Goal: Information Seeking & Learning: Compare options

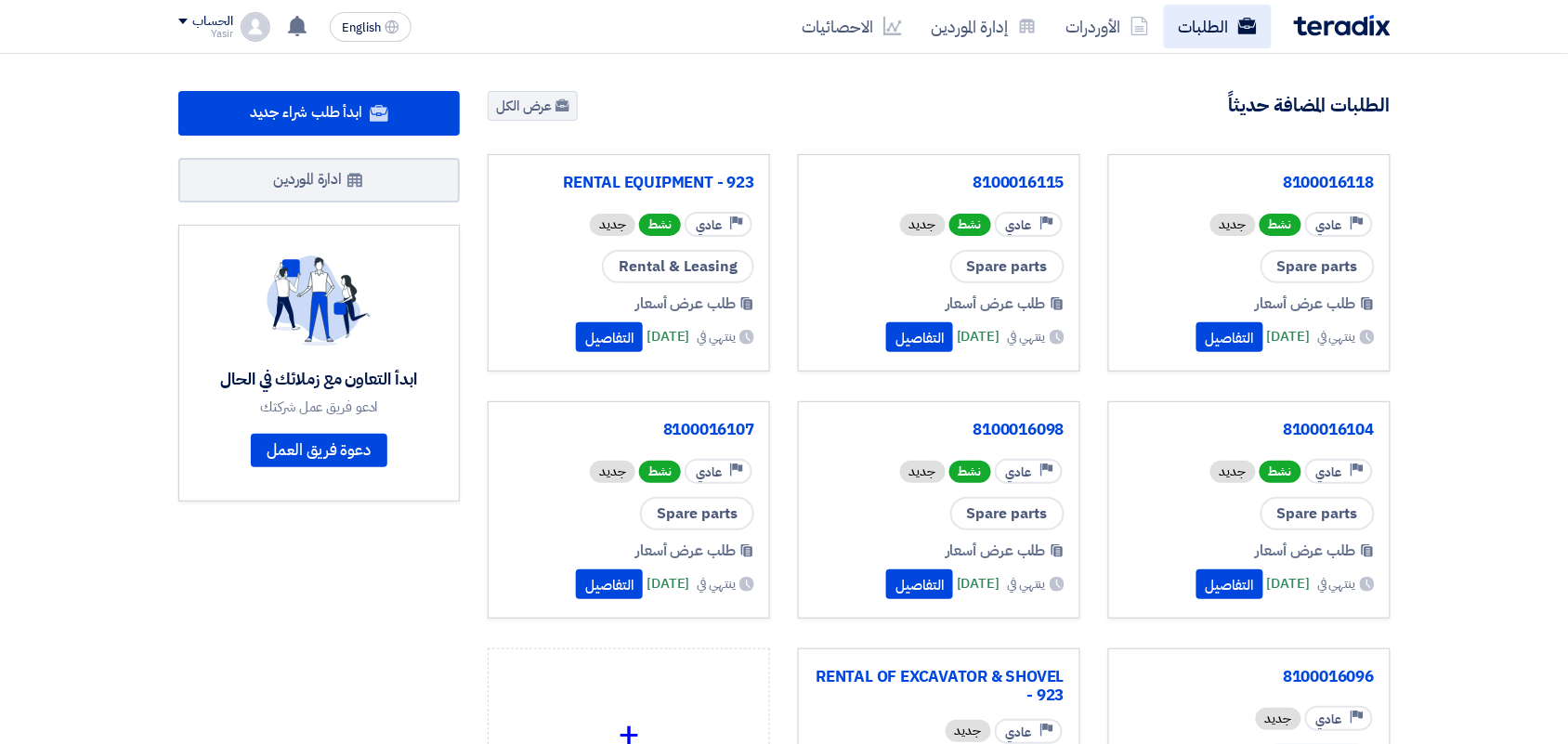
click at [1248, 21] on use at bounding box center [1247, 25] width 19 height 17
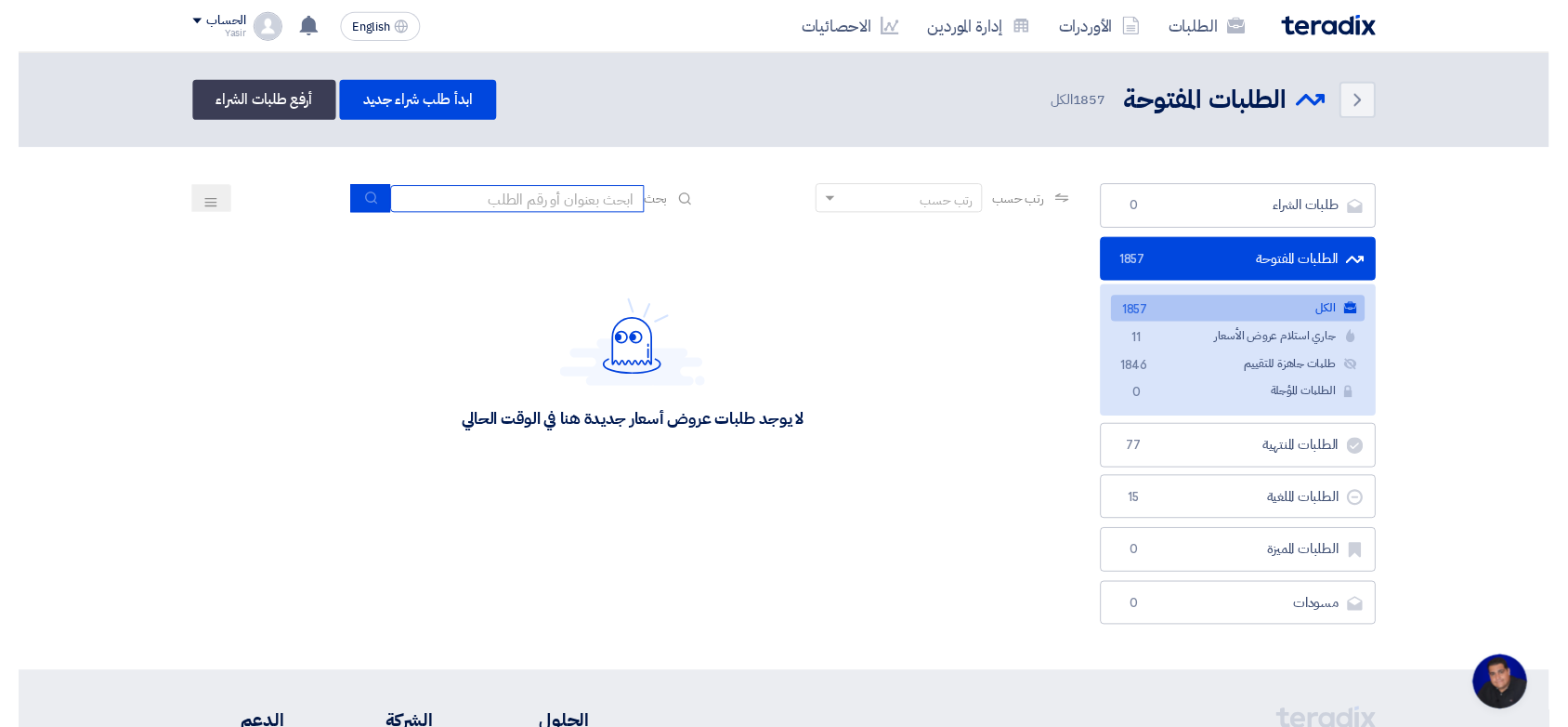
scroll to position [7, 0]
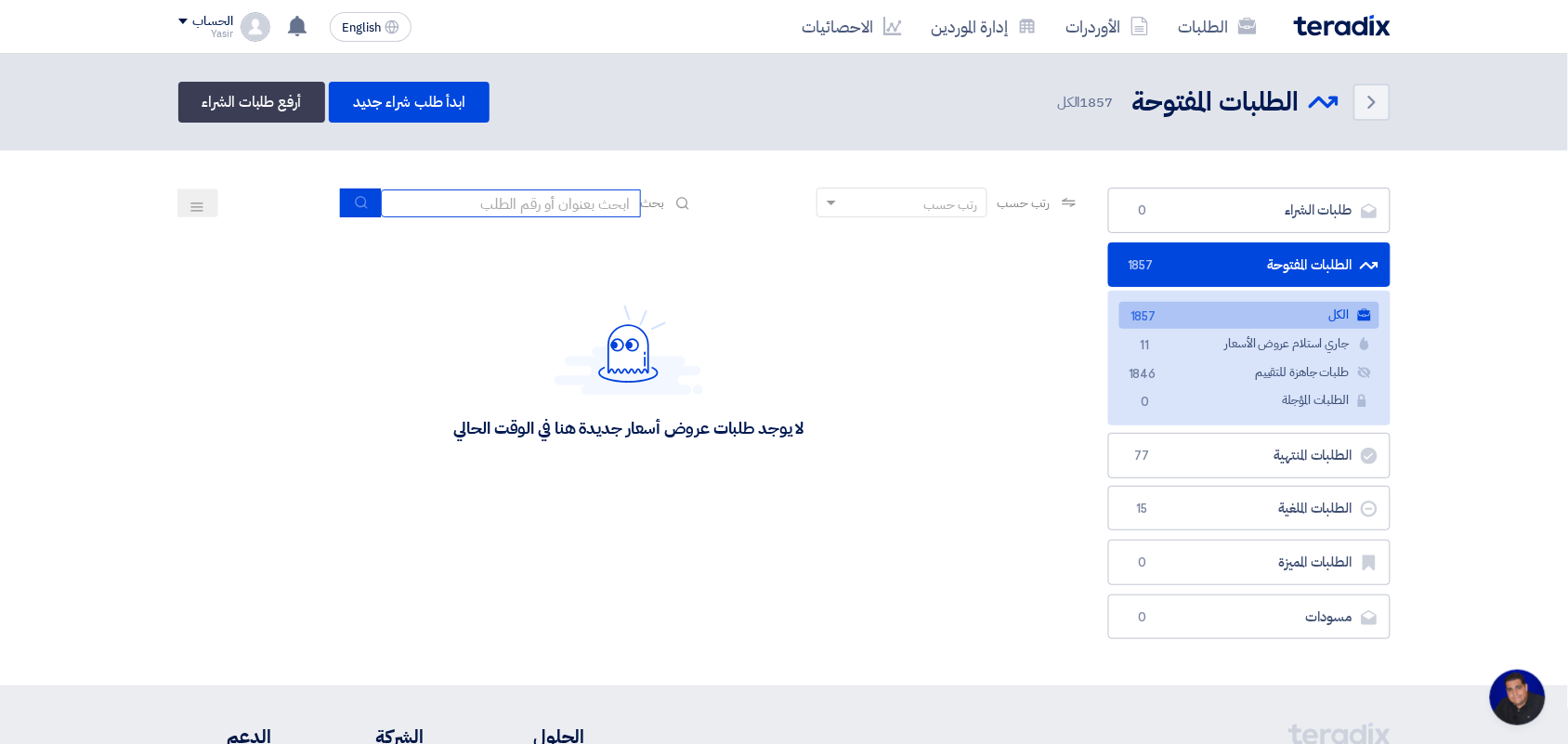
click at [591, 202] on input at bounding box center [511, 203] width 260 height 28
type input "new"
click at [359, 218] on div "رتب حسب رتب حسب بحث new" at bounding box center [629, 210] width 902 height 45
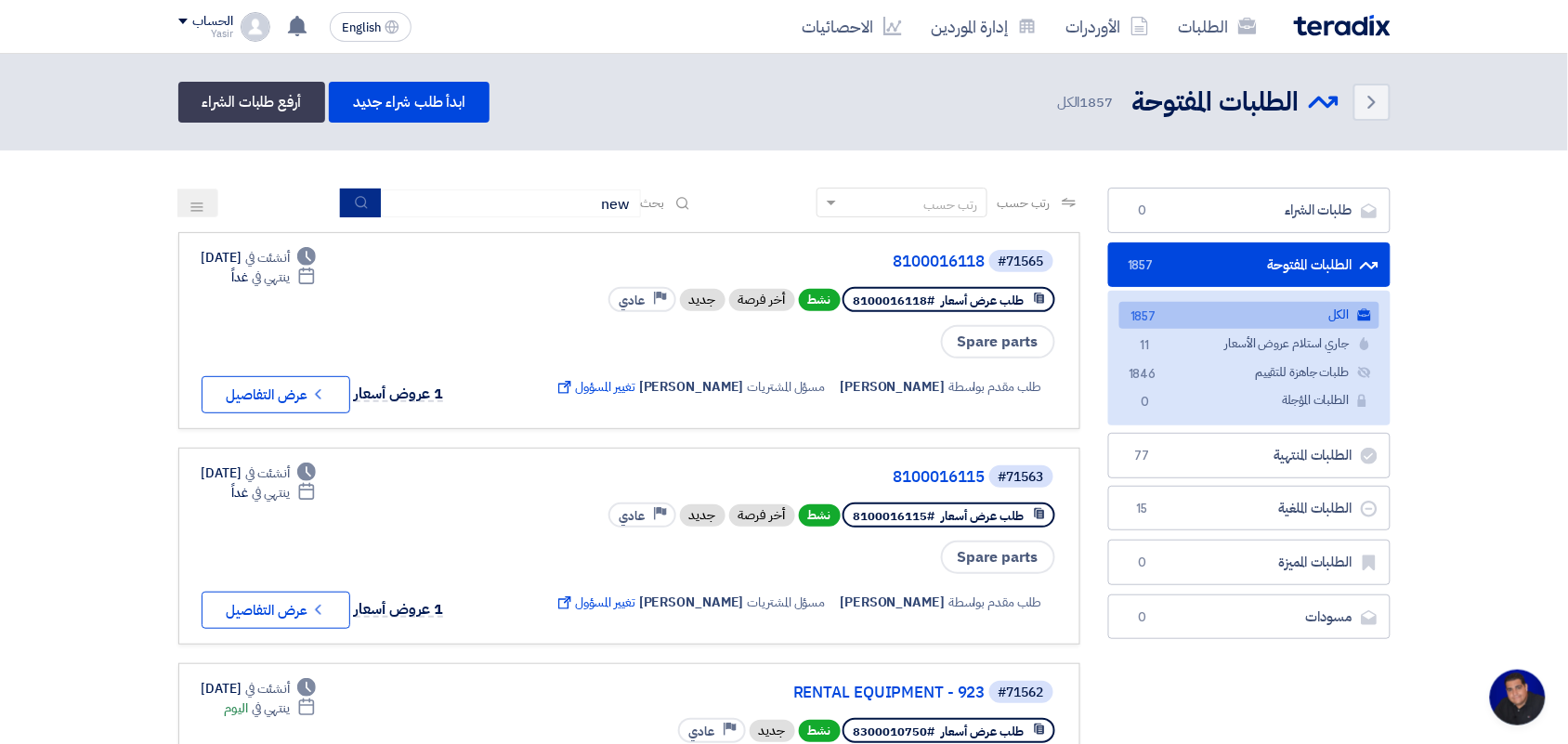
click at [358, 202] on icon "submit" at bounding box center [360, 202] width 15 height 15
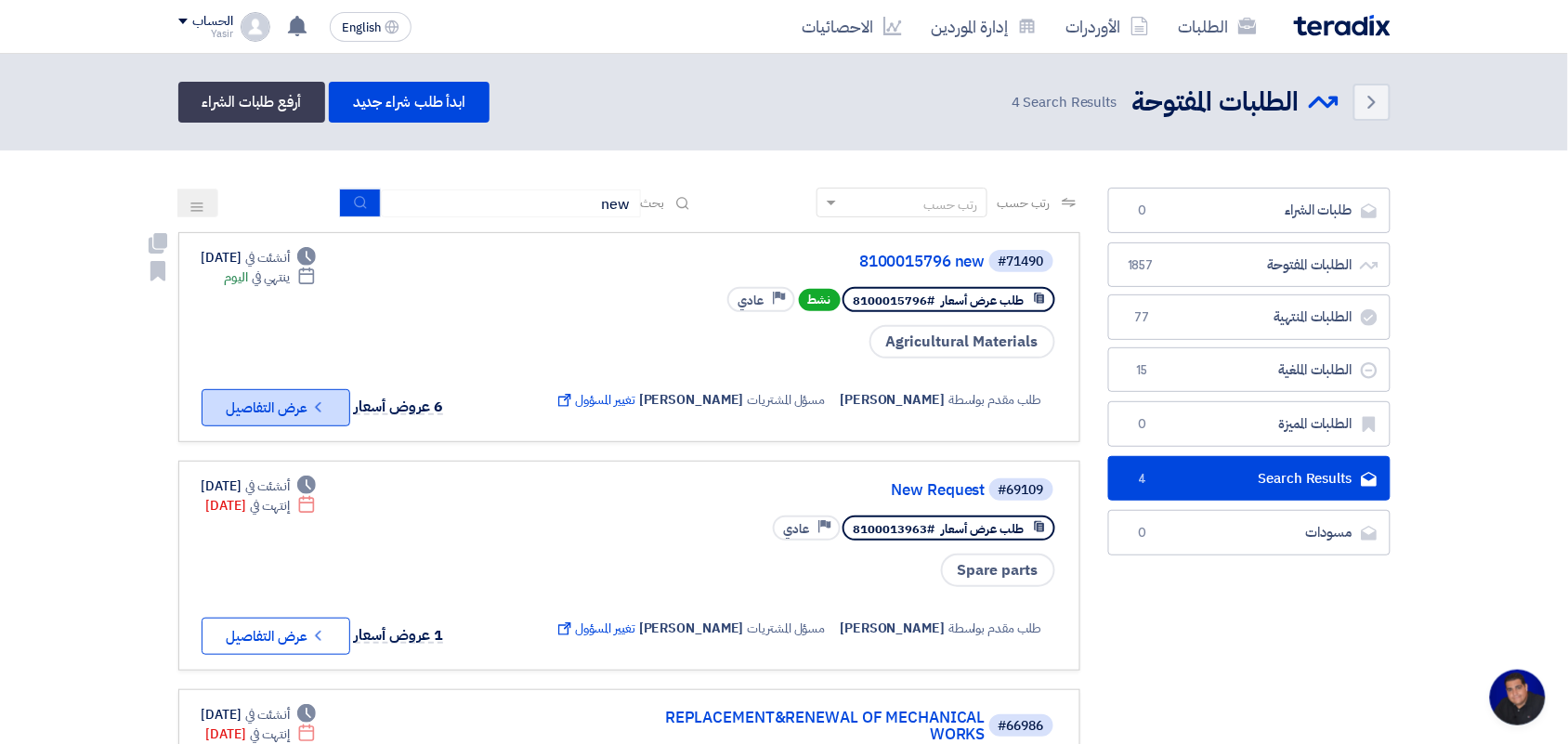
click at [291, 389] on button "Check details عرض التفاصيل" at bounding box center [275, 407] width 148 height 37
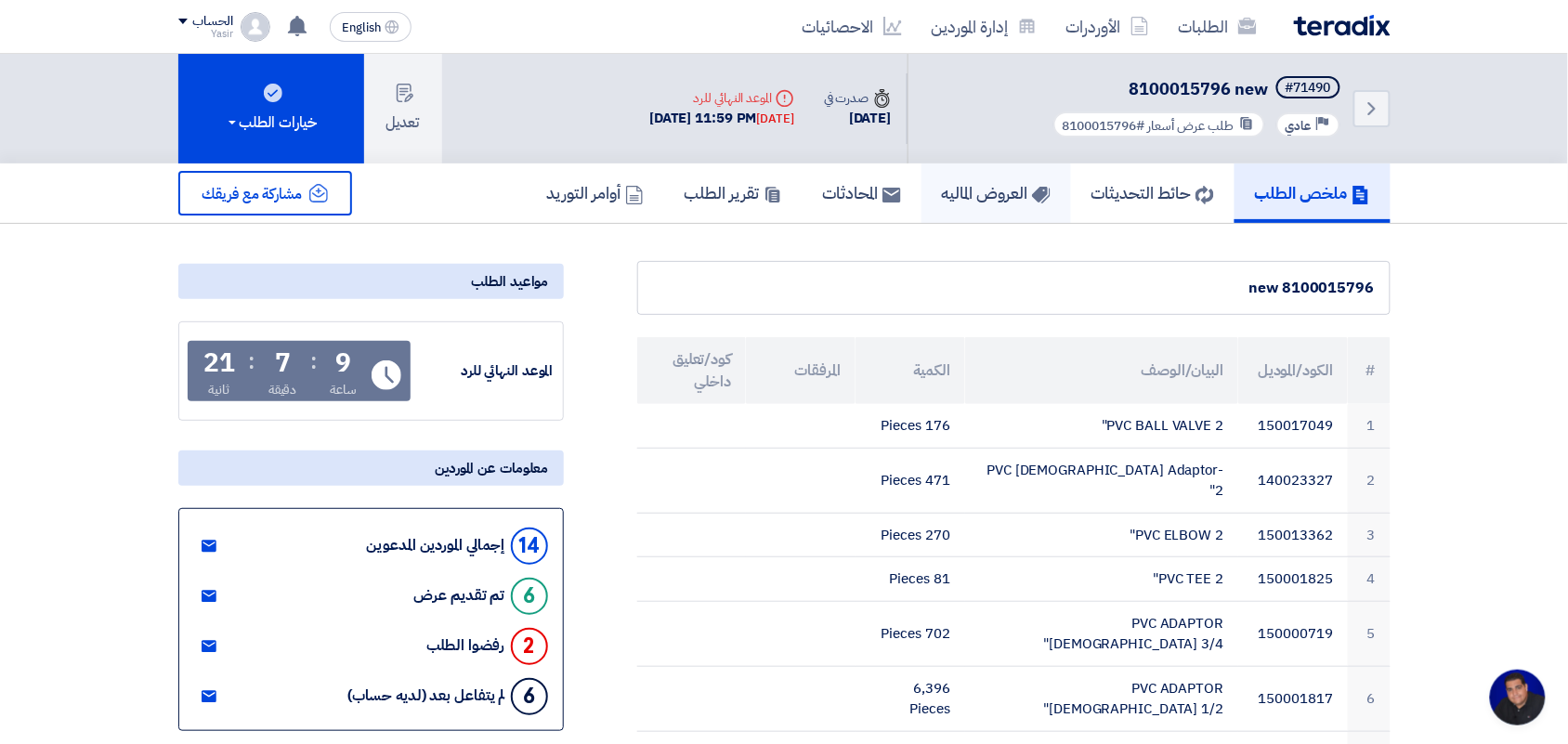
click at [963, 191] on h5 "العروض الماليه" at bounding box center [996, 192] width 108 height 21
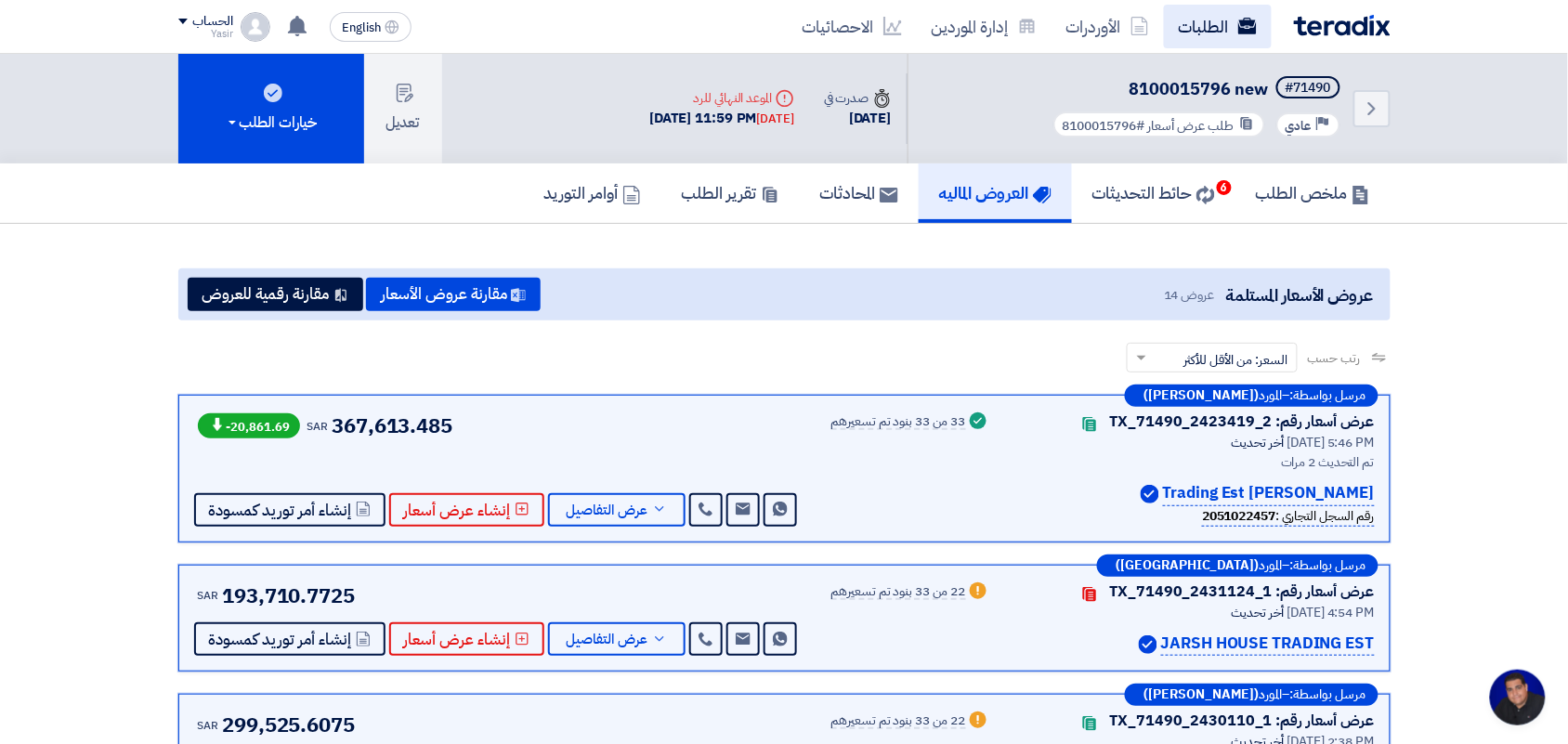
click at [1212, 25] on link "الطلبات" at bounding box center [1217, 26] width 107 height 44
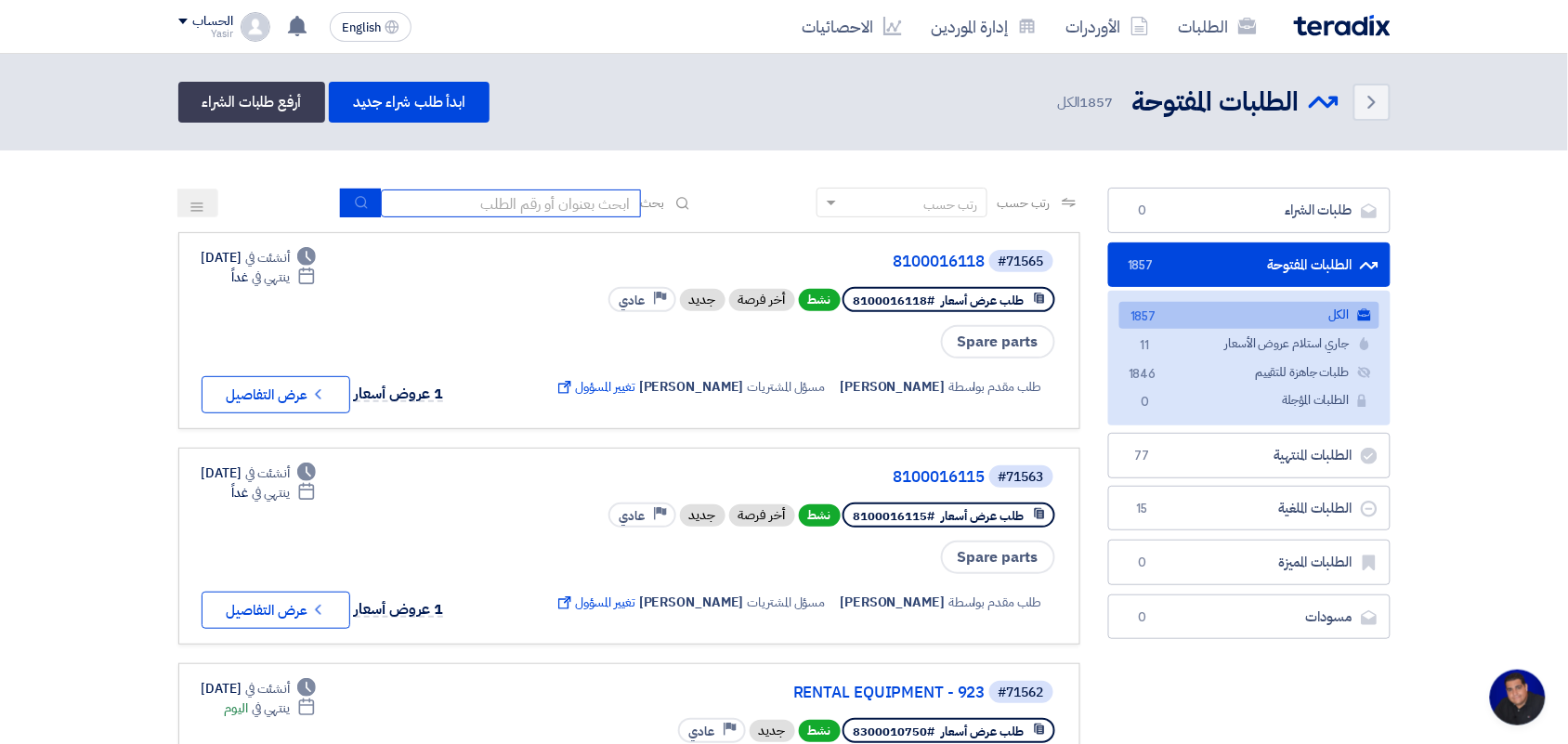
click at [573, 202] on input at bounding box center [511, 203] width 260 height 28
type input "new"
click at [358, 202] on icon "submit" at bounding box center [360, 202] width 15 height 15
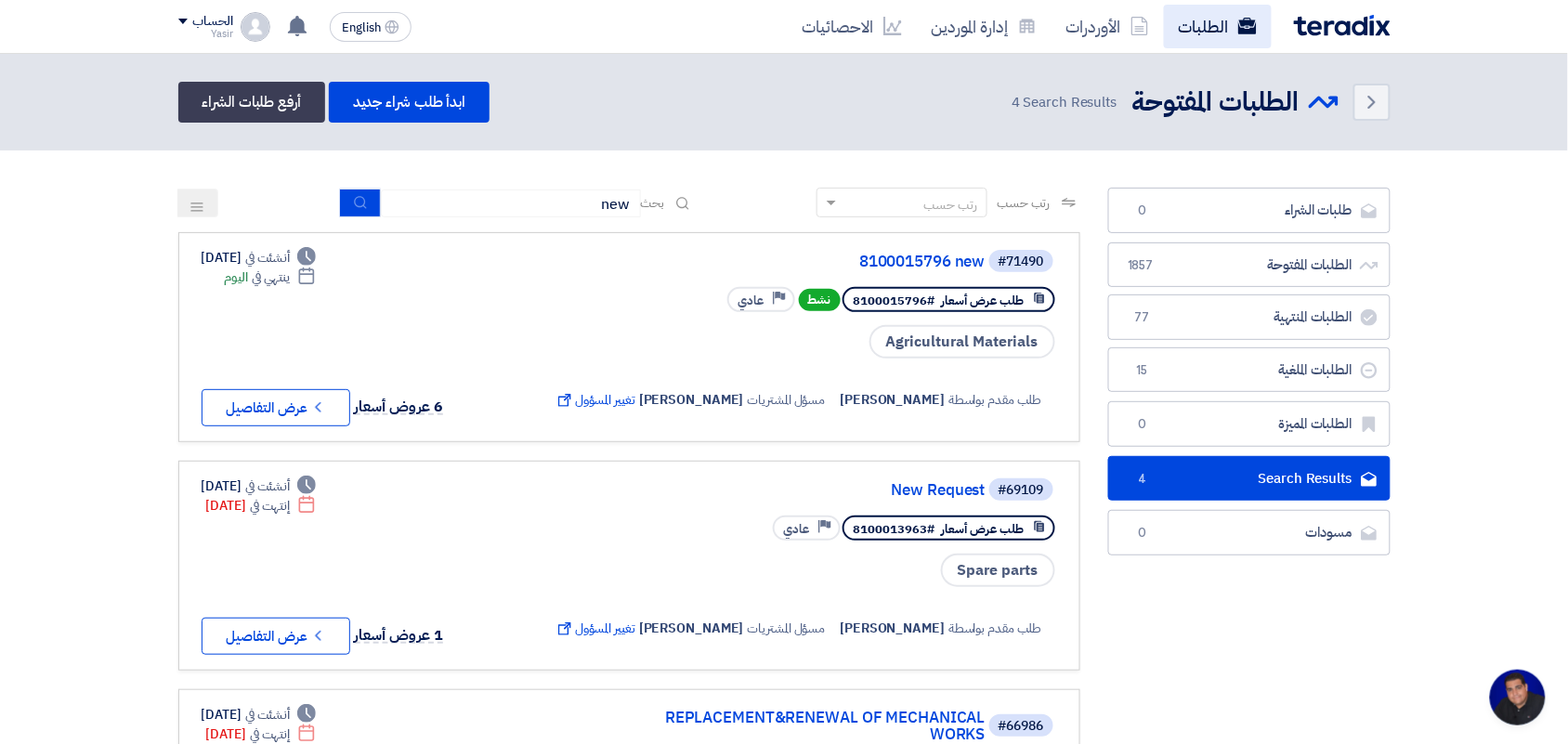
click at [1167, 33] on link "الطلبات" at bounding box center [1217, 26] width 107 height 44
click at [217, 587] on div "Deadline أنشئت في Mar 25, 2025 Deadline إنتهت في Mar 27, 2025 1 عروض أسعار Chec…" at bounding box center [328, 565] width 255 height 179
drag, startPoint x: 217, startPoint y: 587, endPoint x: 140, endPoint y: 323, distance: 275.0
click at [39, 258] on section "طلبات الشراء طلبات الشراء 0 الطلبات المفتوحة الطلبات المفتوحة 1857 الطلبات المن…" at bounding box center [784, 682] width 1568 height 1062
drag, startPoint x: 1217, startPoint y: 23, endPoint x: 1124, endPoint y: 52, distance: 97.4
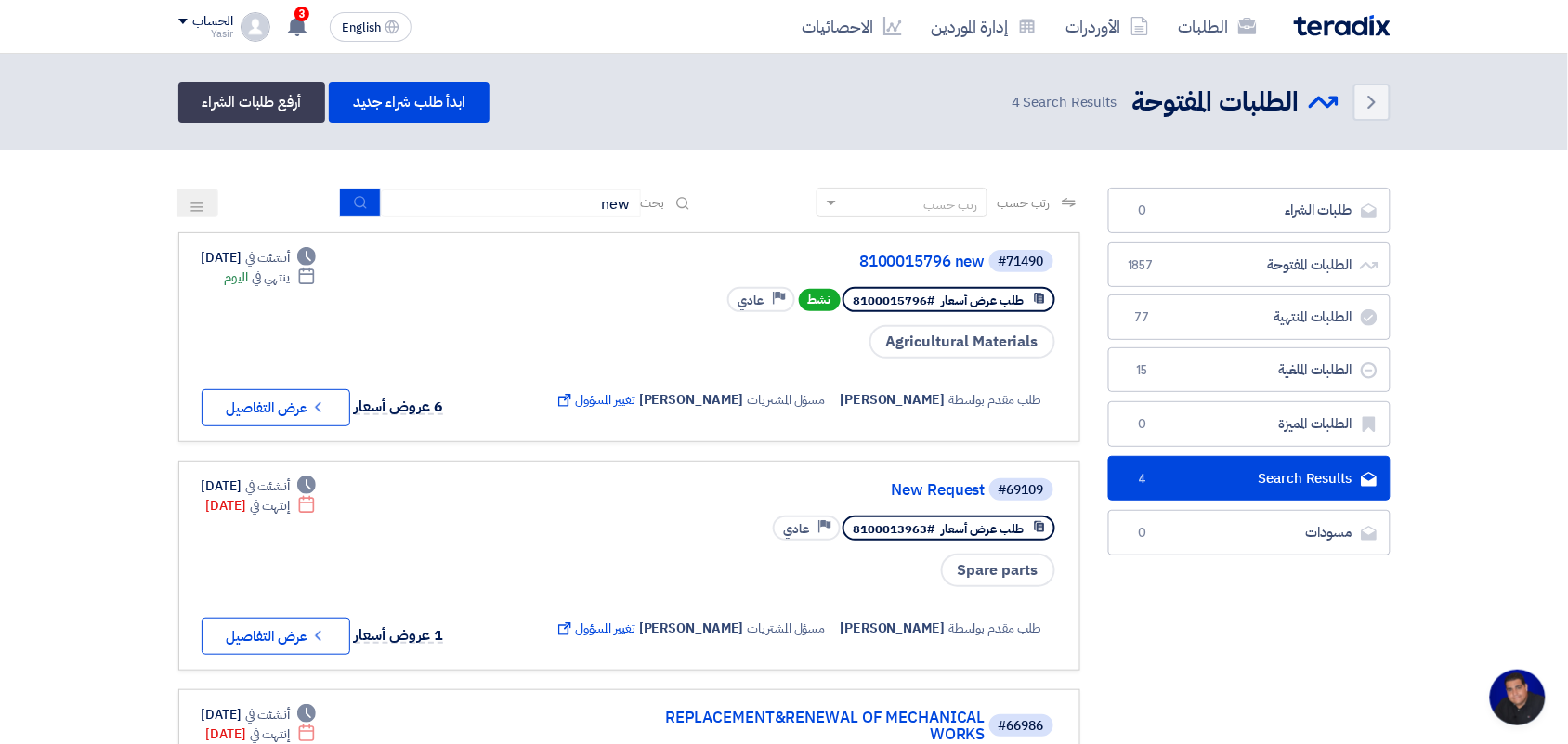
click at [1217, 23] on link "الطلبات" at bounding box center [1217, 26] width 107 height 44
click at [1248, 25] on icon at bounding box center [1247, 25] width 19 height 19
click at [350, 191] on button "submit" at bounding box center [360, 202] width 41 height 28
click at [328, 389] on button "Check details عرض التفاصيل" at bounding box center [275, 407] width 148 height 37
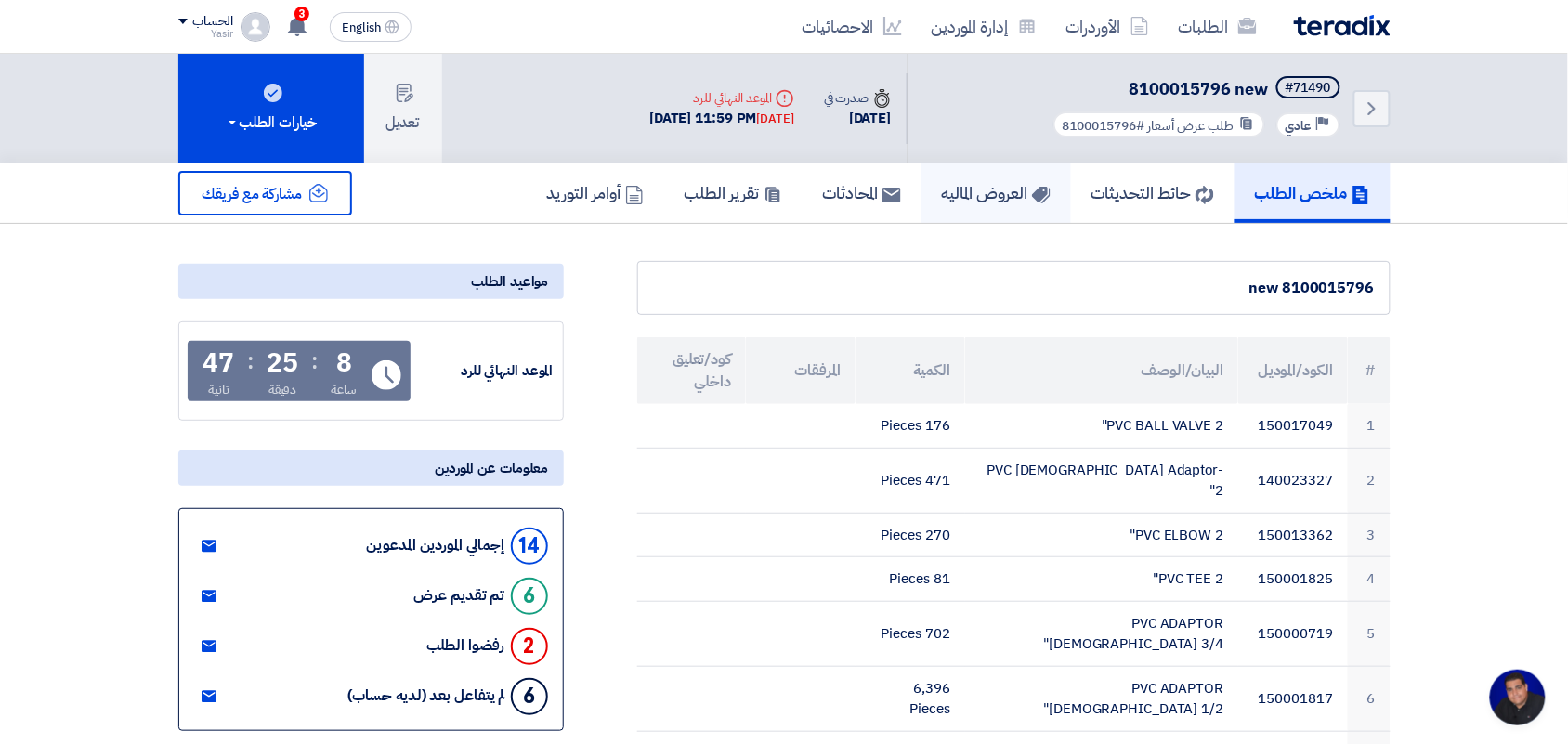
click at [973, 182] on h5 "العروض الماليه" at bounding box center [996, 192] width 108 height 21
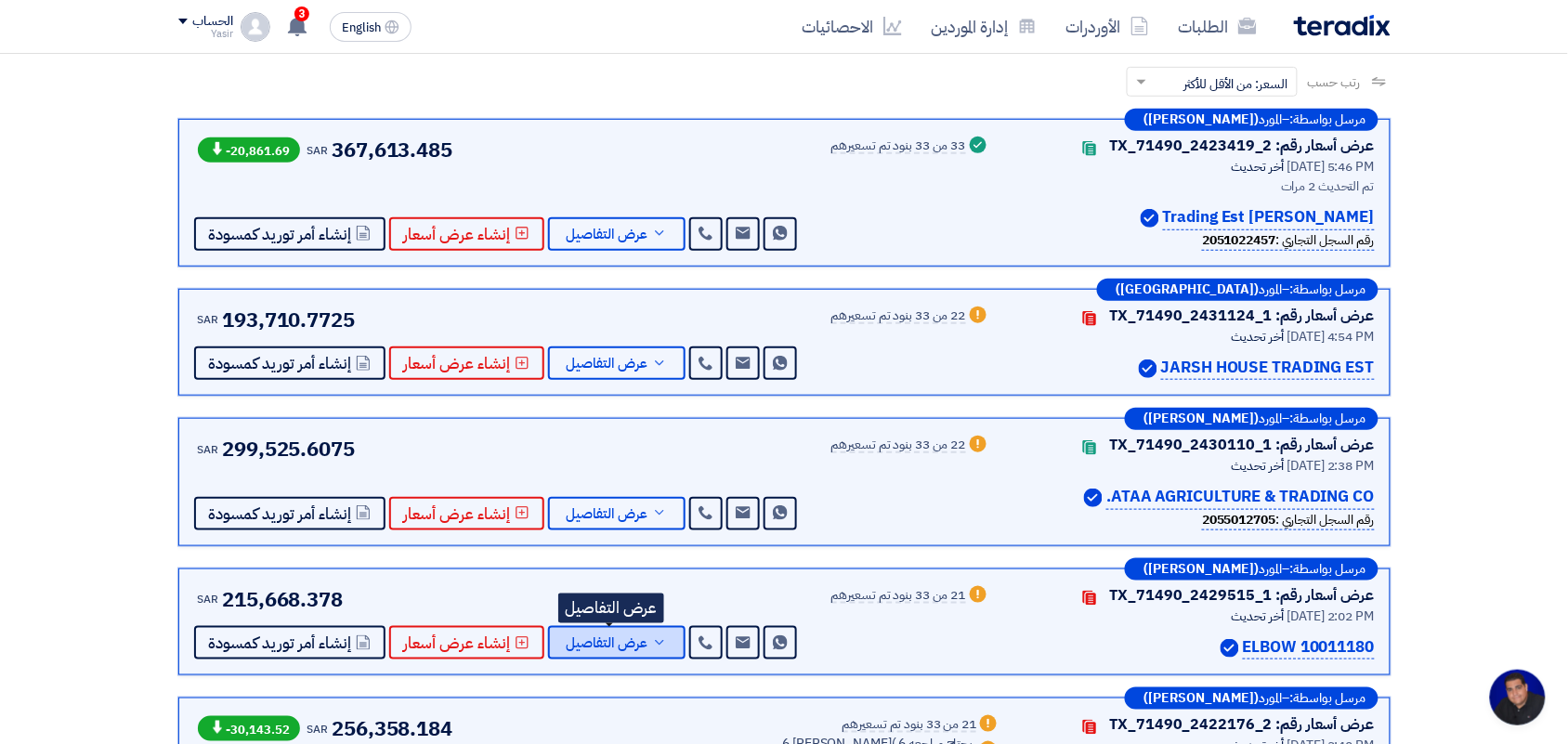
scroll to position [116, 0]
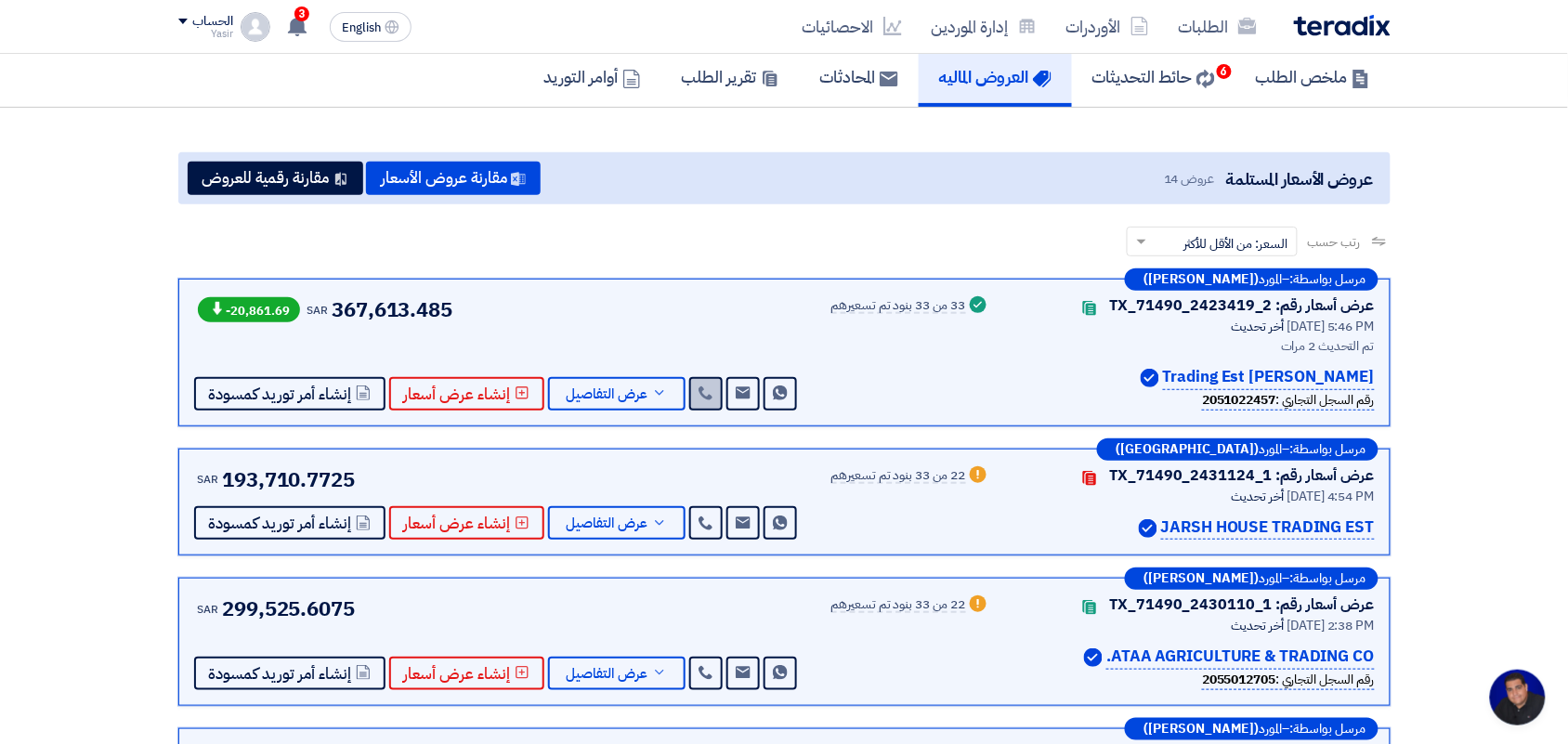
click at [699, 395] on icon at bounding box center [705, 393] width 15 height 15
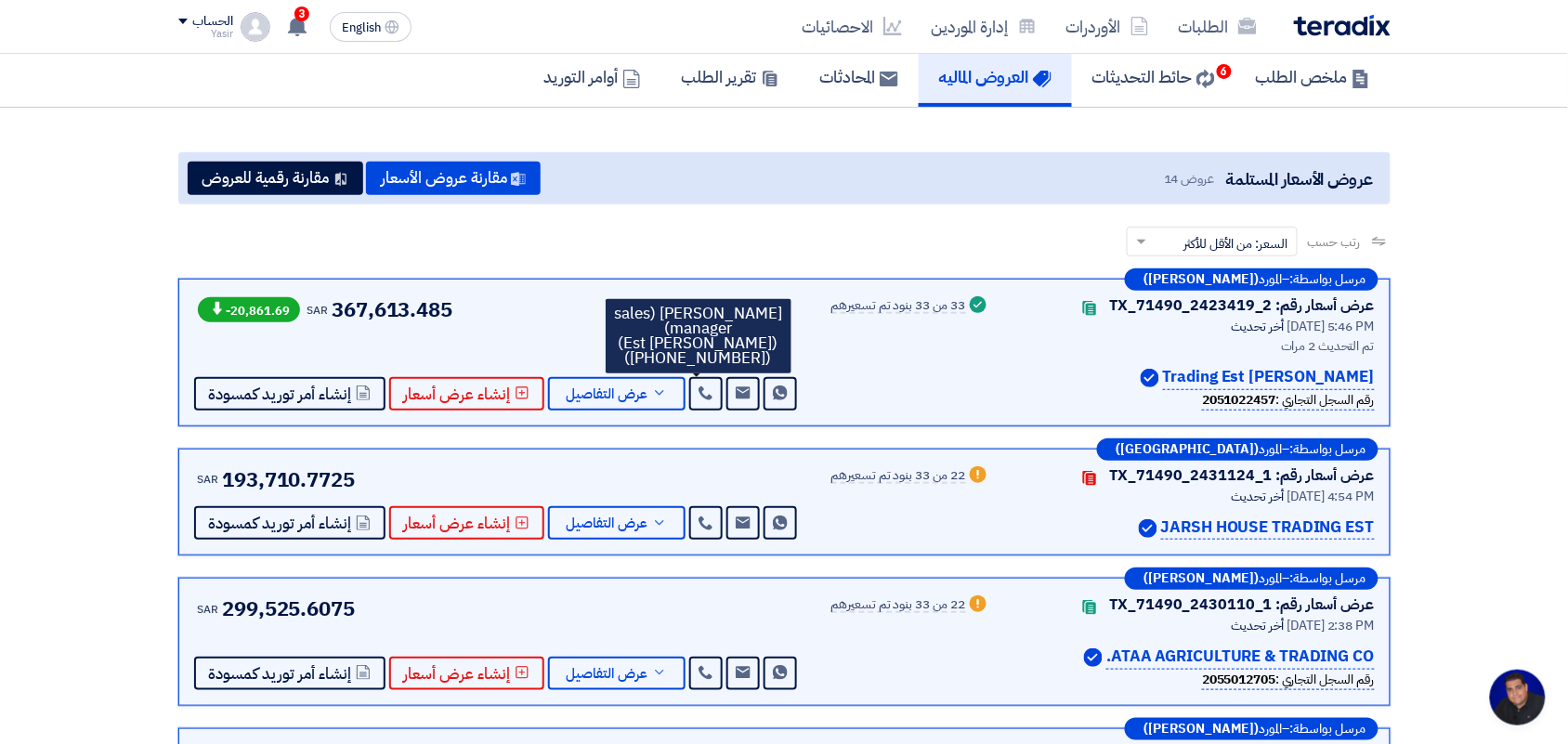
click at [550, 317] on div "-20,861.69 SAR 367,613.485 Send Message" at bounding box center [497, 351] width 607 height 116
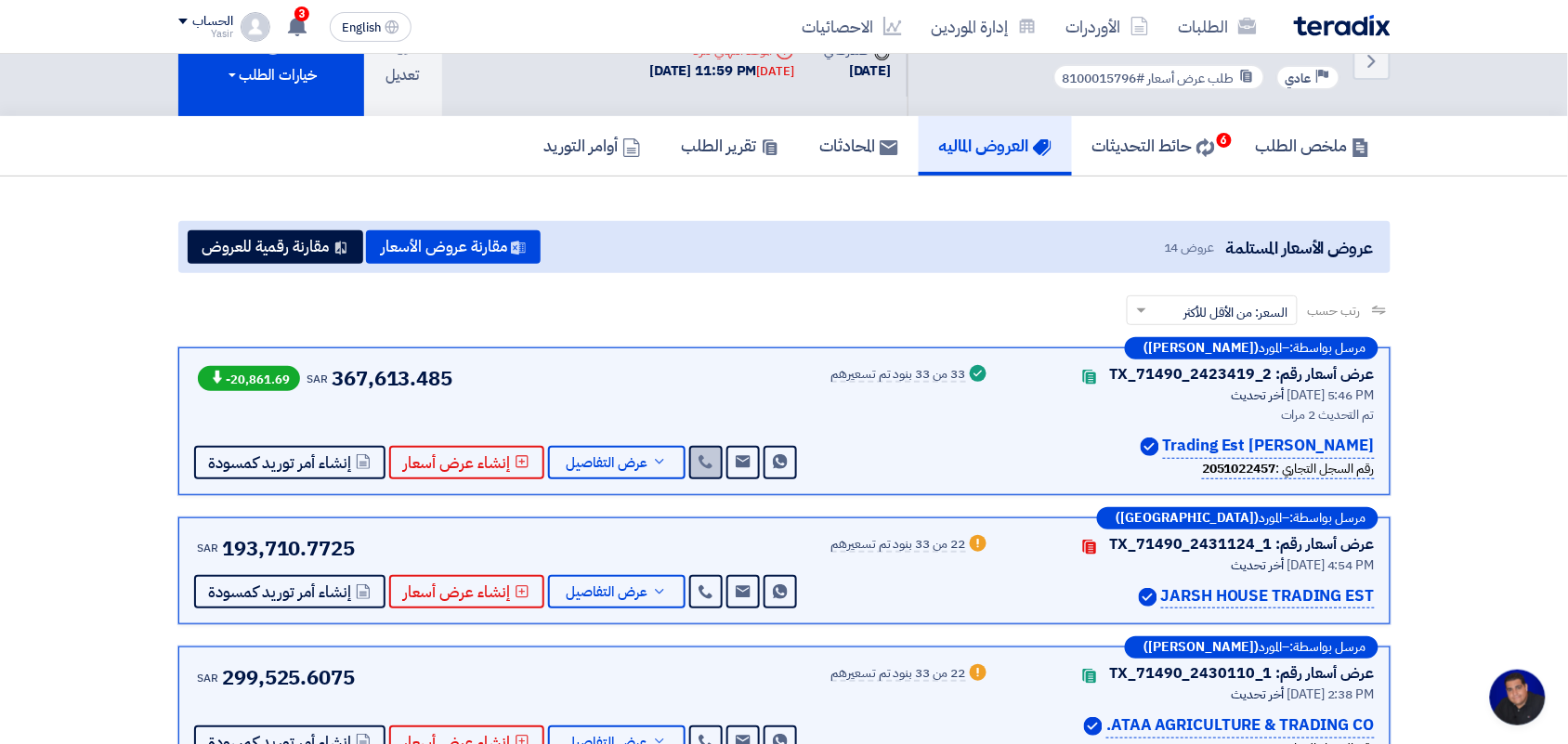
scroll to position [0, 0]
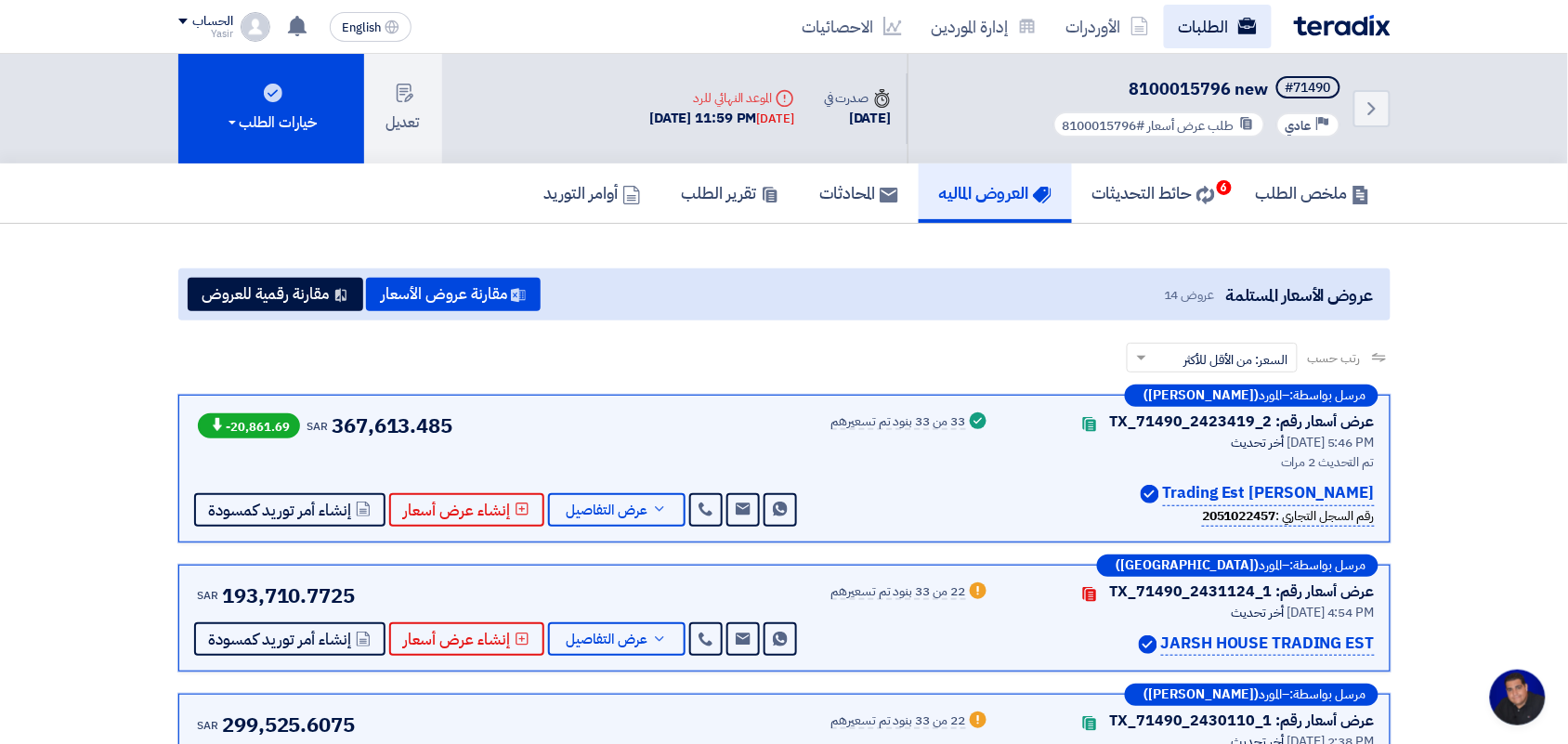
click at [1206, 8] on link "الطلبات" at bounding box center [1217, 26] width 107 height 44
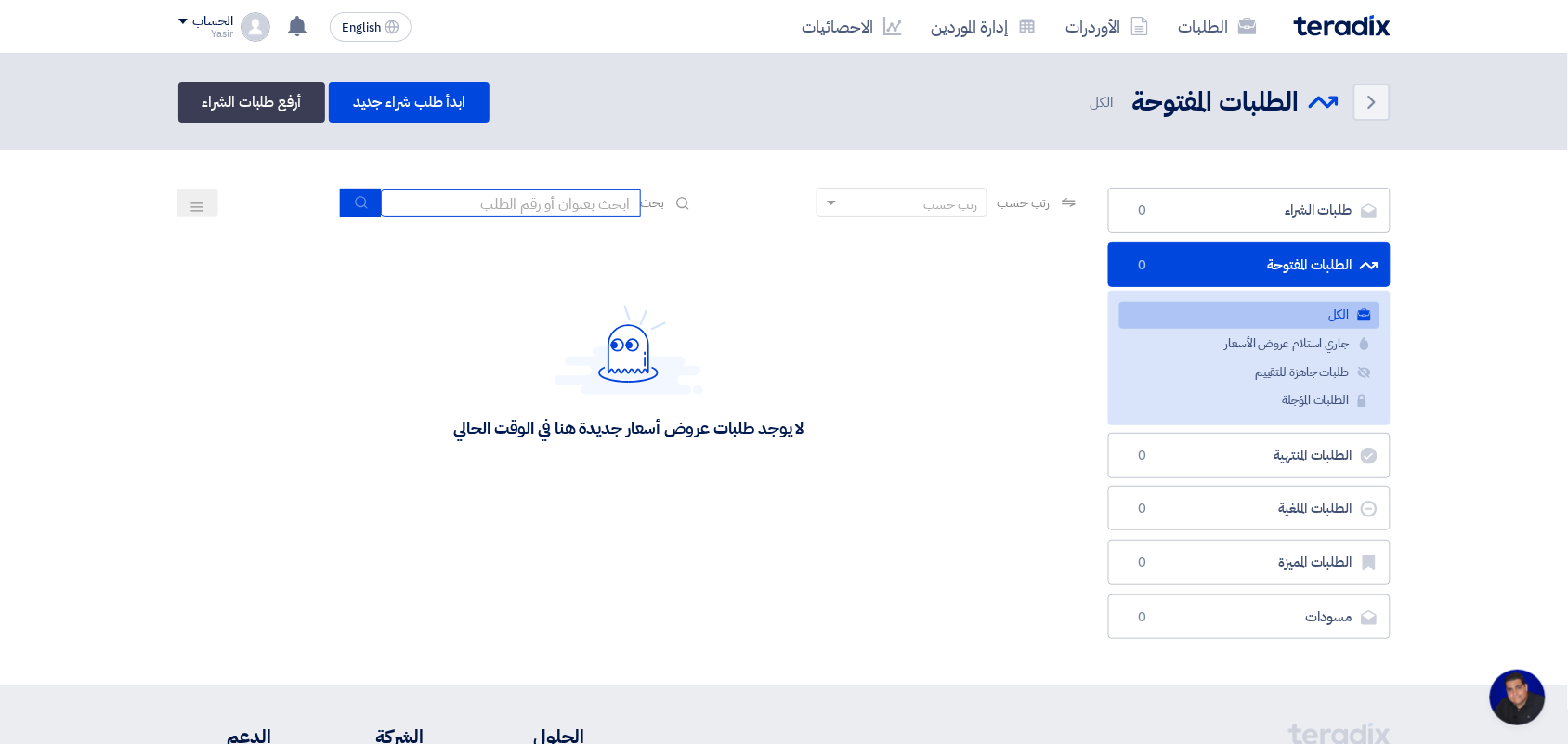
click at [511, 201] on input at bounding box center [511, 203] width 260 height 28
type input "new"
click at [369, 207] on button "submit" at bounding box center [360, 202] width 41 height 28
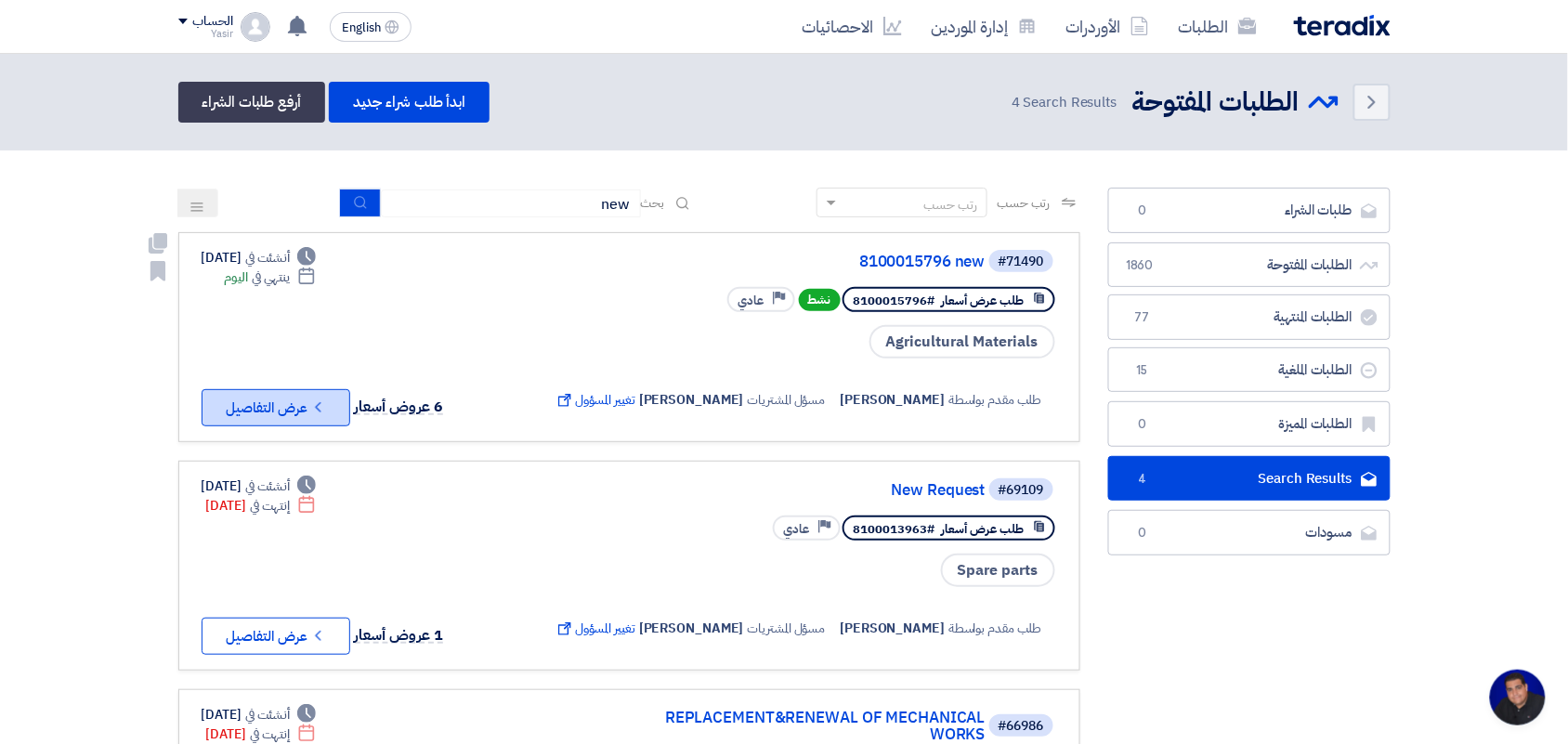
click at [320, 408] on icon "Check details" at bounding box center [318, 407] width 18 height 18
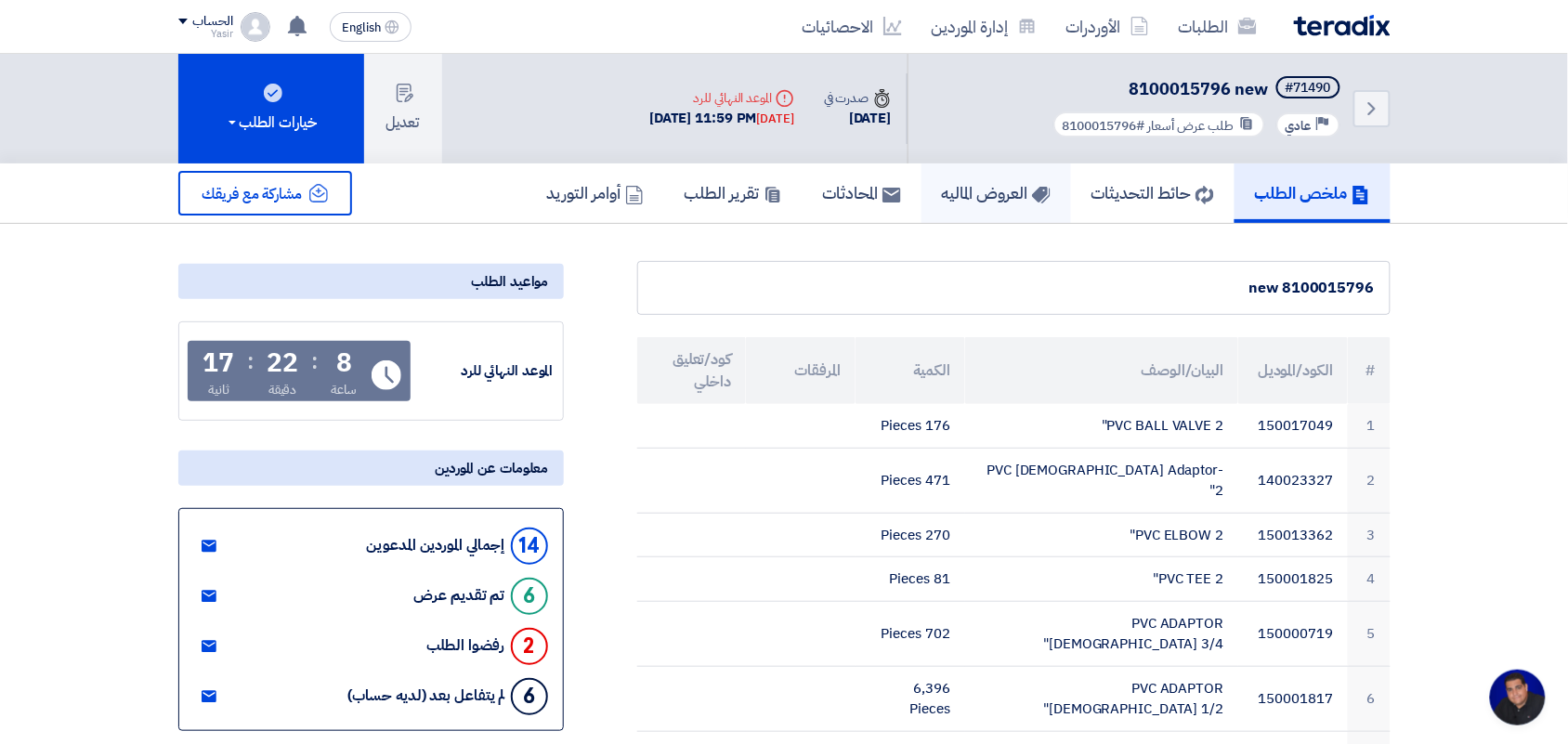
click at [972, 196] on h5 "العروض الماليه" at bounding box center [996, 192] width 108 height 21
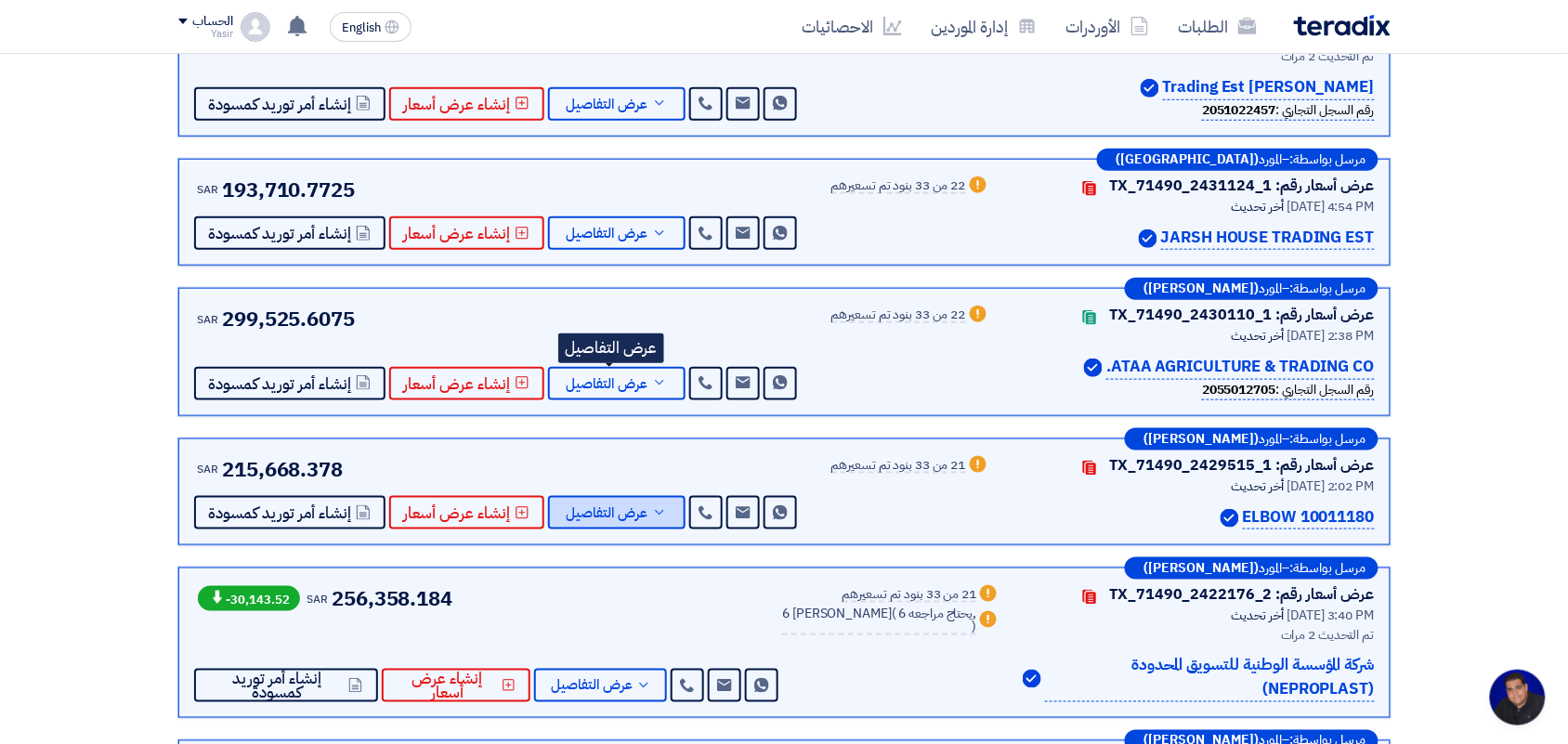
scroll to position [349, 0]
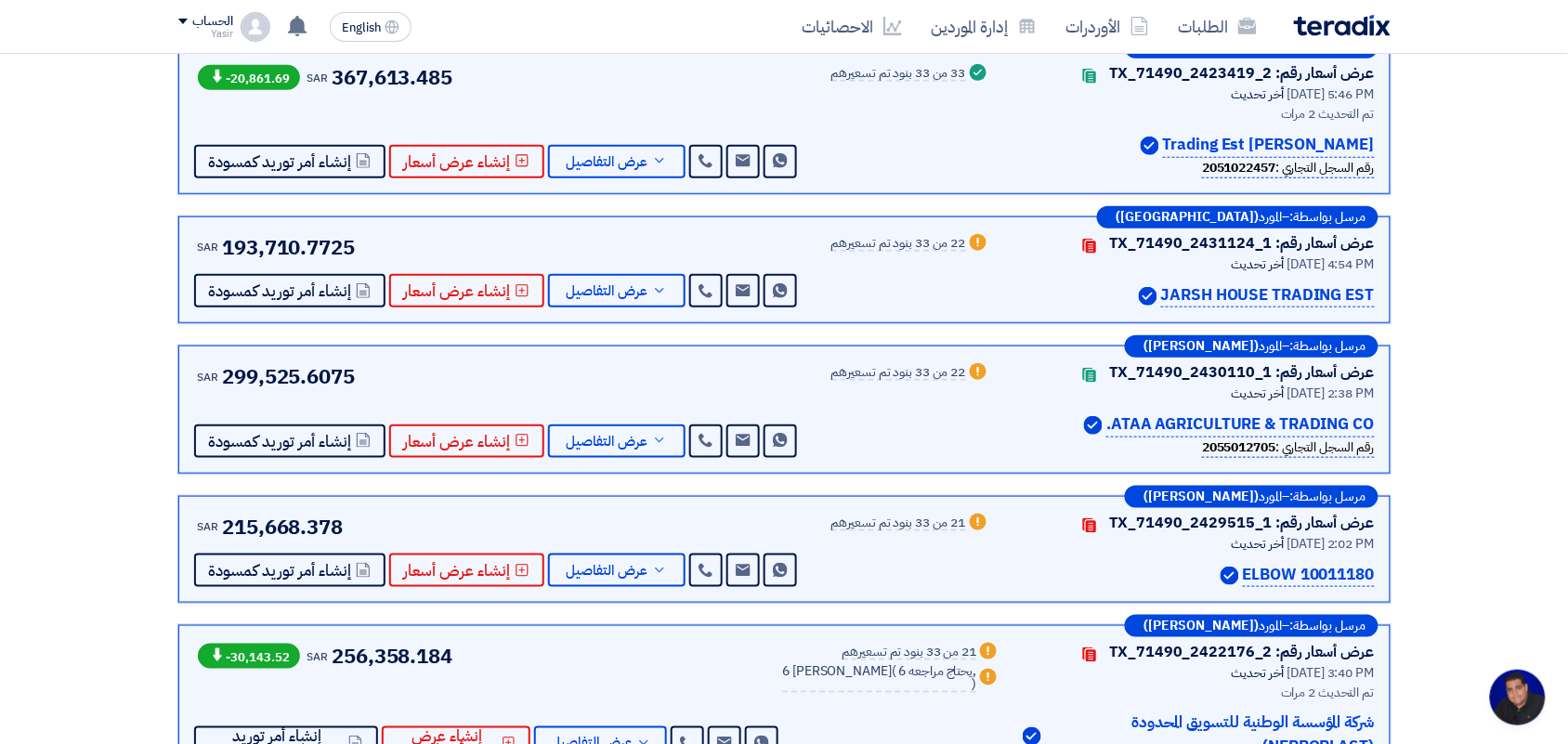
click at [902, 244] on div "22 من 33 بنود تم تسعيرهم" at bounding box center [899, 243] width 135 height 15
click at [636, 293] on span "عرض التفاصيل" at bounding box center [608, 291] width 82 height 14
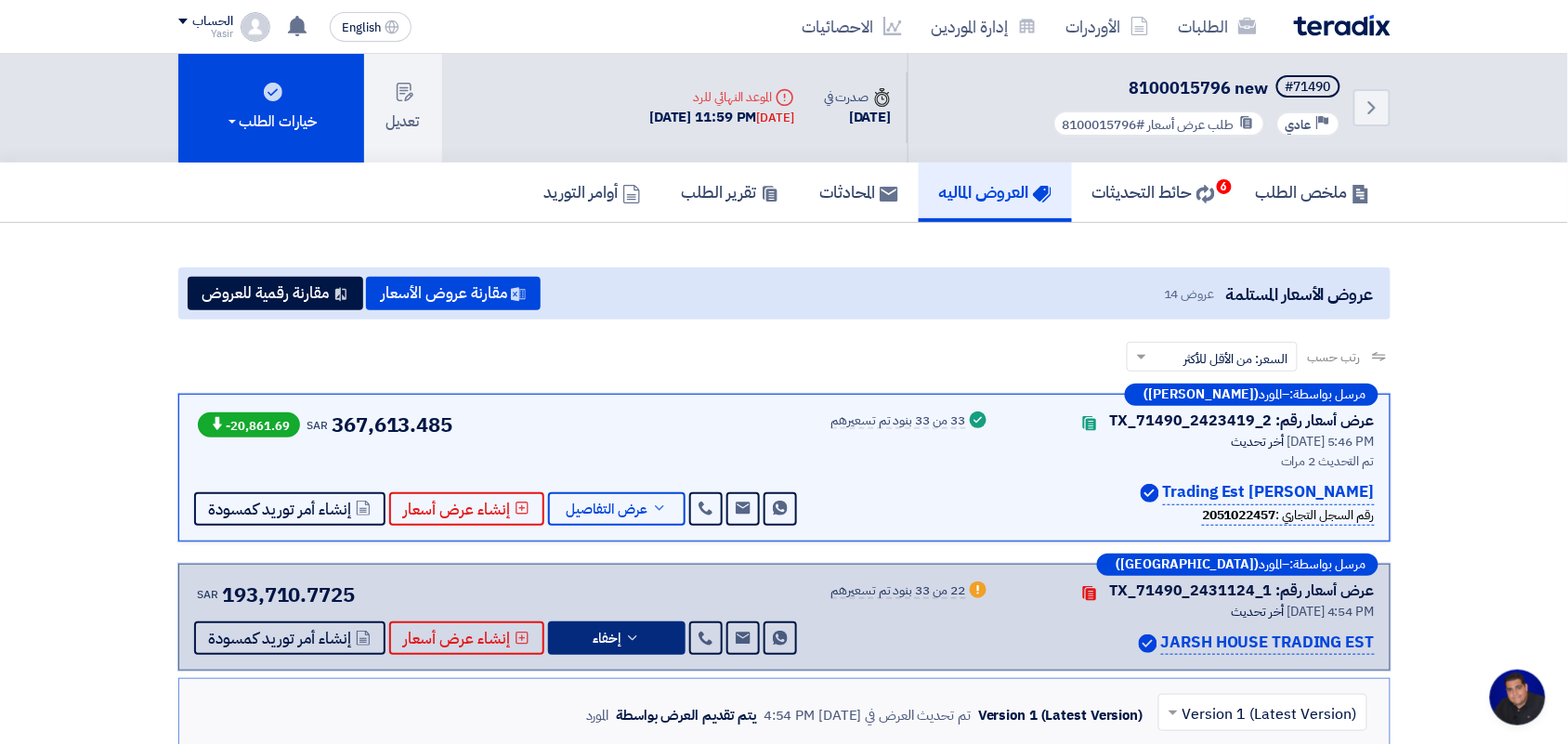
scroll to position [0, 0]
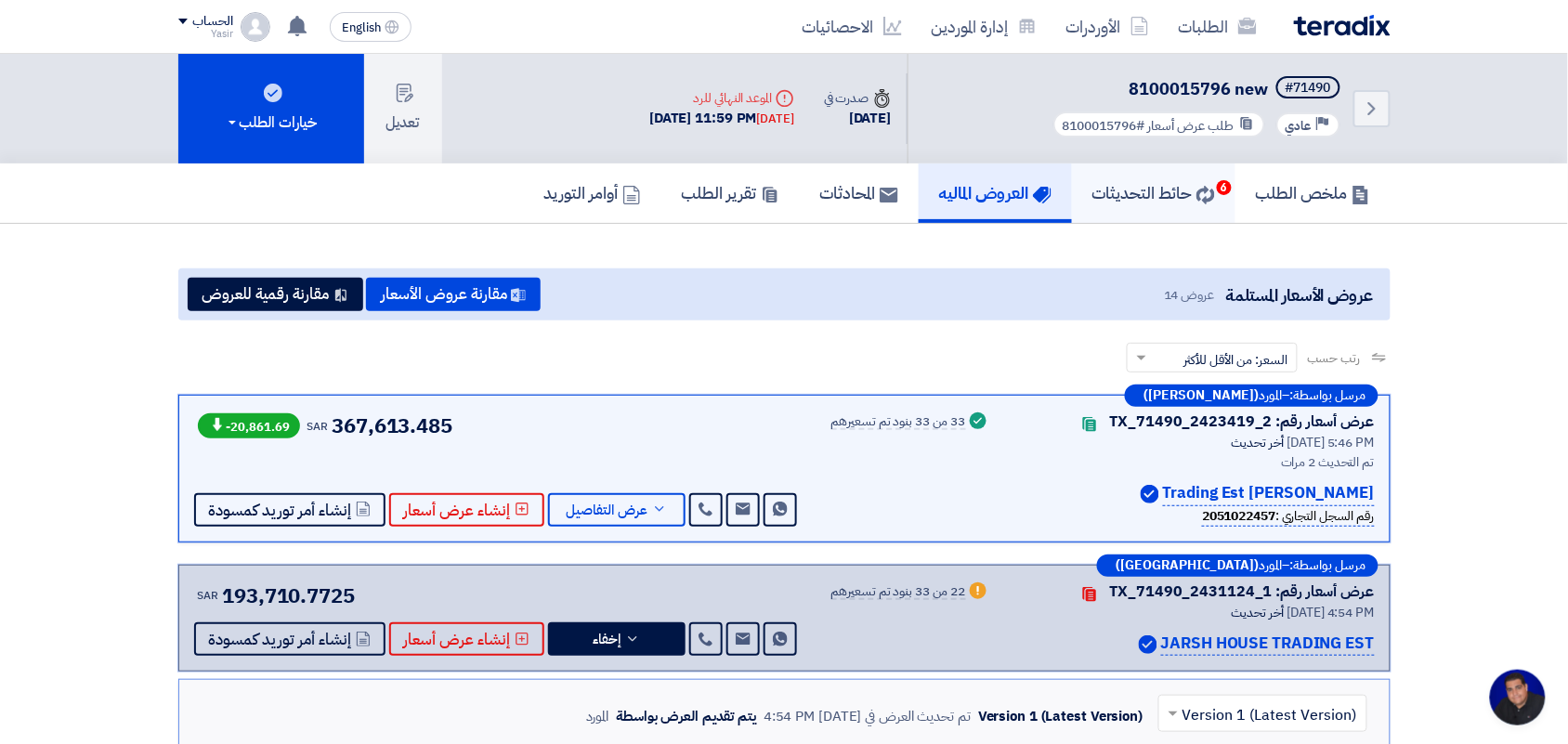
click at [1143, 201] on link "حائط التحديثات 6" at bounding box center [1153, 192] width 163 height 60
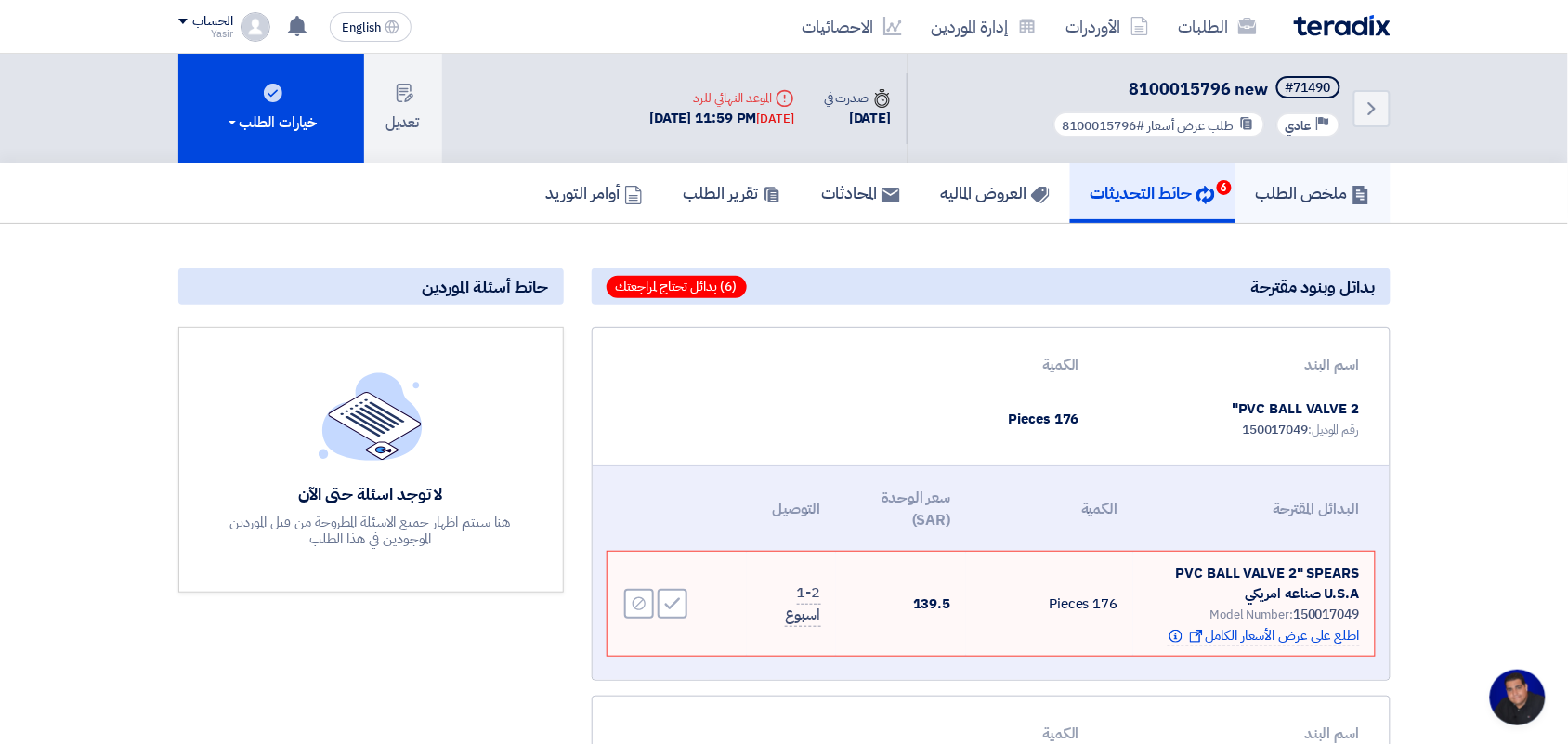
click at [1292, 182] on h5 "ملخص الطلب" at bounding box center [1313, 192] width 114 height 21
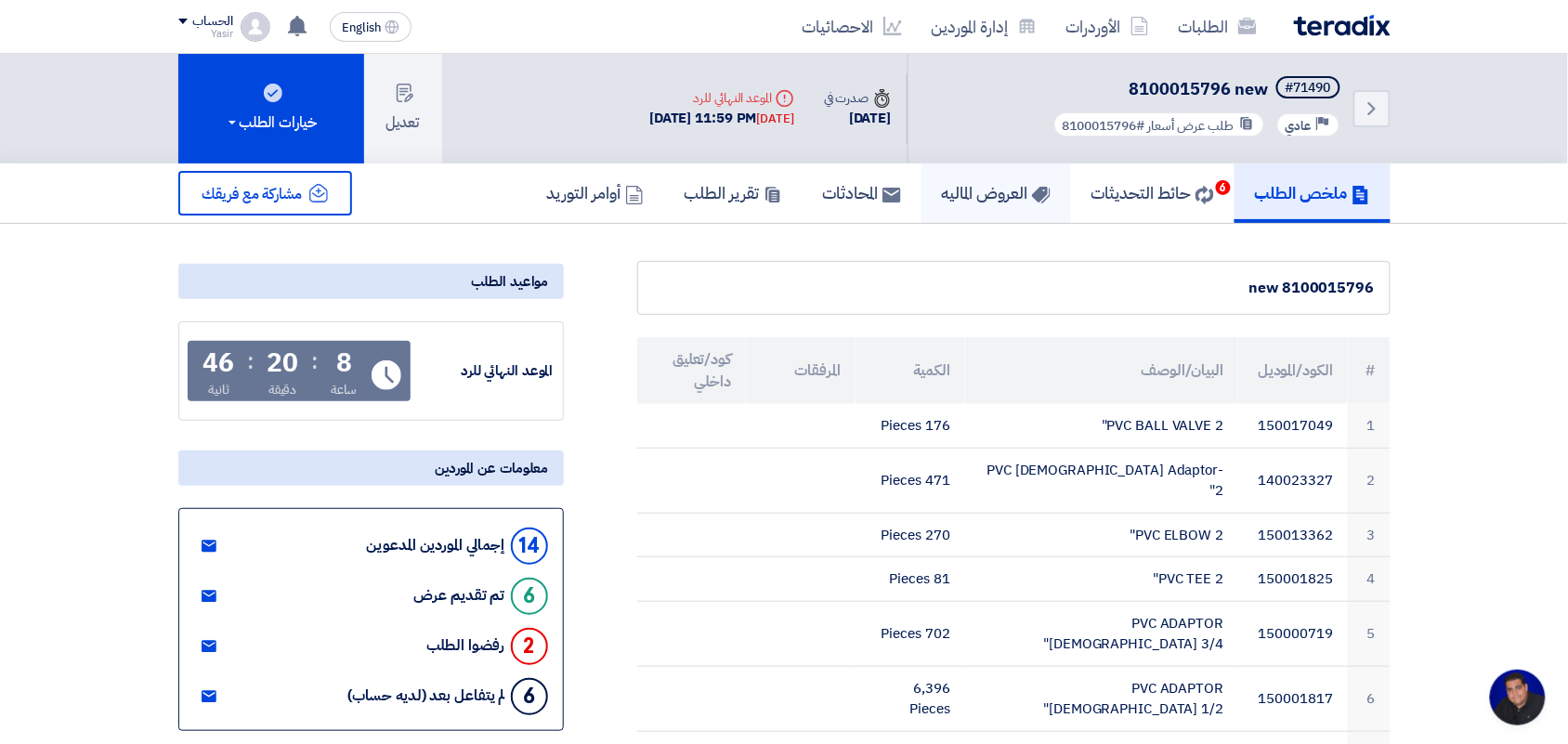
click at [1032, 198] on icon at bounding box center [1040, 194] width 19 height 19
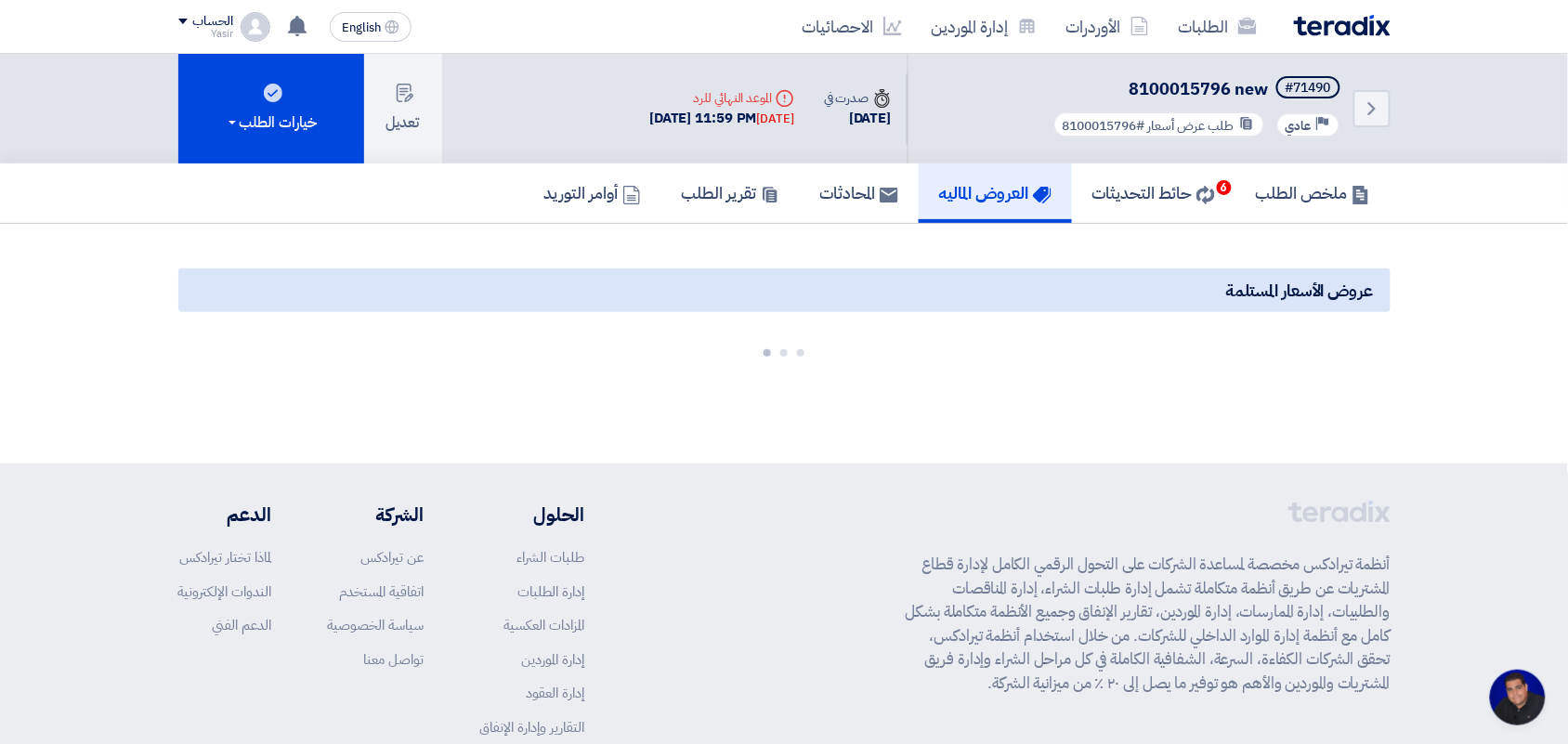
drag, startPoint x: 1025, startPoint y: 198, endPoint x: 959, endPoint y: 268, distance: 96.2
click at [959, 269] on div "عروض الأسعار المستلمة" at bounding box center [784, 290] width 1212 height 44
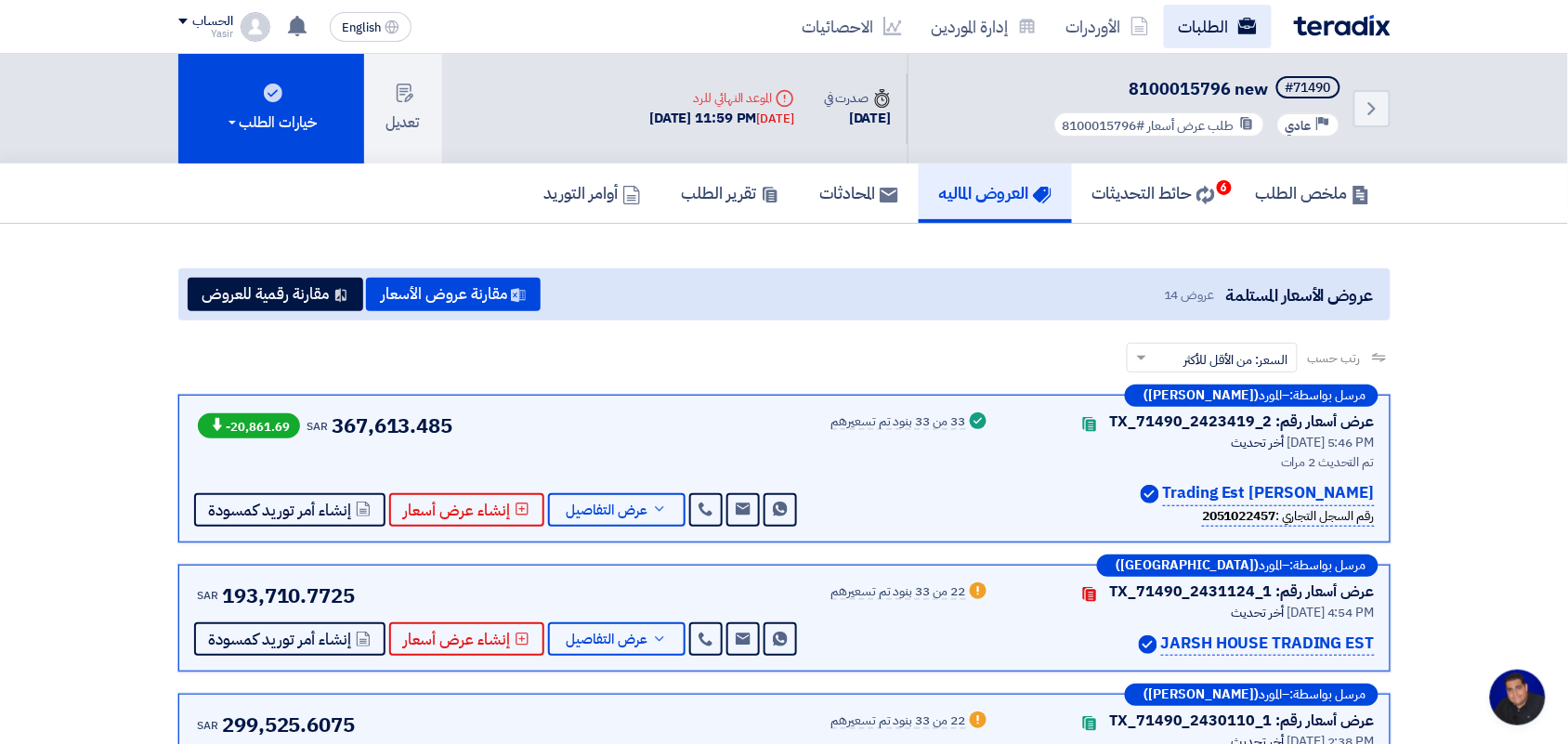
click at [1223, 25] on link "الطلبات" at bounding box center [1217, 26] width 107 height 44
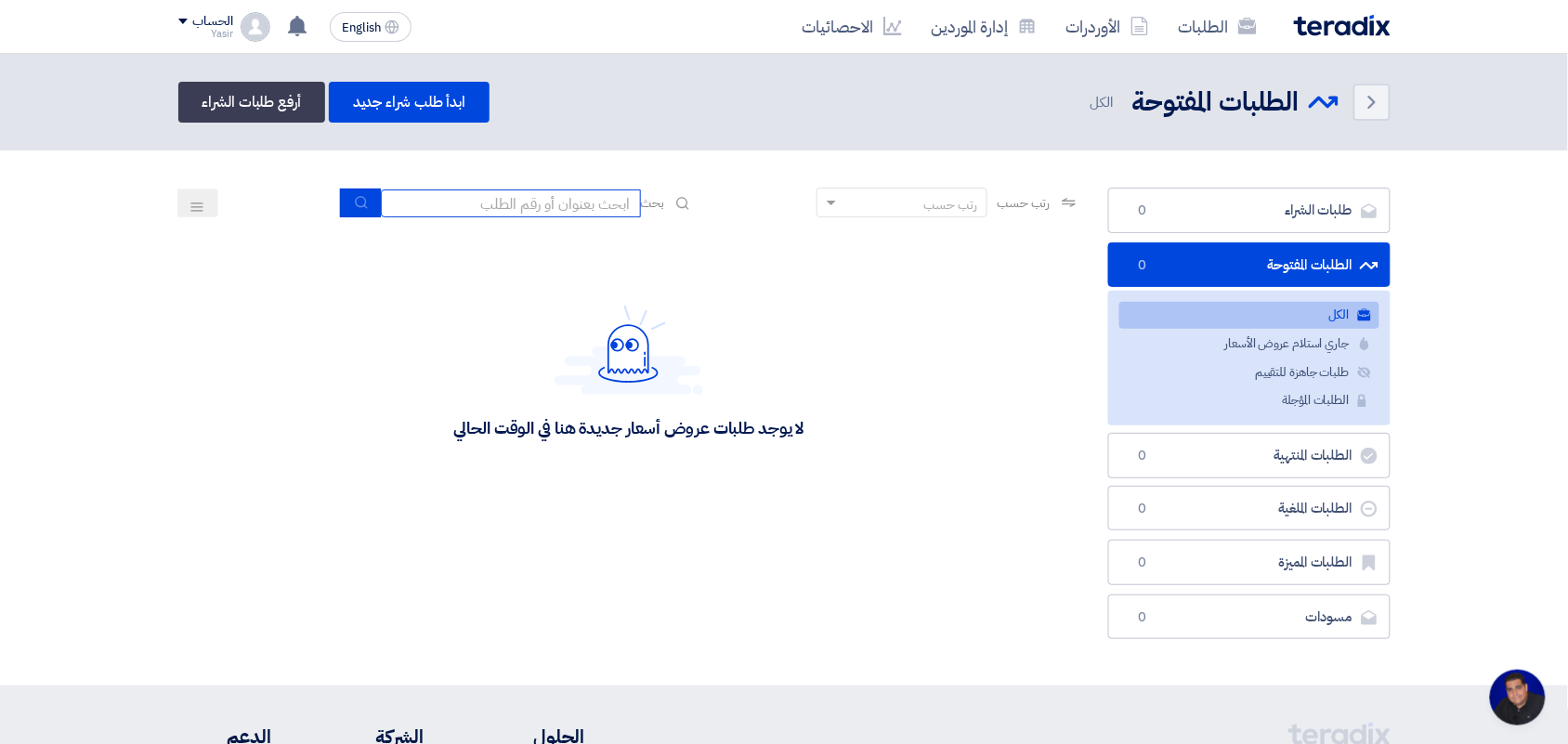
click at [558, 195] on input at bounding box center [511, 203] width 260 height 28
type input "new"
click at [358, 210] on button "submit" at bounding box center [360, 202] width 41 height 28
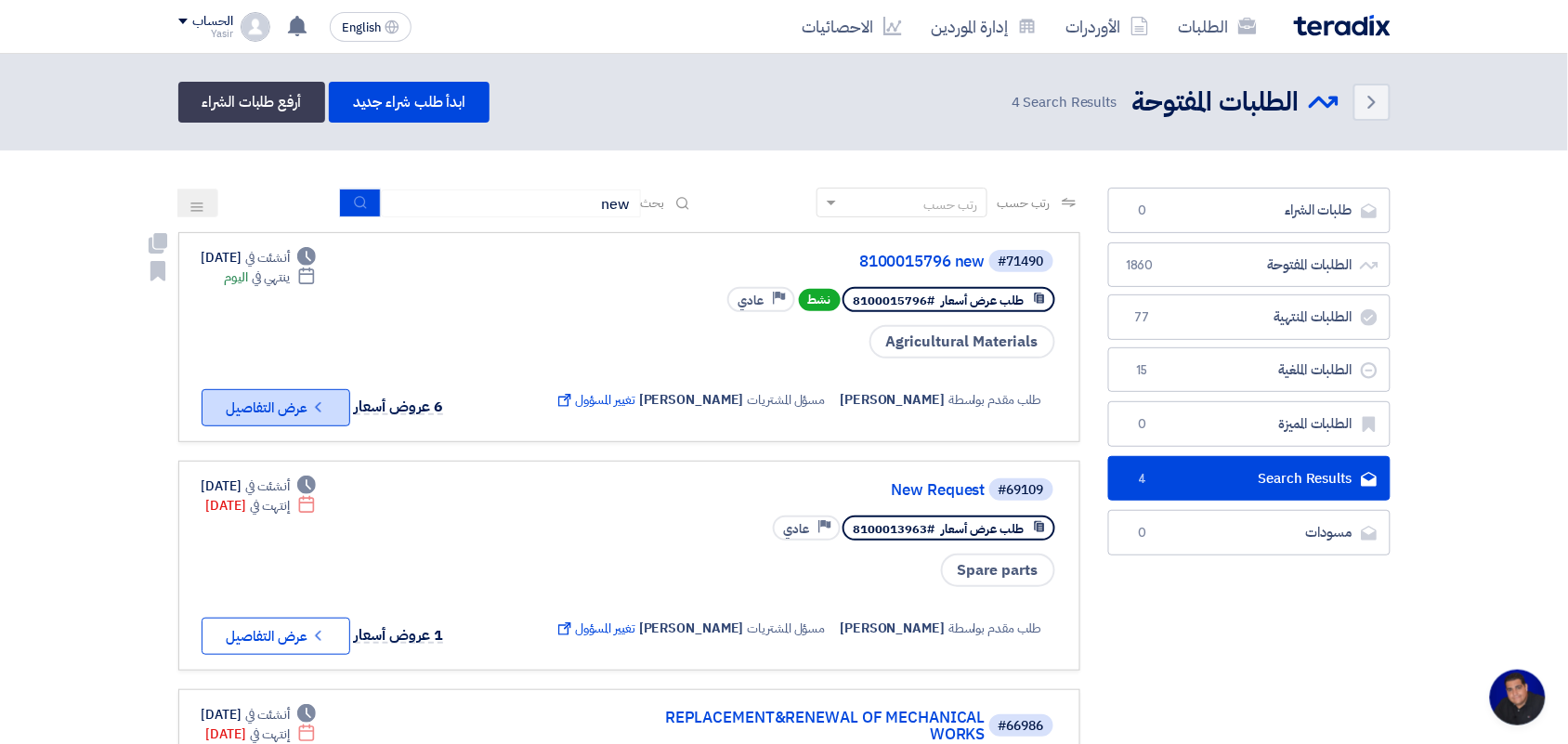
click at [274, 397] on button "Check details عرض التفاصيل" at bounding box center [275, 407] width 148 height 37
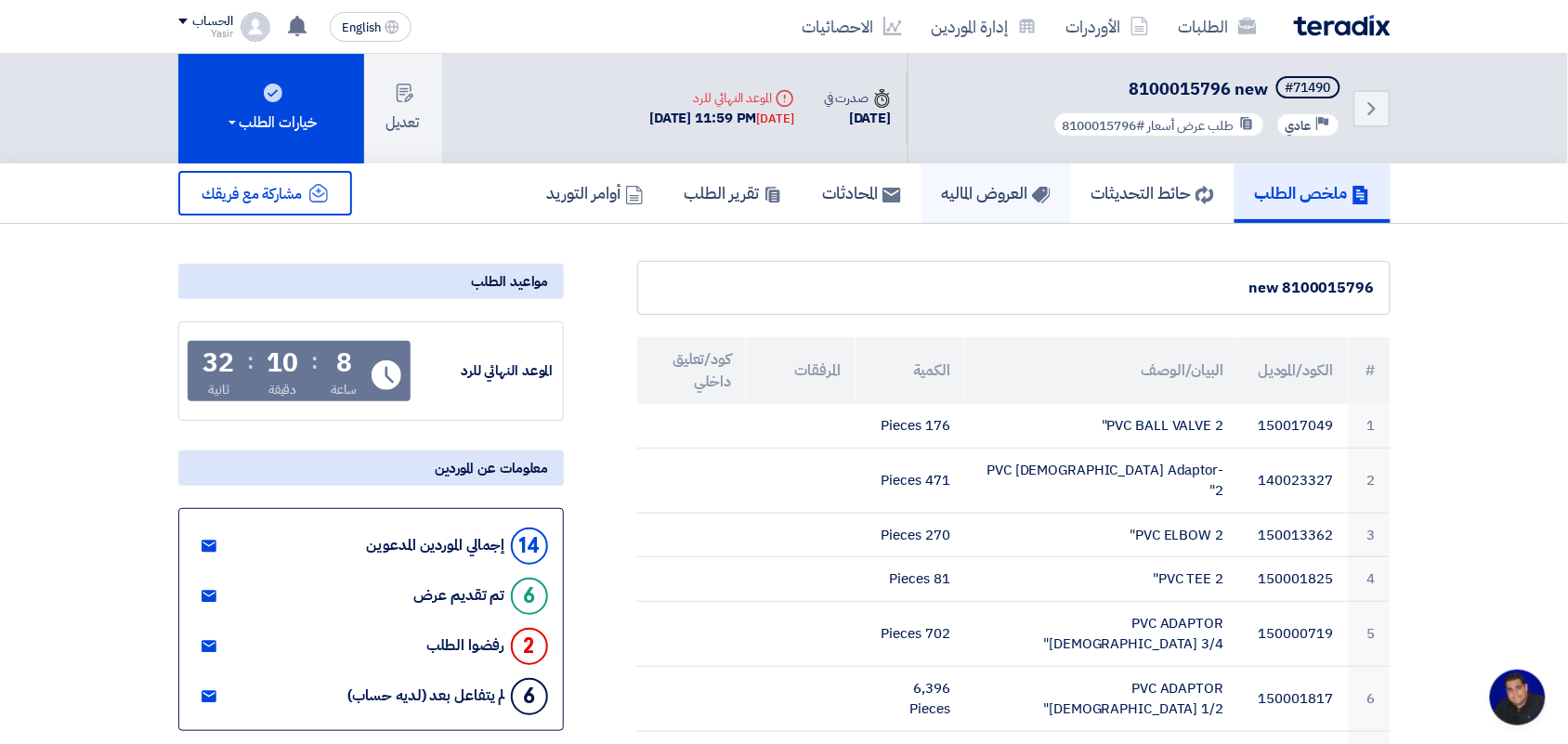
click at [973, 191] on h5 "العروض الماليه" at bounding box center [996, 192] width 108 height 21
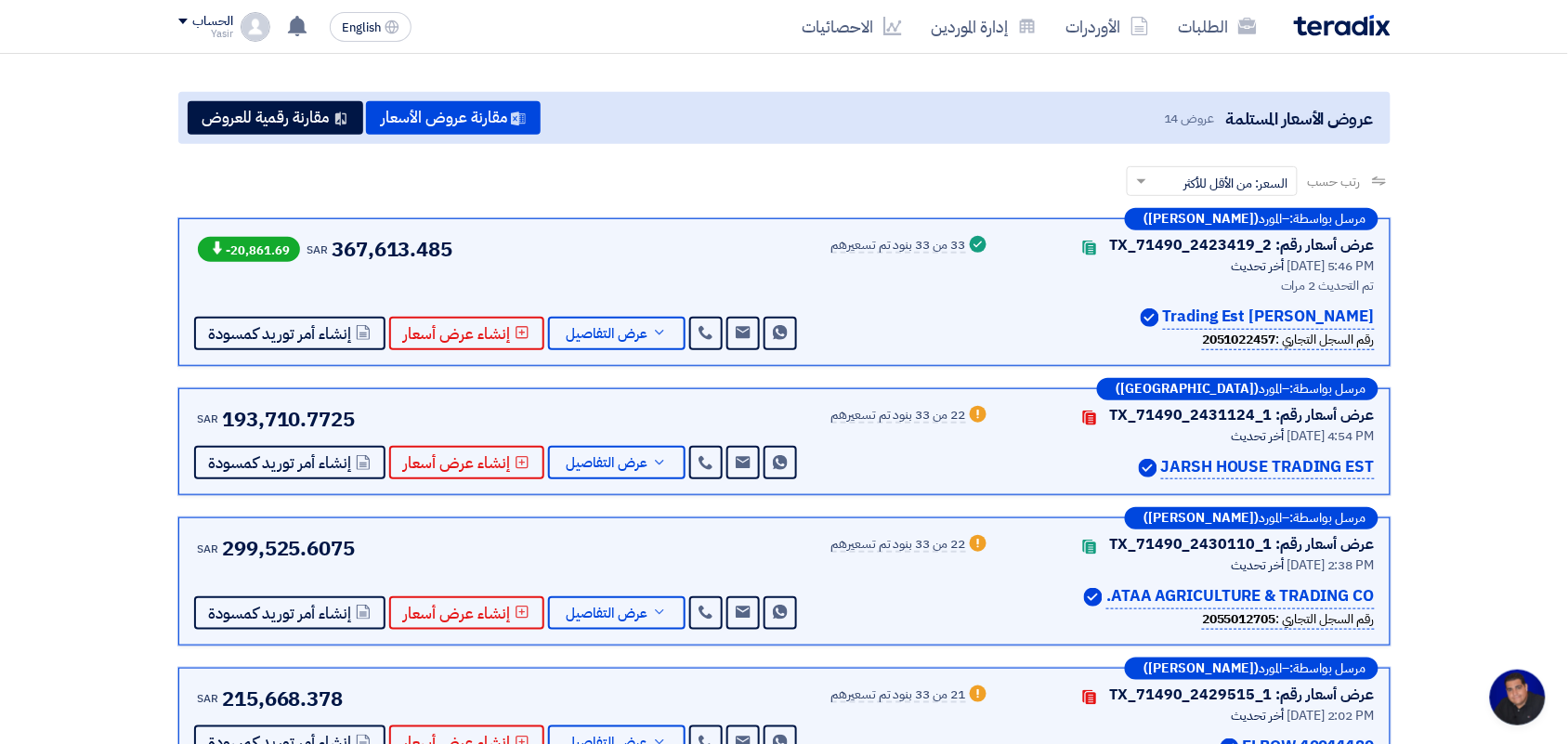
scroll to position [116, 0]
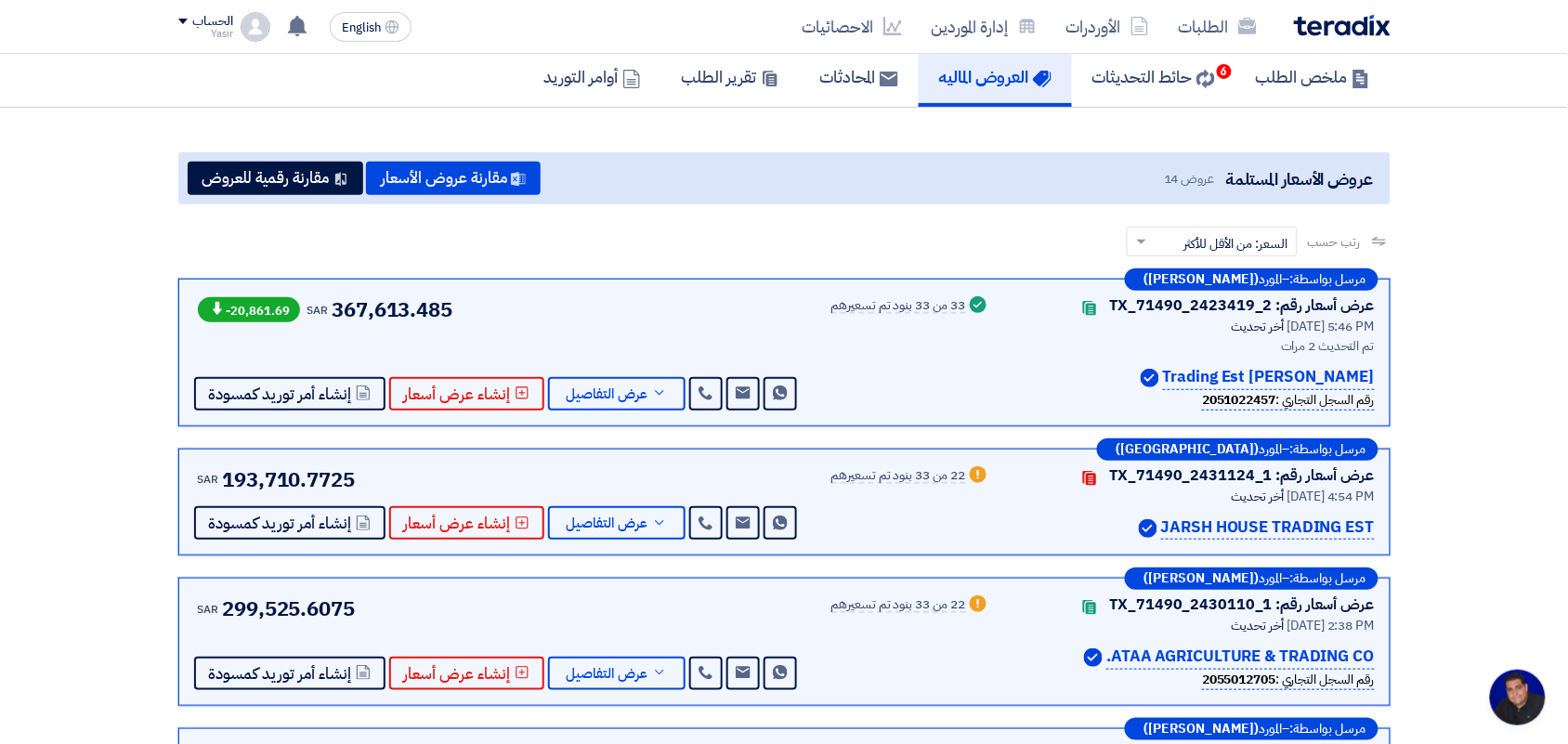
click at [1173, 532] on p "JARSH HOUSE TRADING EST" at bounding box center [1268, 528] width 214 height 25
click at [1103, 520] on div "JARSH HOUSE TRADING EST" at bounding box center [1193, 528] width 362 height 25
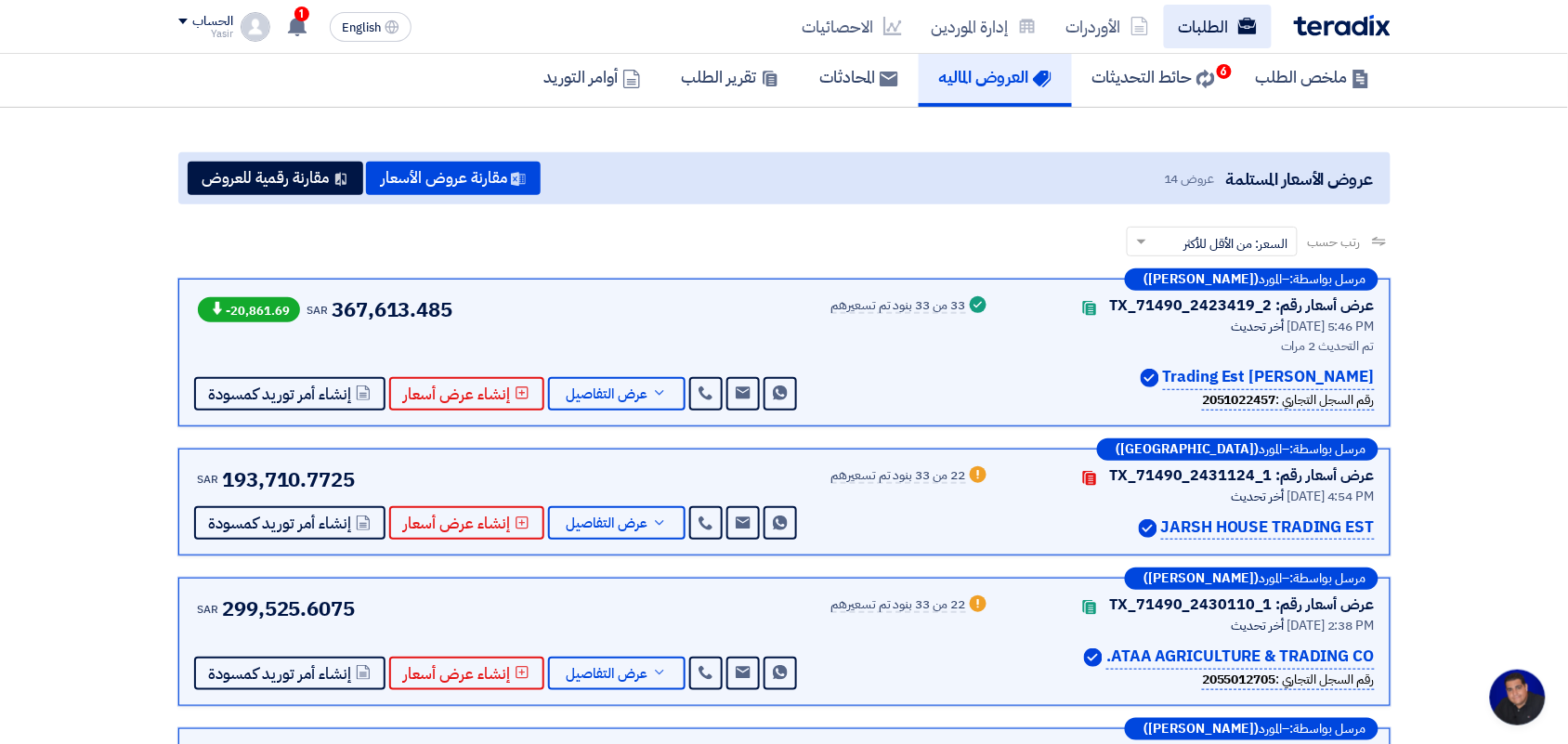
click at [1195, 21] on link "الطلبات" at bounding box center [1217, 26] width 107 height 44
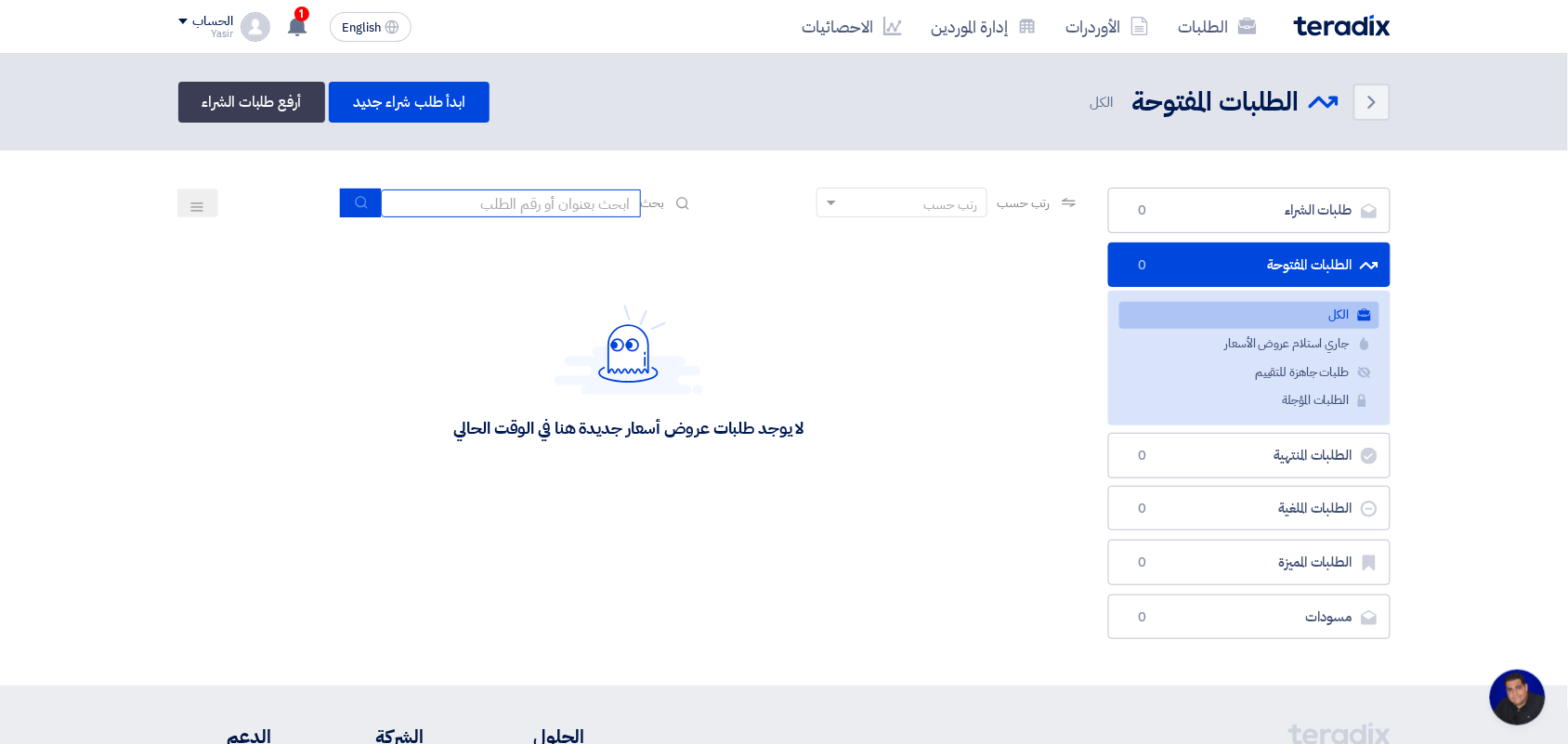
click at [506, 195] on input at bounding box center [511, 203] width 260 height 28
type input "new"
click at [360, 195] on icon "submit" at bounding box center [360, 202] width 15 height 15
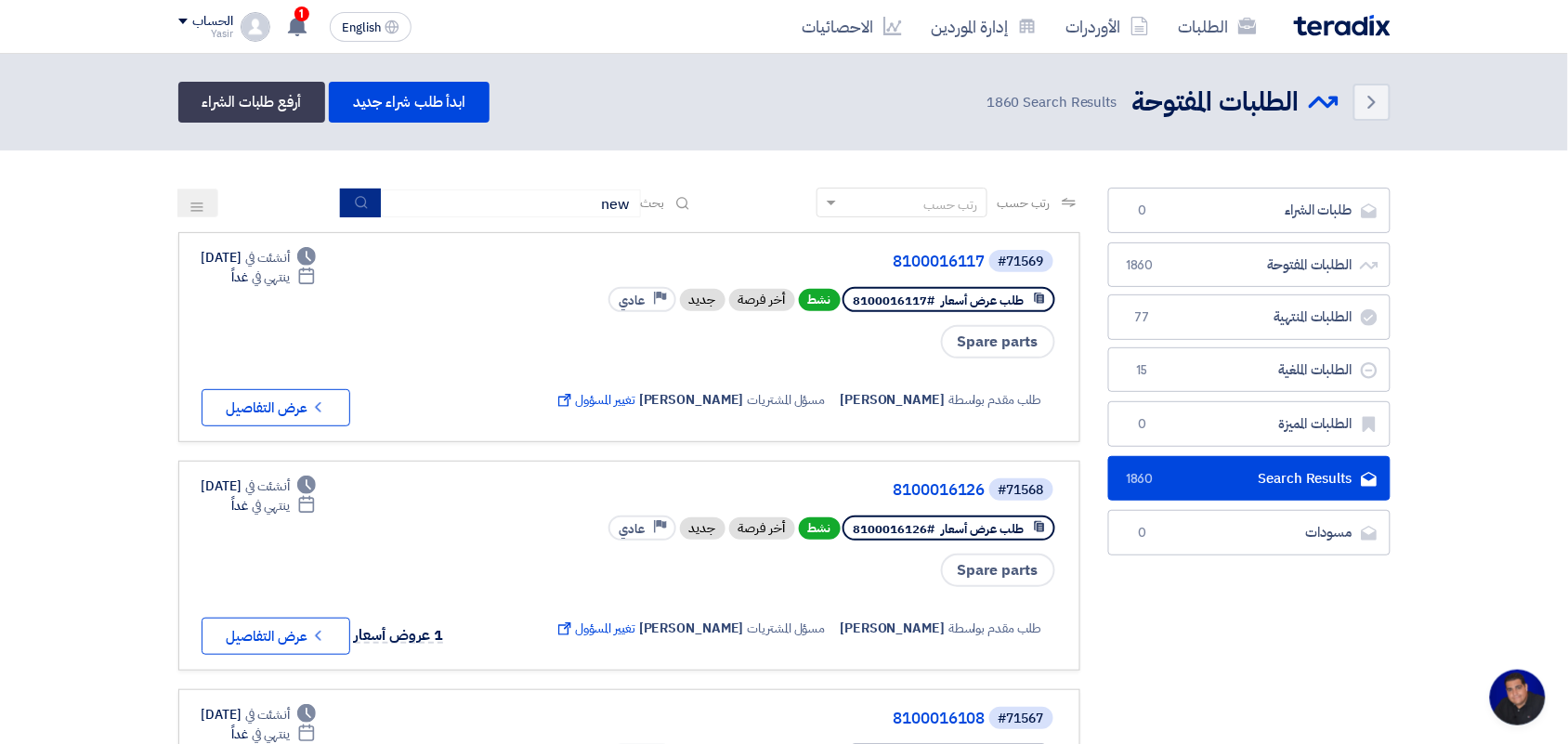
click at [354, 195] on icon "submit" at bounding box center [360, 202] width 15 height 15
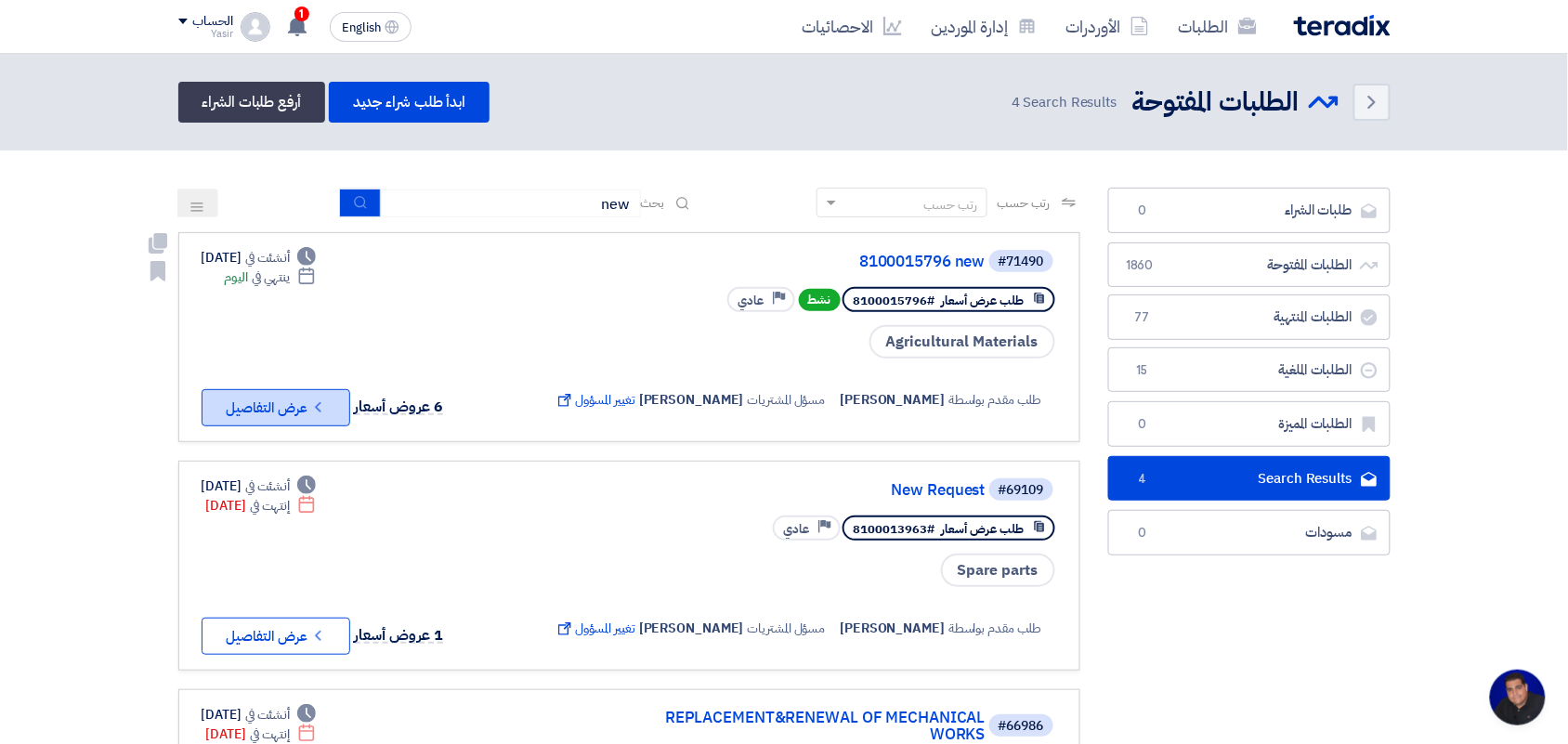
click at [290, 406] on button "Check details عرض التفاصيل" at bounding box center [275, 407] width 148 height 37
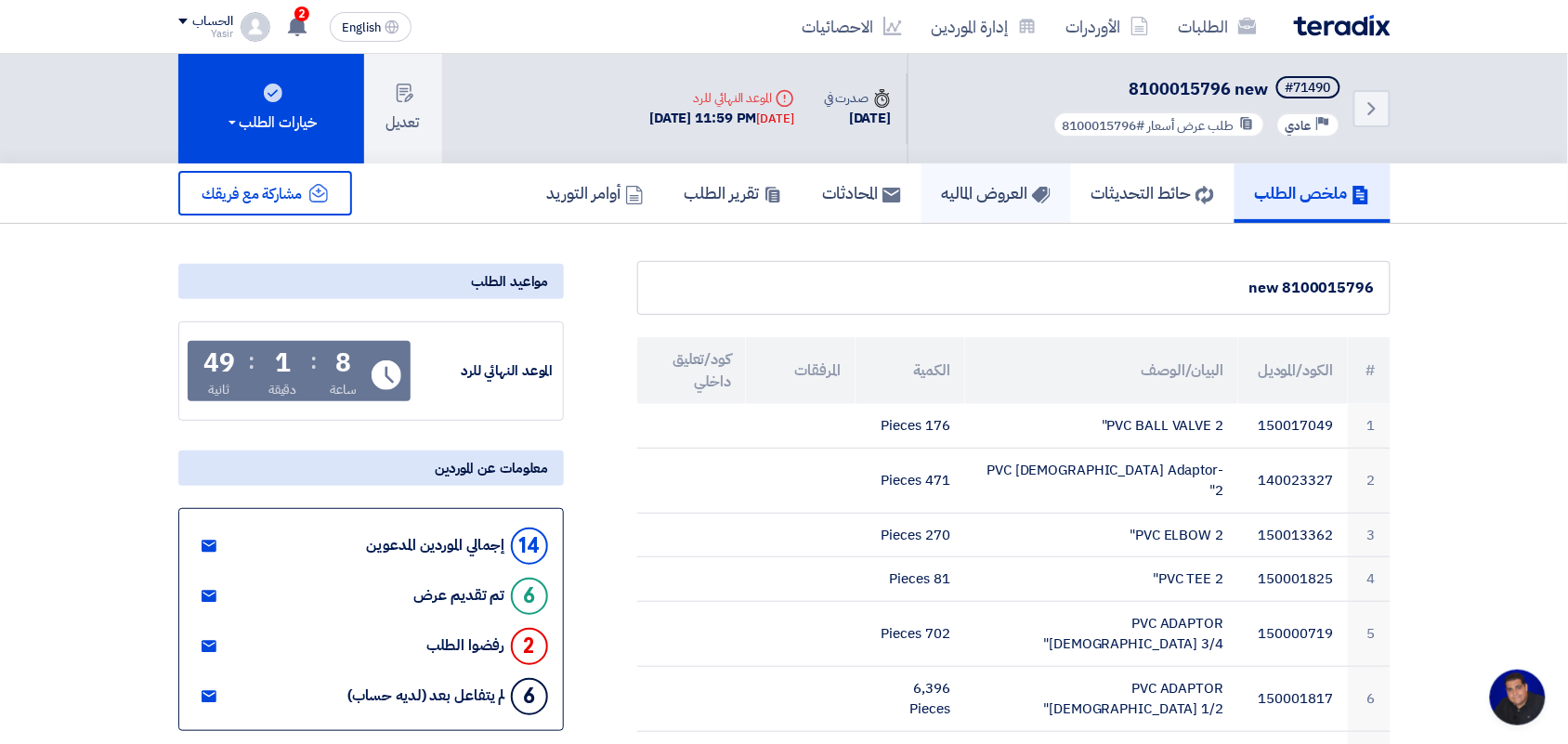
click at [958, 191] on h5 "العروض الماليه" at bounding box center [996, 192] width 108 height 21
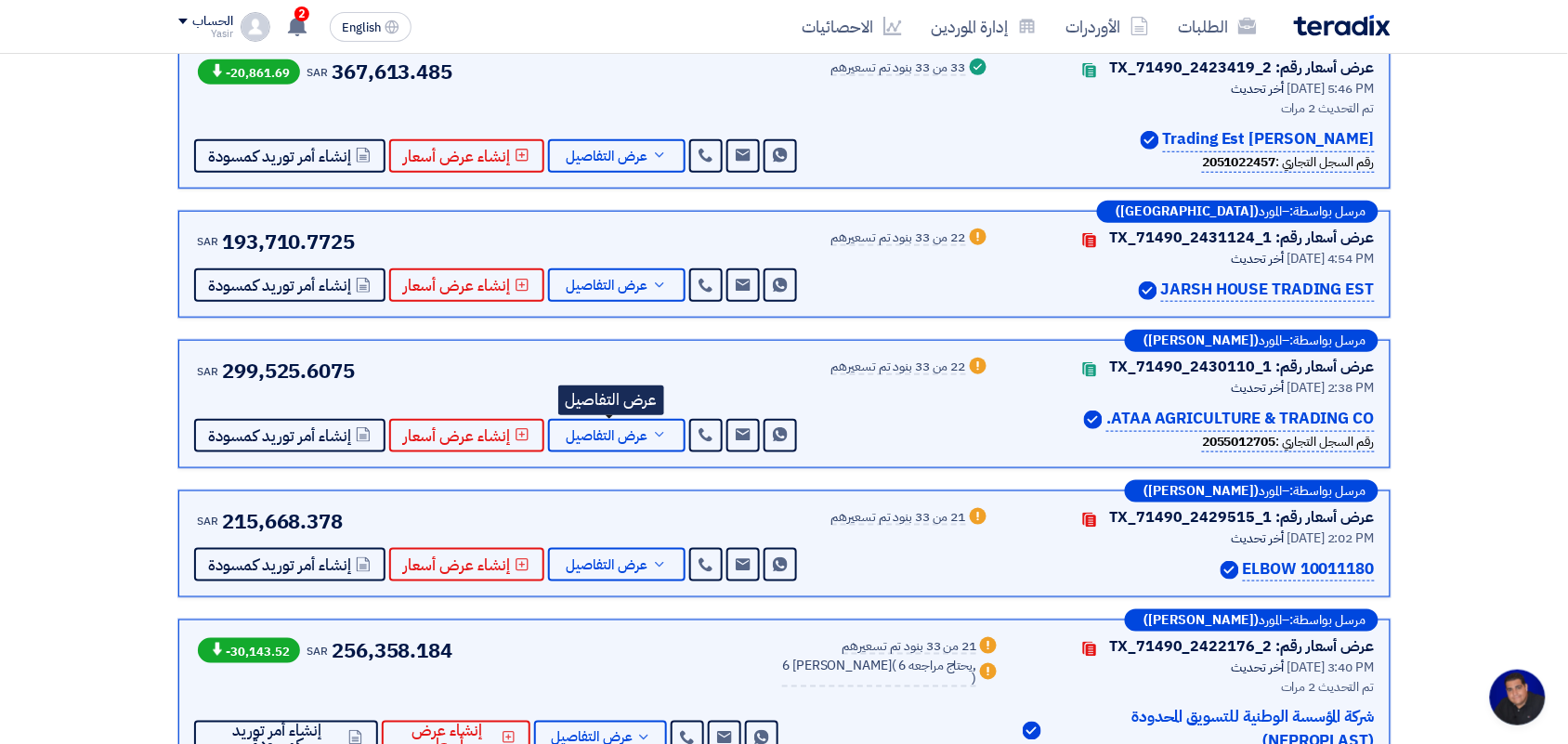
scroll to position [349, 0]
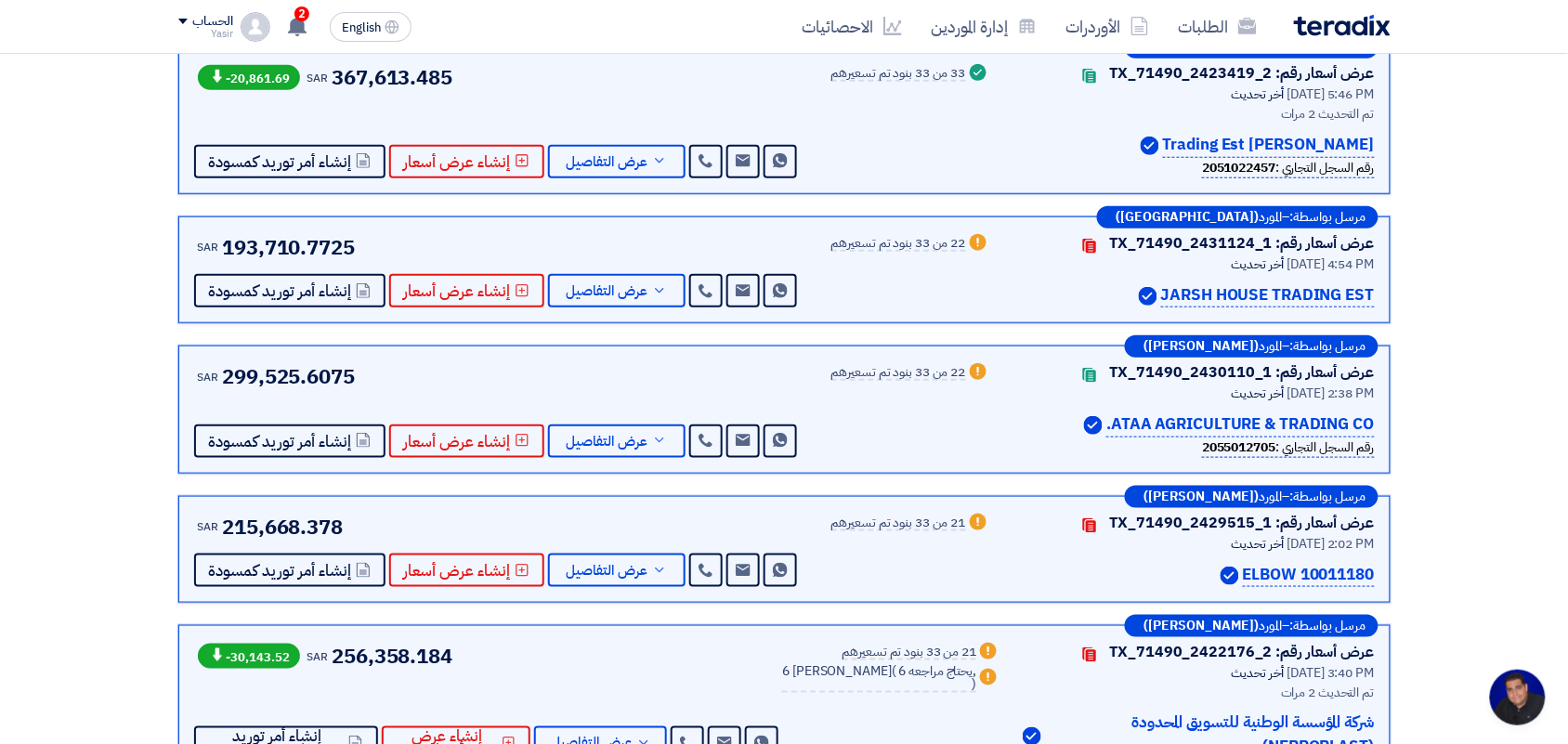
click at [935, 517] on div "21 من 33 بنود تم تسعيرهم" at bounding box center [899, 523] width 135 height 15
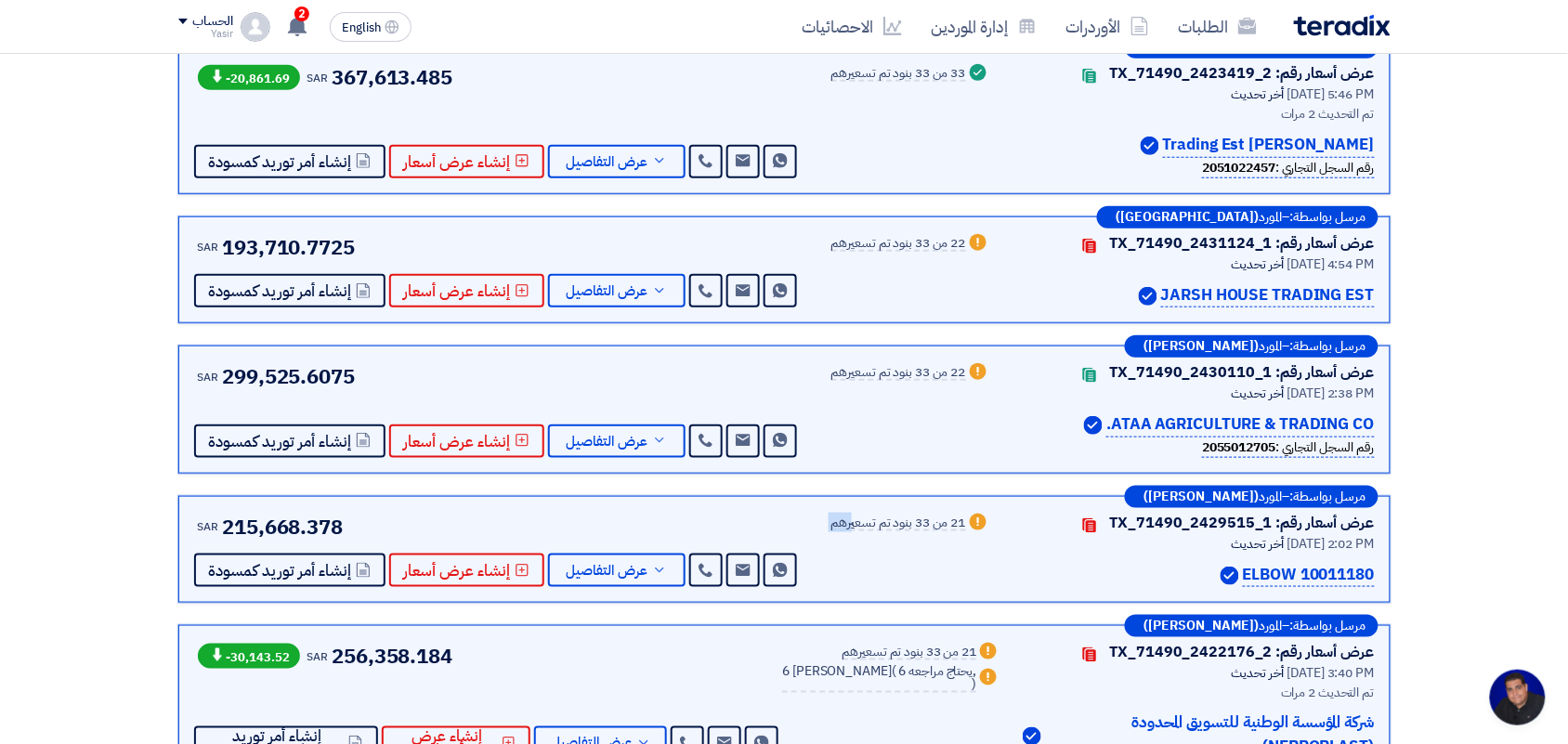
click at [935, 517] on div "21 من 33 بنود تم تسعيرهم" at bounding box center [899, 523] width 135 height 15
click at [935, 418] on div "Warn 22 من 33 بنود تم تسعيرهم" at bounding box center [911, 409] width 159 height 97
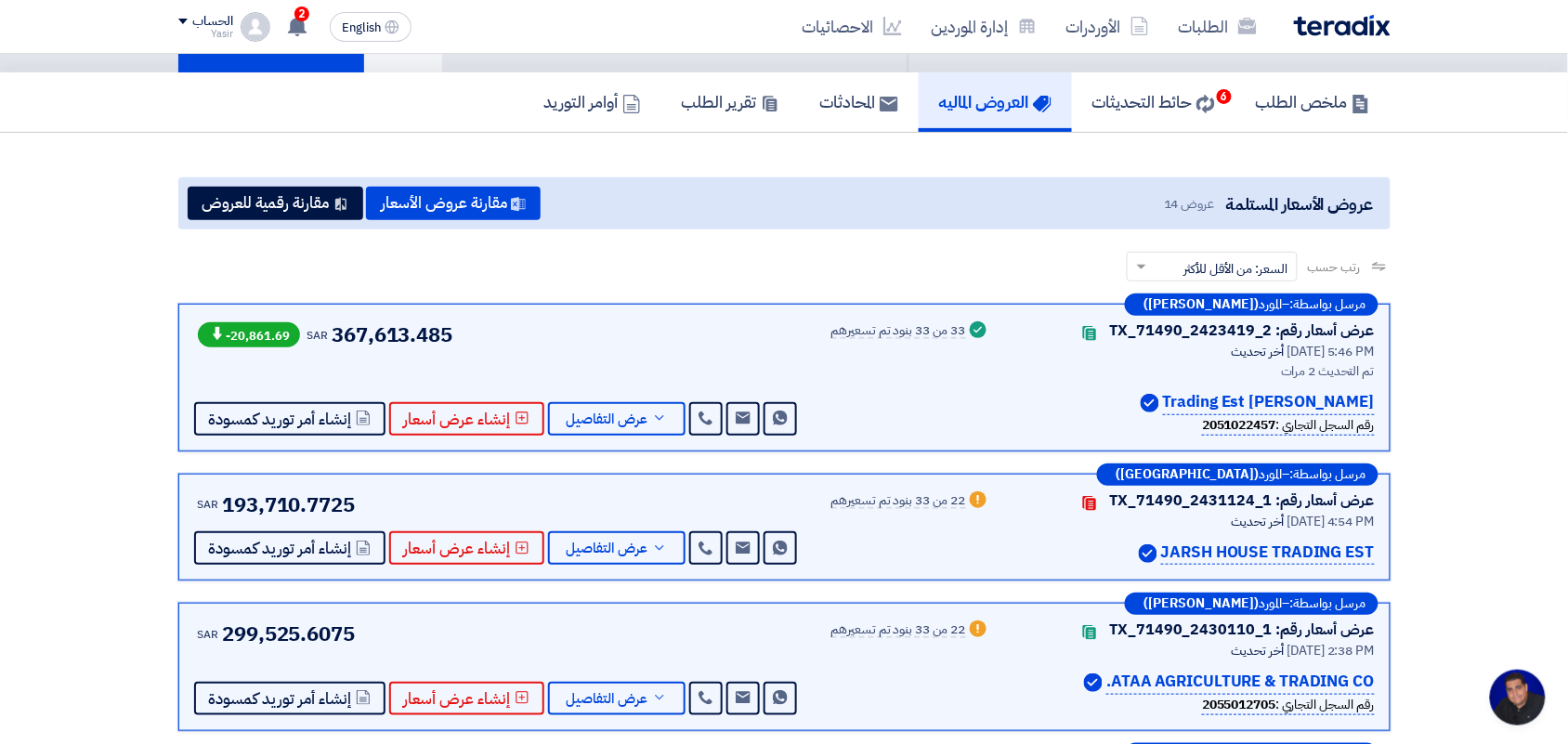
scroll to position [0, 0]
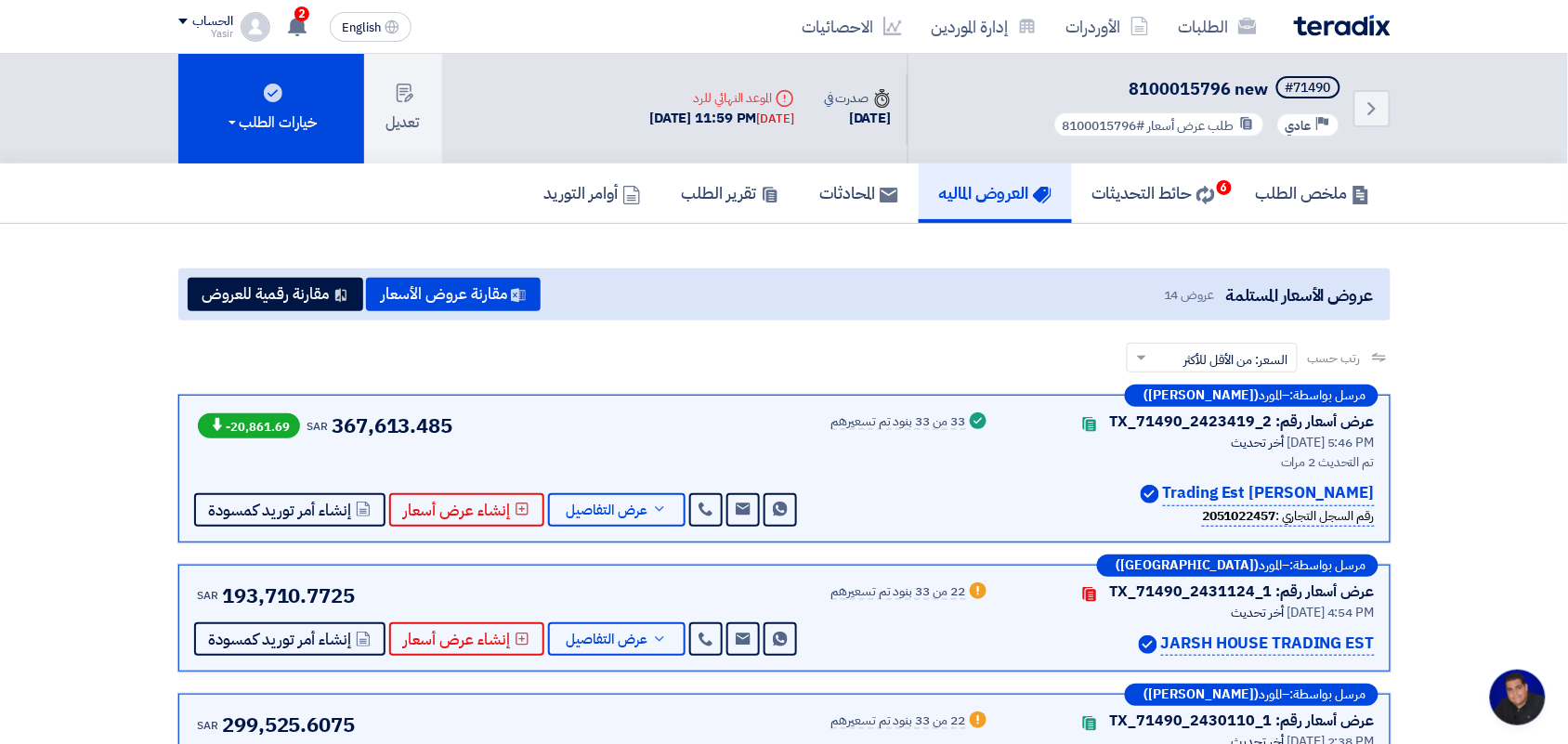
click at [930, 415] on div "33 من 33 بنود تم تسعيرهم" at bounding box center [899, 422] width 135 height 15
click at [941, 462] on div "Success 33 من 33 بنود تم تسعيرهم" at bounding box center [911, 468] width 159 height 116
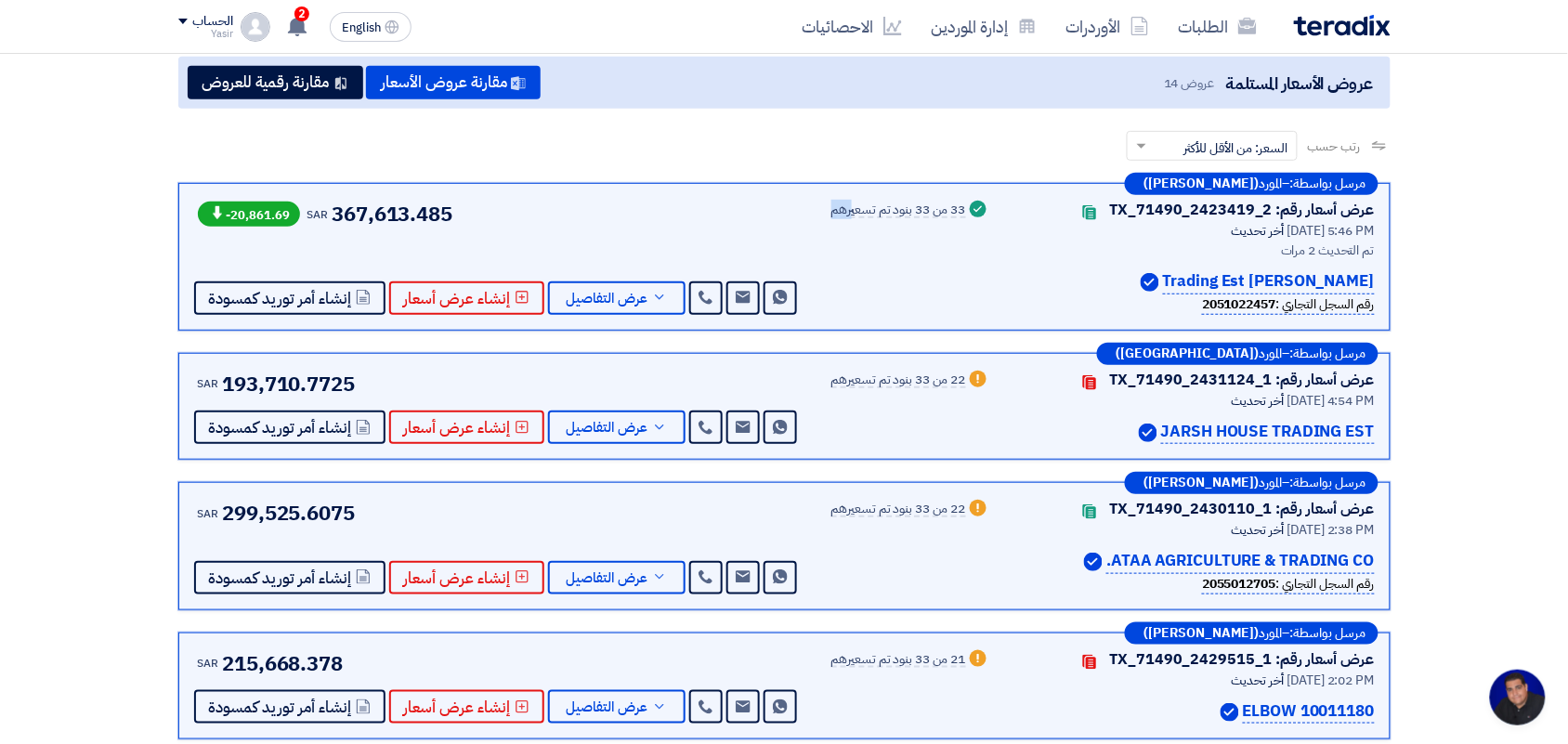
scroll to position [232, 0]
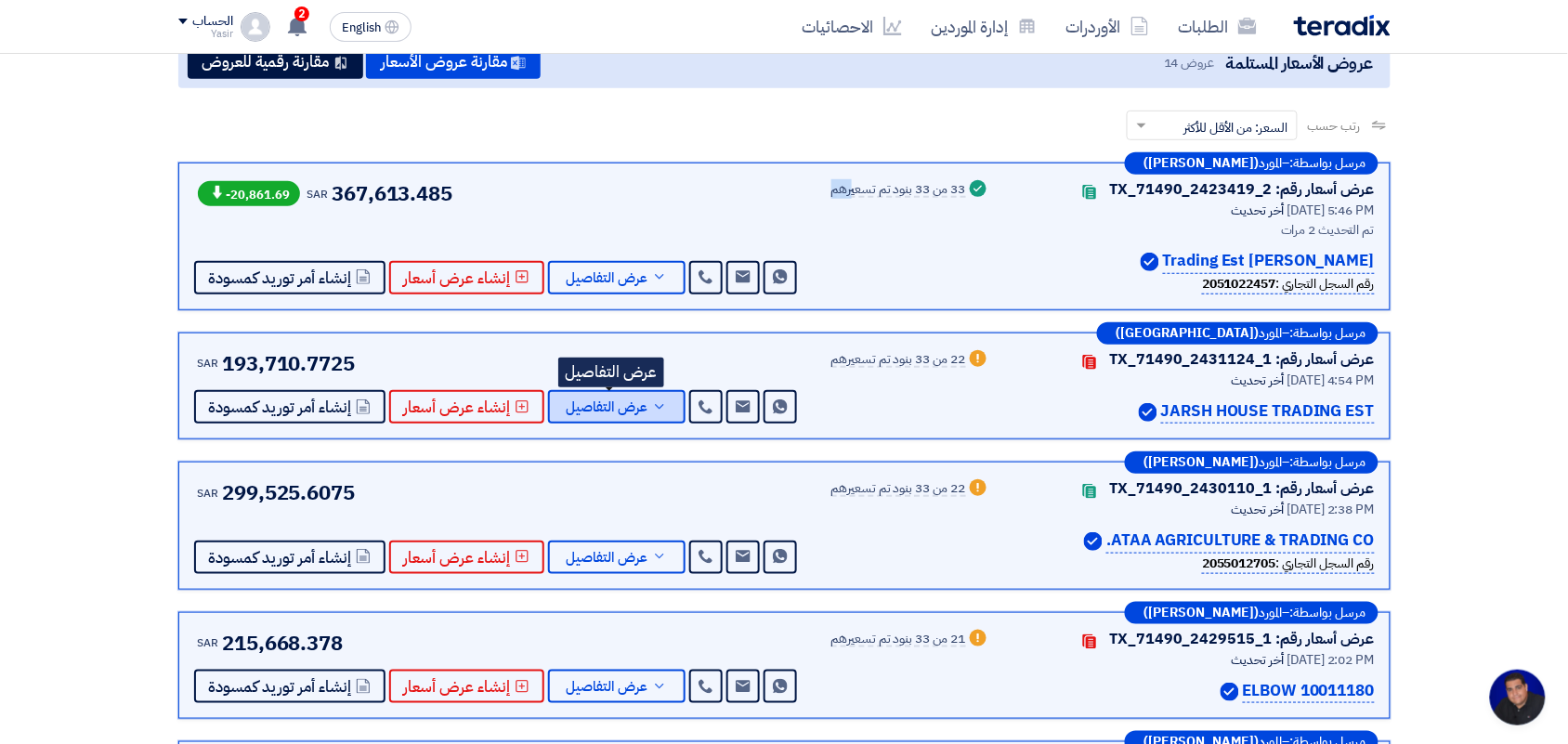
click at [637, 400] on span "عرض التفاصيل" at bounding box center [608, 407] width 82 height 14
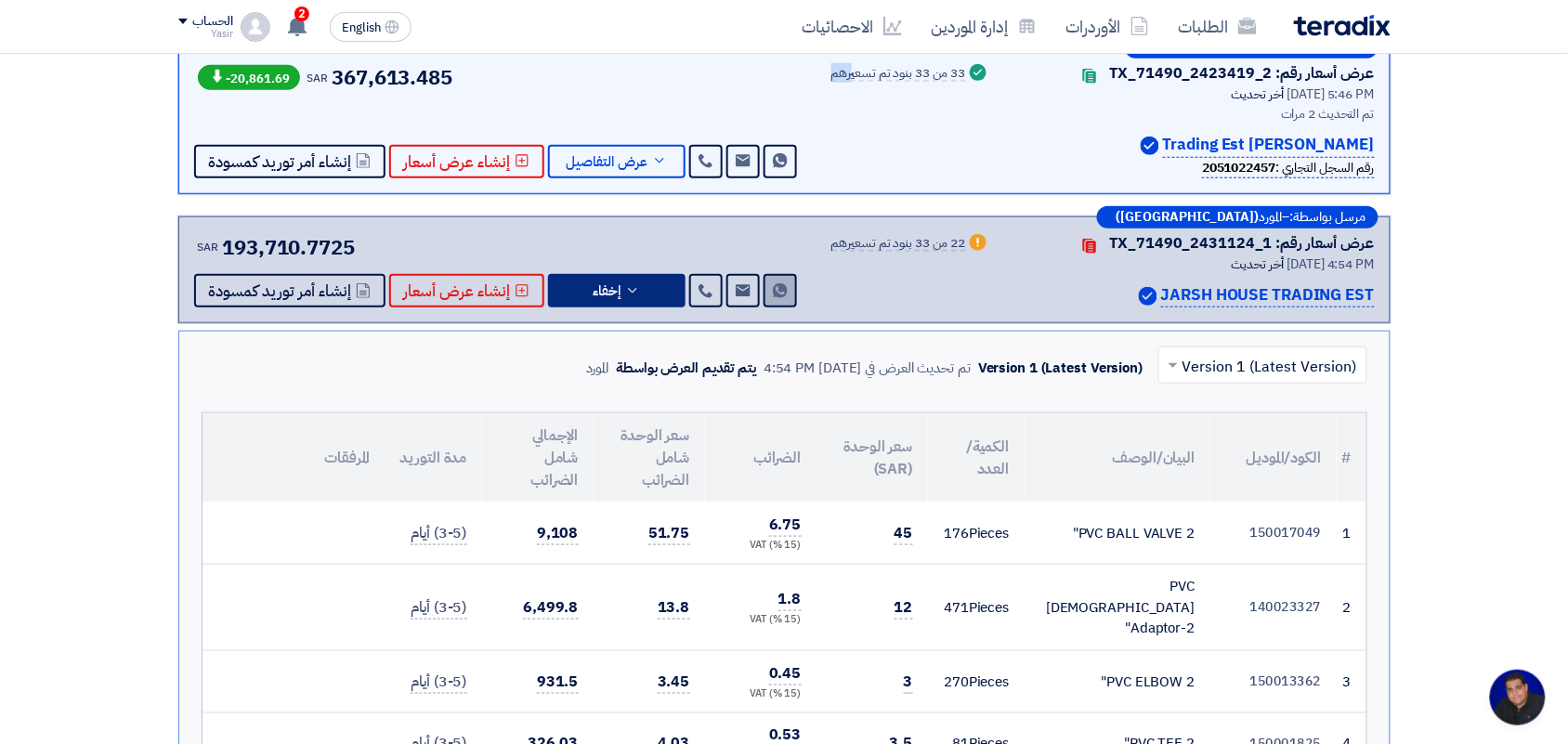
scroll to position [0, 0]
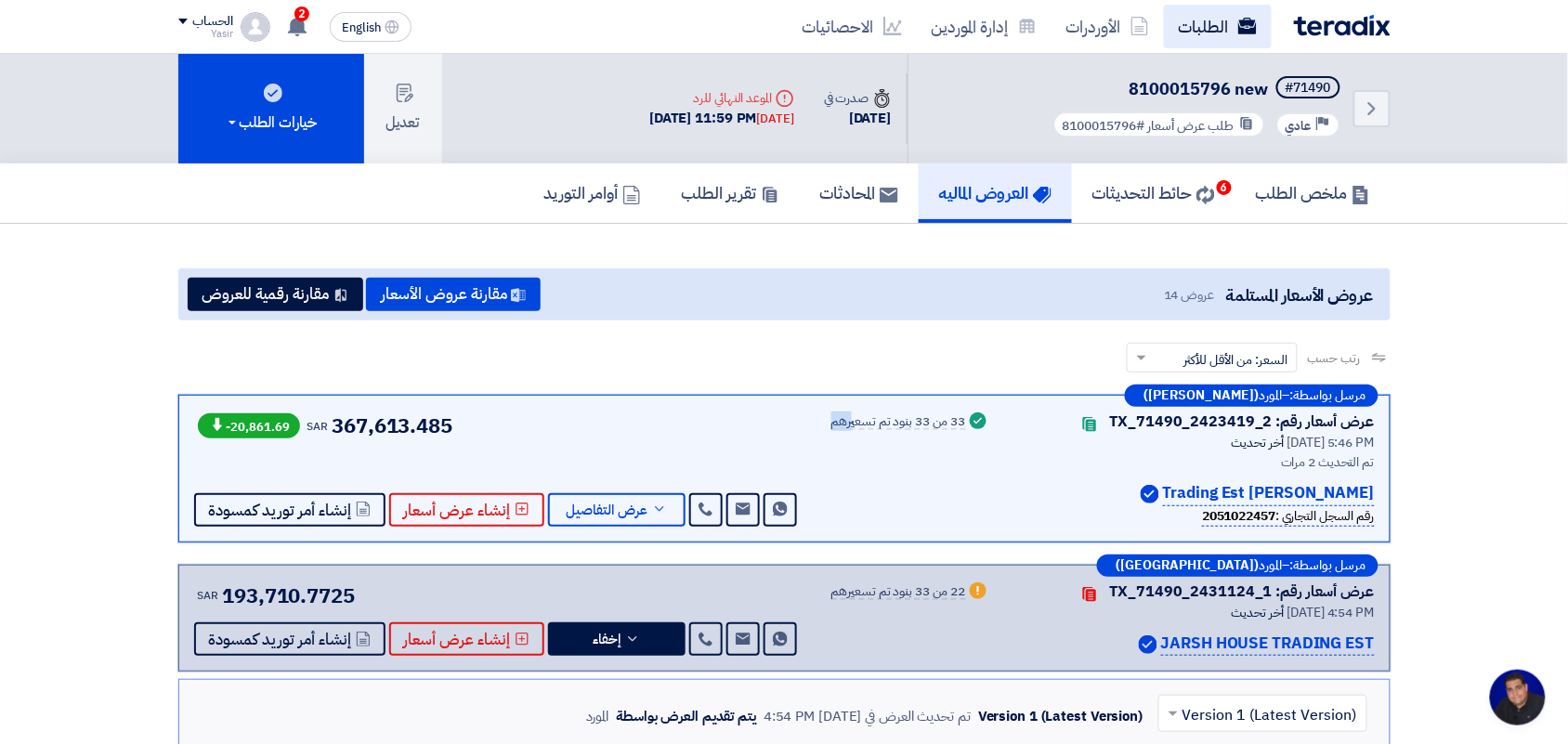
click at [1229, 20] on link "الطلبات" at bounding box center [1217, 26] width 107 height 44
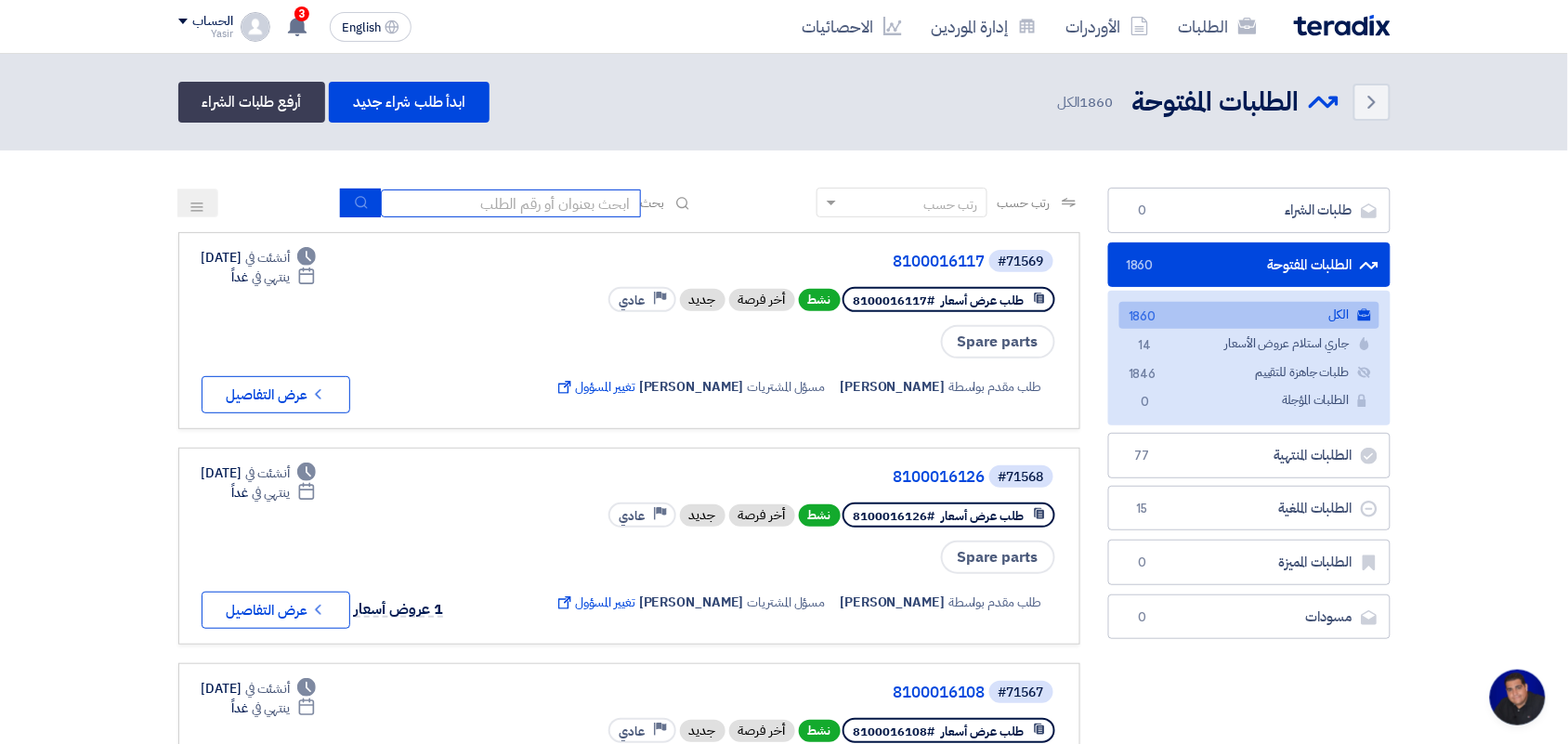
click at [581, 206] on input at bounding box center [511, 203] width 260 height 28
type input "8100015879"
click at [355, 202] on use "submit" at bounding box center [360, 202] width 12 height 12
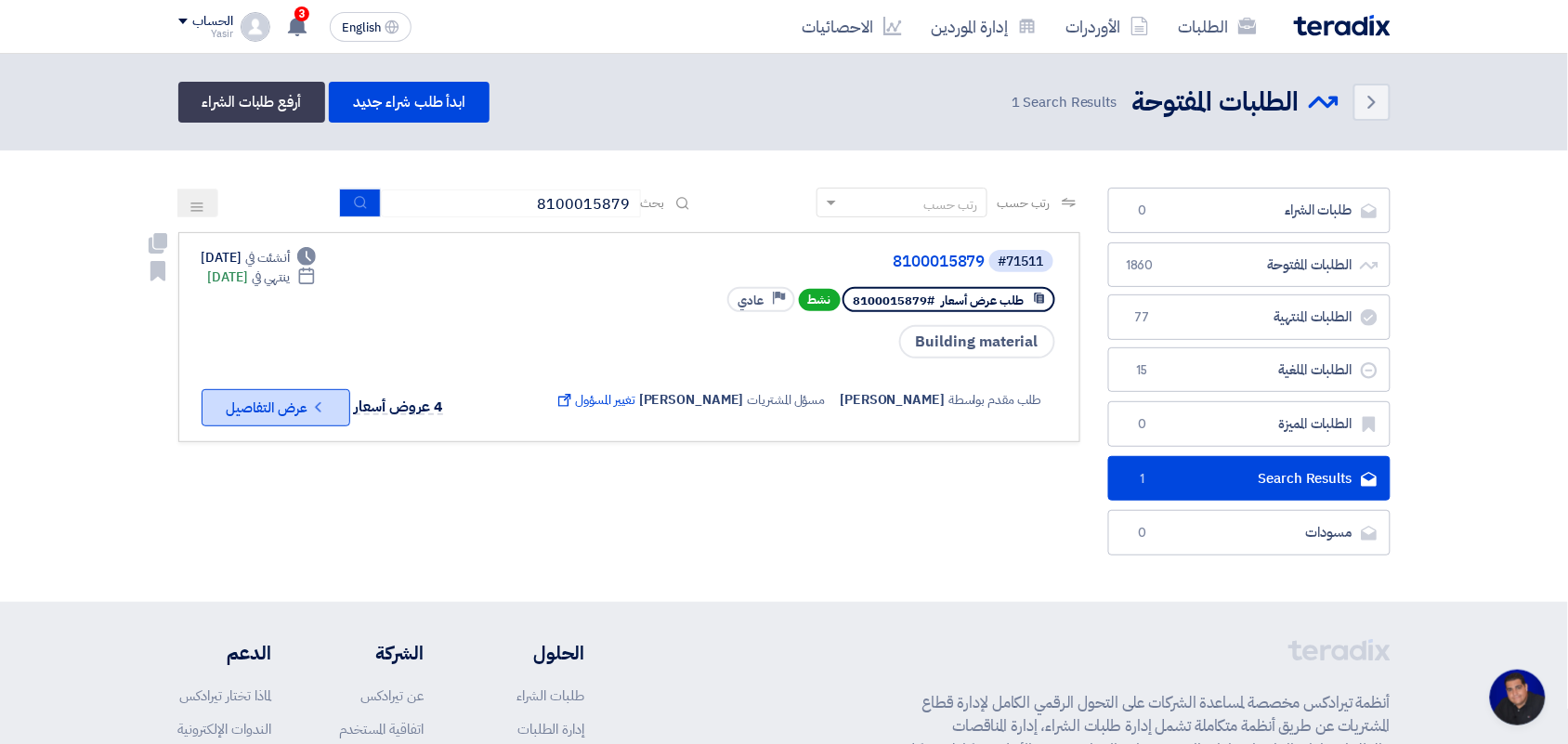
click at [285, 406] on button "Check details عرض التفاصيل" at bounding box center [275, 407] width 148 height 37
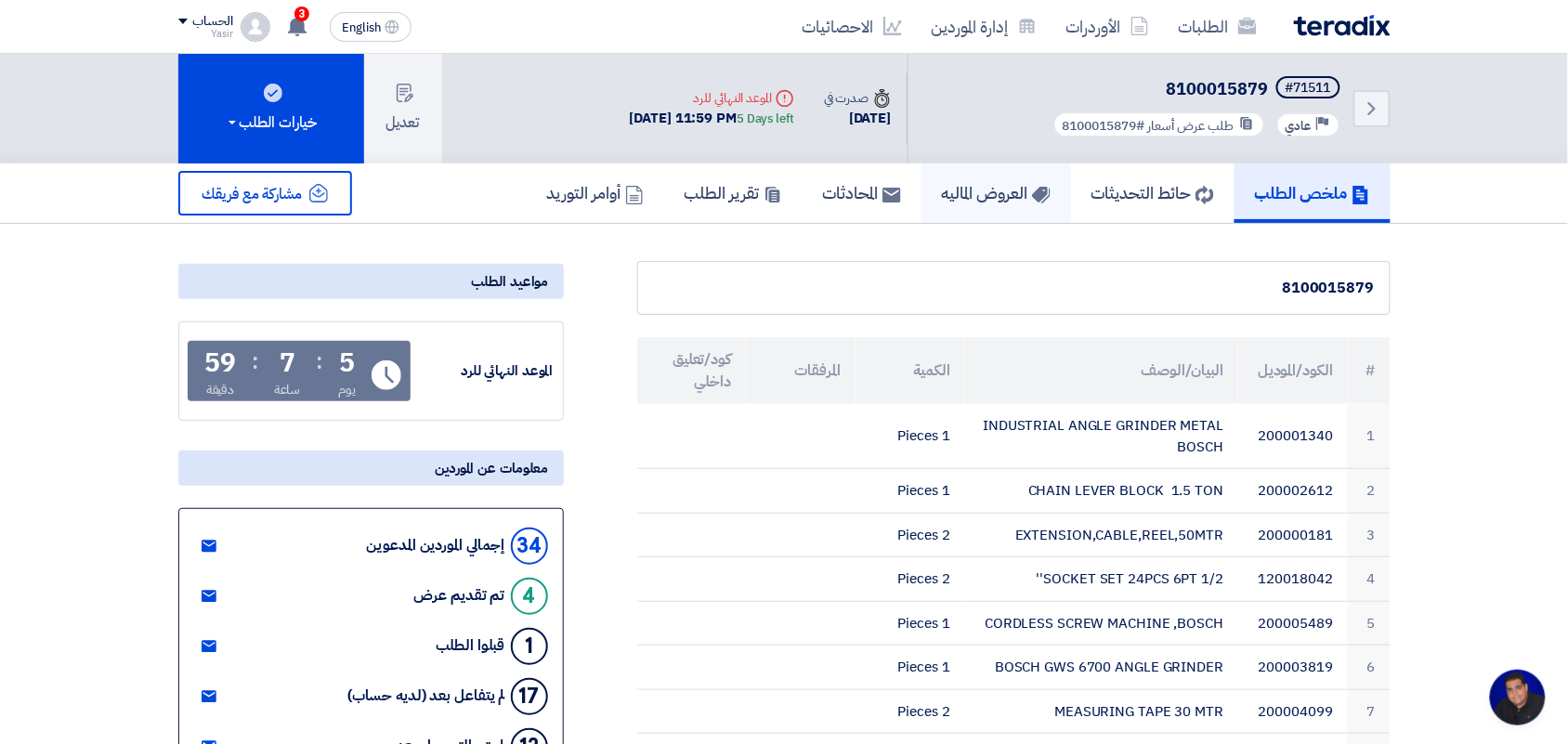
click at [944, 182] on h5 "العروض الماليه" at bounding box center [996, 192] width 108 height 21
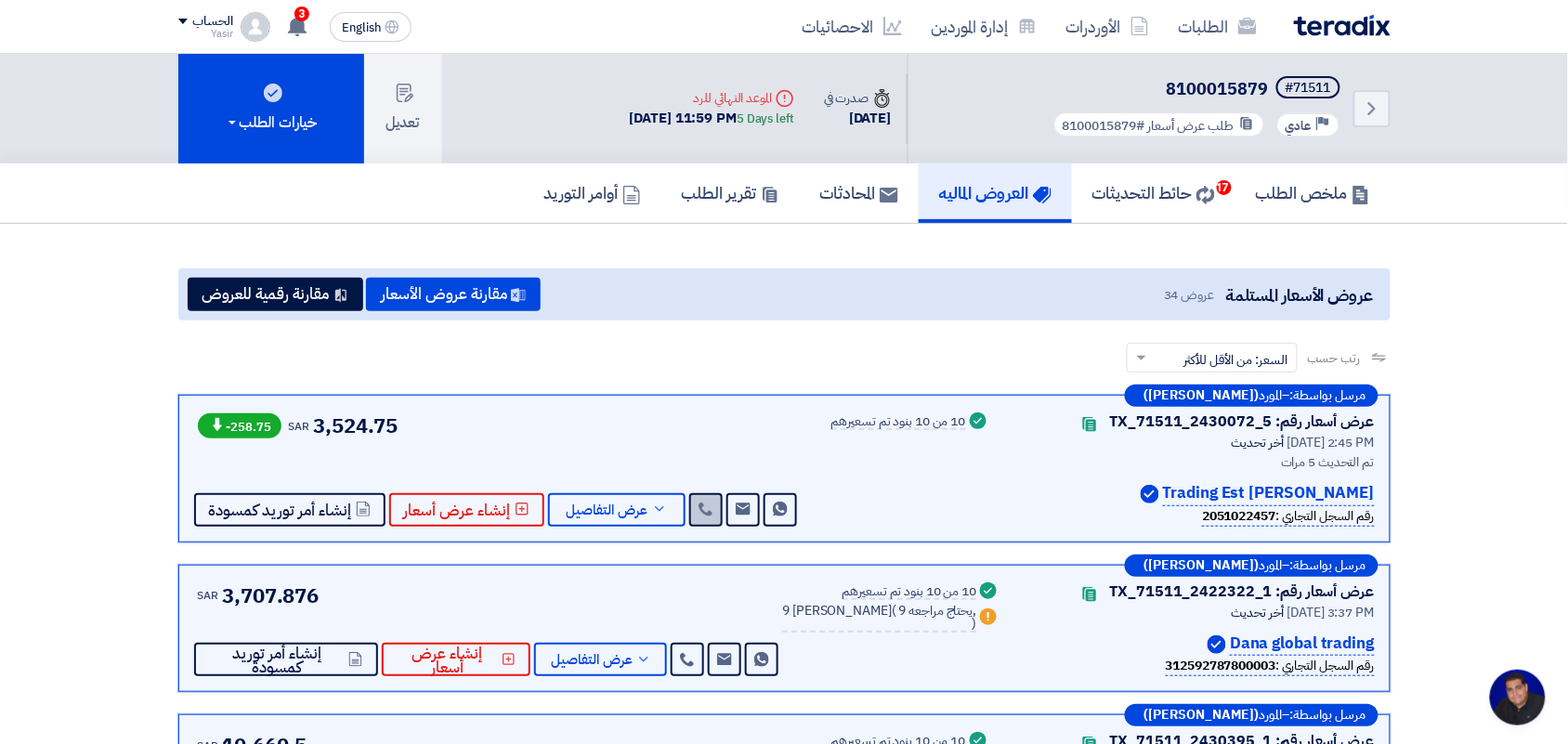
click at [699, 507] on use at bounding box center [705, 509] width 14 height 14
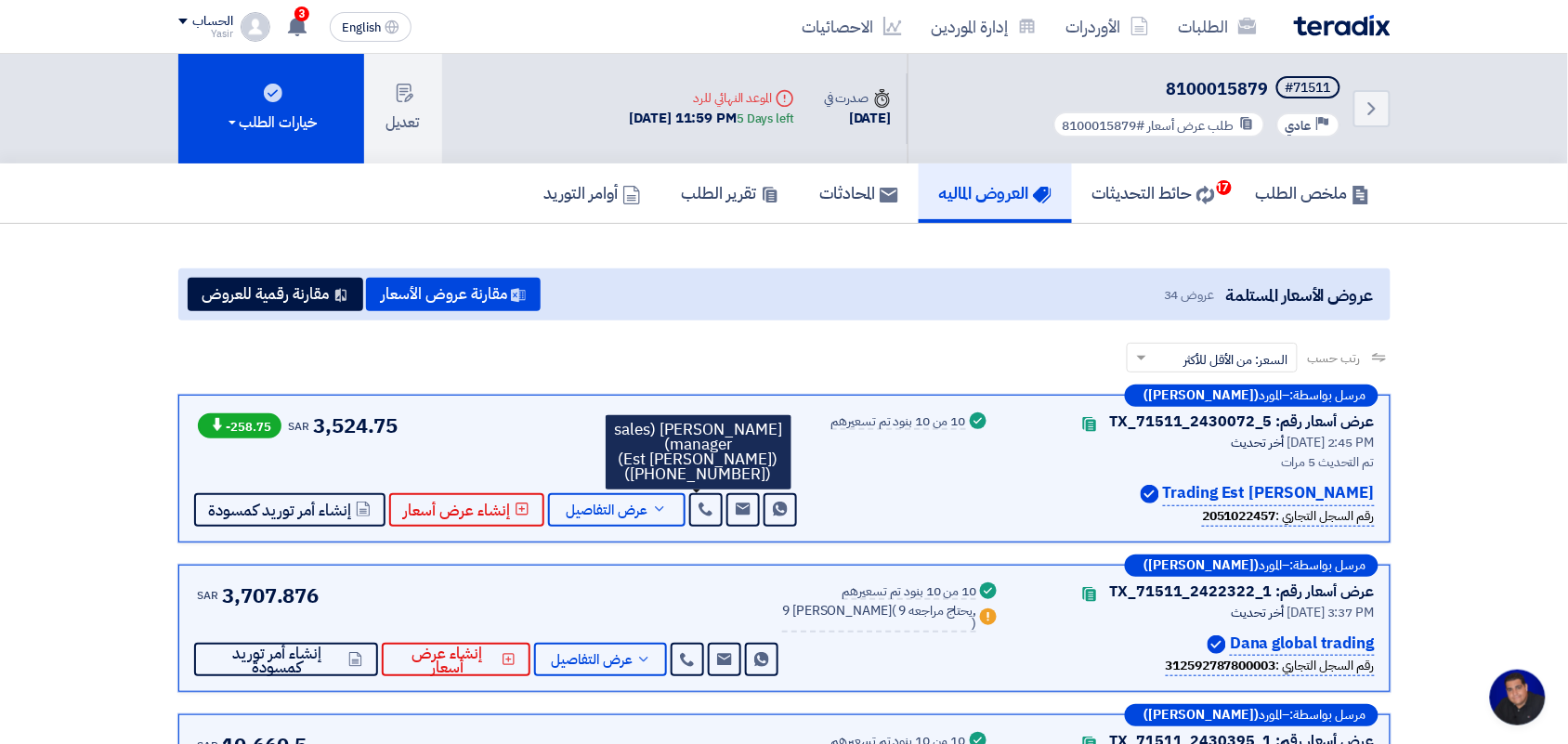
click at [1208, 511] on b "2051022457" at bounding box center [1238, 516] width 73 height 20
click at [1208, 509] on b "2051022457" at bounding box center [1238, 516] width 73 height 20
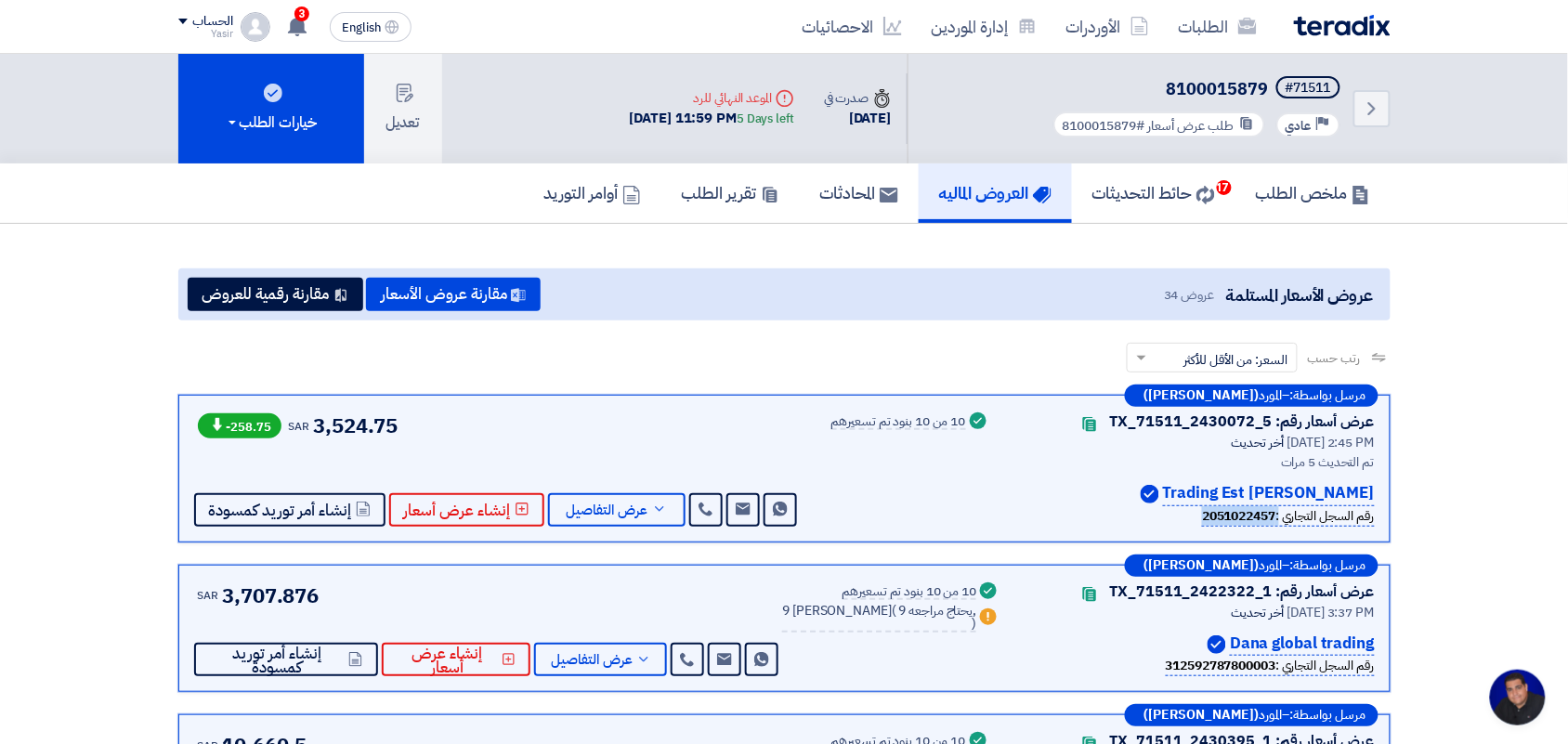
click at [962, 469] on div "Success 10 من 10 بنود تم تسعيرهم" at bounding box center [911, 468] width 159 height 116
drag, startPoint x: 1200, startPoint y: 490, endPoint x: 1435, endPoint y: 492, distance: 235.0
click at [963, 470] on div "Success 10 من 10 بنود تم تسعيرهم" at bounding box center [911, 468] width 159 height 116
click at [924, 419] on div "10 من 10 بنود تم تسعيرهم" at bounding box center [899, 422] width 135 height 15
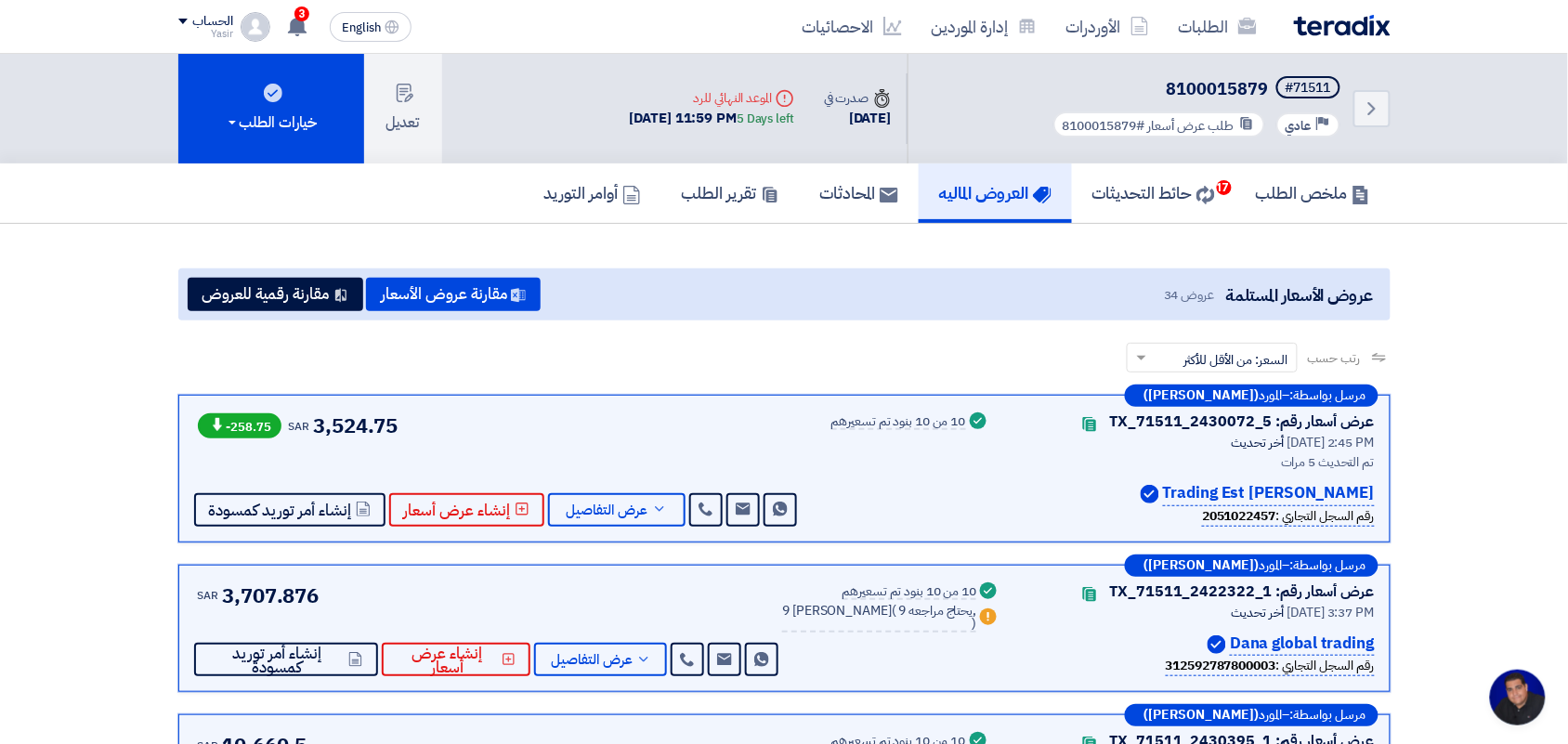
click at [924, 419] on div "10 من 10 بنود تم تسعيرهم" at bounding box center [899, 422] width 135 height 15
click at [922, 447] on div "Success 10 من 10 بنود تم تسعيرهم" at bounding box center [911, 468] width 159 height 116
click at [994, 484] on div "عرض أسعار رقم: TX_71511_2430072_5 Contacts أخر تحديث 24 Sep 2025, 2:45 PM تم ال…" at bounding box center [1103, 468] width 543 height 116
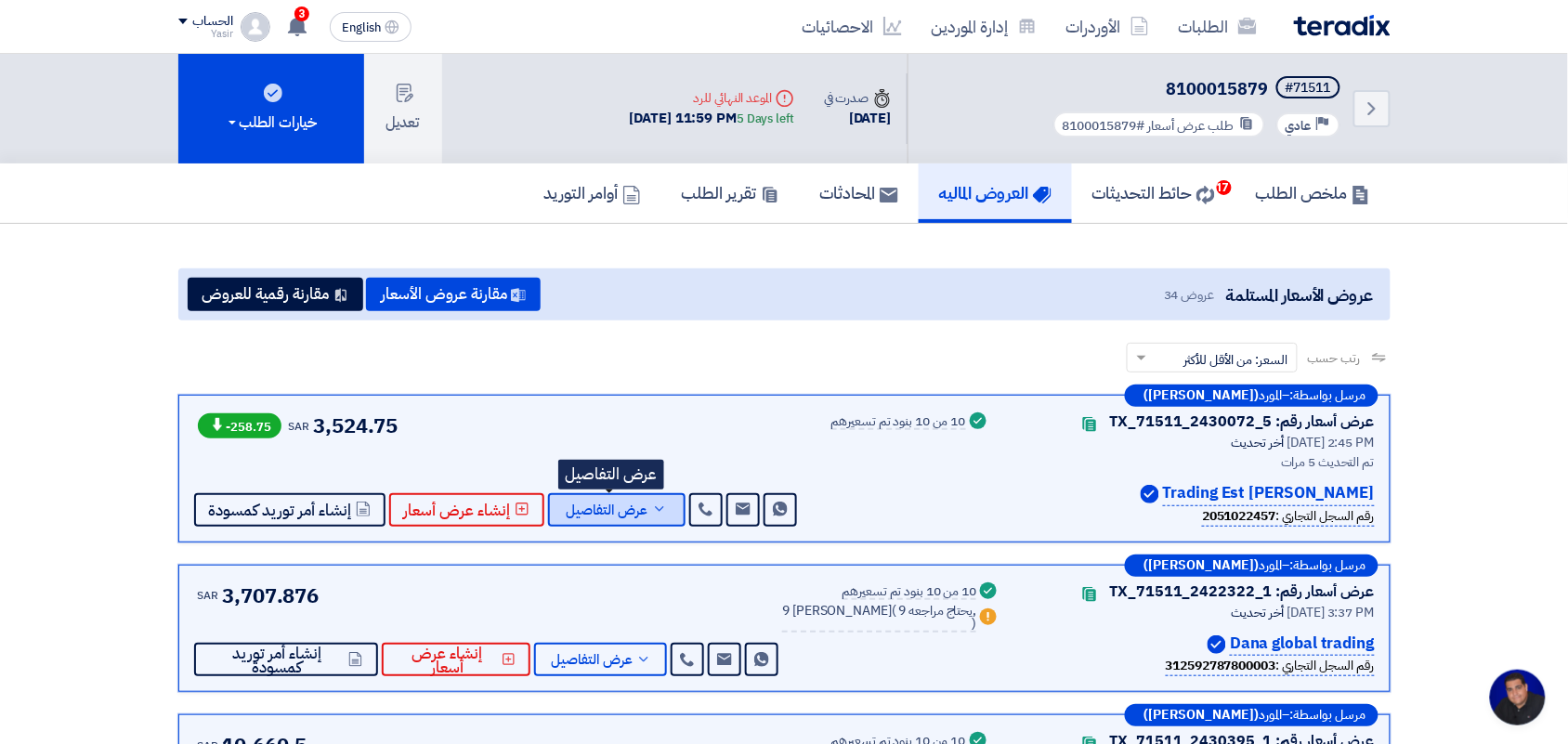
click at [633, 508] on span "عرض التفاصيل" at bounding box center [608, 510] width 82 height 14
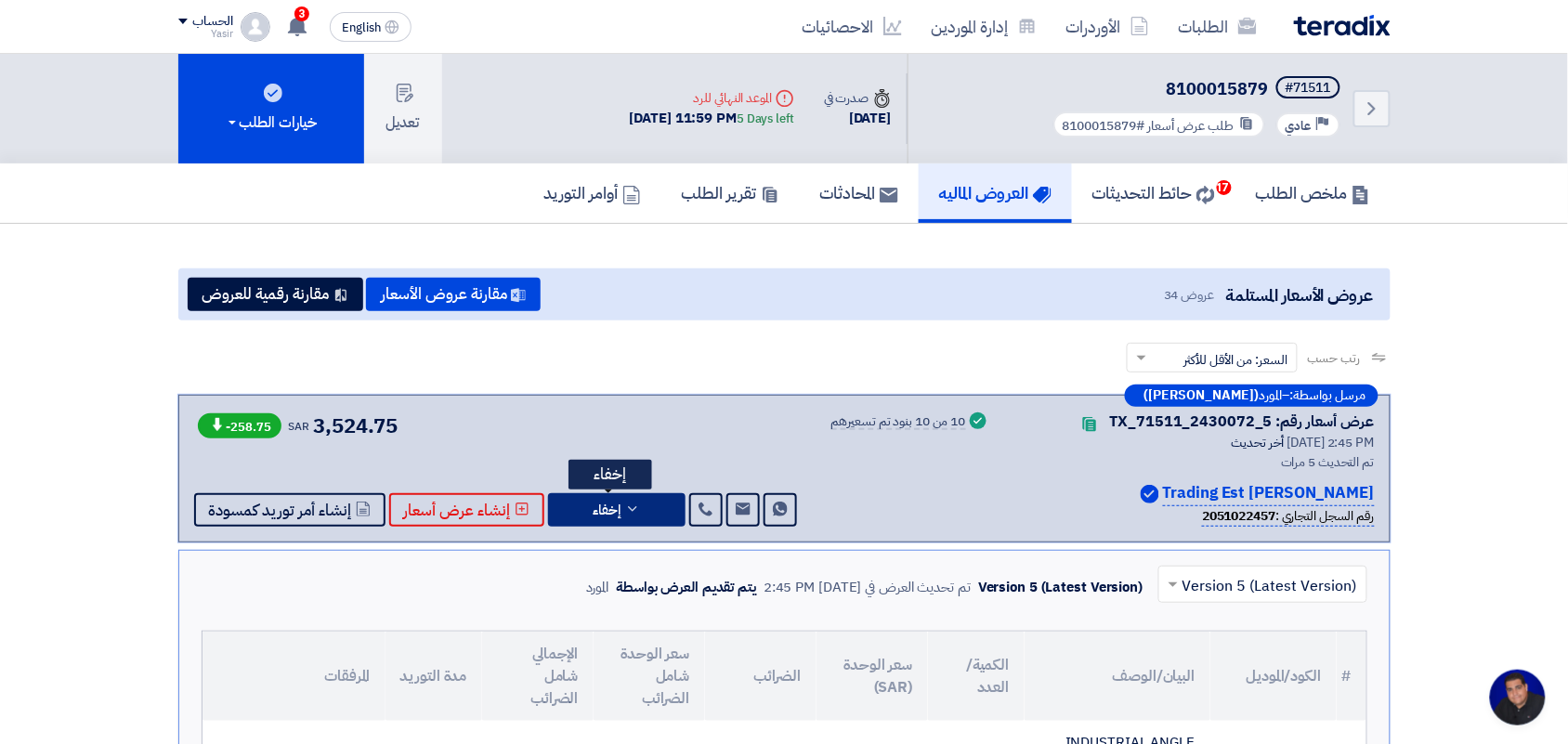
click at [585, 516] on button "إخفاء" at bounding box center [616, 510] width 138 height 33
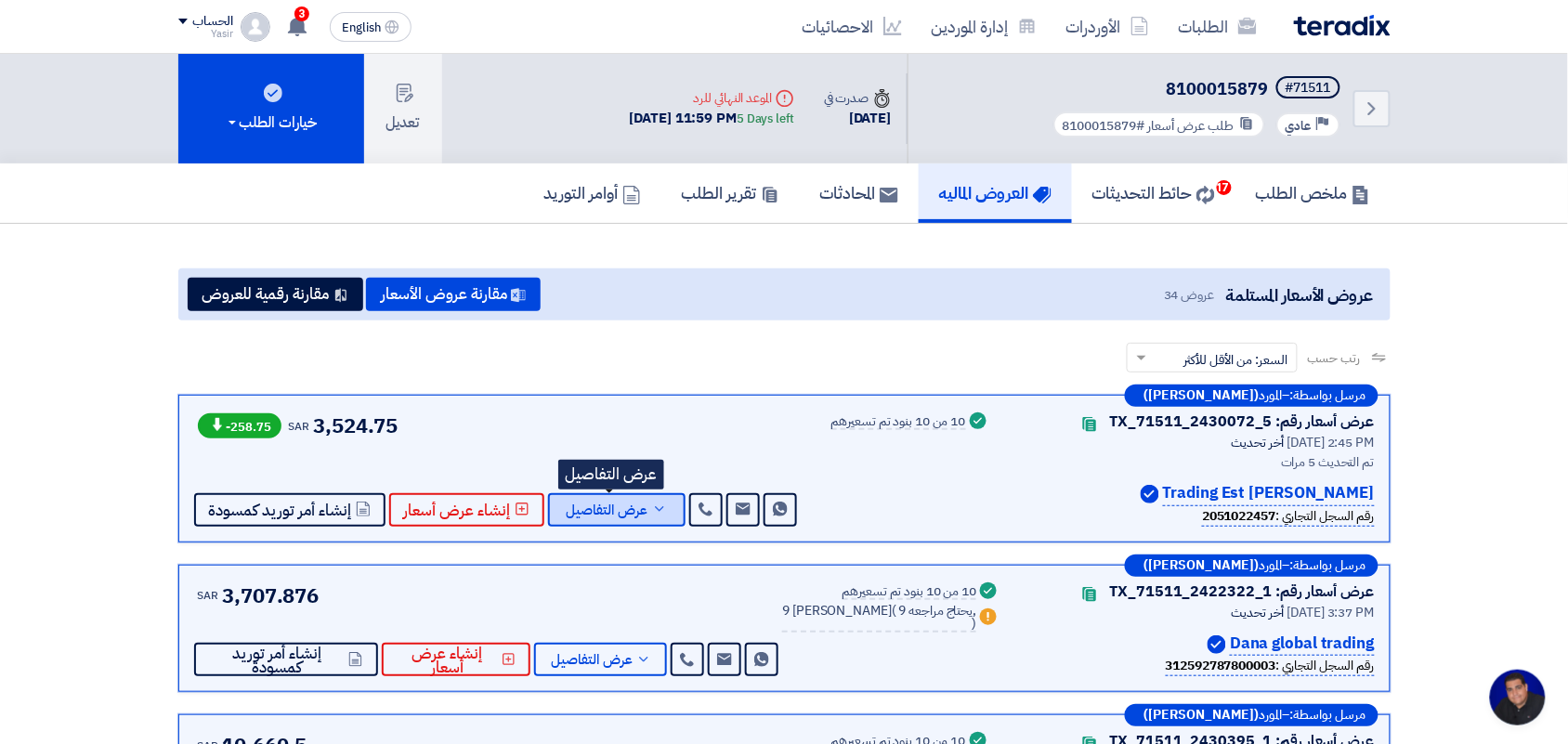
click at [585, 516] on span "عرض التفاصيل" at bounding box center [608, 510] width 82 height 14
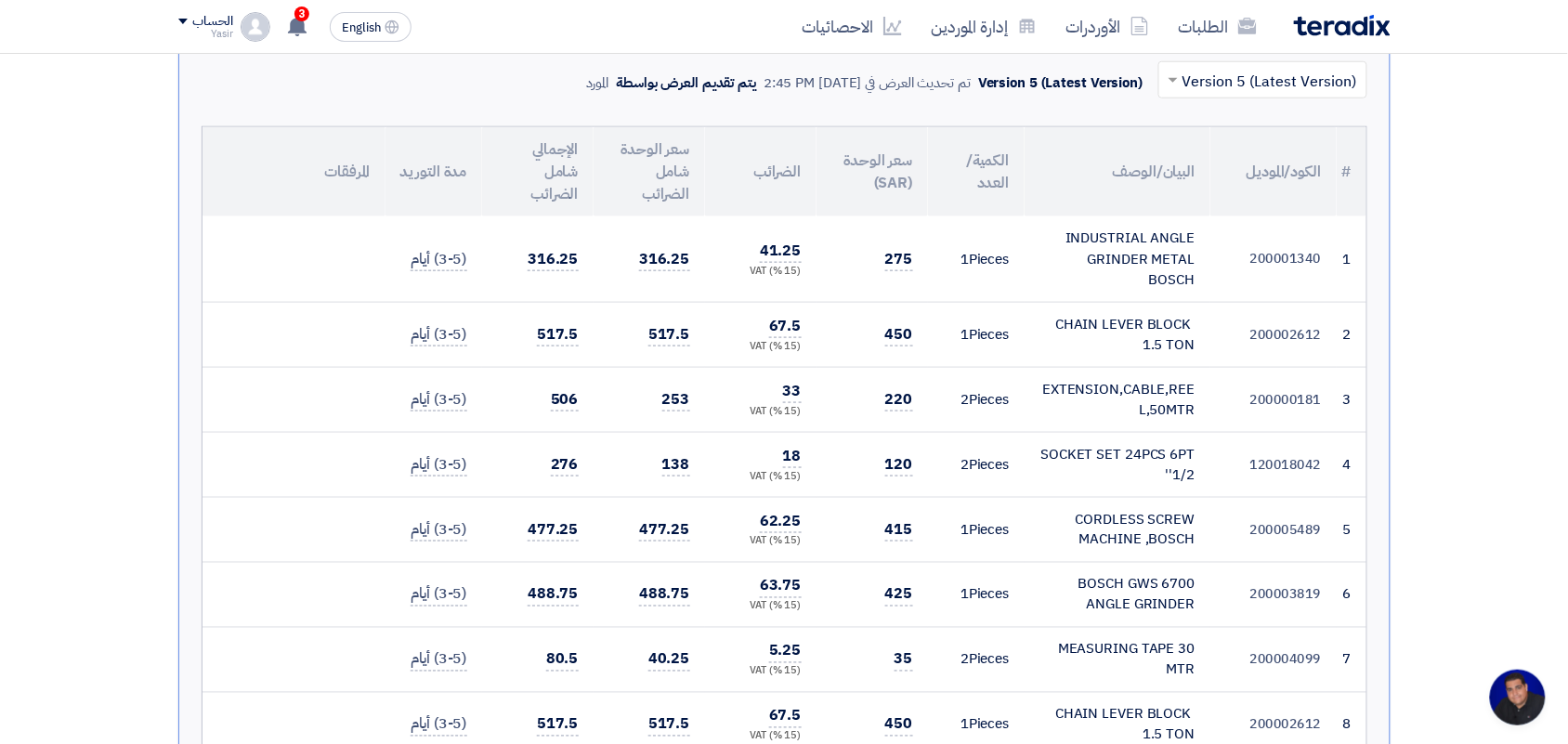
scroll to position [580, 0]
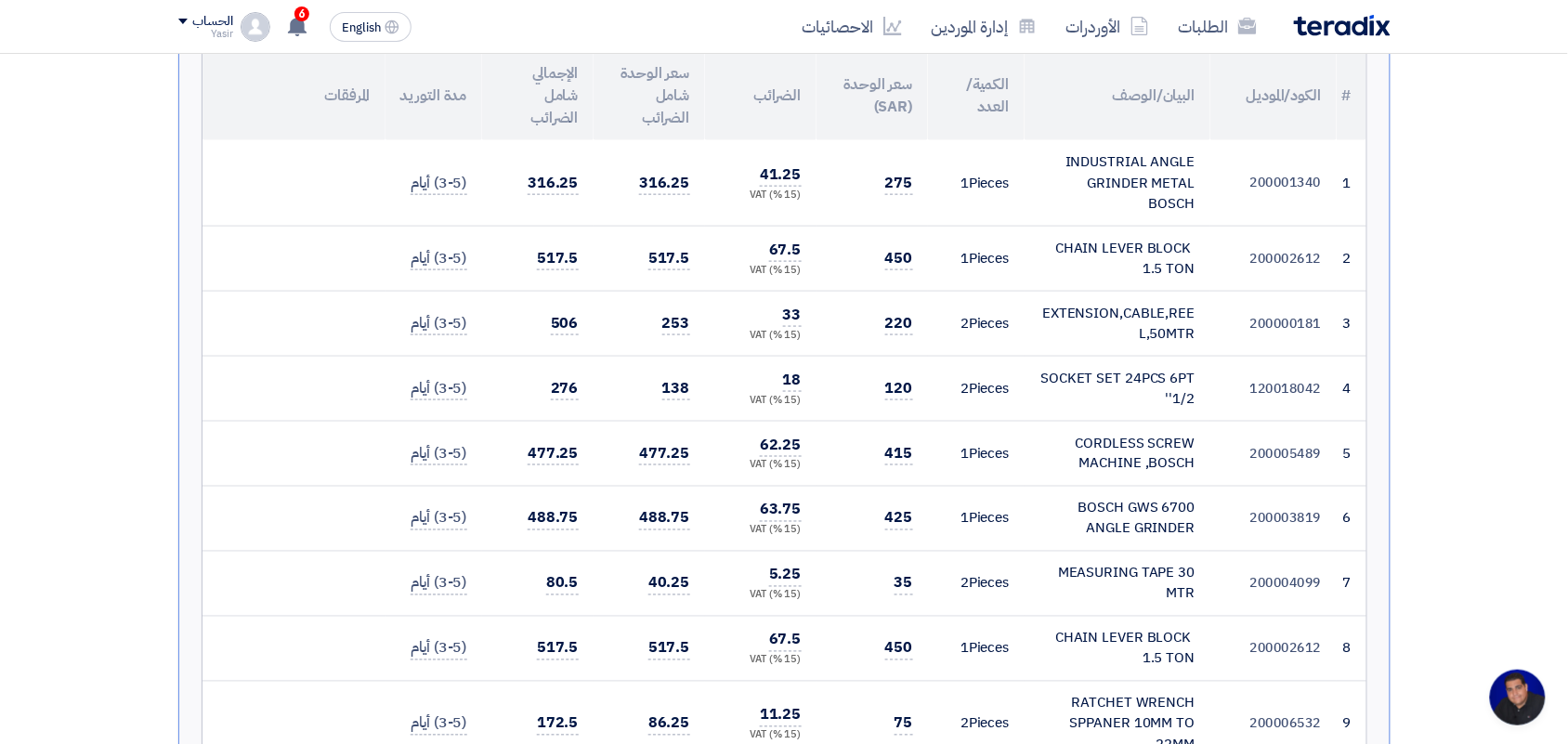
drag, startPoint x: 236, startPoint y: 534, endPoint x: 228, endPoint y: 469, distance: 65.5
click at [236, 551] on td at bounding box center [293, 583] width 183 height 65
click at [1214, 29] on link "الطلبات" at bounding box center [1217, 26] width 107 height 44
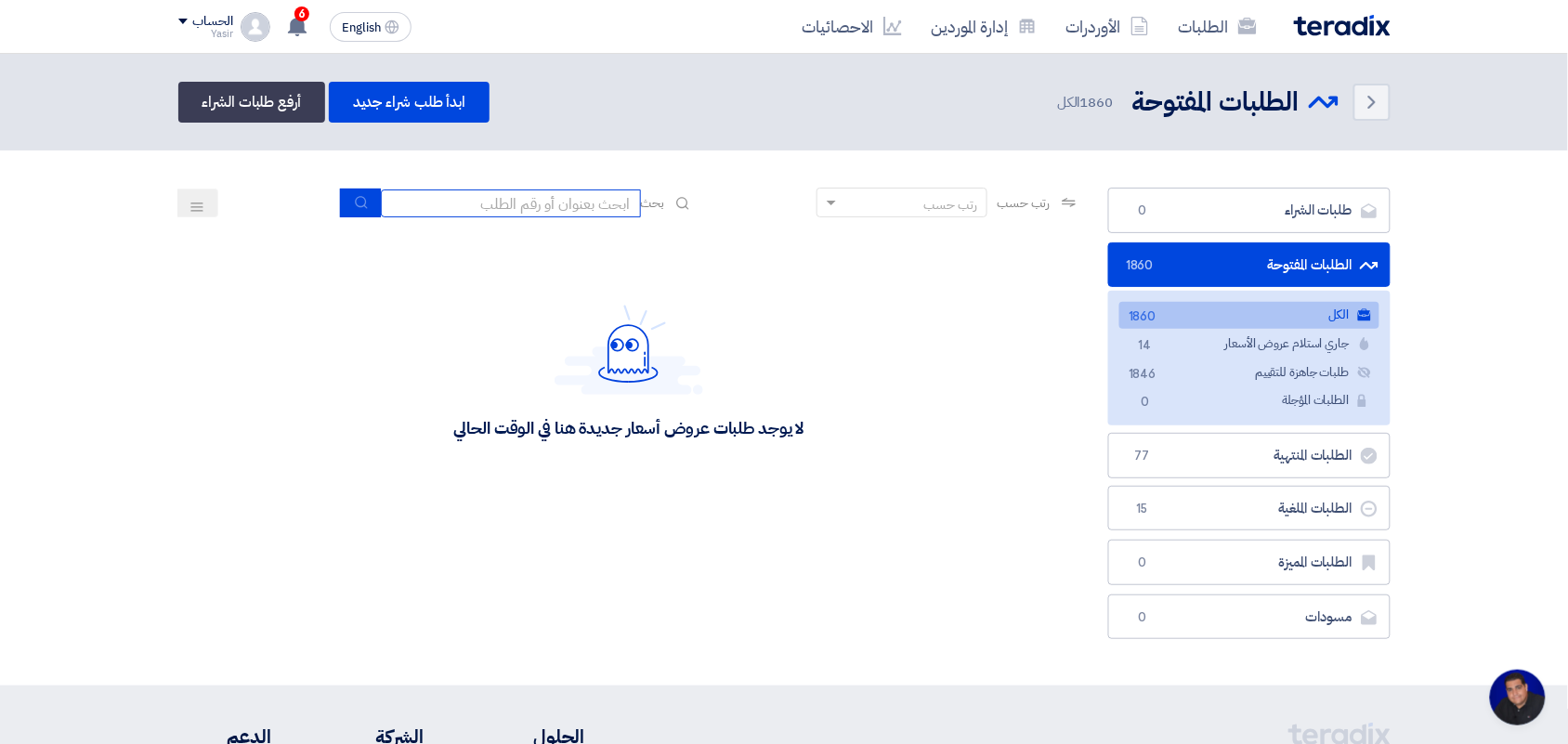
click at [446, 206] on input at bounding box center [511, 203] width 260 height 28
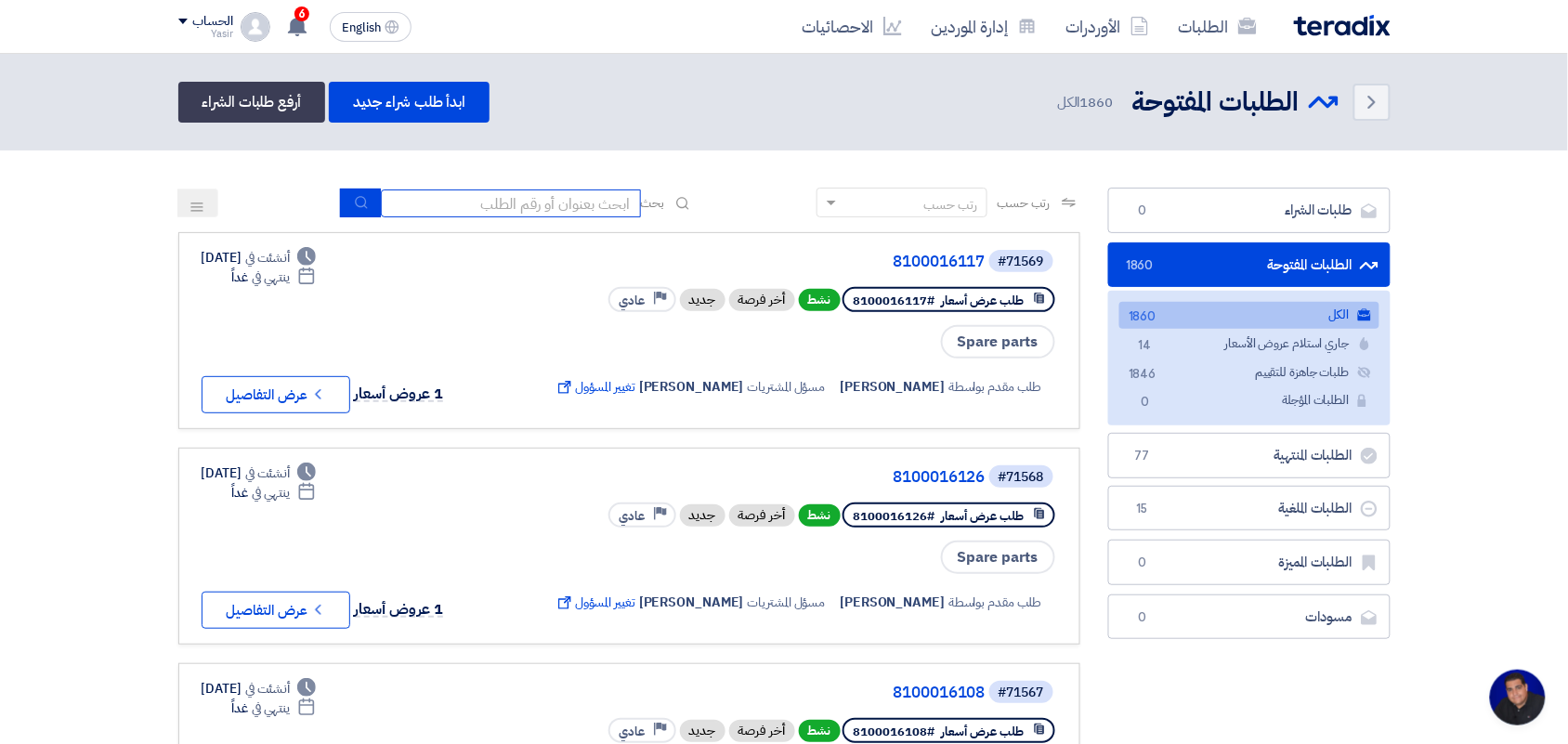
type input "new"
click at [355, 196] on use "submit" at bounding box center [360, 202] width 12 height 12
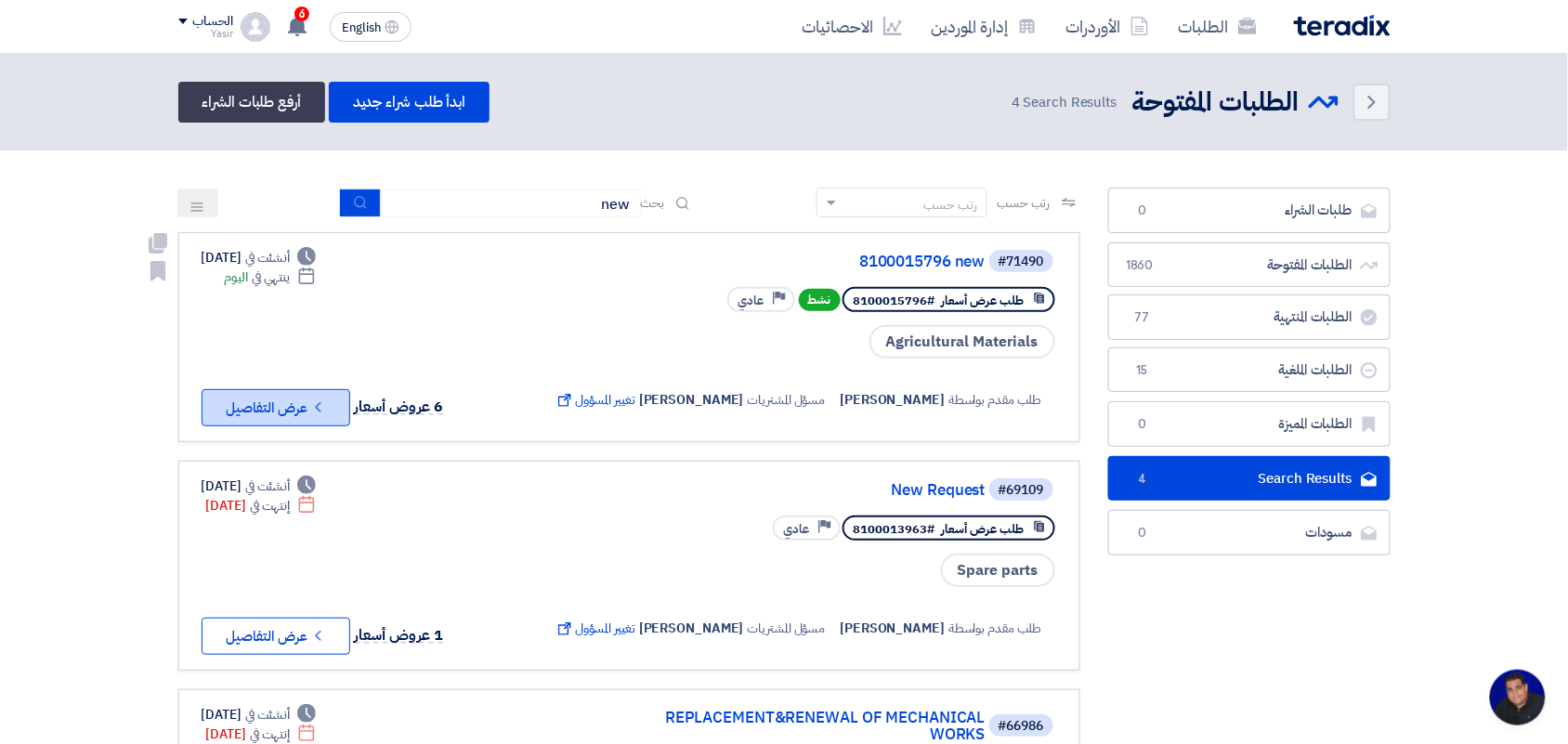
click at [229, 416] on button "Check details عرض التفاصيل" at bounding box center [275, 407] width 148 height 37
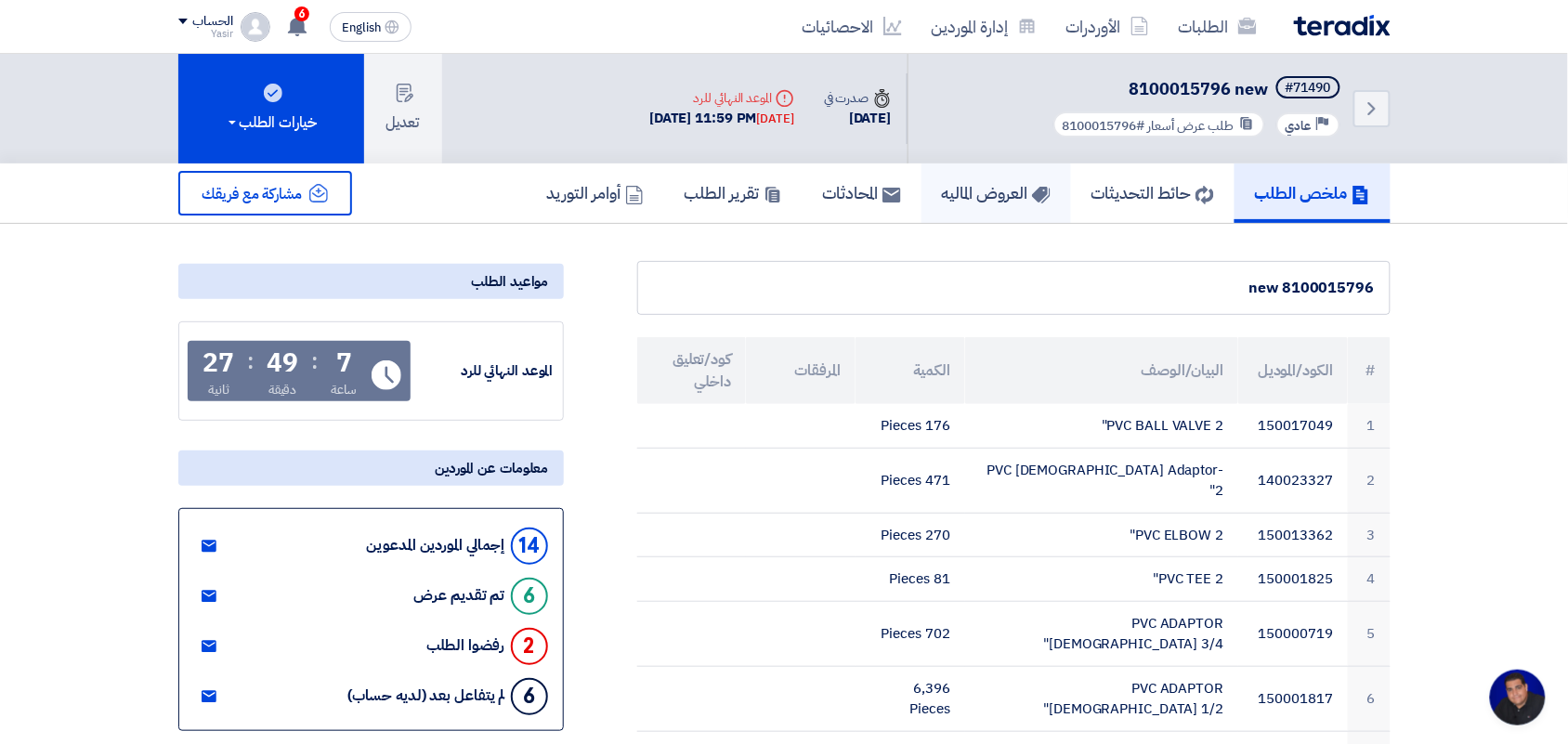
click at [948, 197] on h5 "العروض الماليه" at bounding box center [996, 192] width 108 height 21
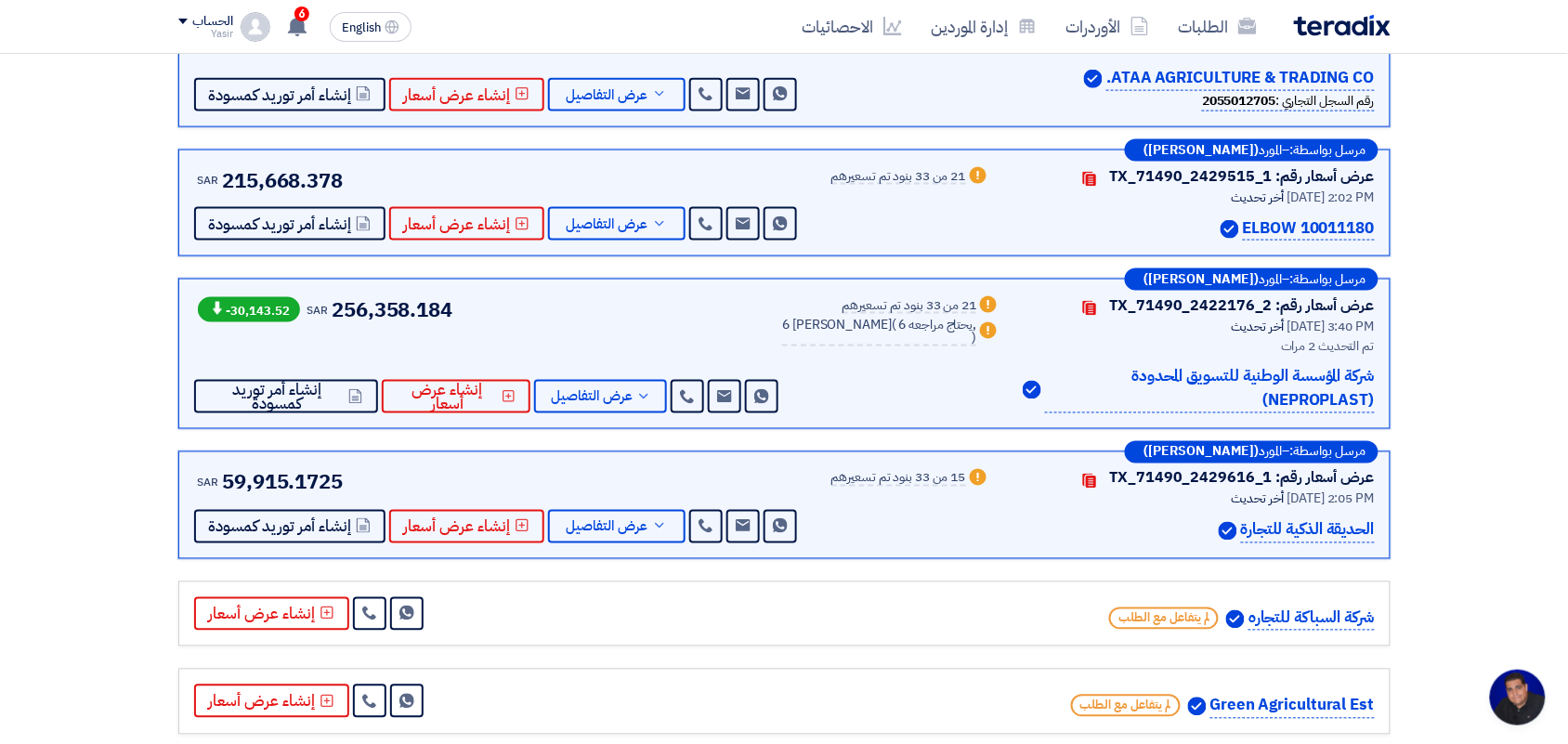
scroll to position [696, 0]
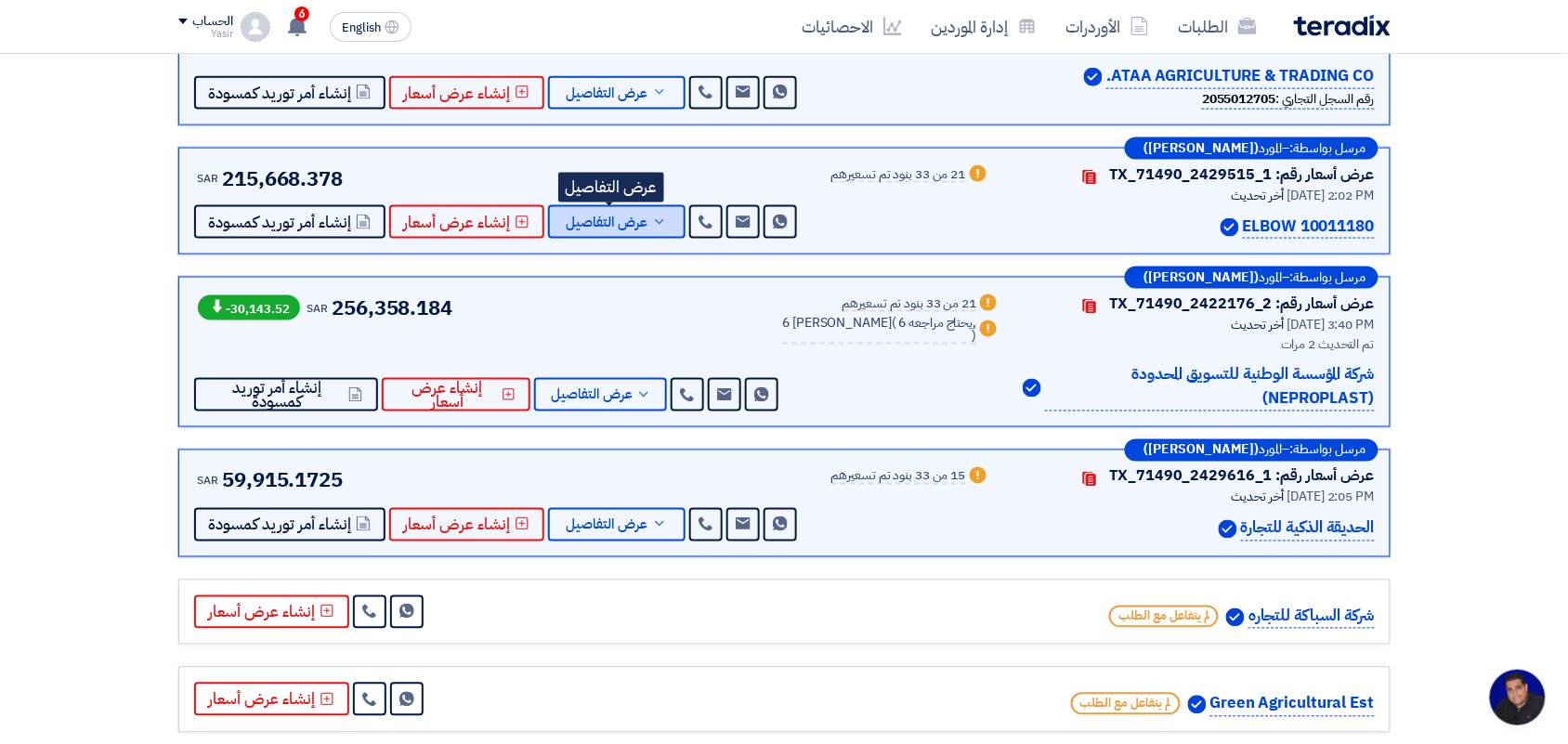
click at [607, 229] on span "عرض التفاصيل" at bounding box center [608, 223] width 82 height 14
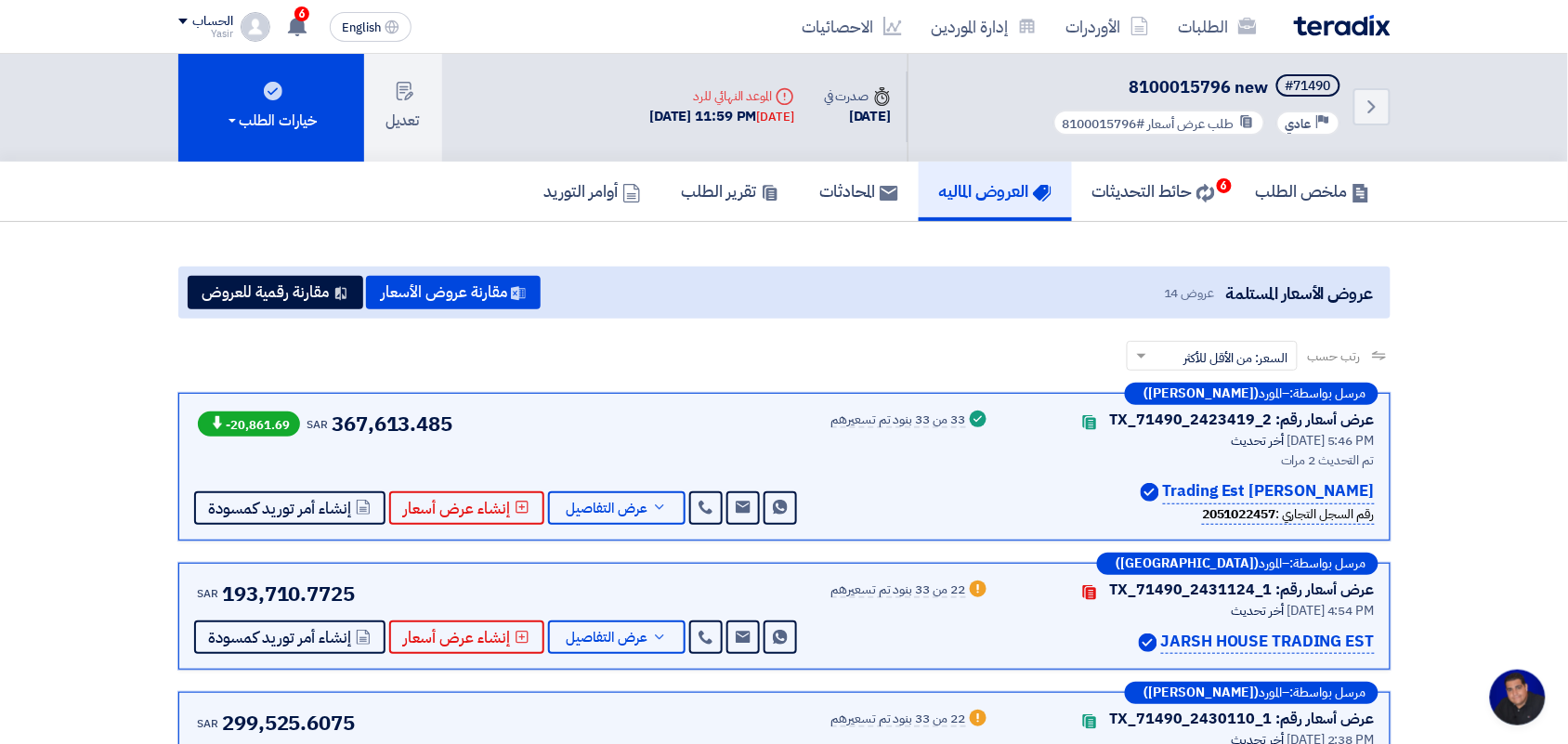
scroll to position [0, 0]
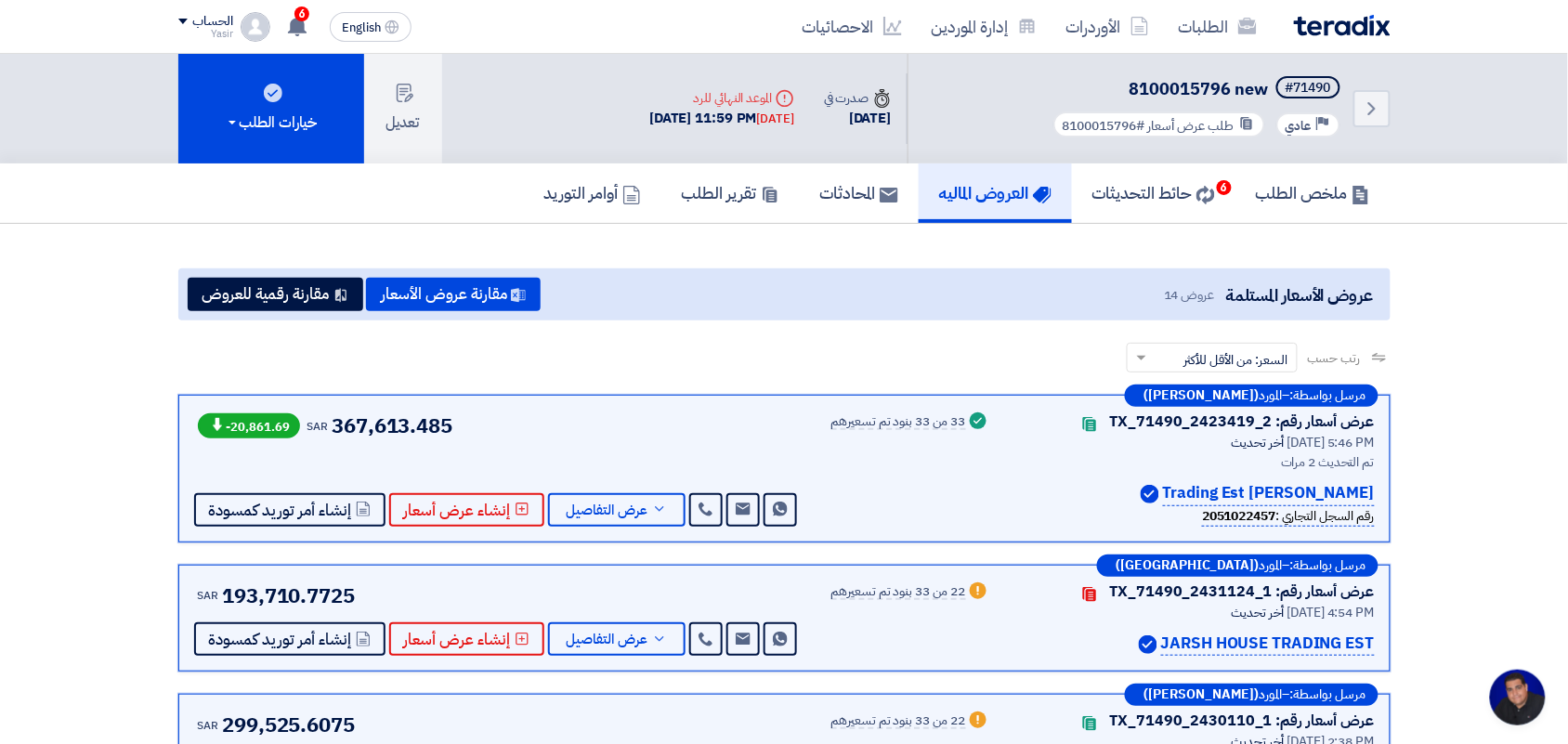
drag, startPoint x: 890, startPoint y: 498, endPoint x: 847, endPoint y: 436, distance: 75.5
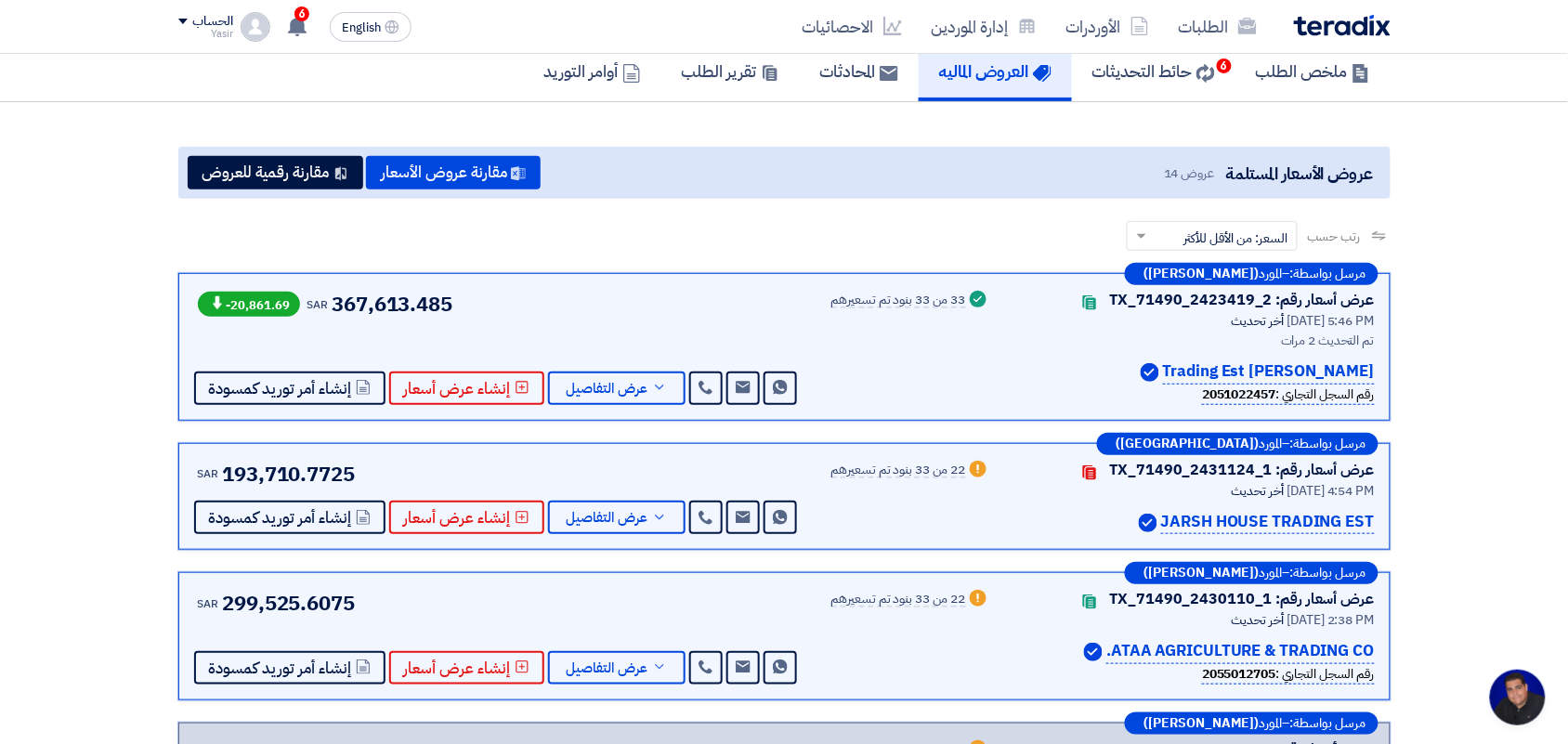
scroll to position [116, 0]
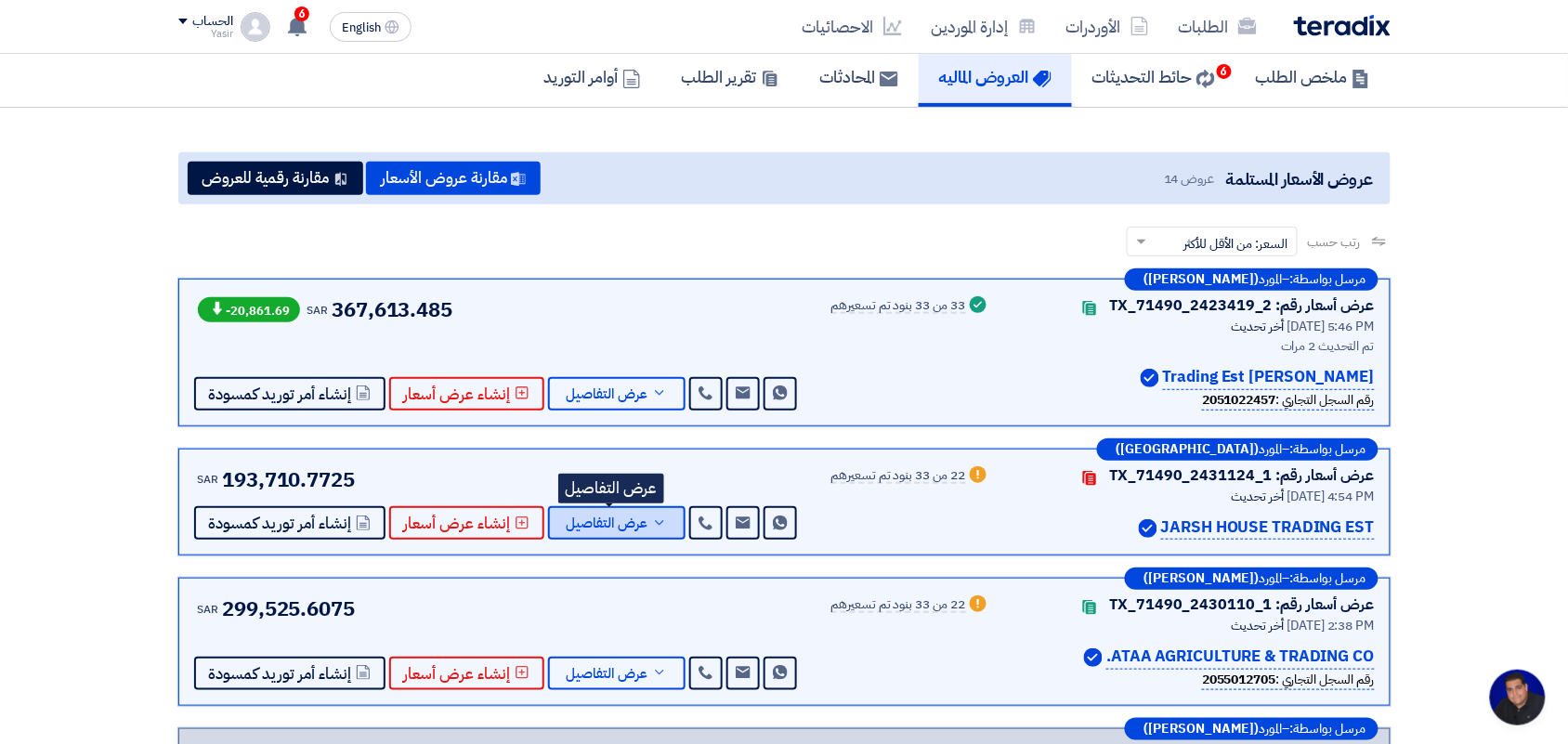
click at [595, 517] on span "عرض التفاصيل" at bounding box center [608, 523] width 82 height 14
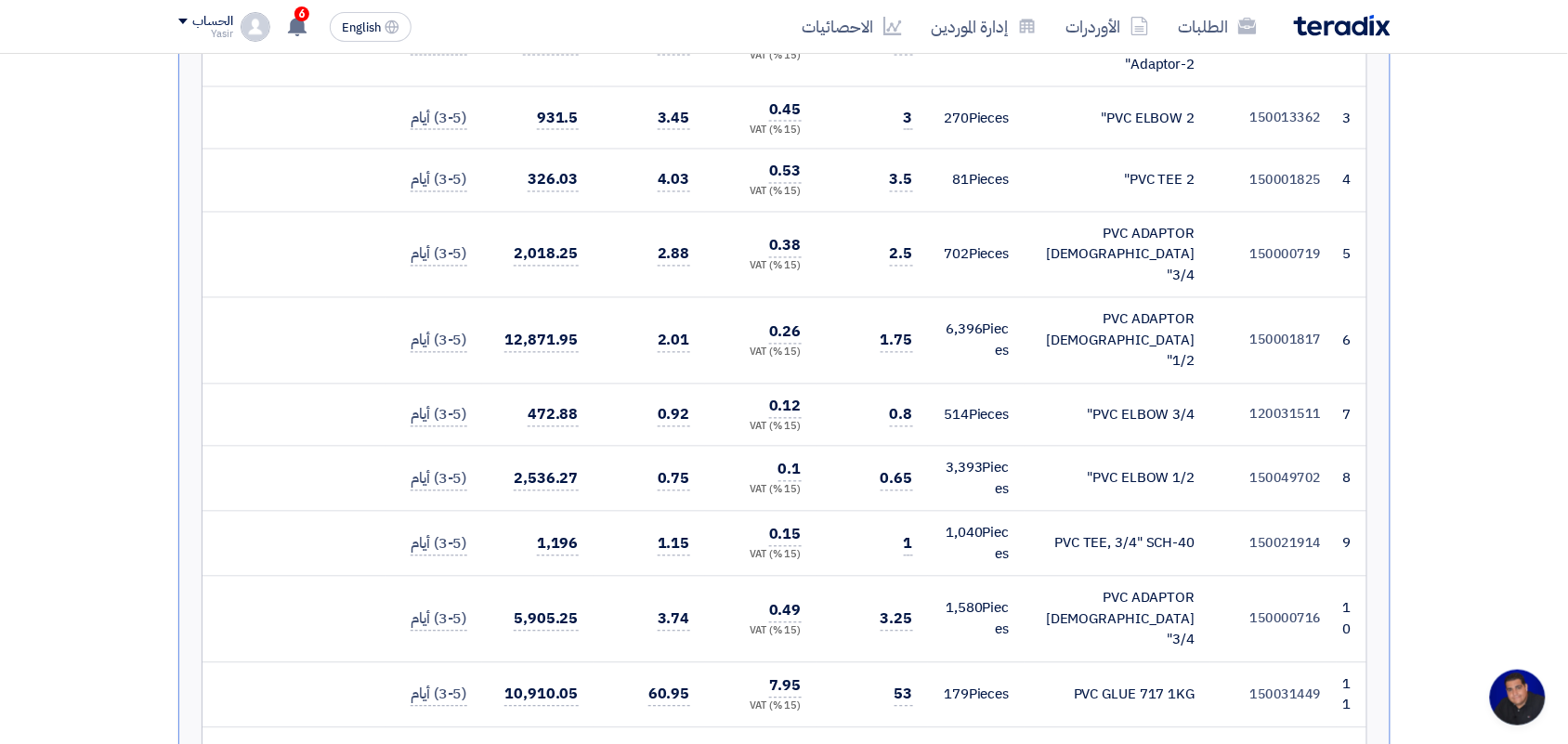
scroll to position [929, 0]
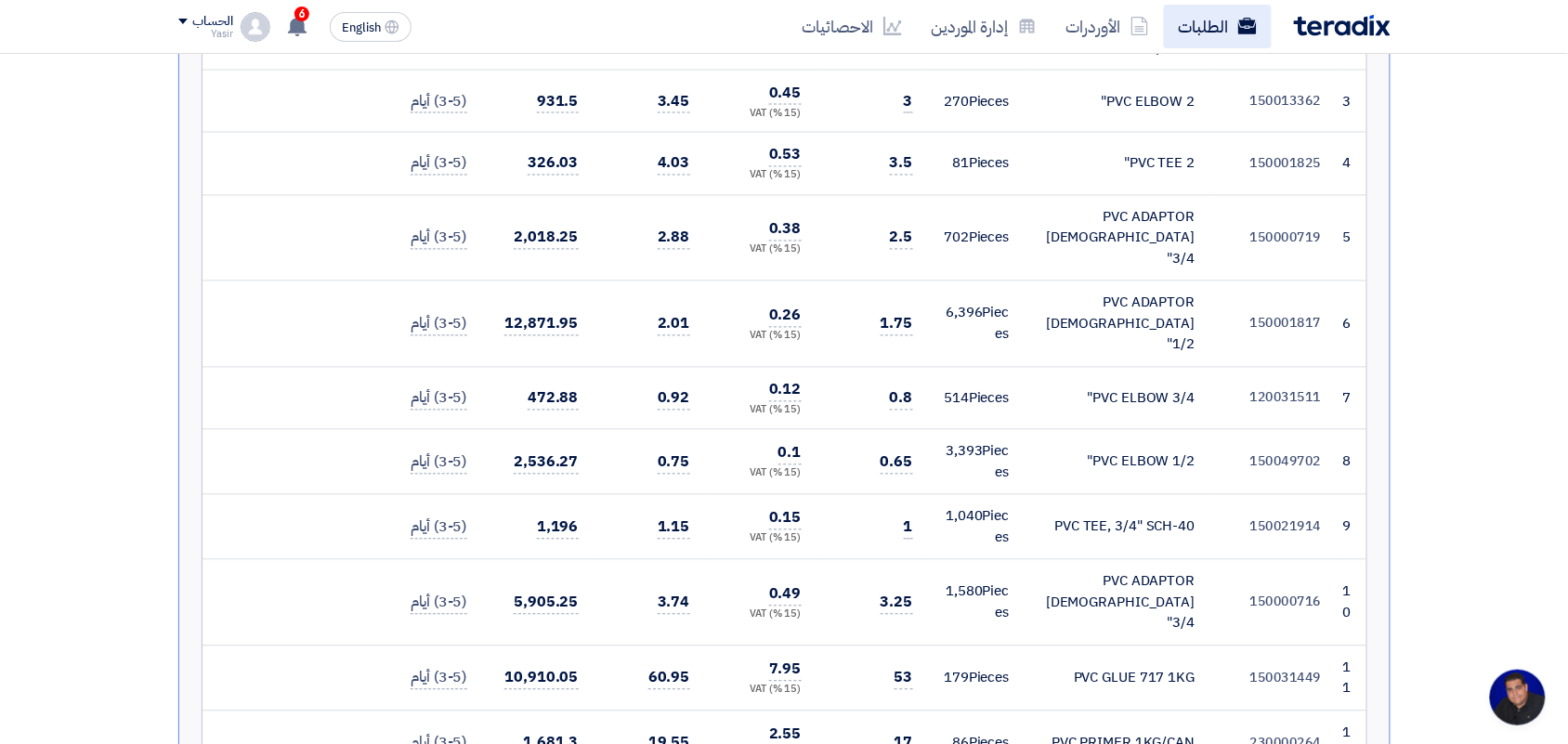
click at [1226, 40] on link "الطلبات" at bounding box center [1217, 26] width 107 height 44
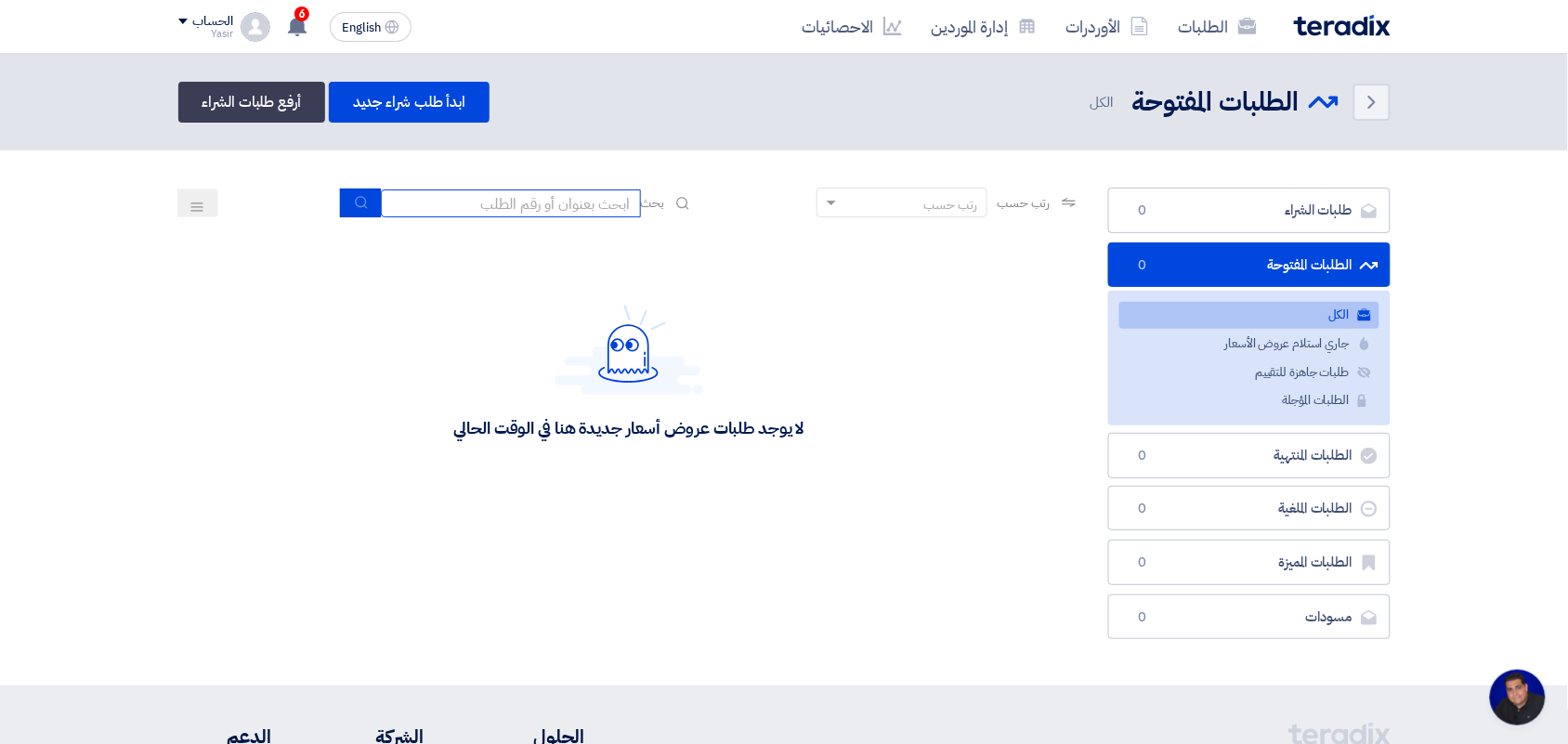
click at [546, 212] on input at bounding box center [511, 203] width 260 height 28
type input "new"
click at [355, 201] on icon "submit" at bounding box center [360, 202] width 15 height 15
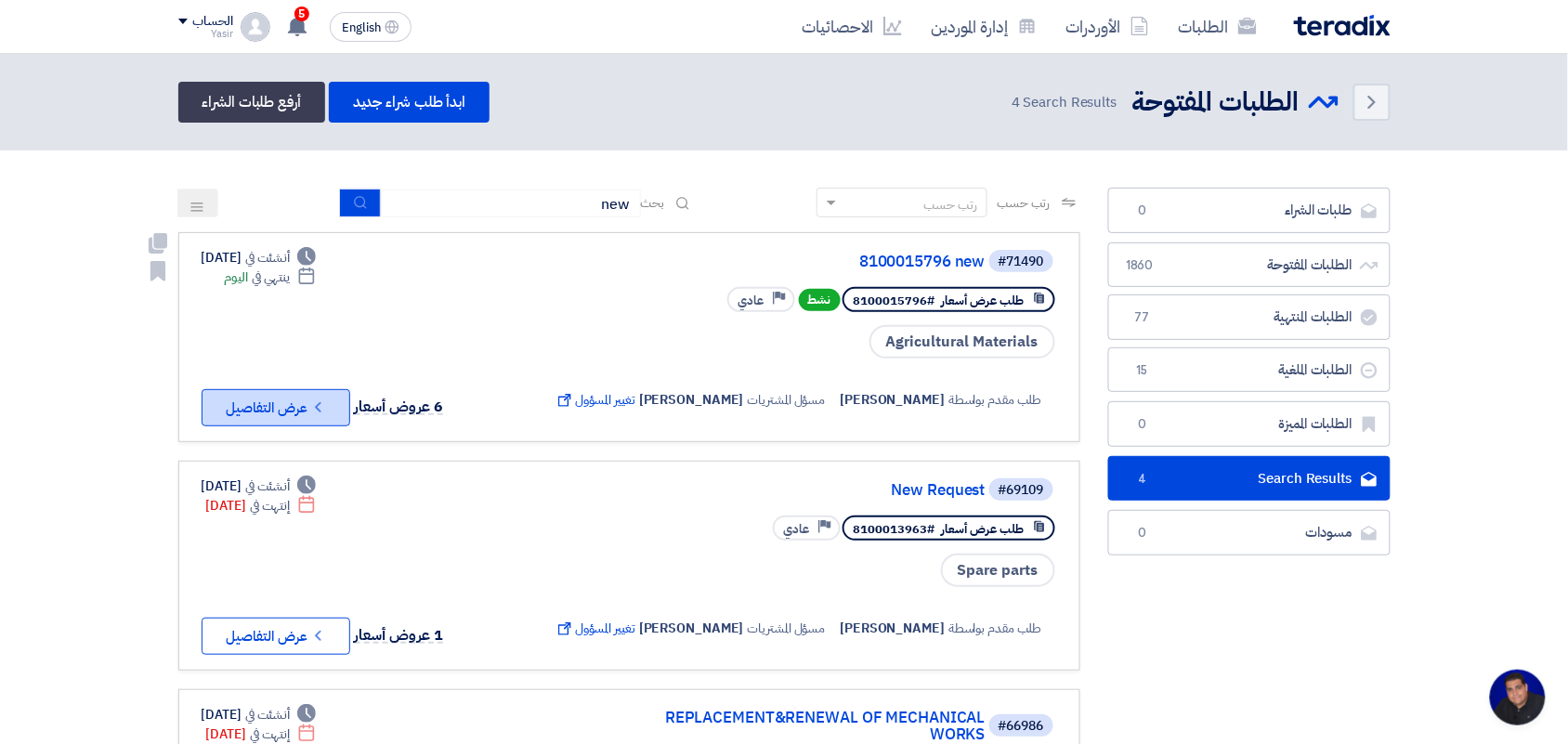
click at [318, 391] on button "Check details عرض التفاصيل" at bounding box center [275, 407] width 148 height 37
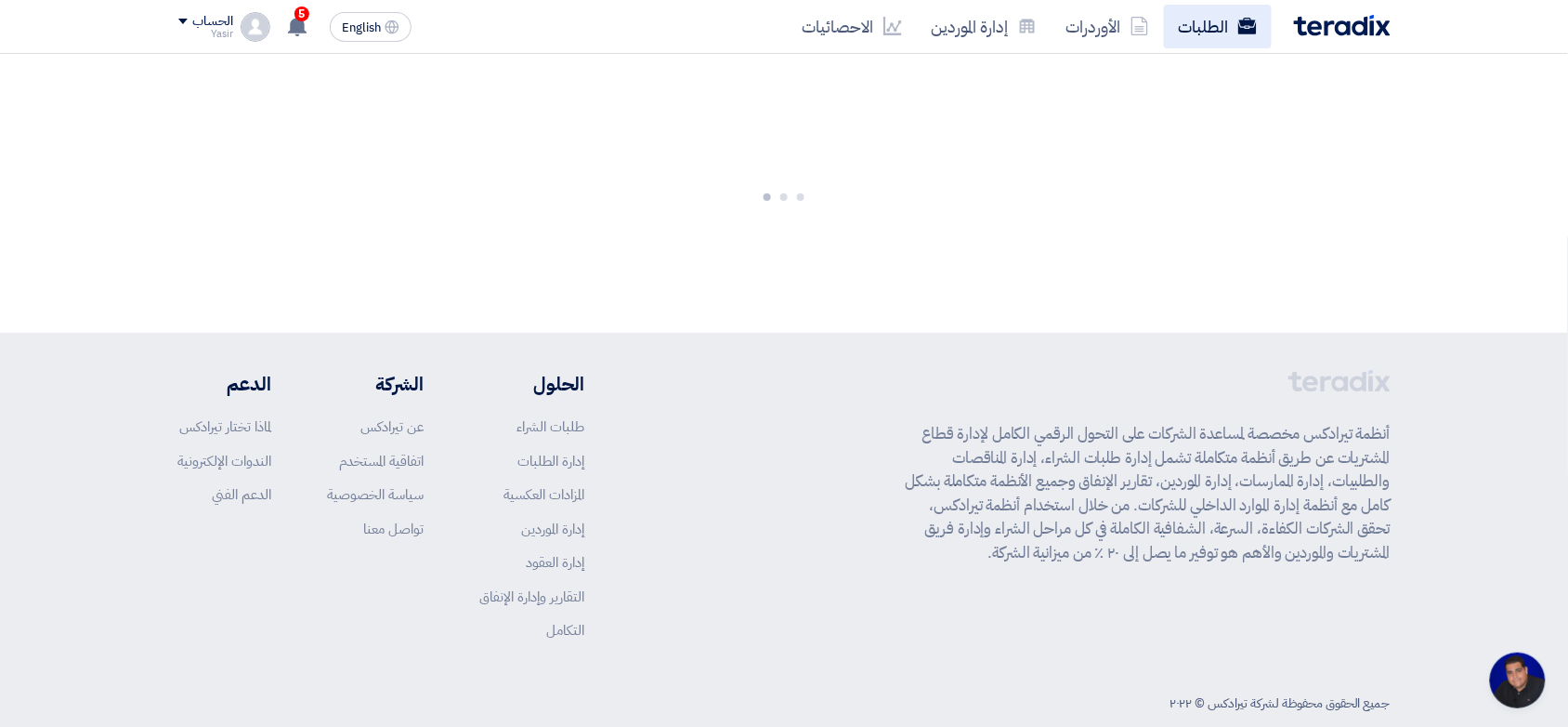
click at [1178, 21] on link "الطلبات" at bounding box center [1217, 26] width 107 height 44
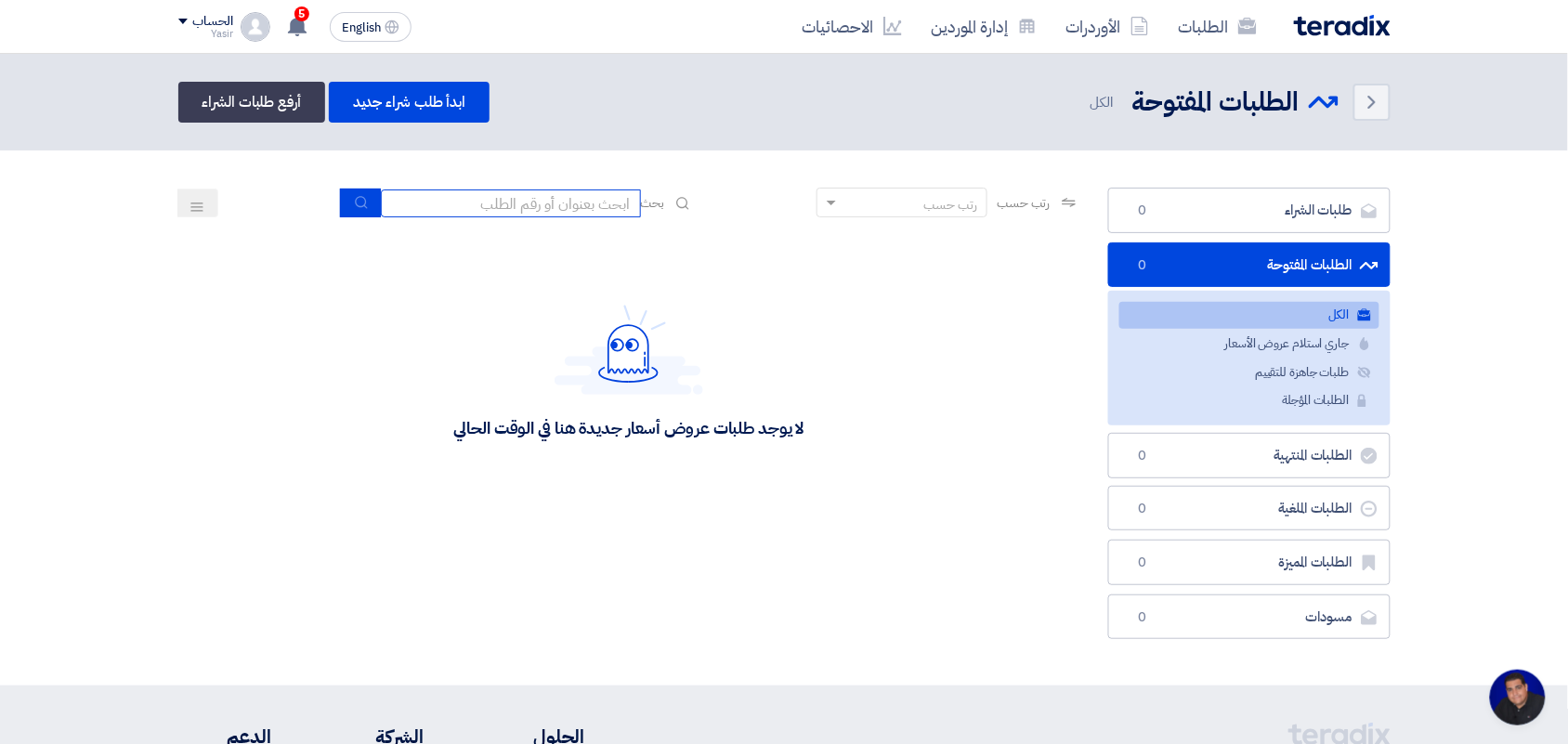
click at [572, 205] on input at bounding box center [511, 203] width 260 height 28
type input "new"
click at [360, 201] on icon "submit" at bounding box center [360, 202] width 15 height 15
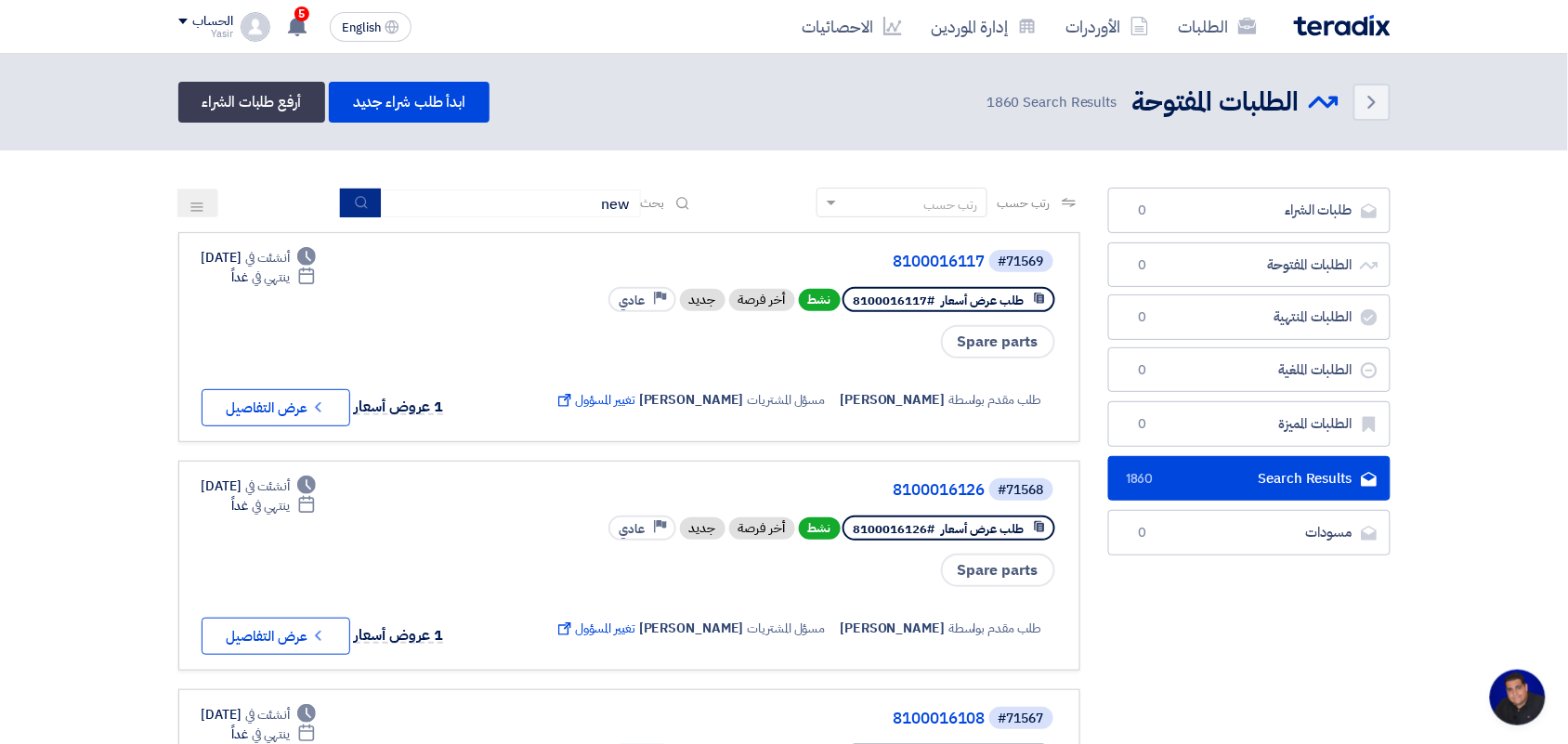
click at [362, 190] on button "submit" at bounding box center [360, 202] width 41 height 28
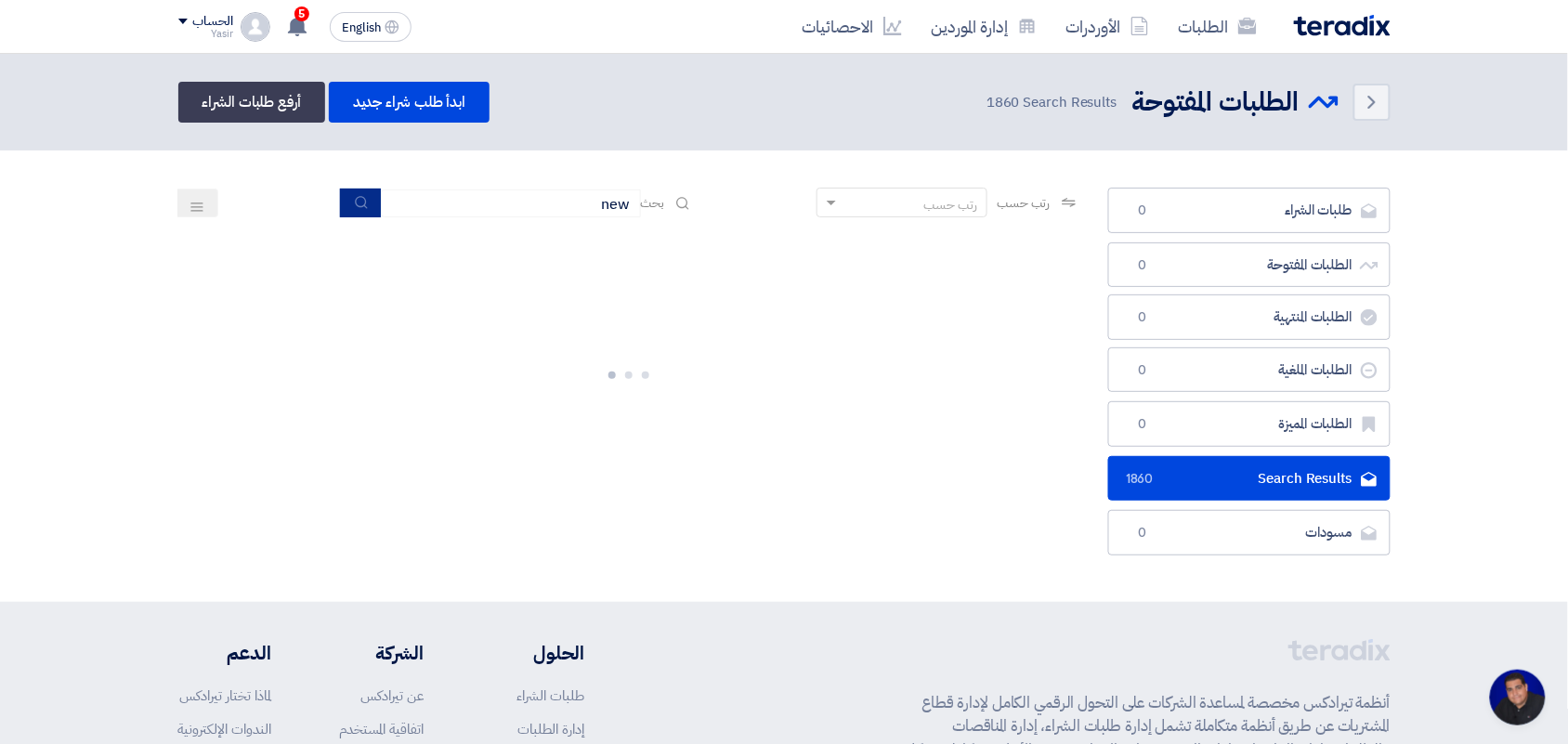
click at [340, 188] on button "submit" at bounding box center [360, 202] width 41 height 28
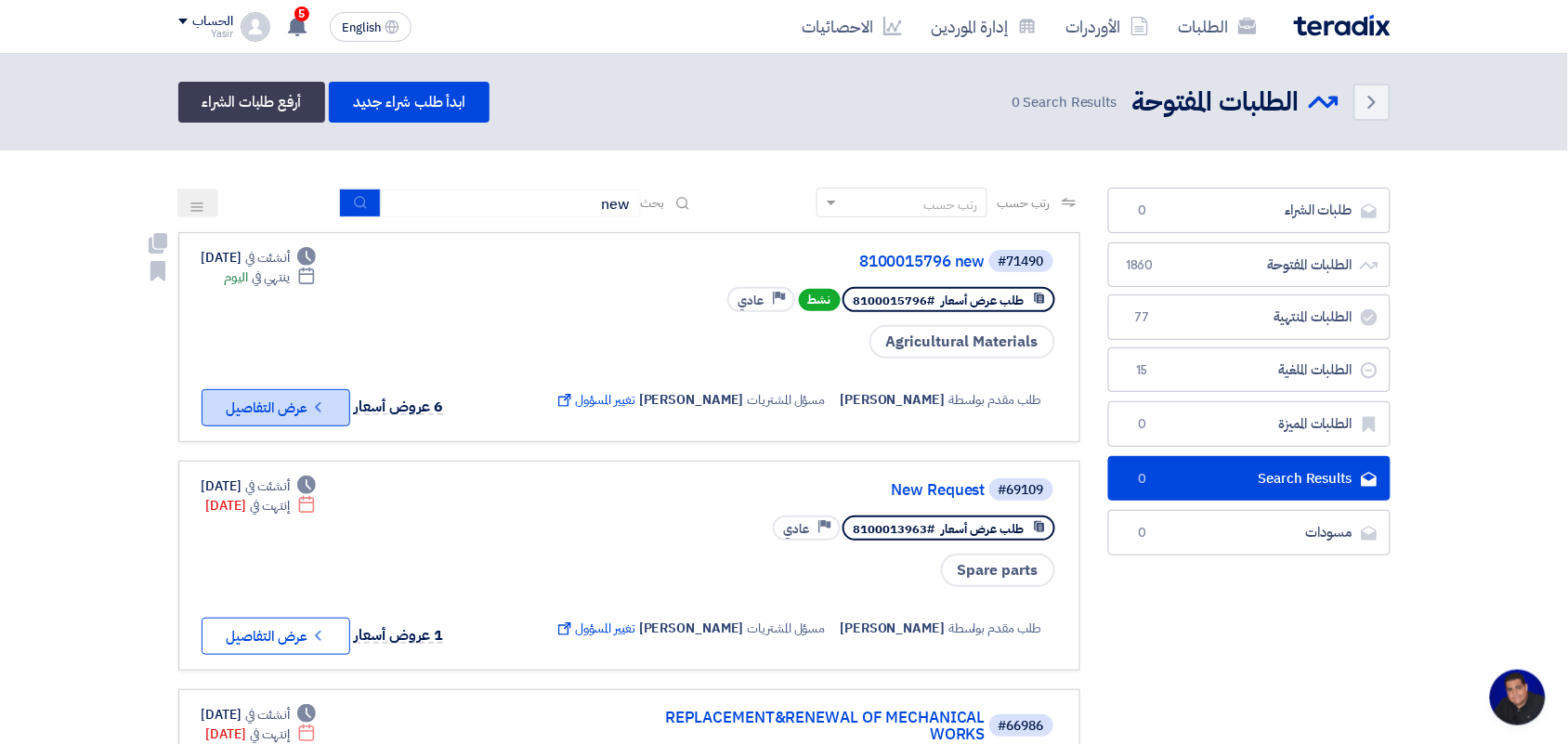
click at [303, 395] on button "Check details عرض التفاصيل" at bounding box center [275, 407] width 148 height 37
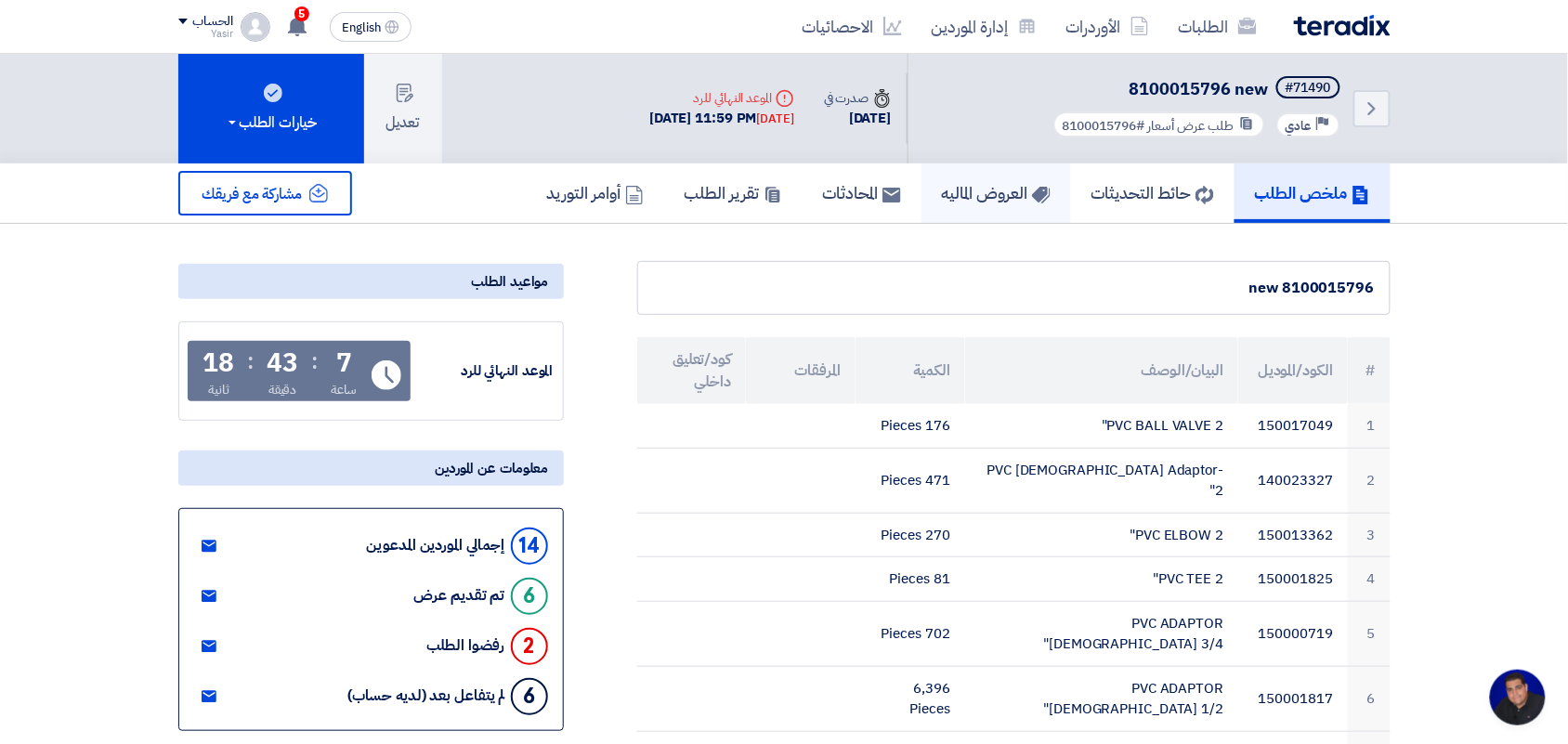
drag, startPoint x: 946, startPoint y: 168, endPoint x: 949, endPoint y: 142, distance: 26.2
click at [948, 168] on link "العروض الماليه" at bounding box center [996, 192] width 149 height 60
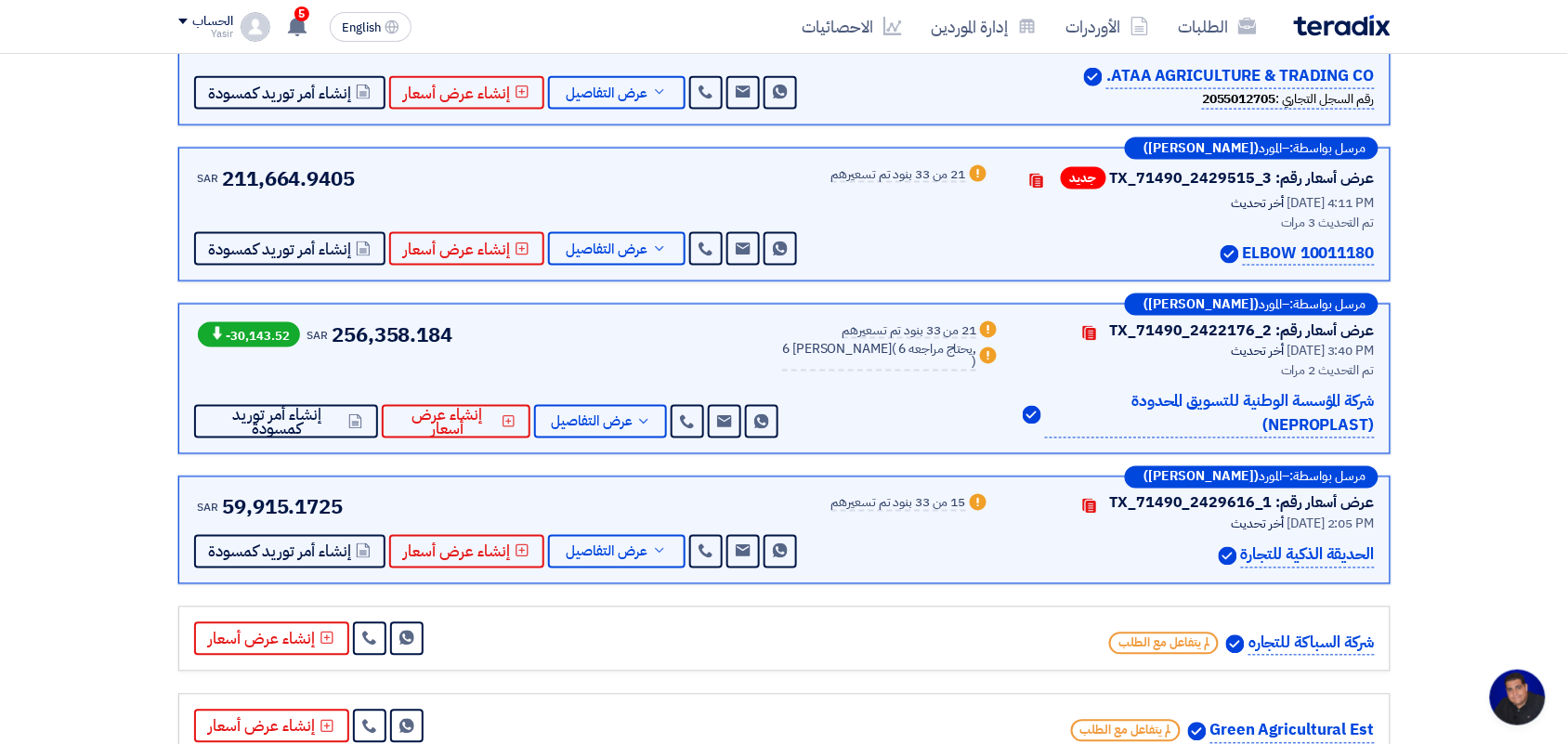
scroll to position [580, 0]
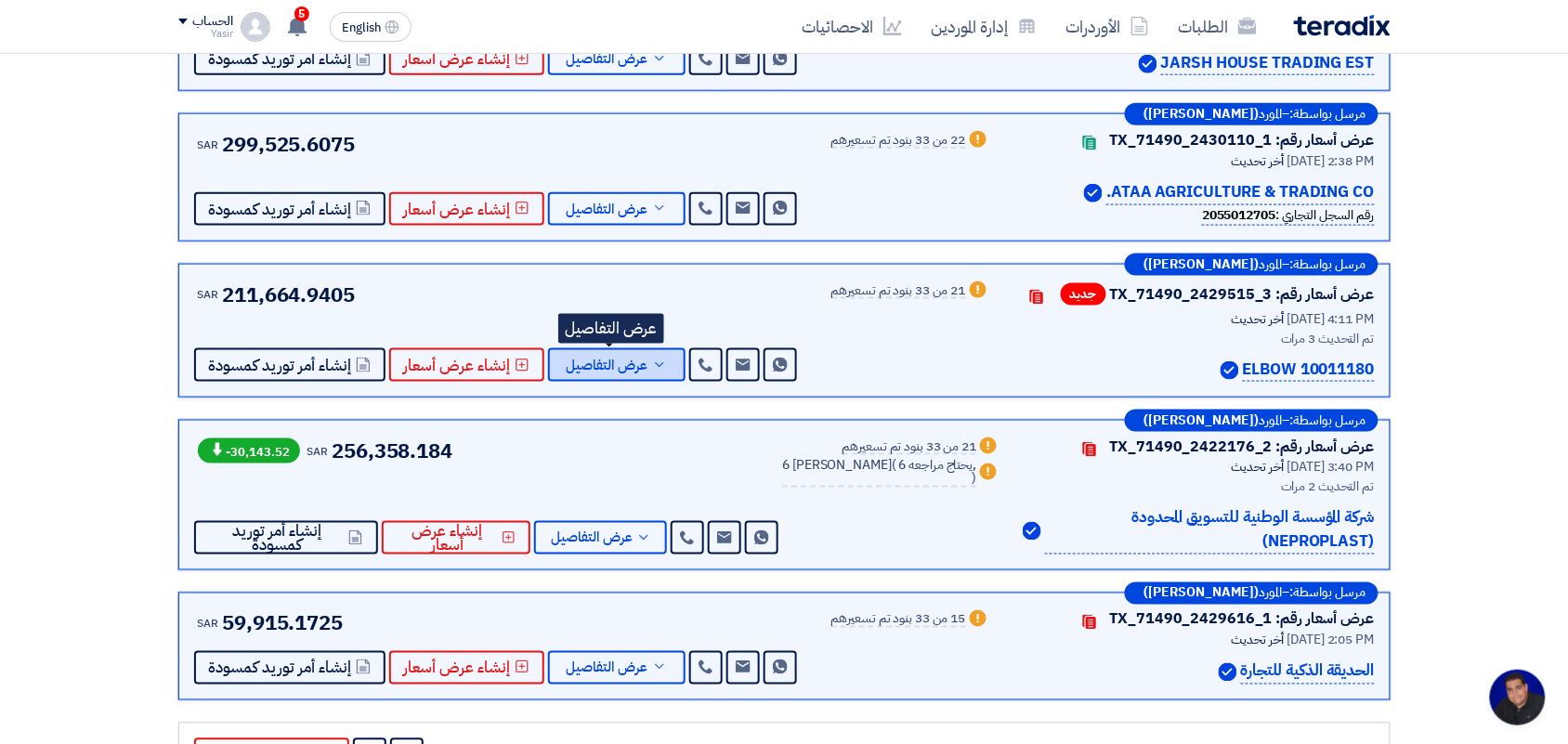
click at [614, 360] on span "عرض التفاصيل" at bounding box center [608, 365] width 82 height 14
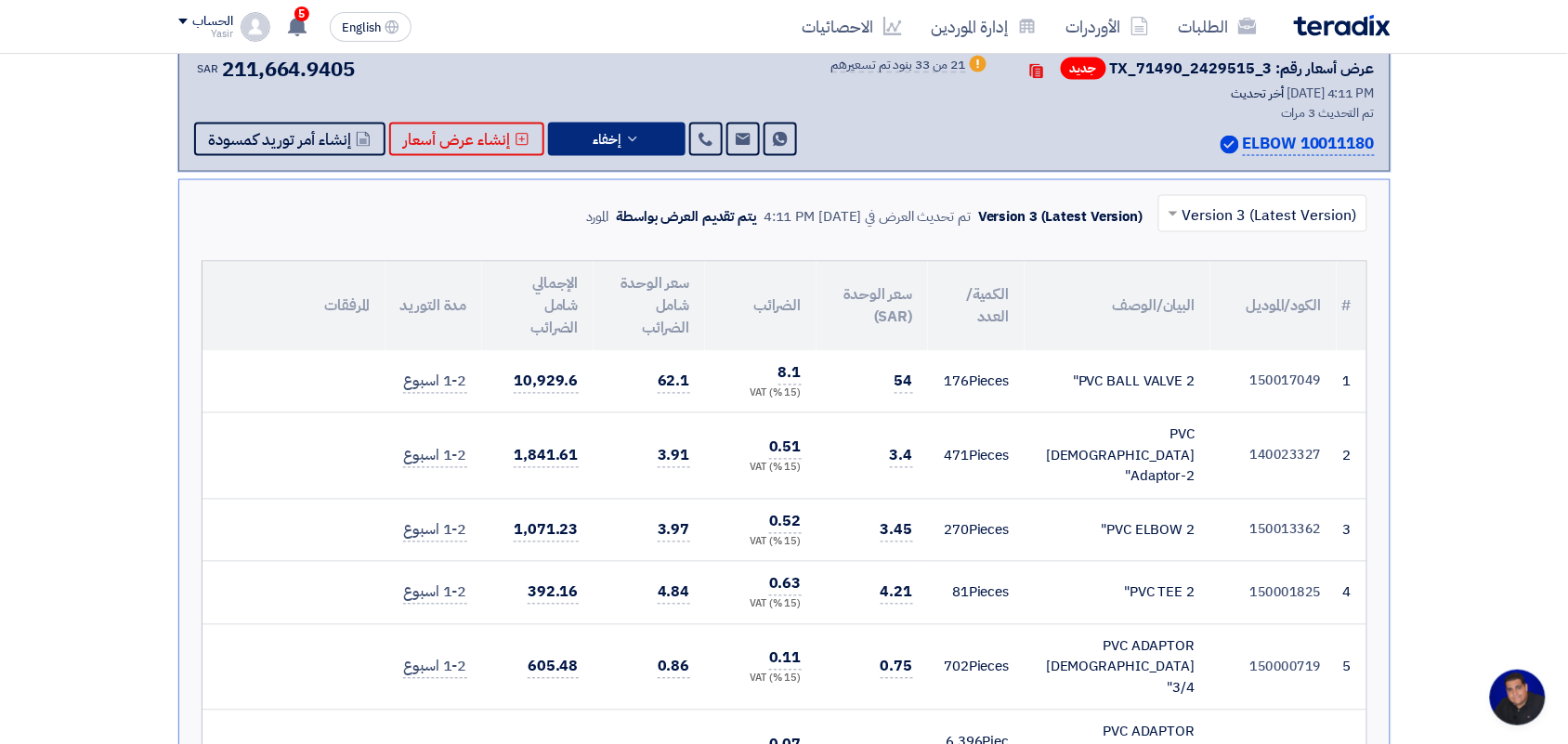
scroll to position [812, 0]
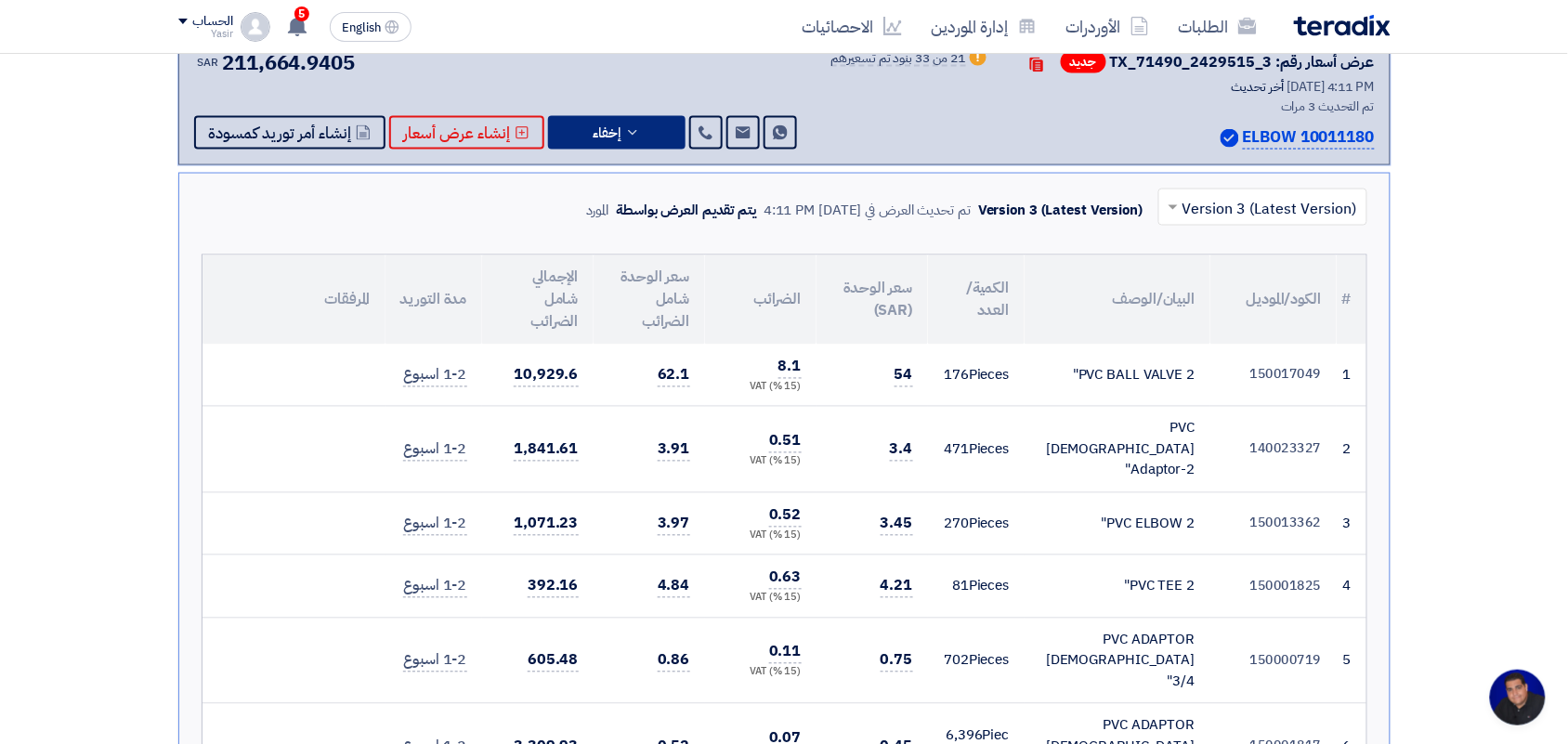
click at [1232, 207] on input "text" at bounding box center [1273, 209] width 172 height 30
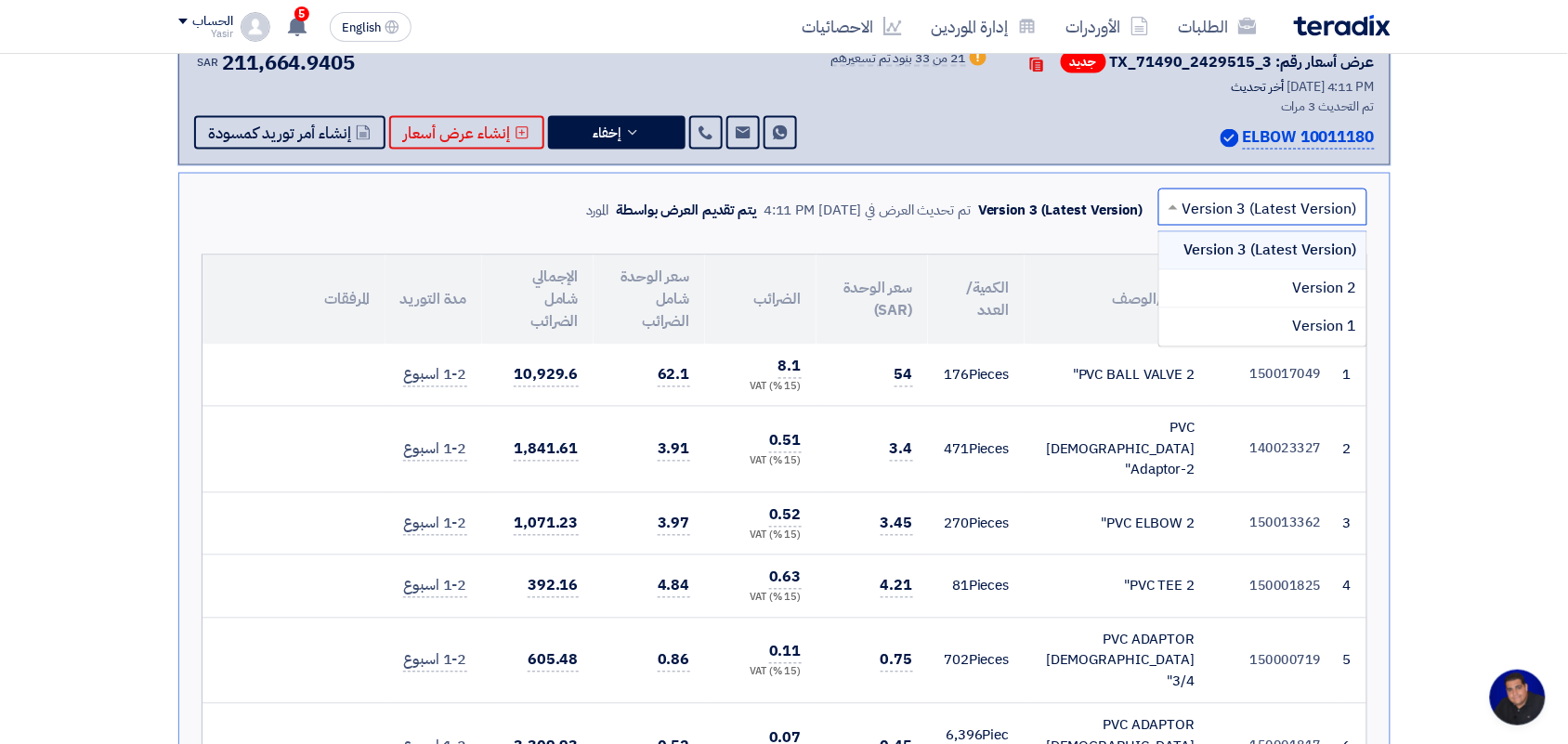
scroll to position [696, 0]
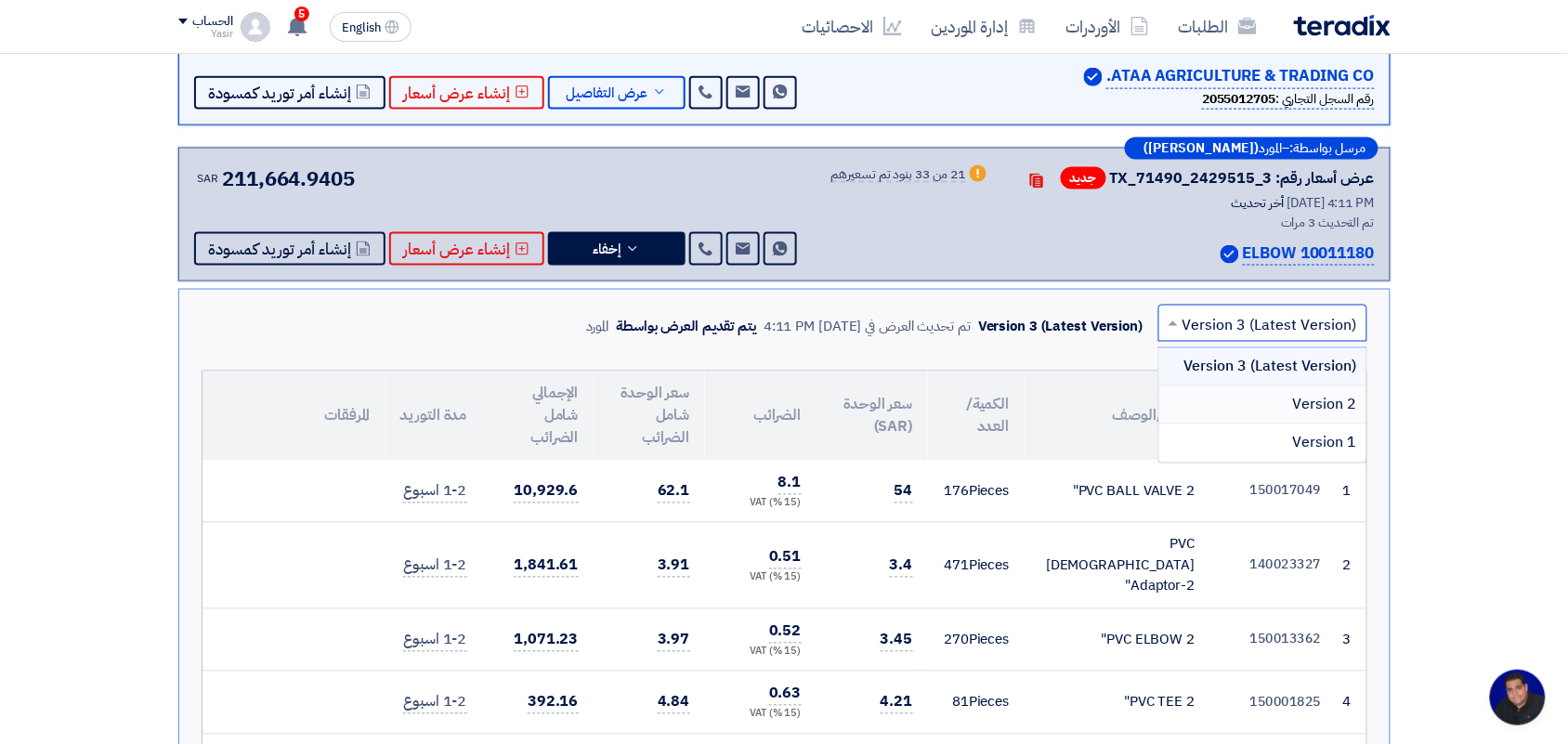
click at [1273, 409] on div "Version 2" at bounding box center [1263, 405] width 207 height 38
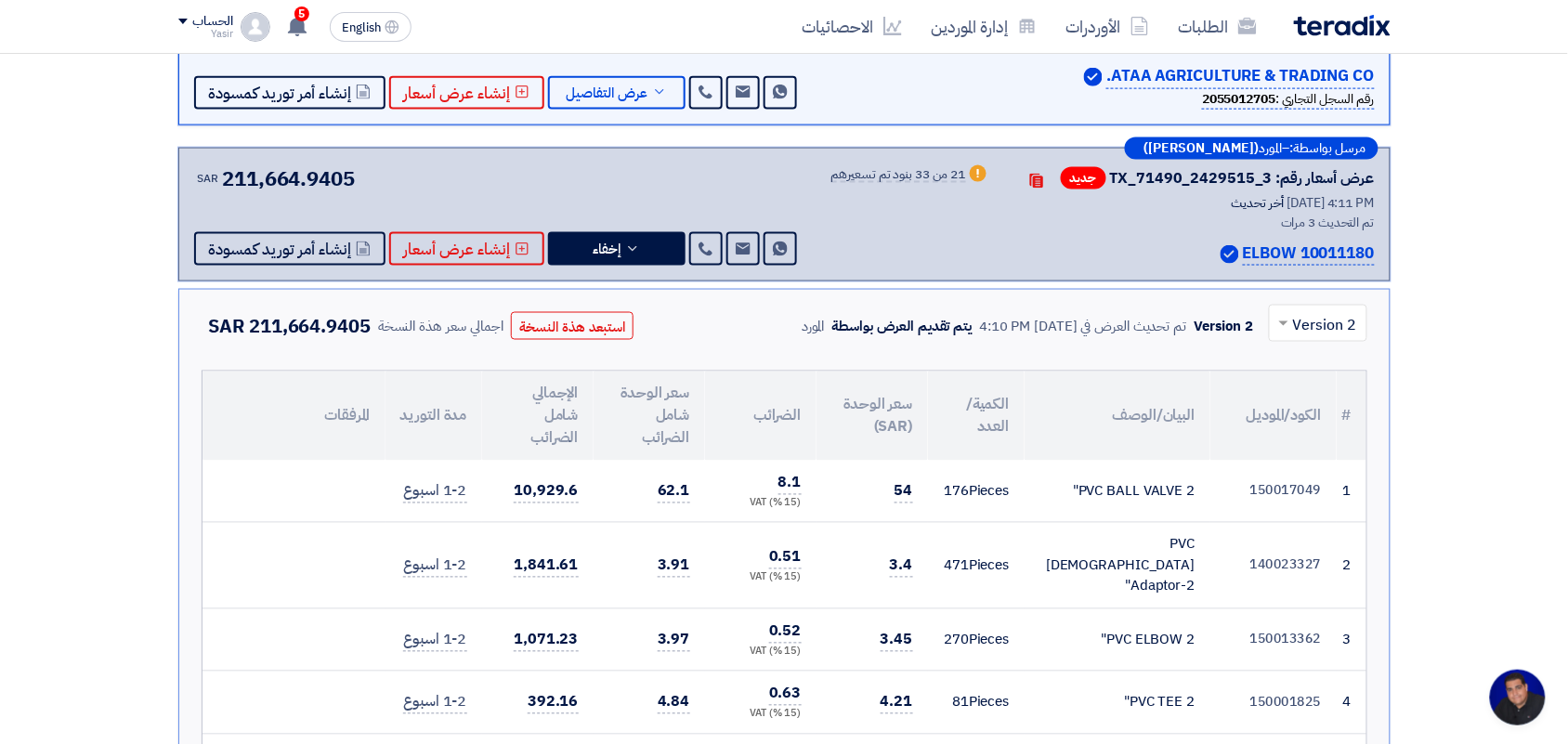
click at [1296, 315] on div at bounding box center [1318, 323] width 97 height 30
click at [1295, 358] on span "Version 3 (Latest Version)" at bounding box center [1269, 366] width 175 height 22
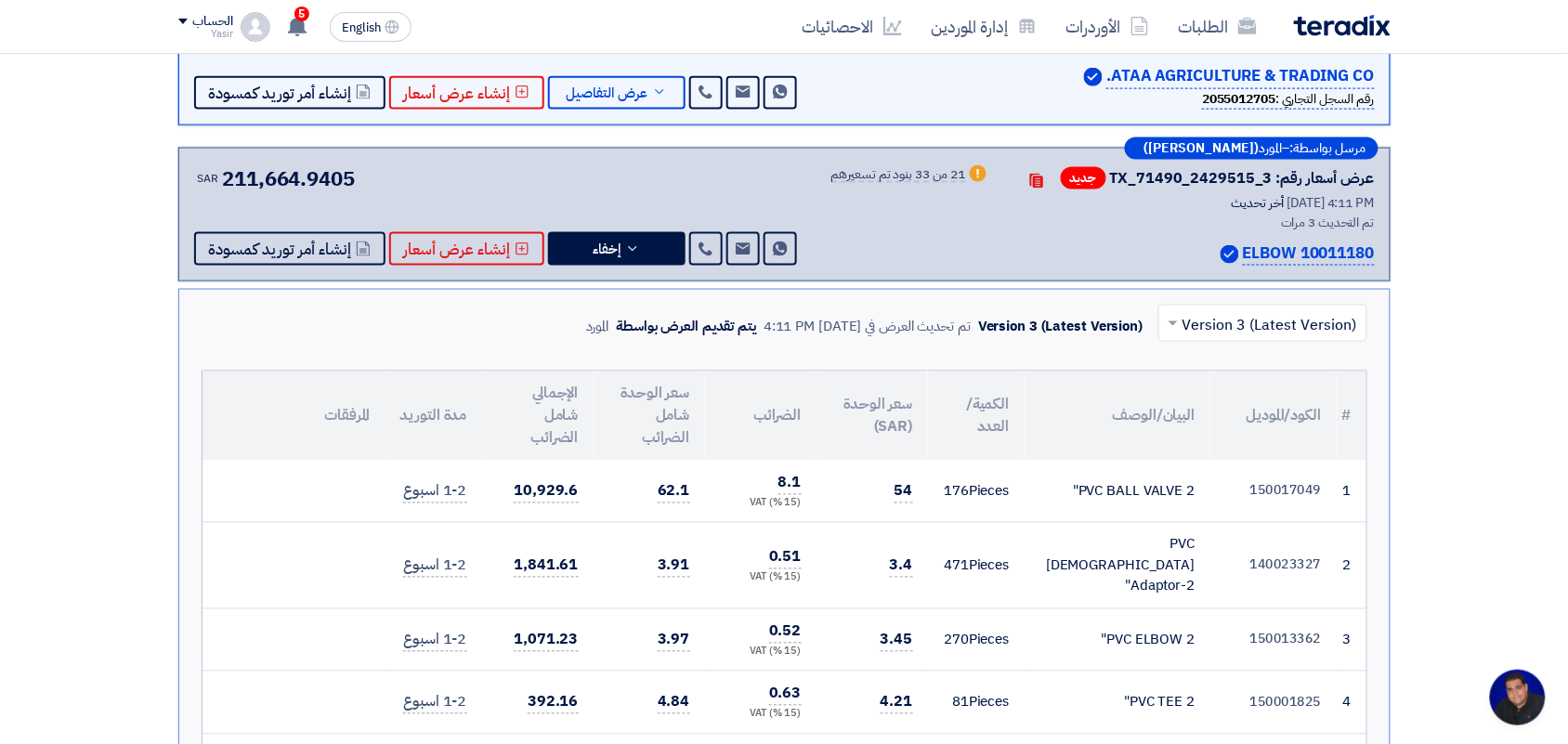
click at [1293, 339] on div "× Version 3 (Latest Version)" at bounding box center [1263, 323] width 209 height 37
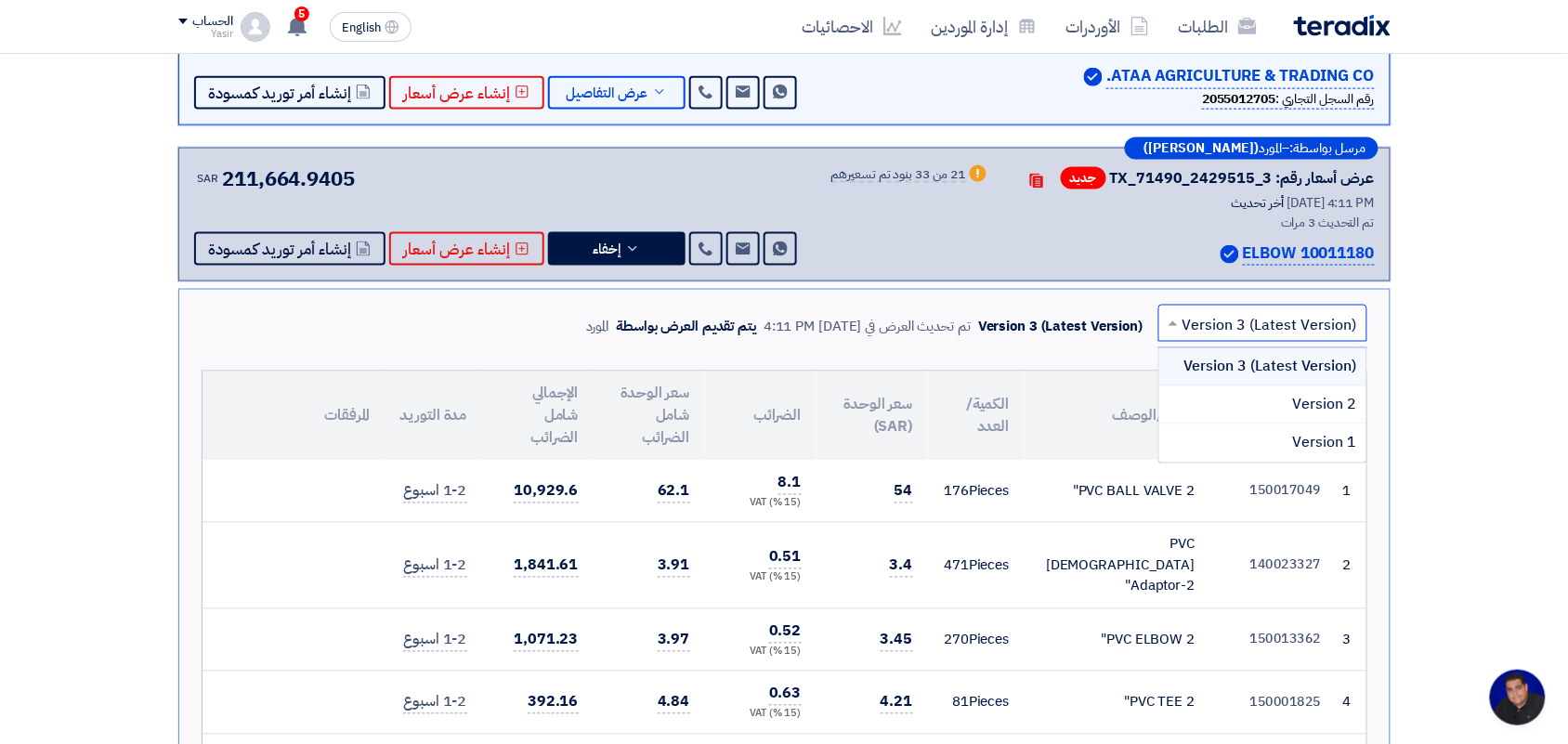
click at [1290, 331] on input "text" at bounding box center [1273, 325] width 172 height 30
click at [1293, 409] on div "Version 2" at bounding box center [1263, 405] width 207 height 38
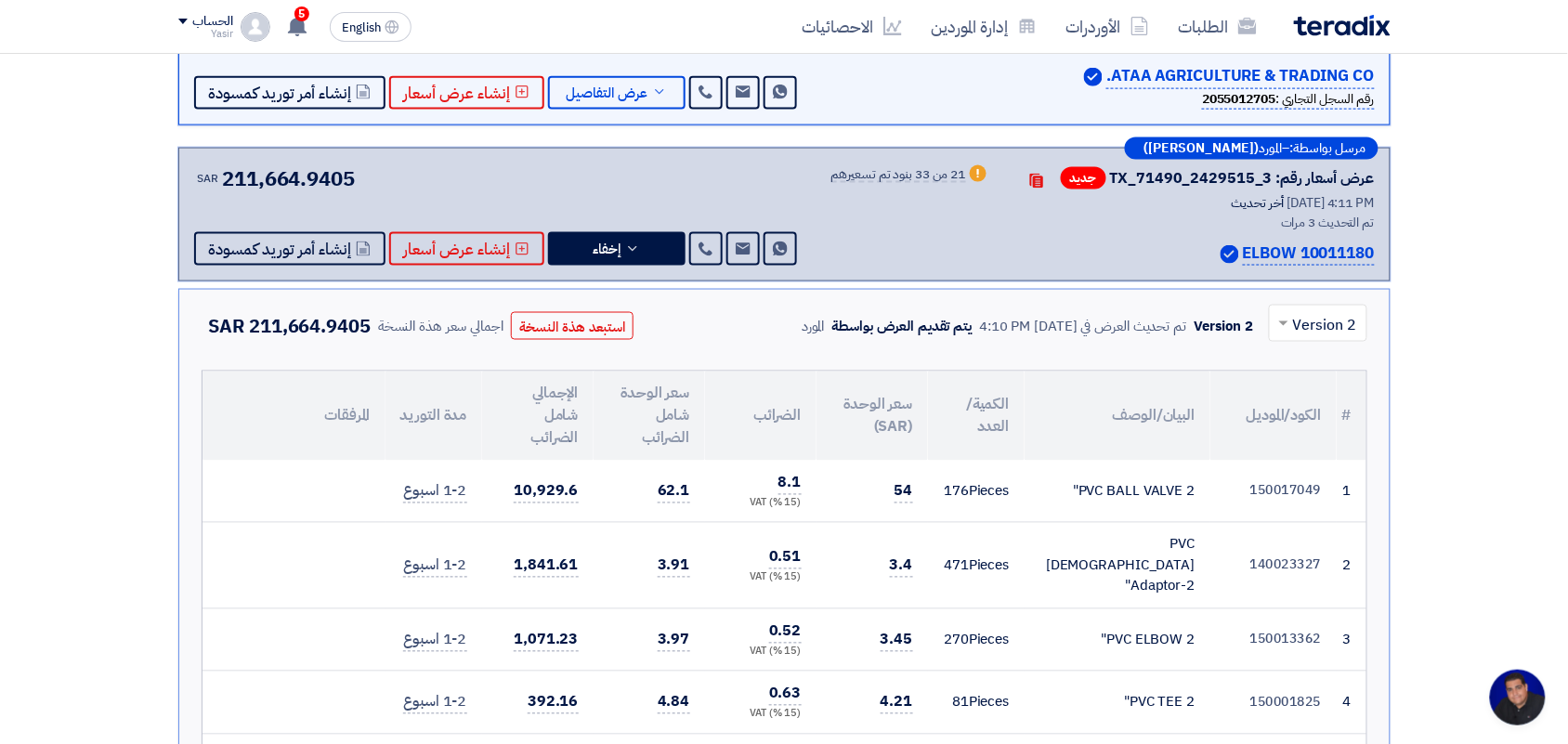
click at [1275, 342] on ng-select "× Version 2" at bounding box center [1318, 326] width 99 height 44
click at [1275, 336] on div at bounding box center [1318, 323] width 97 height 30
click at [1314, 432] on span "Version 1" at bounding box center [1326, 442] width 64 height 22
click at [1297, 310] on input "text" at bounding box center [1328, 325] width 62 height 30
click at [1296, 334] on div at bounding box center [1318, 323] width 97 height 30
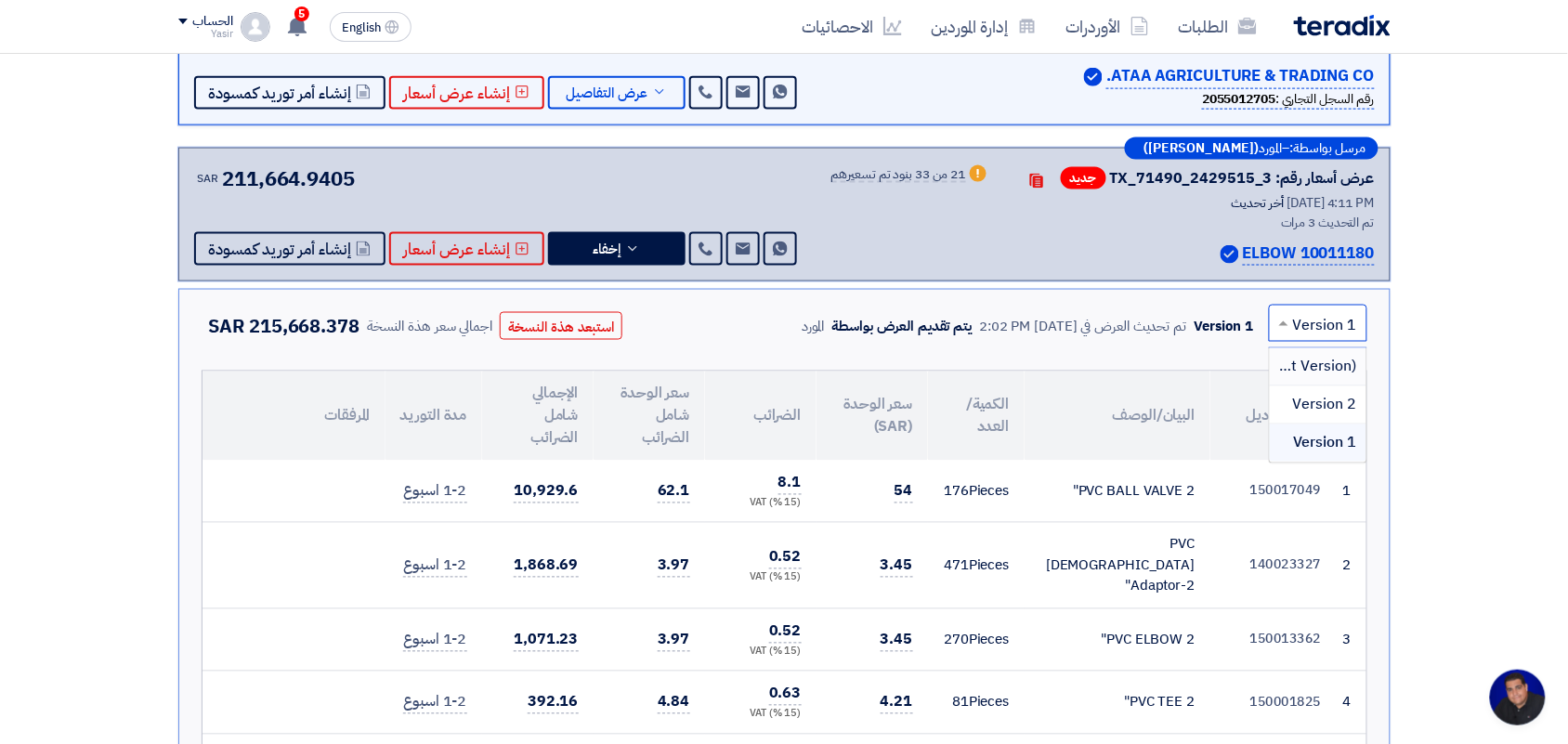
click at [1298, 358] on span "Version 3 (Latest Version)" at bounding box center [1269, 366] width 175 height 22
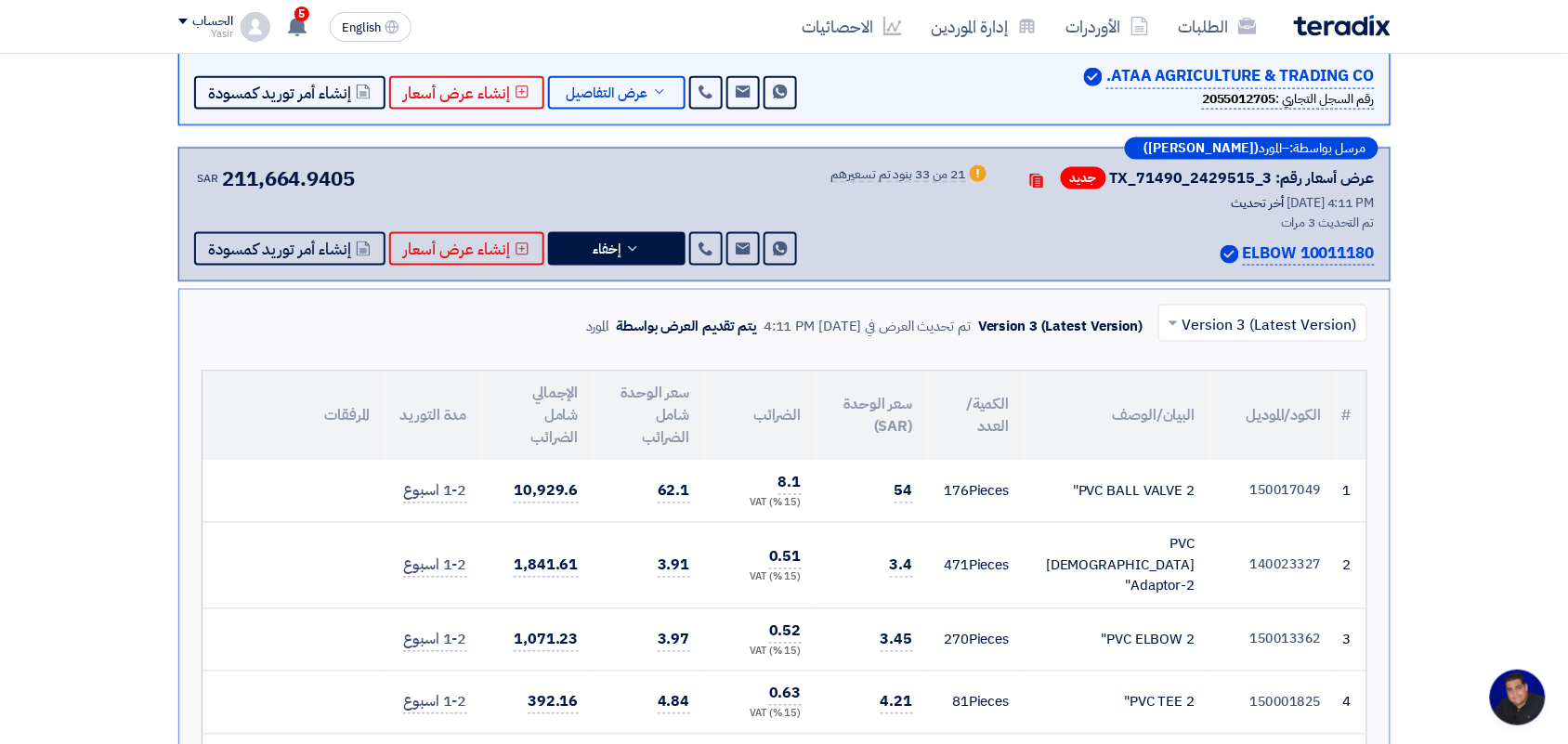
click at [1199, 331] on input "text" at bounding box center [1273, 325] width 172 height 30
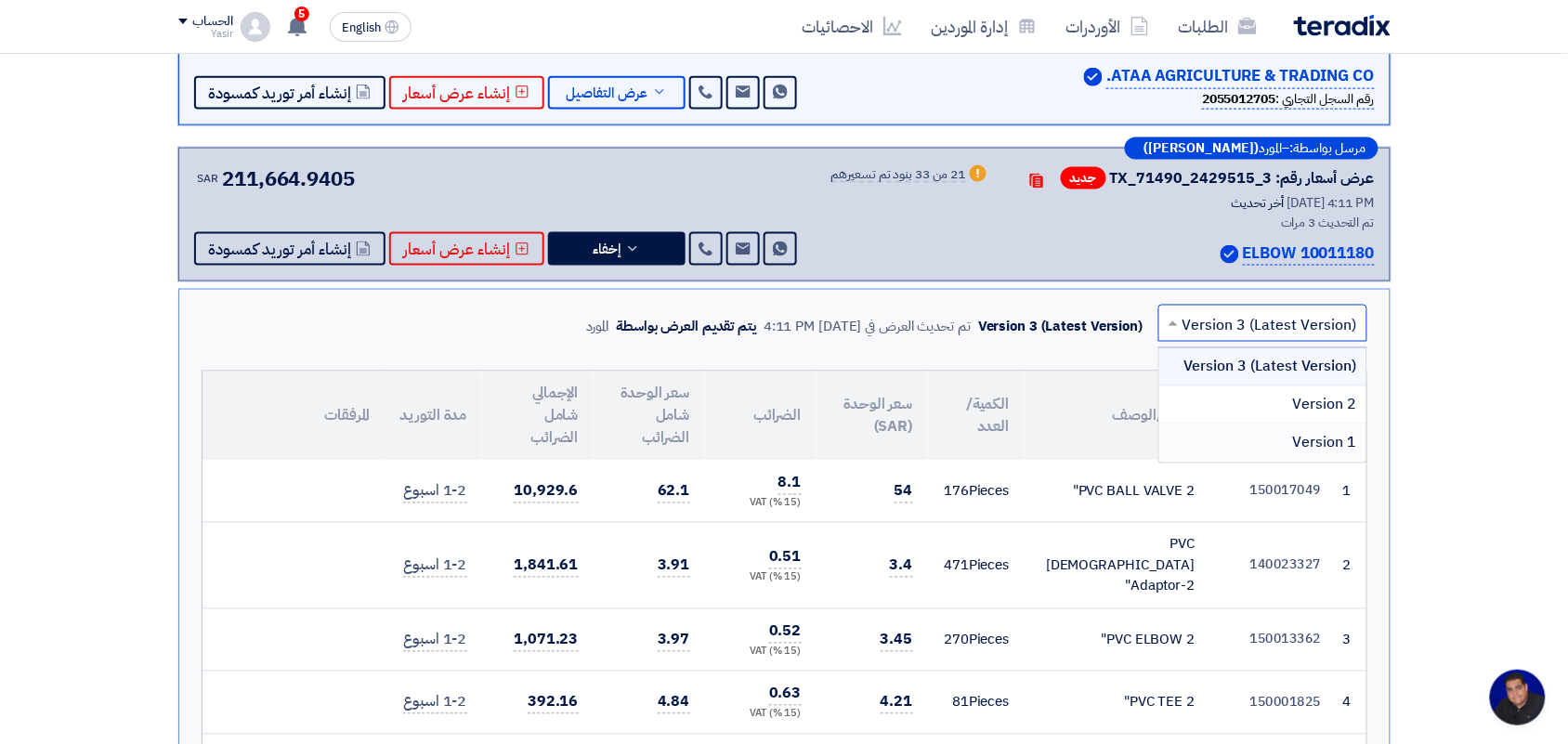
click at [1265, 443] on div "Version 1" at bounding box center [1263, 443] width 207 height 37
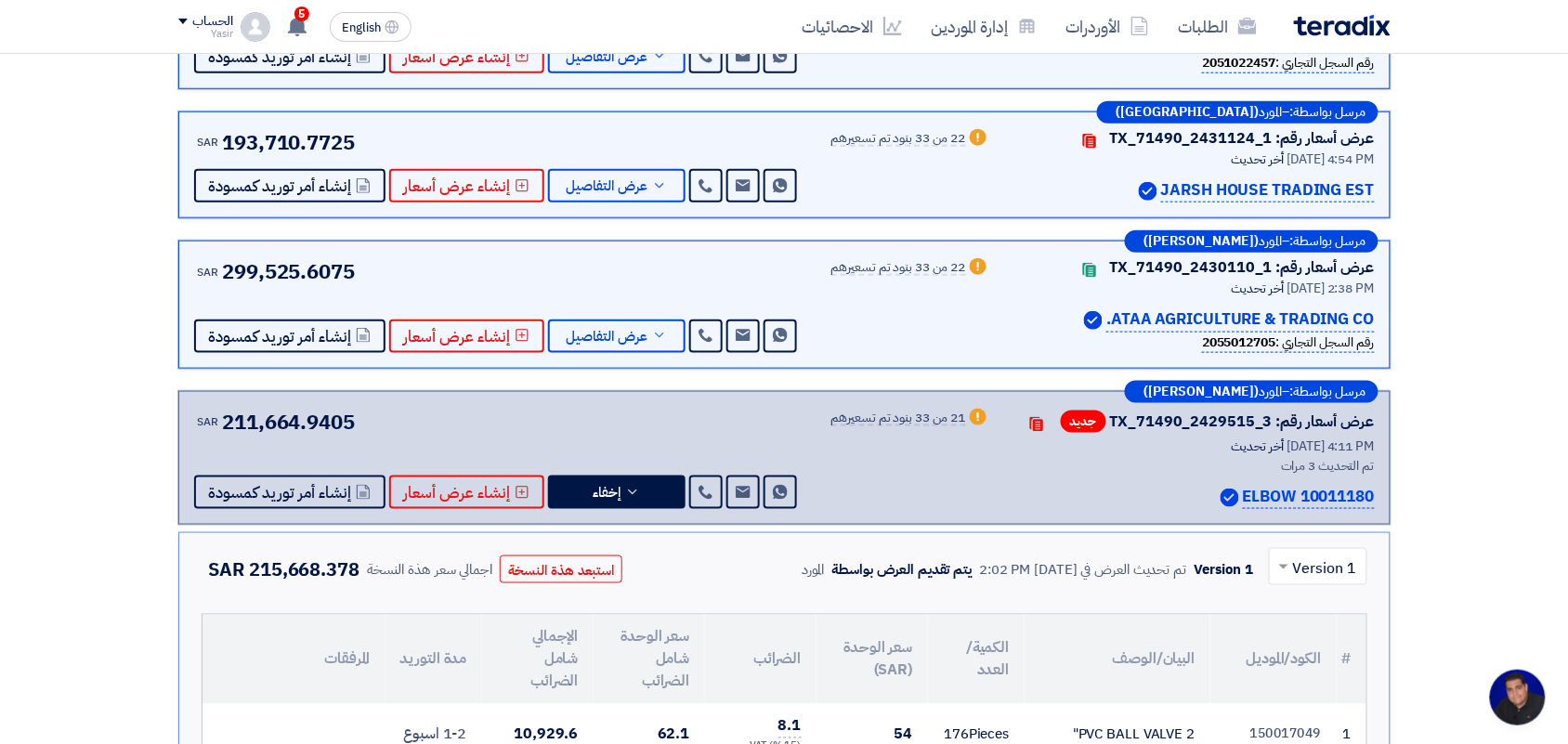
scroll to position [464, 0]
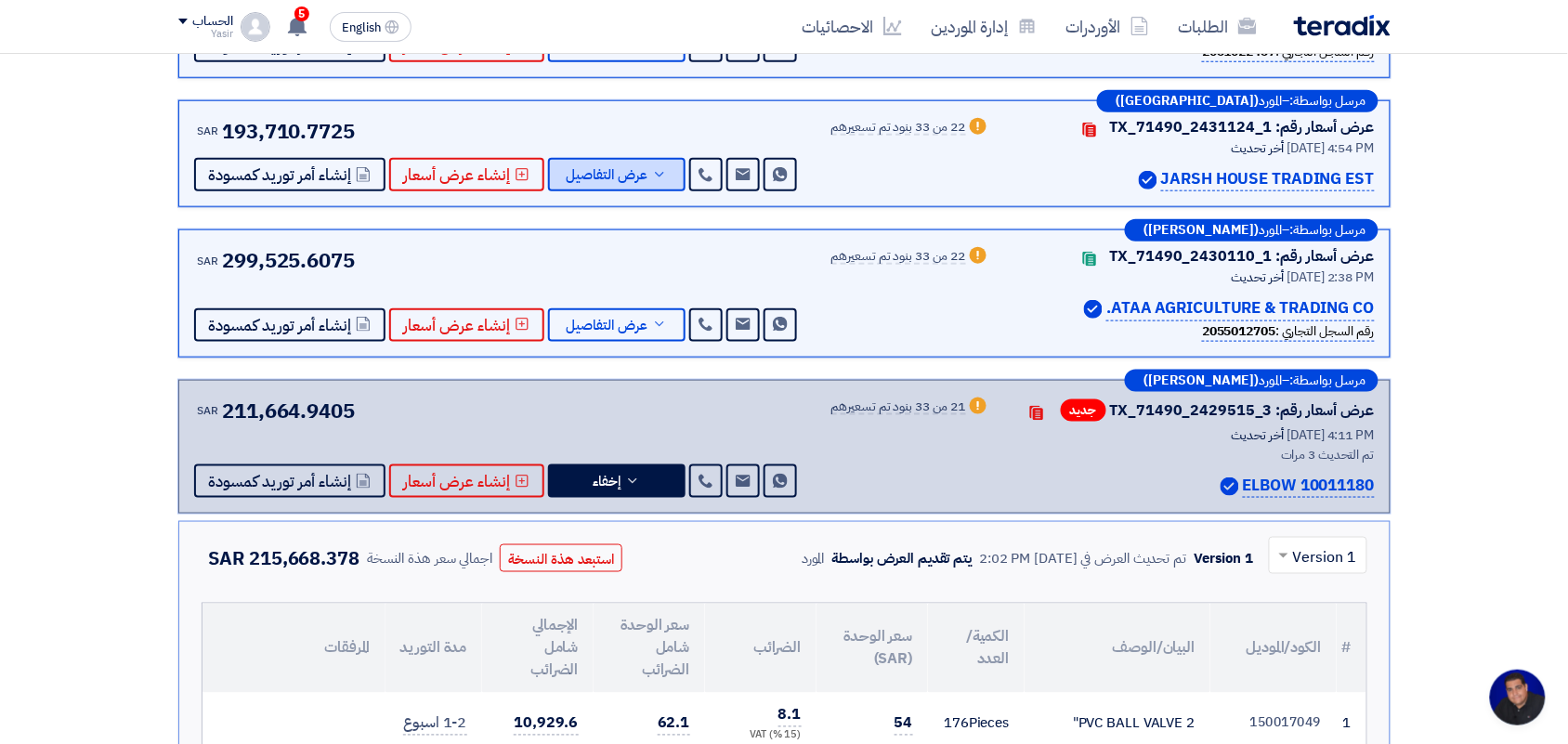
click at [610, 186] on button "عرض التفاصيل" at bounding box center [616, 175] width 138 height 33
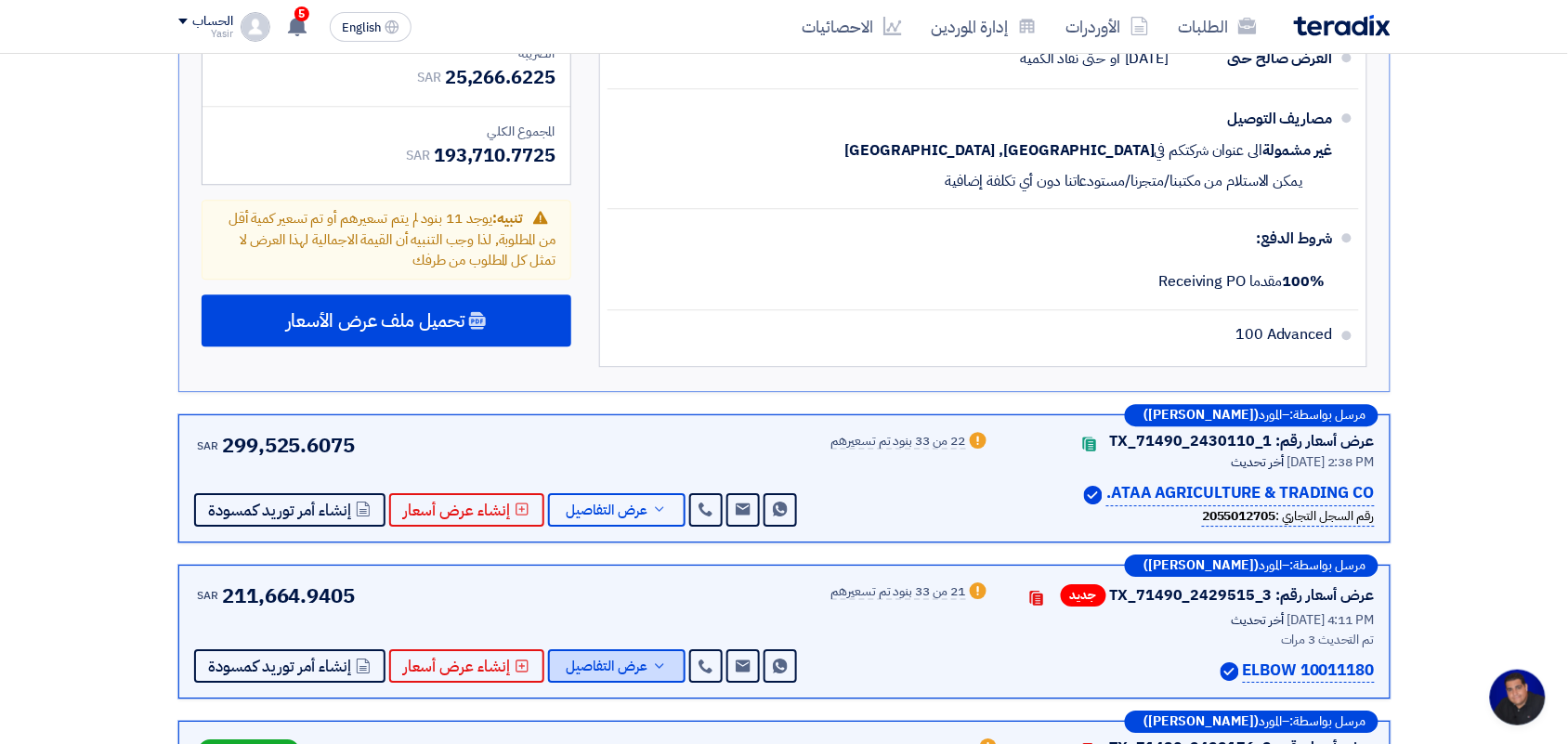
scroll to position [3482, 0]
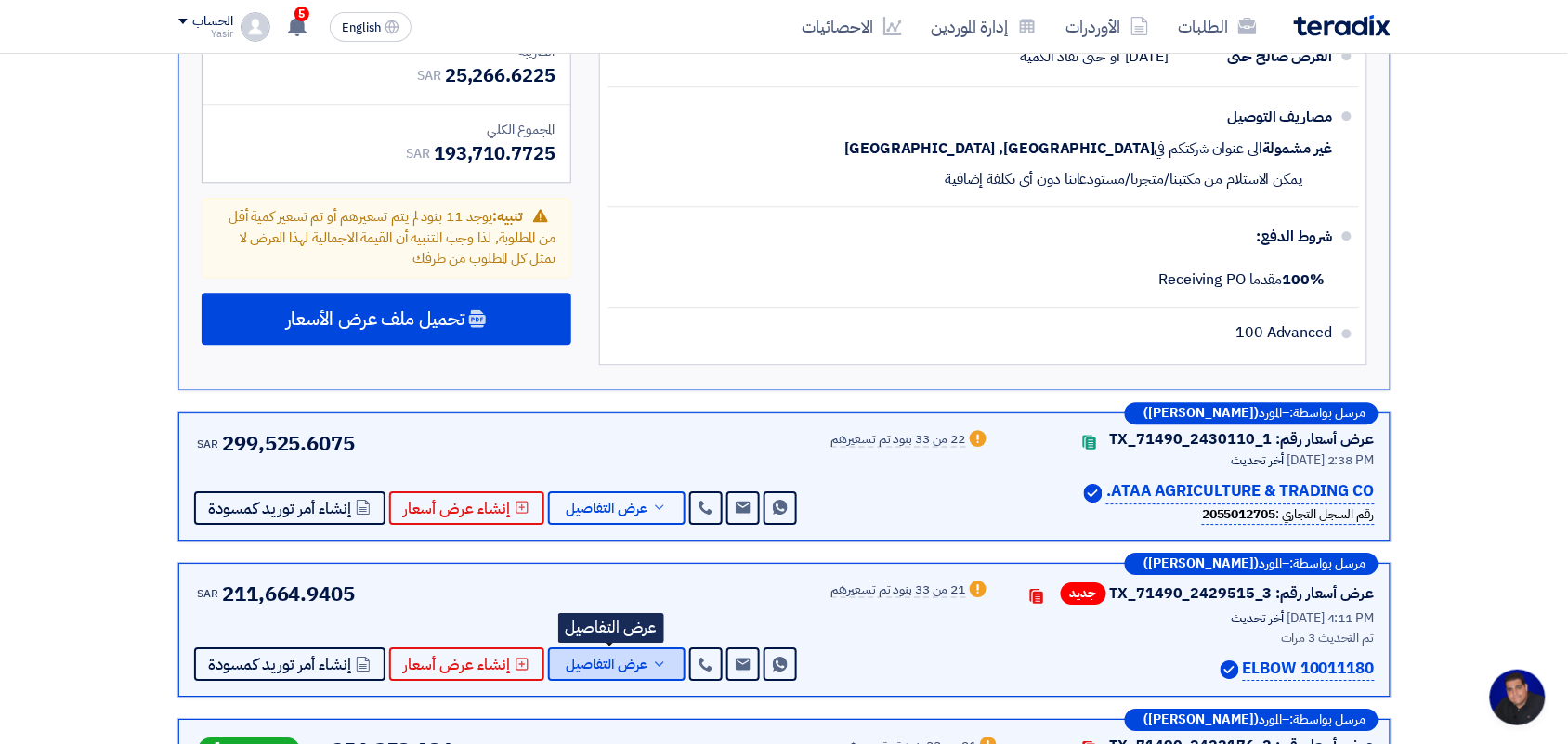
click at [614, 657] on span "عرض التفاصيل" at bounding box center [608, 664] width 82 height 14
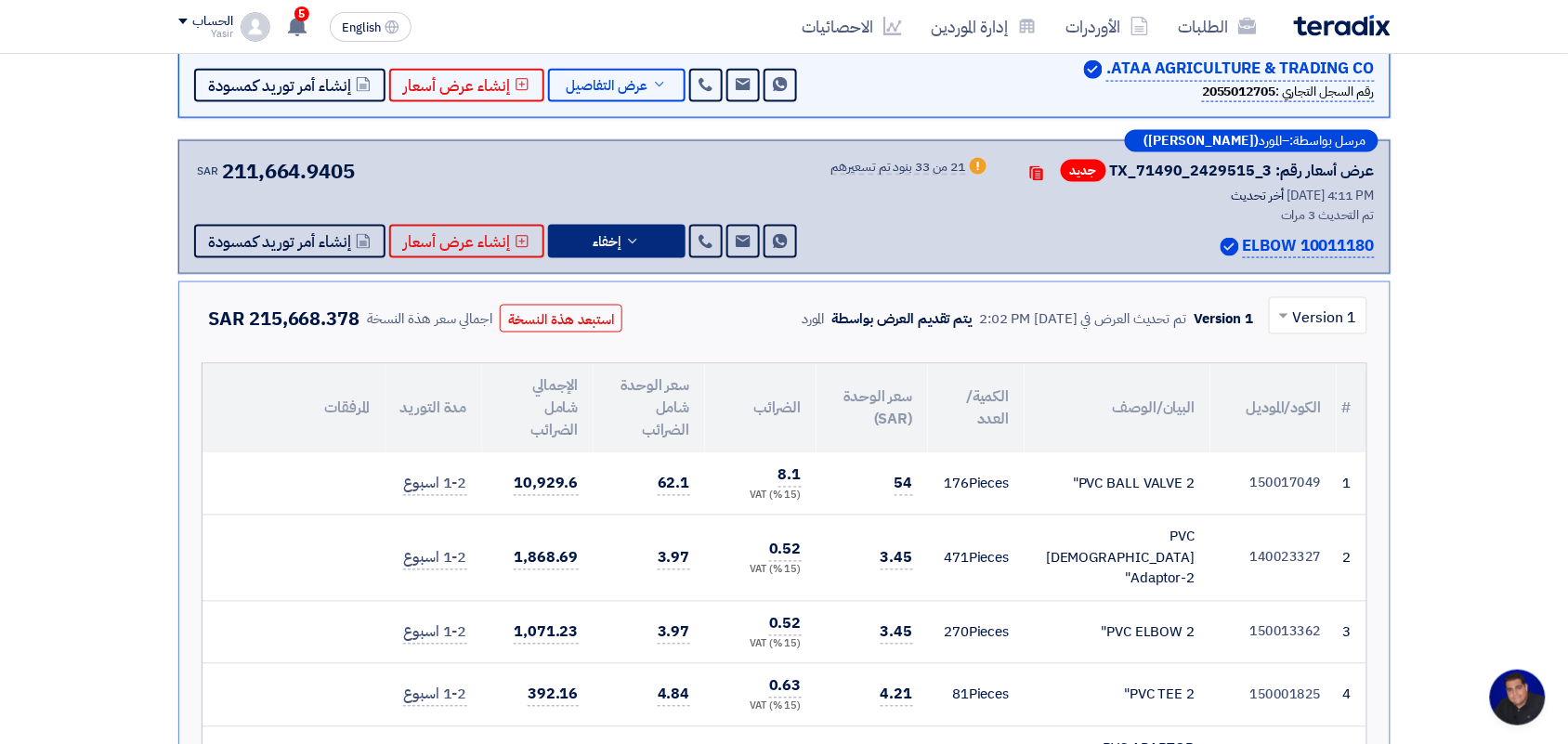
scroll to position [696, 0]
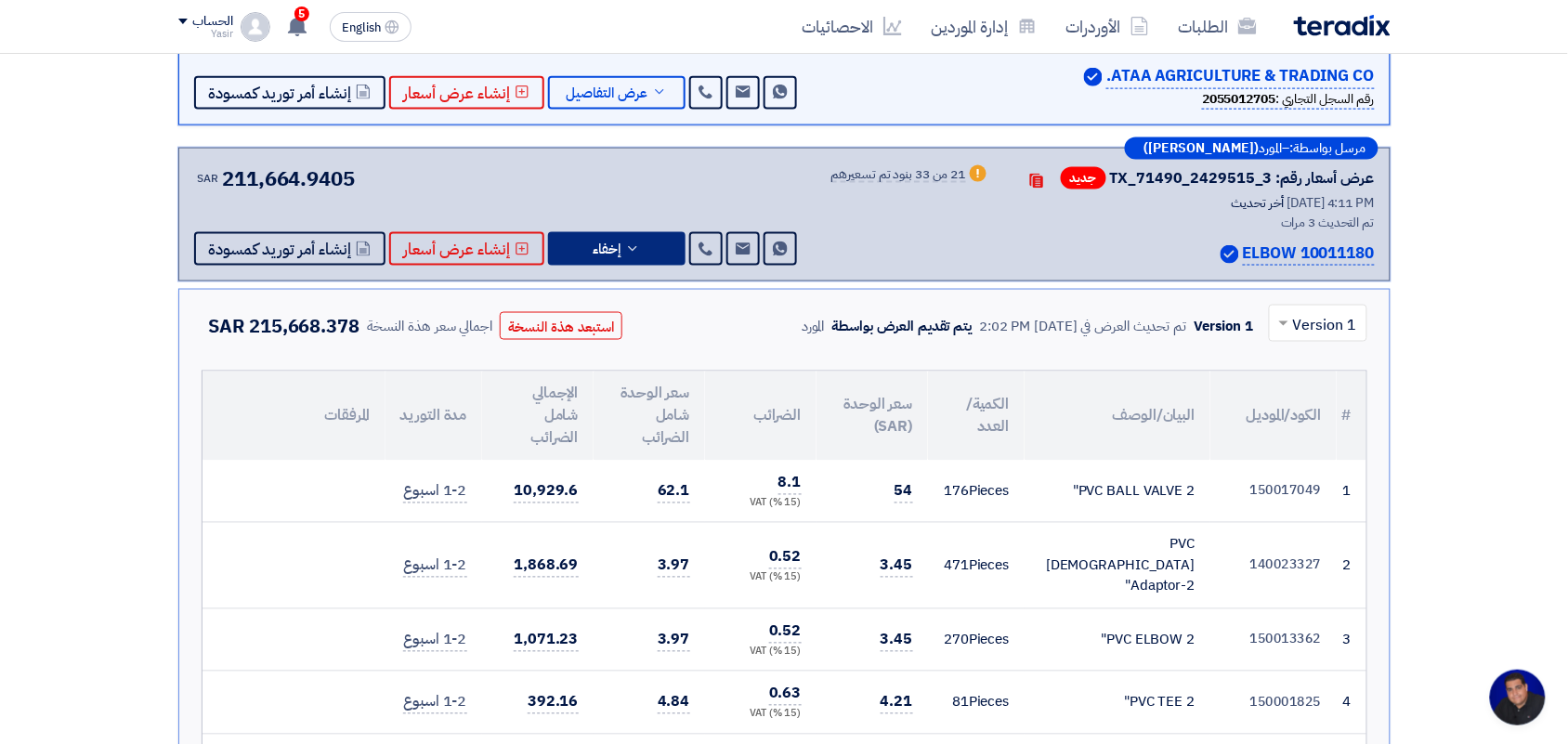
click at [1288, 327] on span at bounding box center [1282, 322] width 23 height 22
click at [1293, 360] on span "Version 3 (Latest Version)" at bounding box center [1269, 366] width 175 height 22
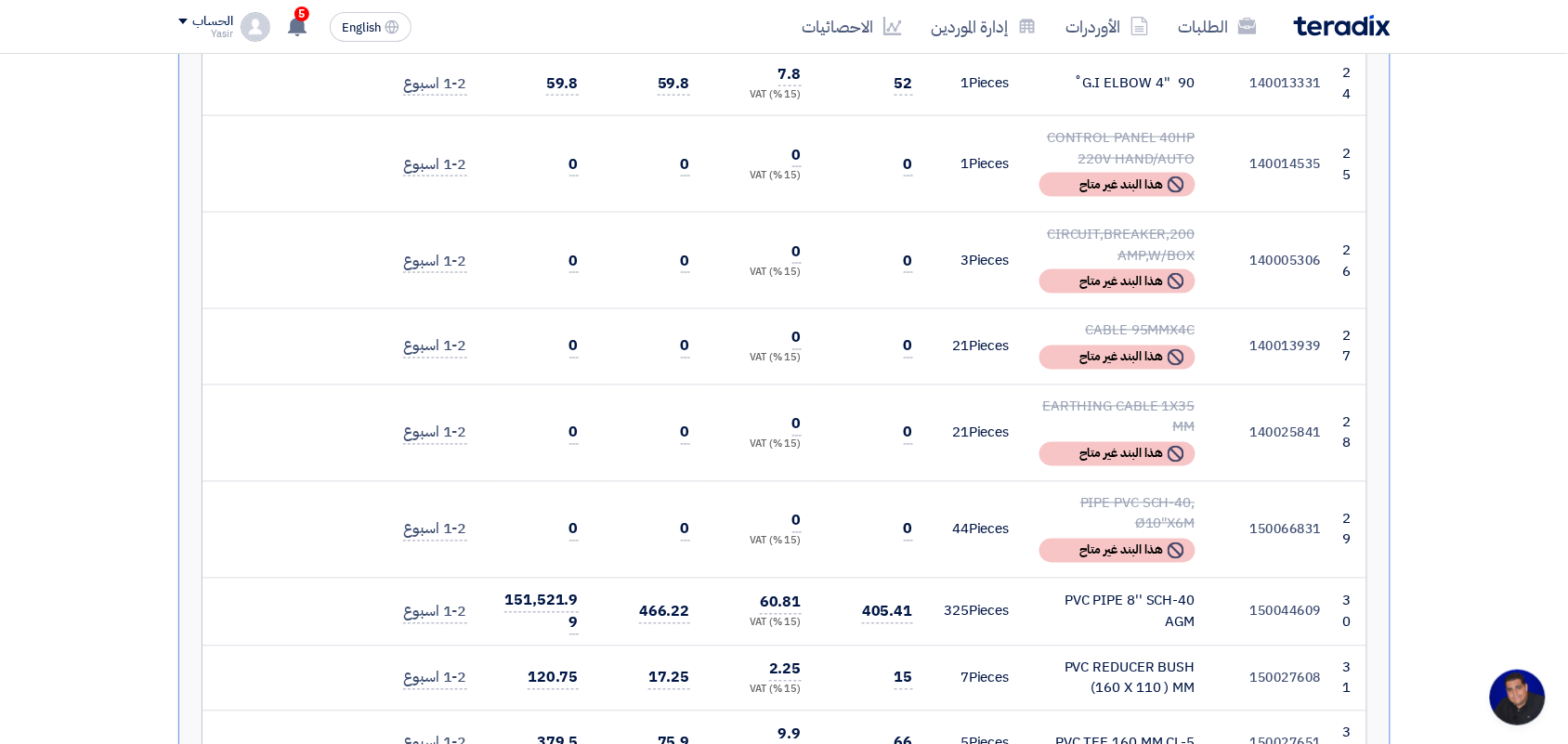
scroll to position [3017, 0]
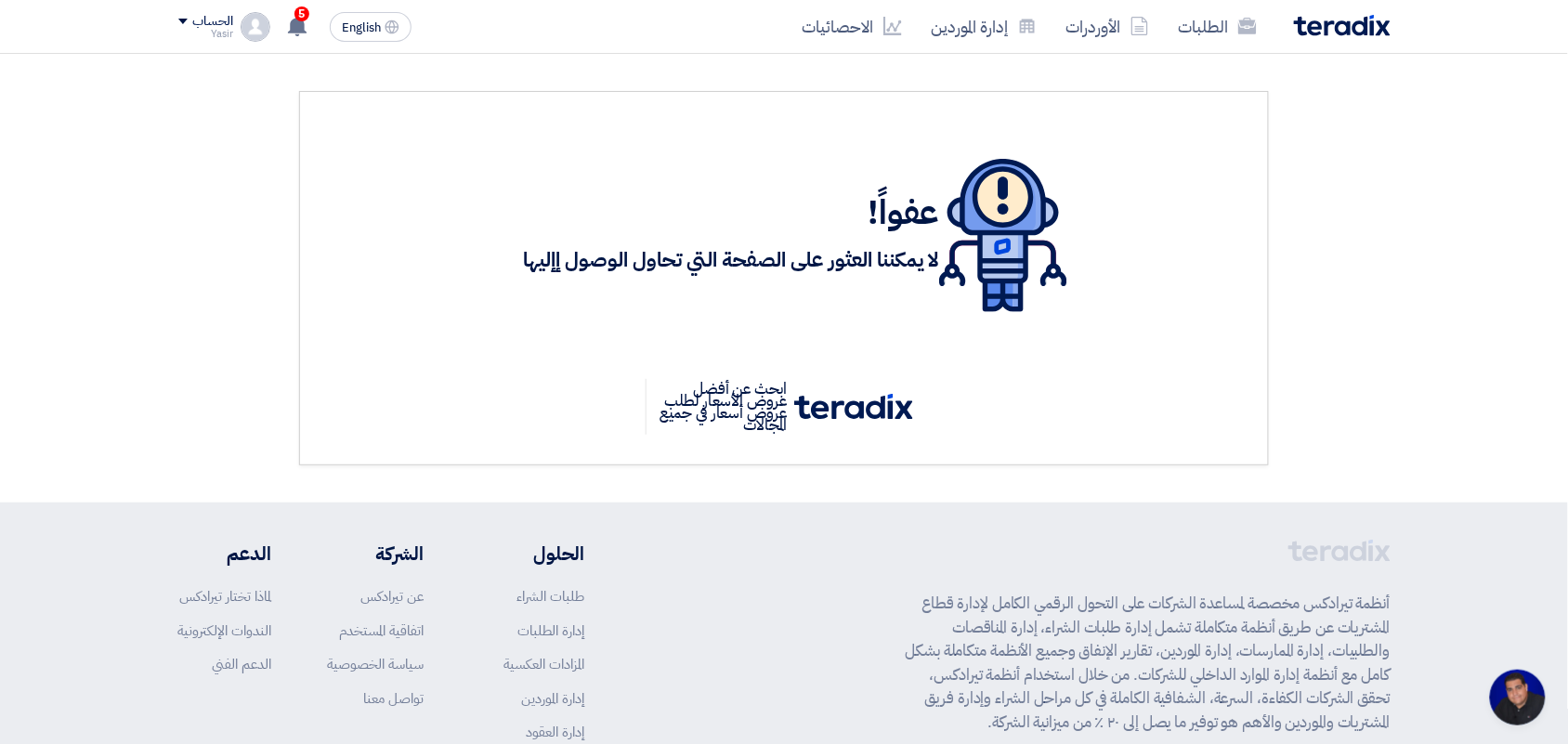
scroll to position [7, 0]
click at [123, 1] on nav "الطلبات الأوردرات إدارة الموردين الاحصائيات English EN 5 لقد استلمت عرض سعر بقي…" at bounding box center [784, 26] width 1568 height 54
click at [1158, 43] on link "الأوردرات" at bounding box center [1107, 26] width 112 height 44
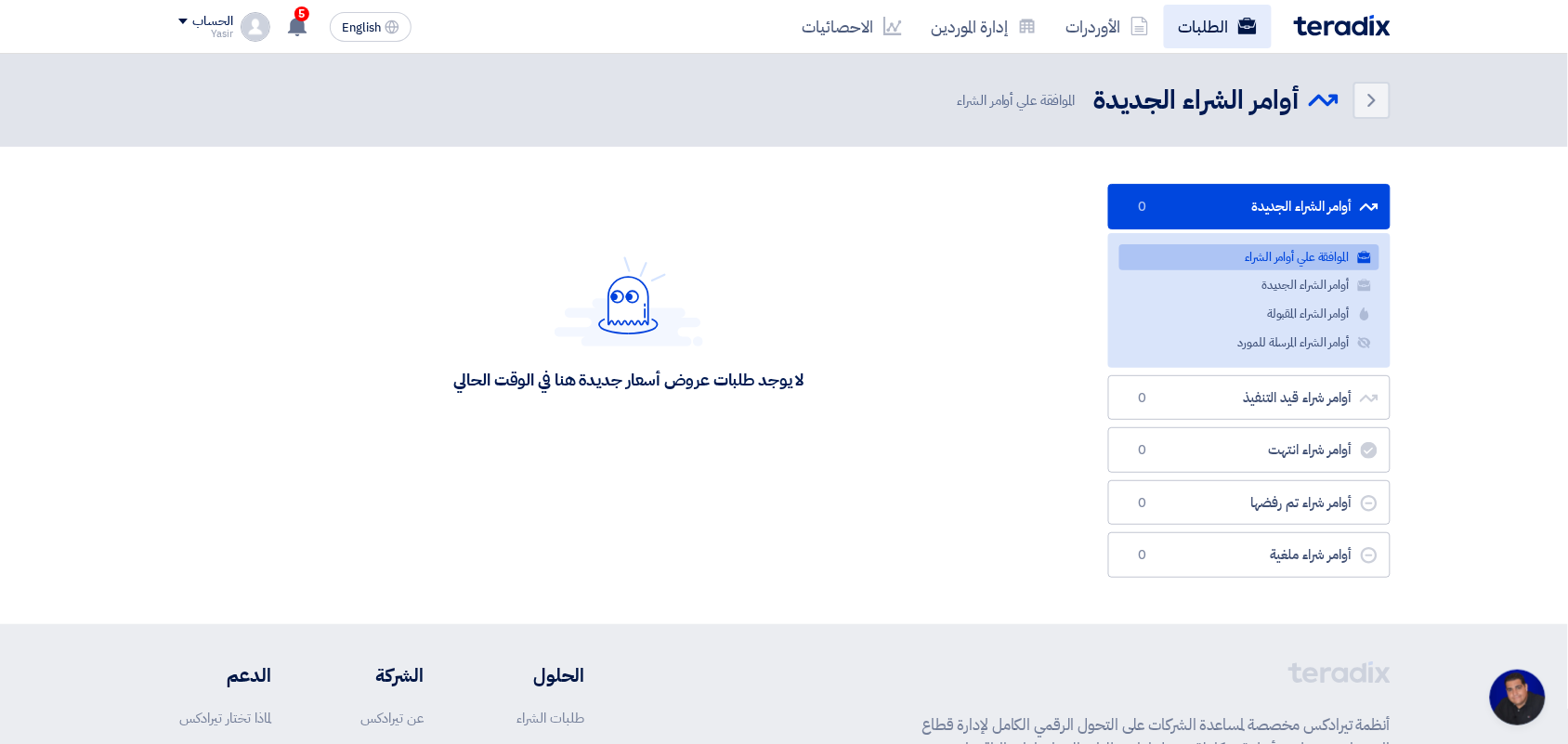
click at [1181, 37] on link "الطلبات" at bounding box center [1217, 26] width 107 height 44
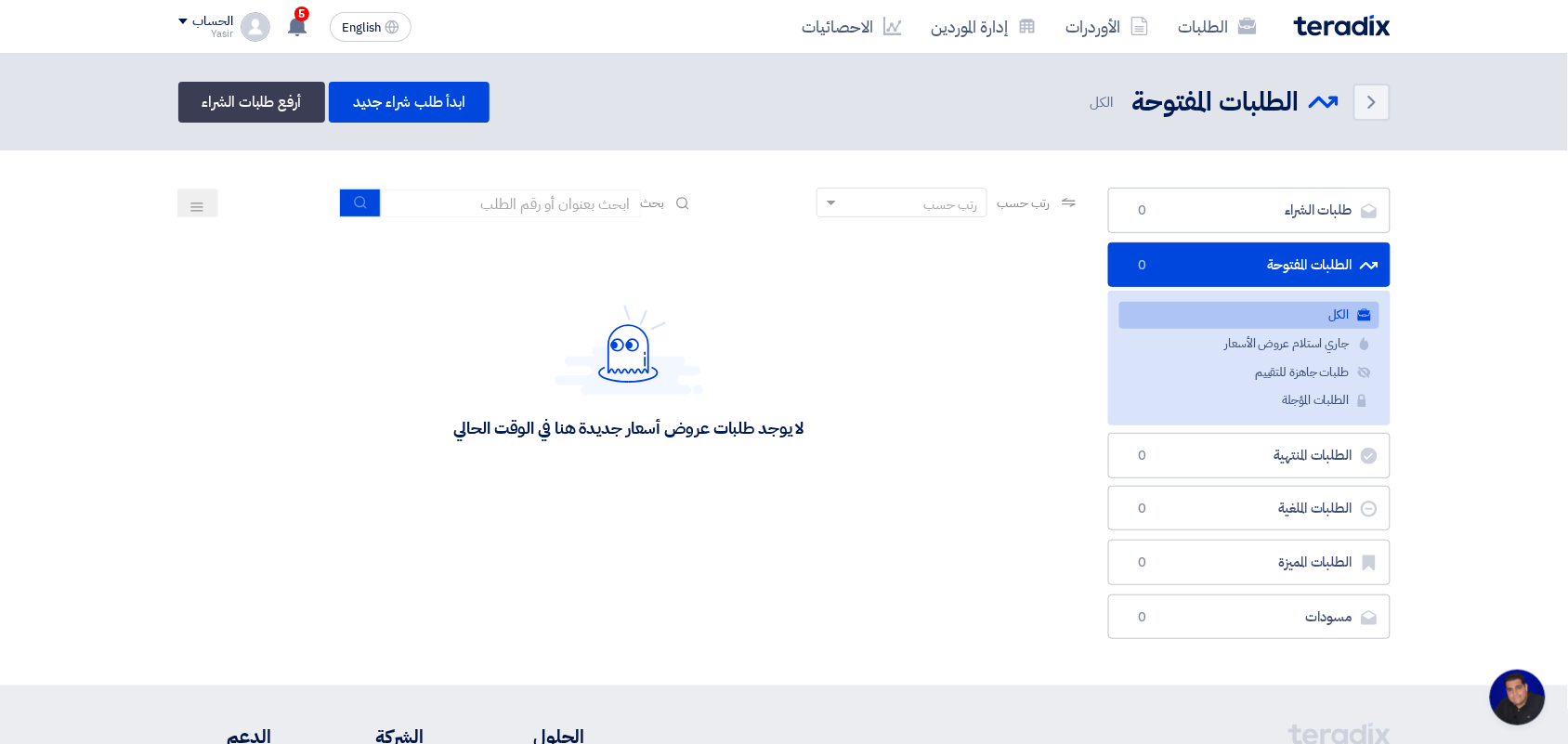
click at [562, 228] on div "رتب حسب رتب حسب بحث" at bounding box center [629, 210] width 902 height 45
click at [559, 211] on input at bounding box center [511, 203] width 260 height 28
type input "new"
click at [368, 200] on button "submit" at bounding box center [360, 202] width 41 height 28
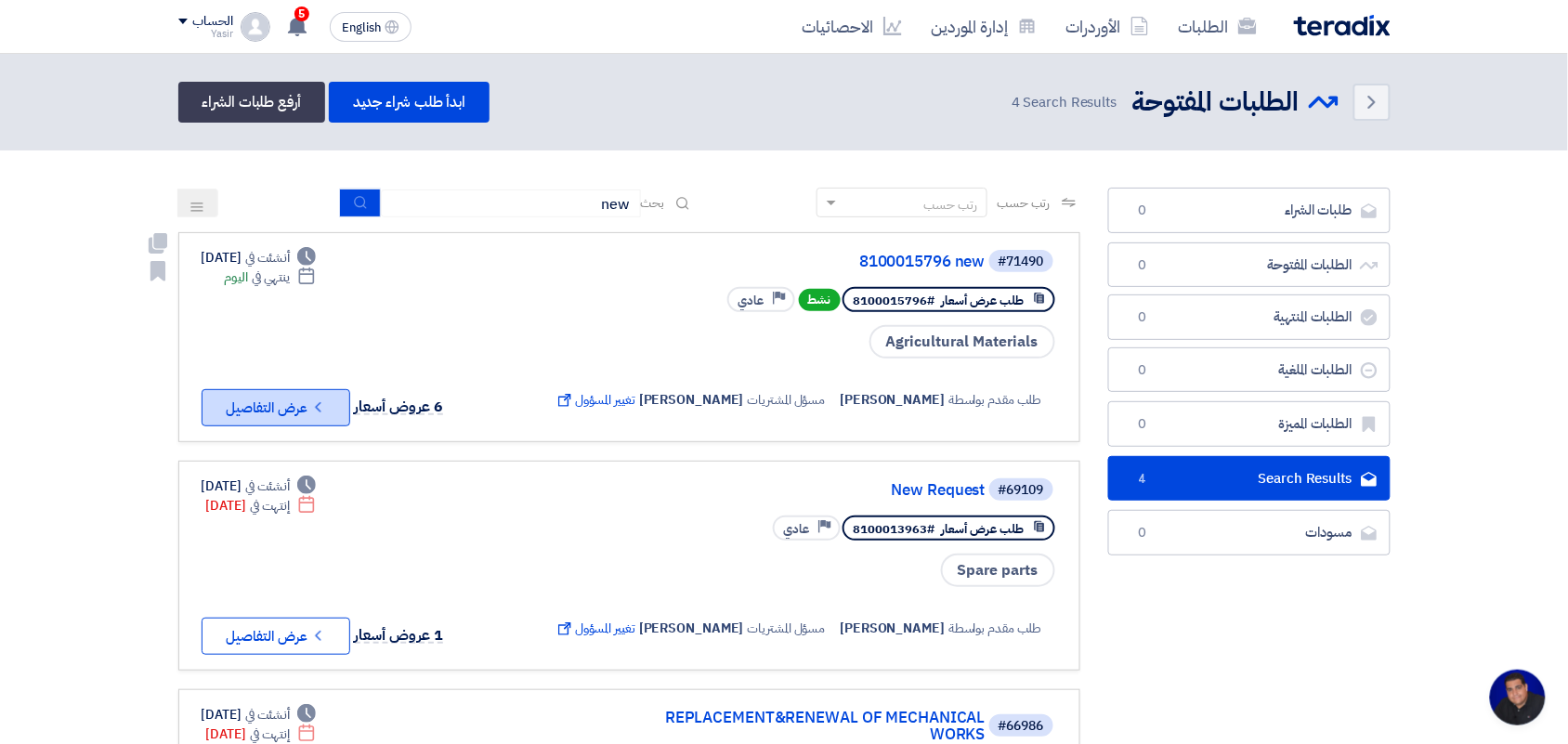
click at [286, 414] on button "Check details عرض التفاصيل" at bounding box center [275, 407] width 148 height 37
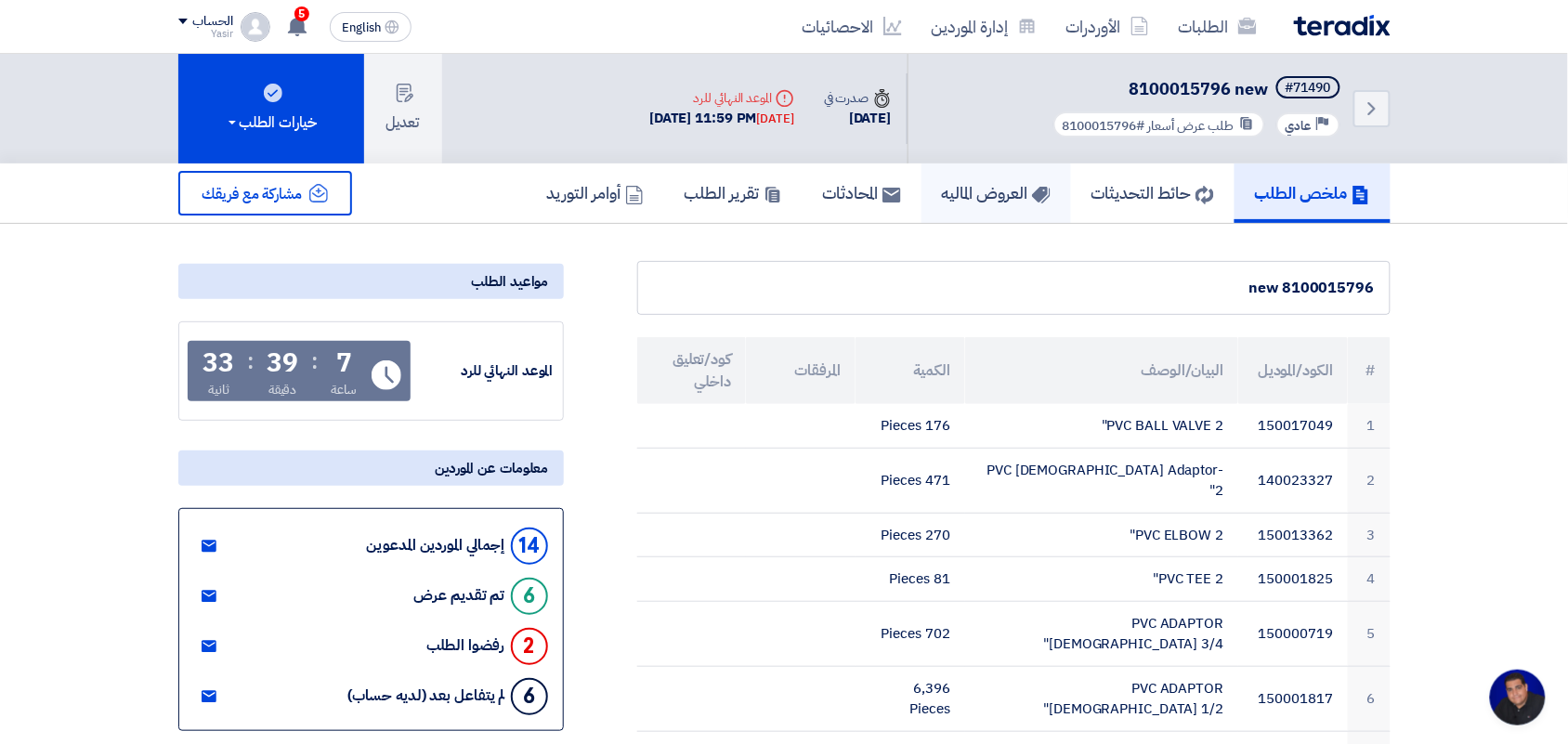
click at [1013, 175] on link "العروض الماليه" at bounding box center [996, 192] width 149 height 60
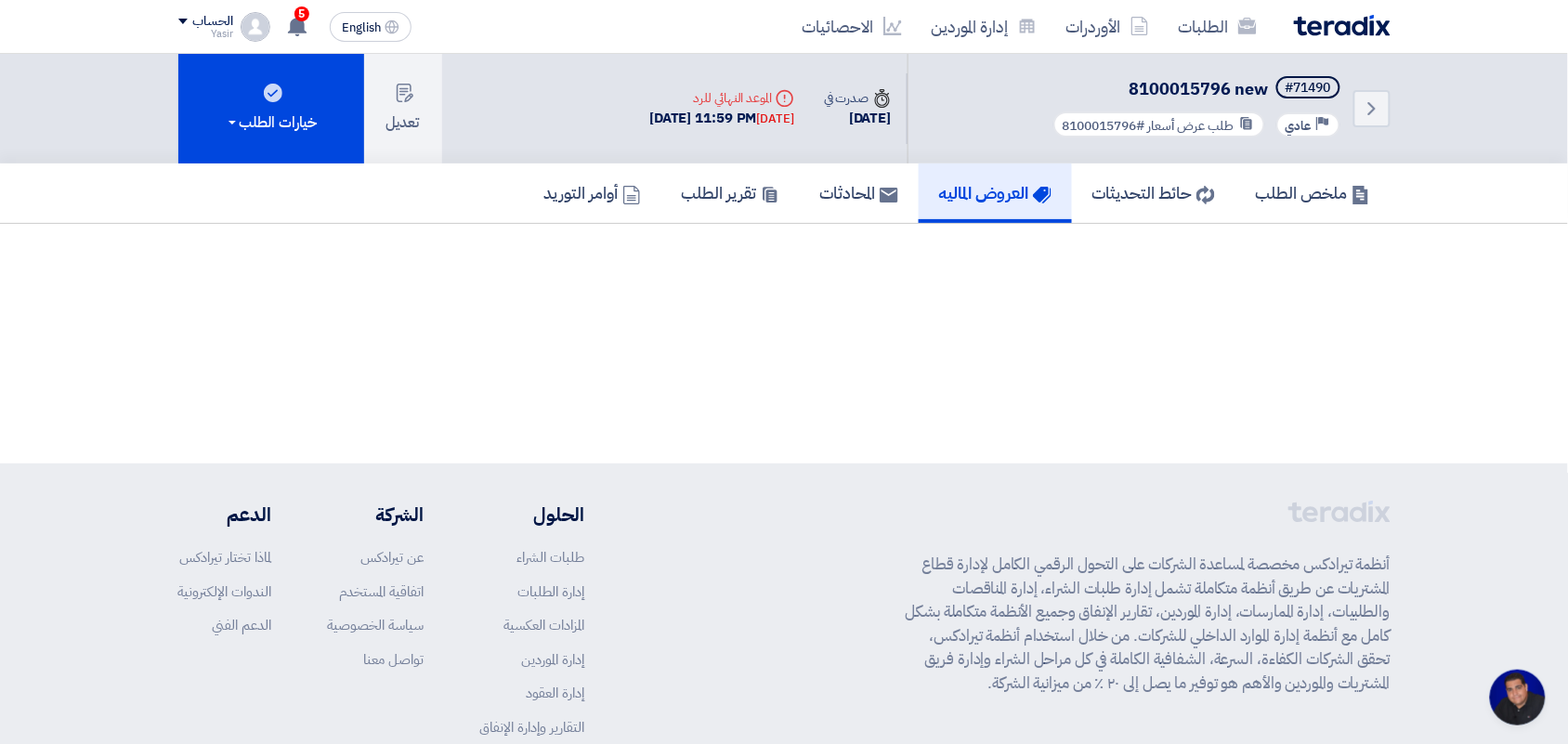
click at [987, 187] on h5 "العروض الماليه" at bounding box center [995, 192] width 112 height 21
click at [1133, 175] on link "حائط التحديثات" at bounding box center [1153, 192] width 163 height 60
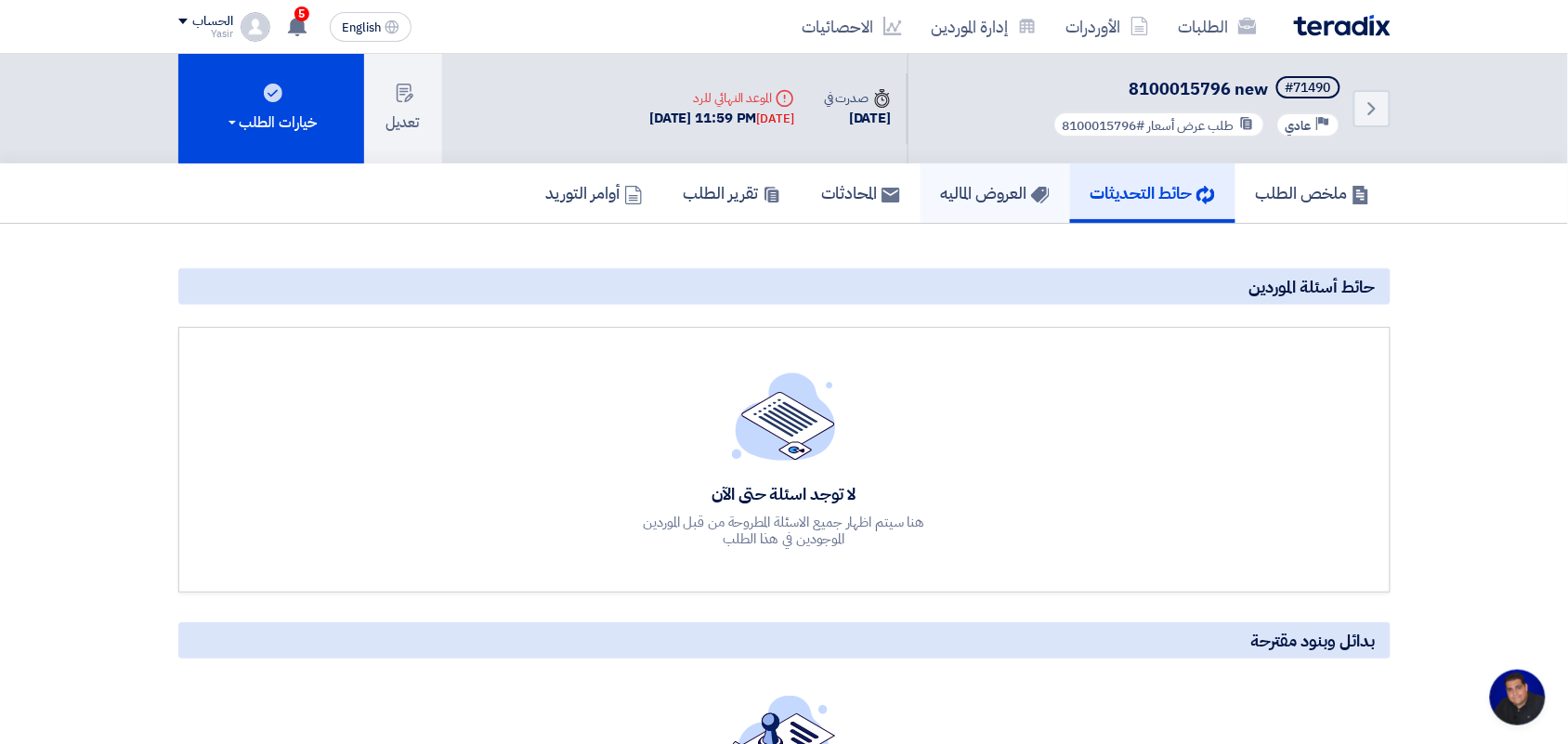
click at [946, 190] on h5 "العروض الماليه" at bounding box center [995, 192] width 108 height 21
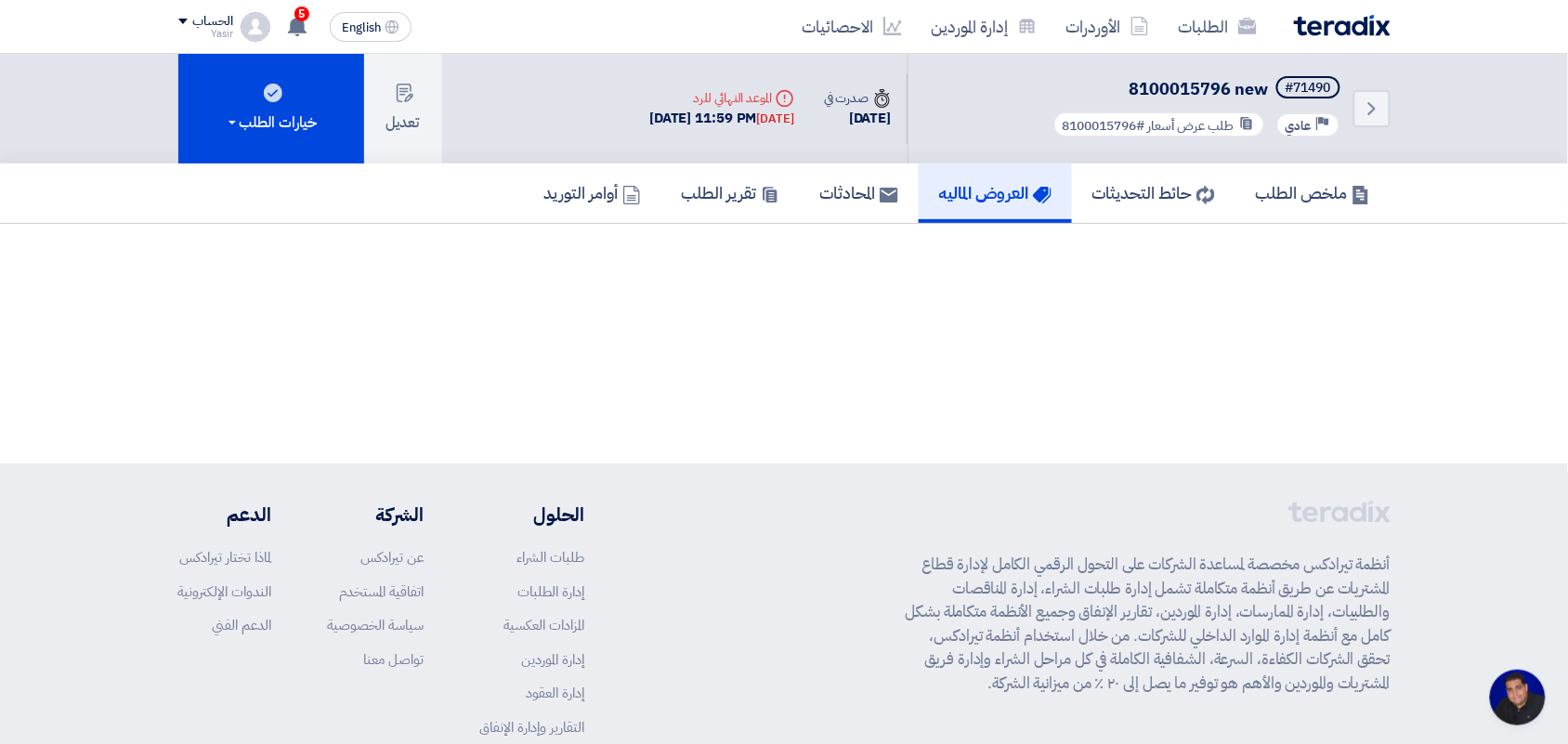
click at [990, 195] on h5 "العروض الماليه" at bounding box center [995, 192] width 112 height 21
click at [1122, 205] on link "حائط التحديثات 6" at bounding box center [1153, 192] width 163 height 60
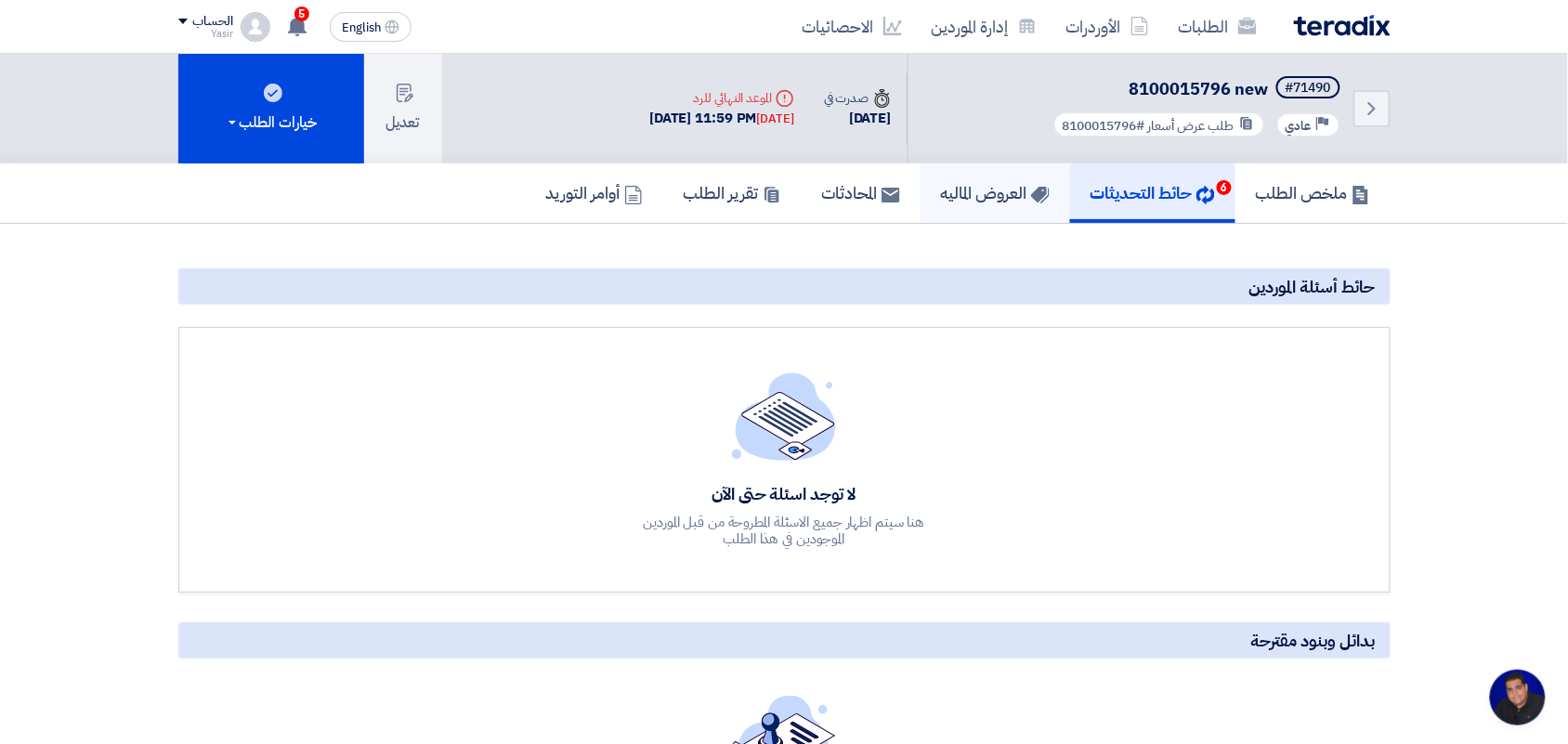
click at [1009, 182] on h5 "العروض الماليه" at bounding box center [995, 192] width 108 height 21
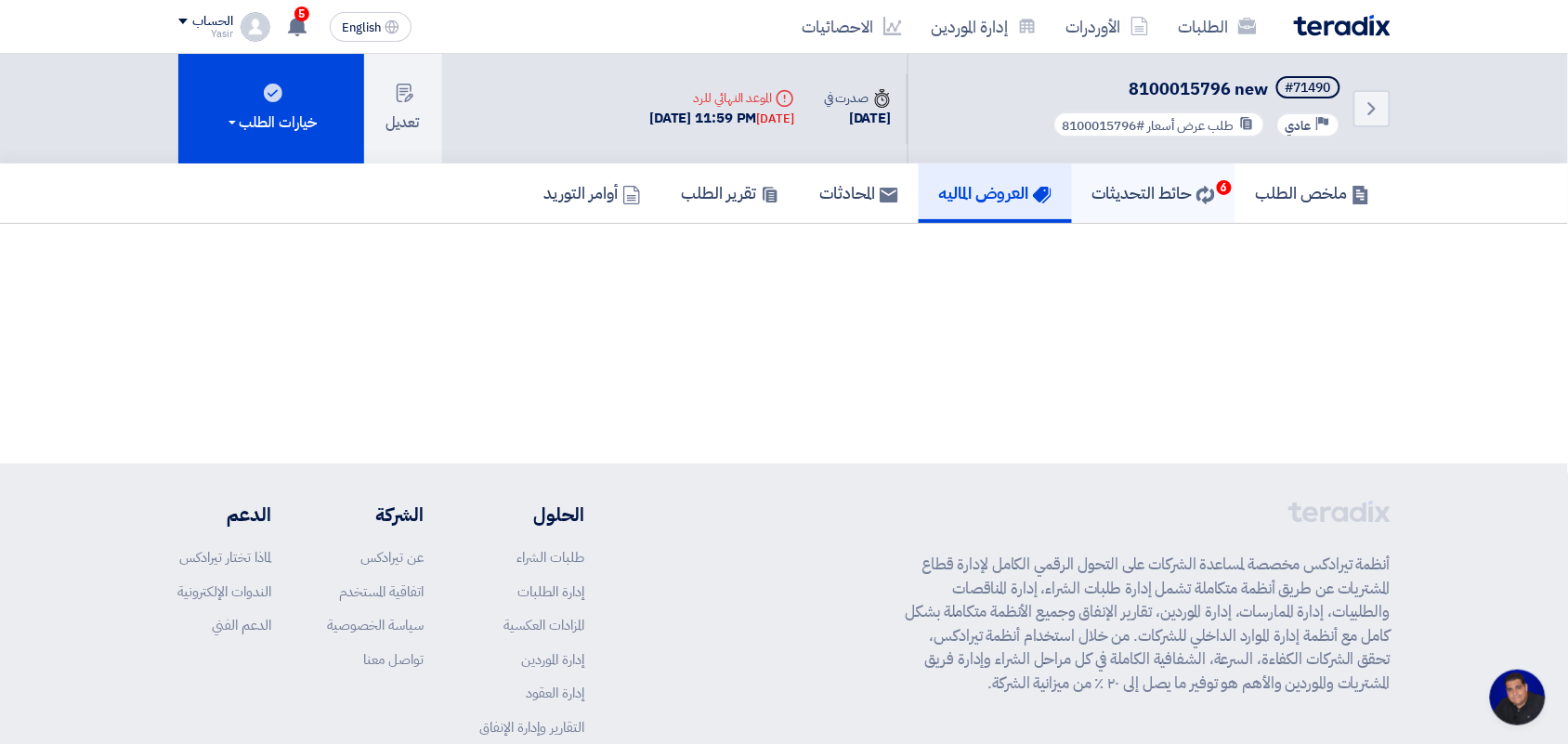
click at [1111, 182] on h5 "حائط التحديثات 6" at bounding box center [1154, 192] width 123 height 21
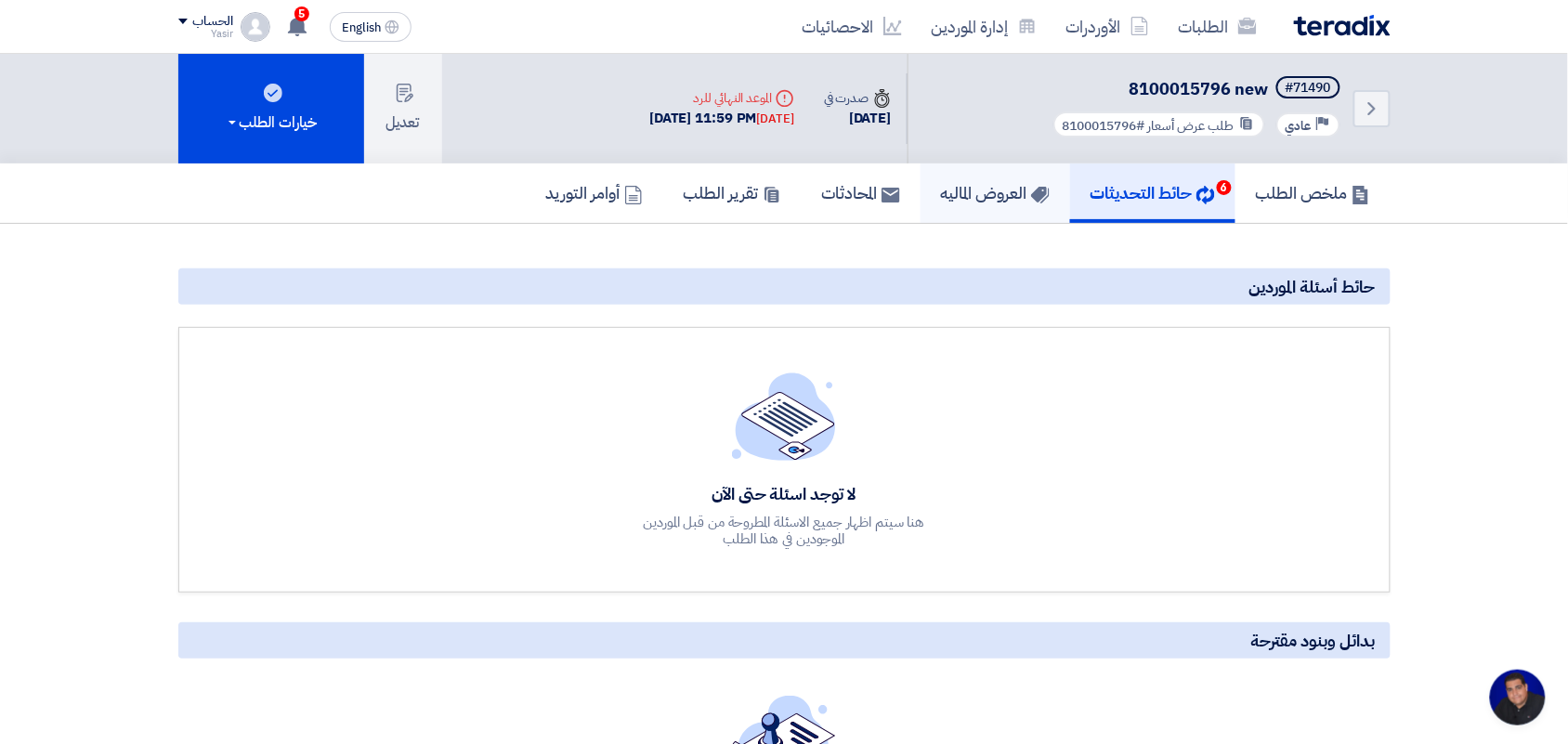
click at [1012, 182] on h5 "العروض الماليه" at bounding box center [995, 192] width 108 height 21
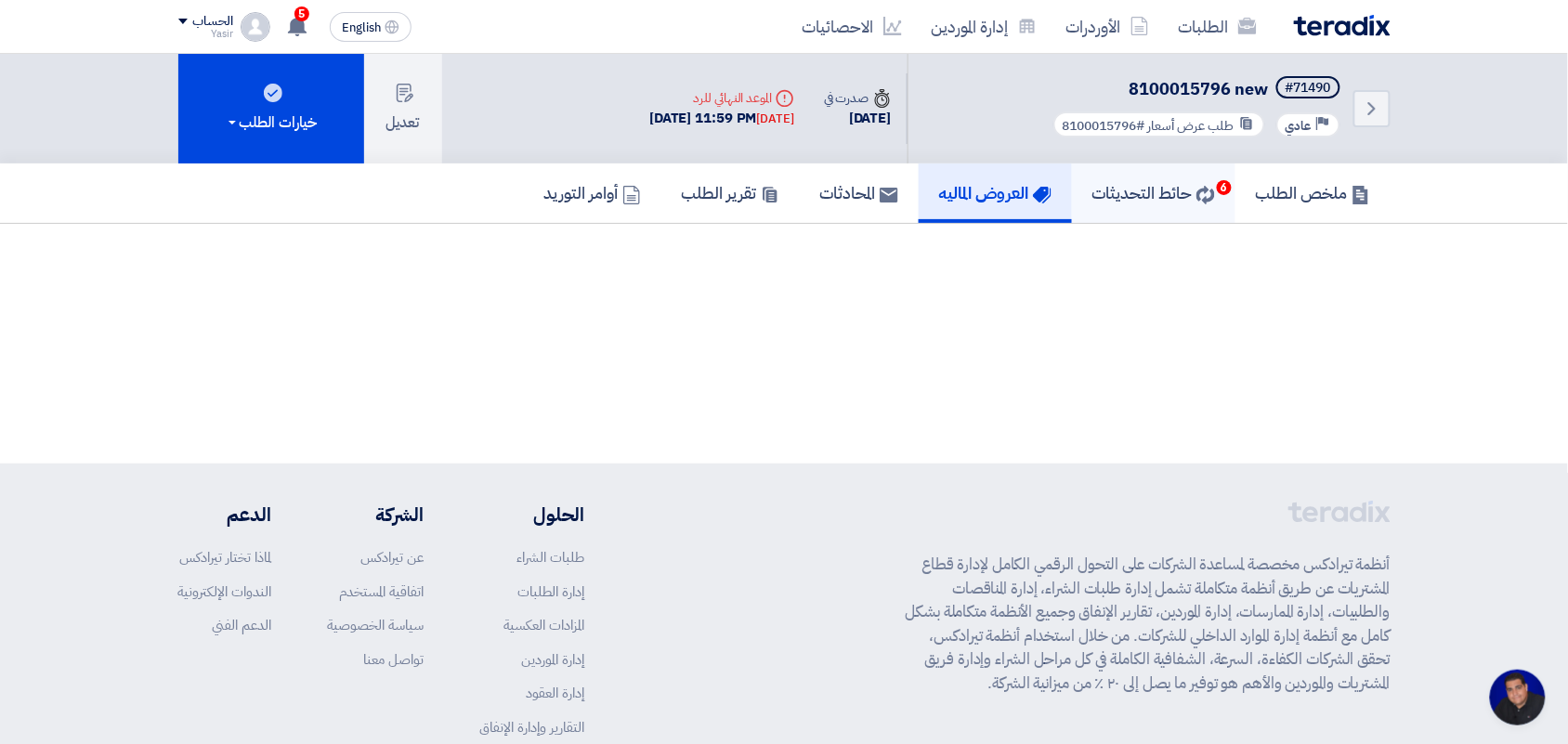
click at [1104, 183] on h5 "حائط التحديثات 6" at bounding box center [1154, 192] width 123 height 21
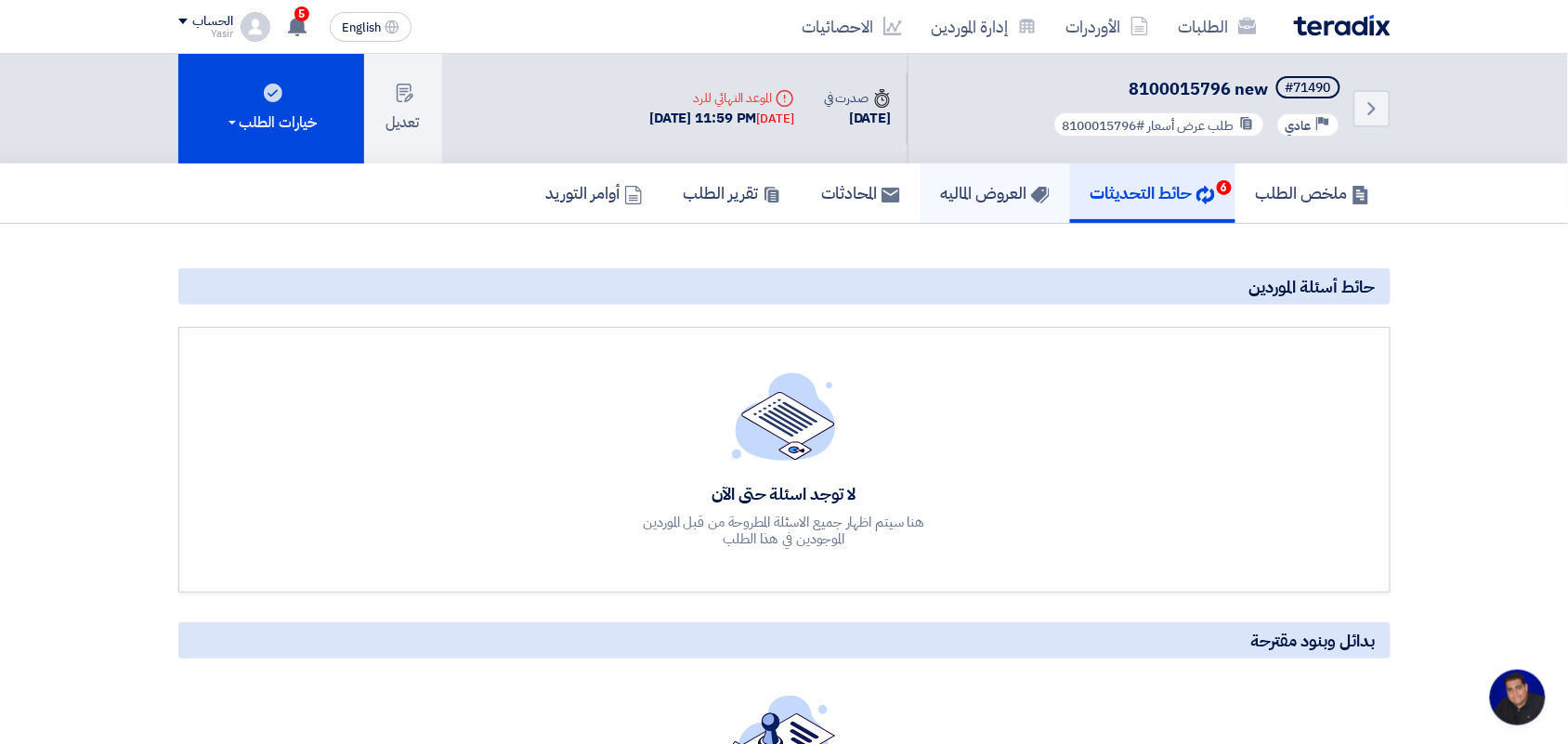
click at [1014, 182] on h5 "العروض الماليه" at bounding box center [995, 192] width 108 height 21
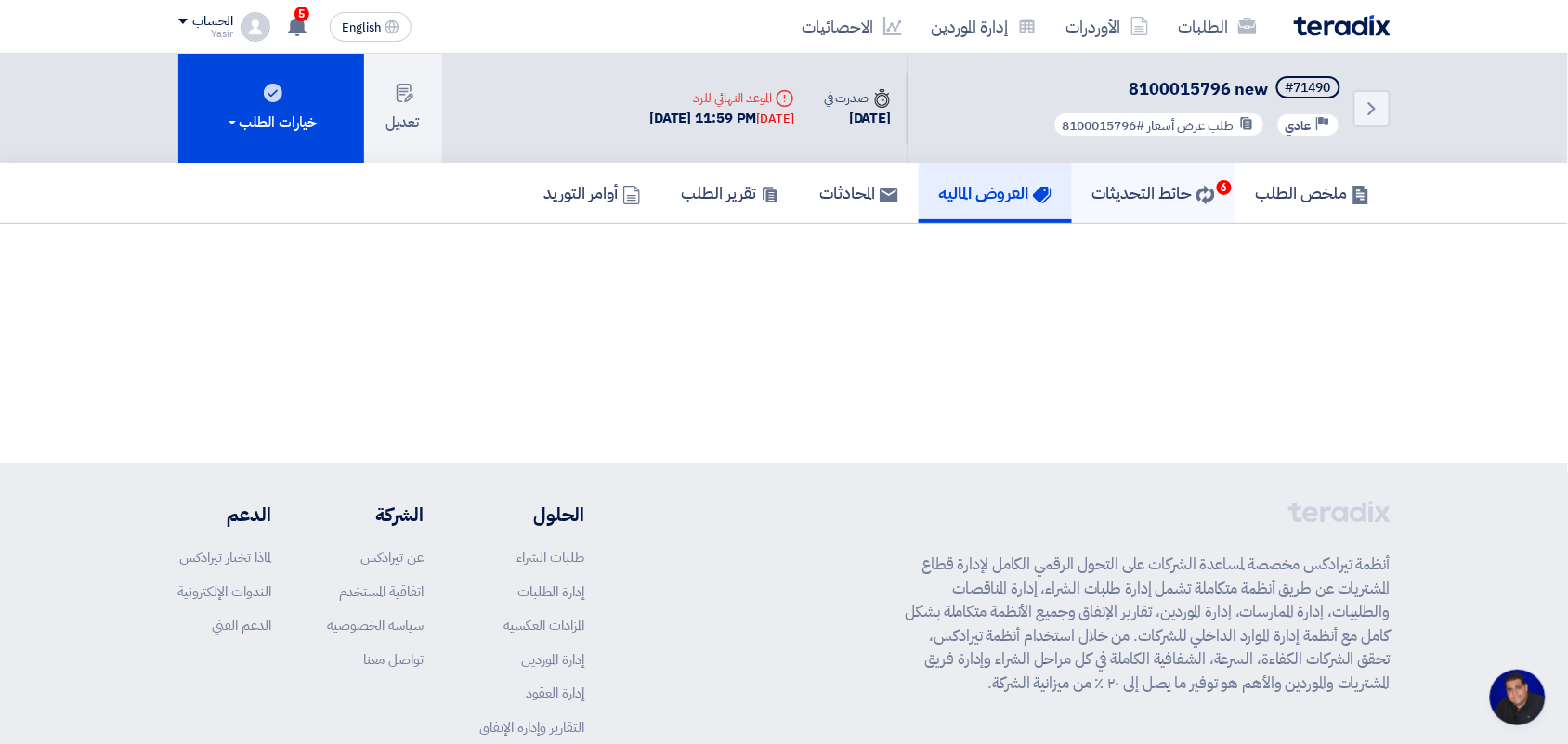
click at [1115, 190] on h5 "حائط التحديثات 6" at bounding box center [1154, 192] width 123 height 21
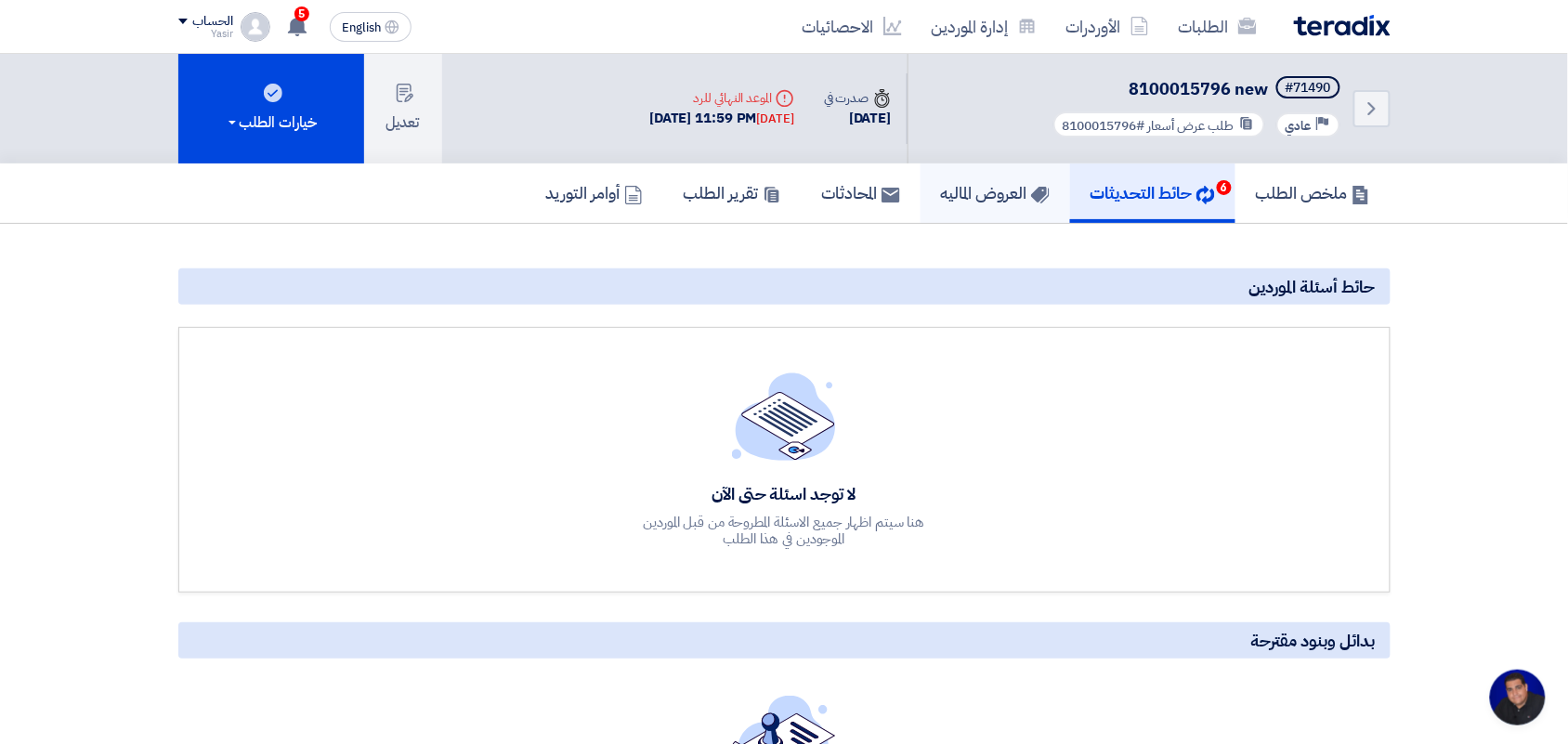
click at [1033, 197] on use at bounding box center [1038, 194] width 19 height 17
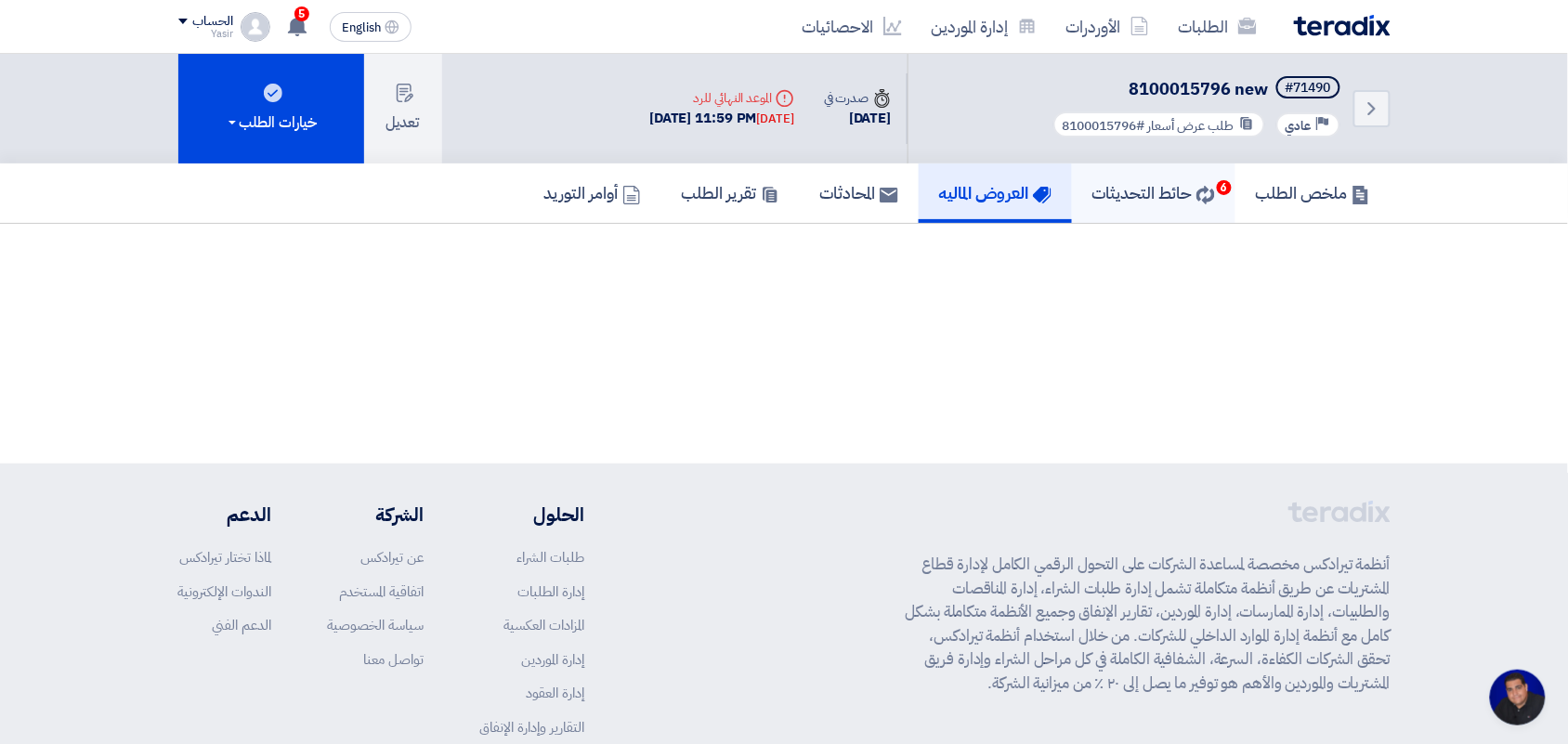
click at [1172, 190] on h5 "حائط التحديثات 6" at bounding box center [1154, 192] width 123 height 21
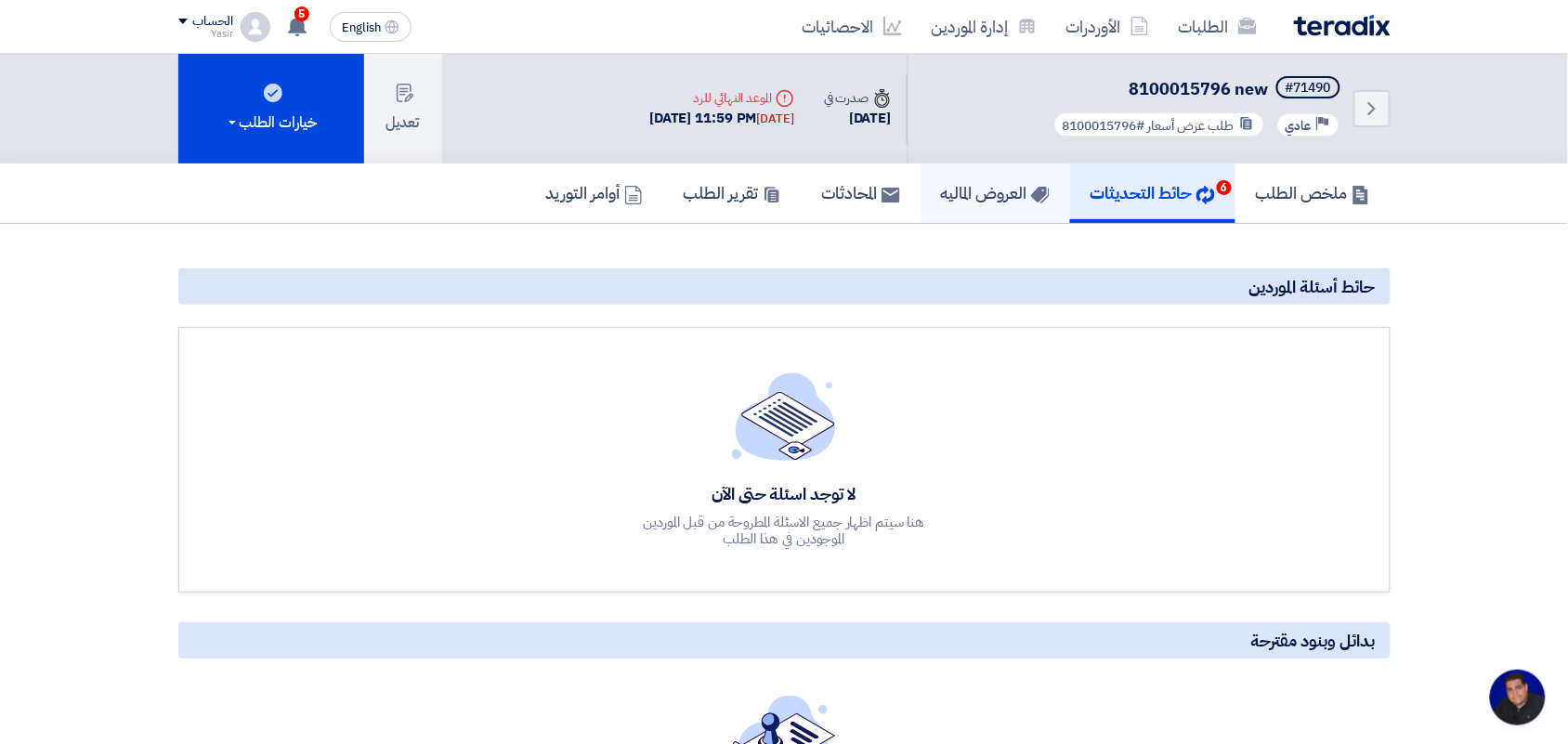
click at [988, 182] on h5 "العروض الماليه" at bounding box center [995, 192] width 108 height 21
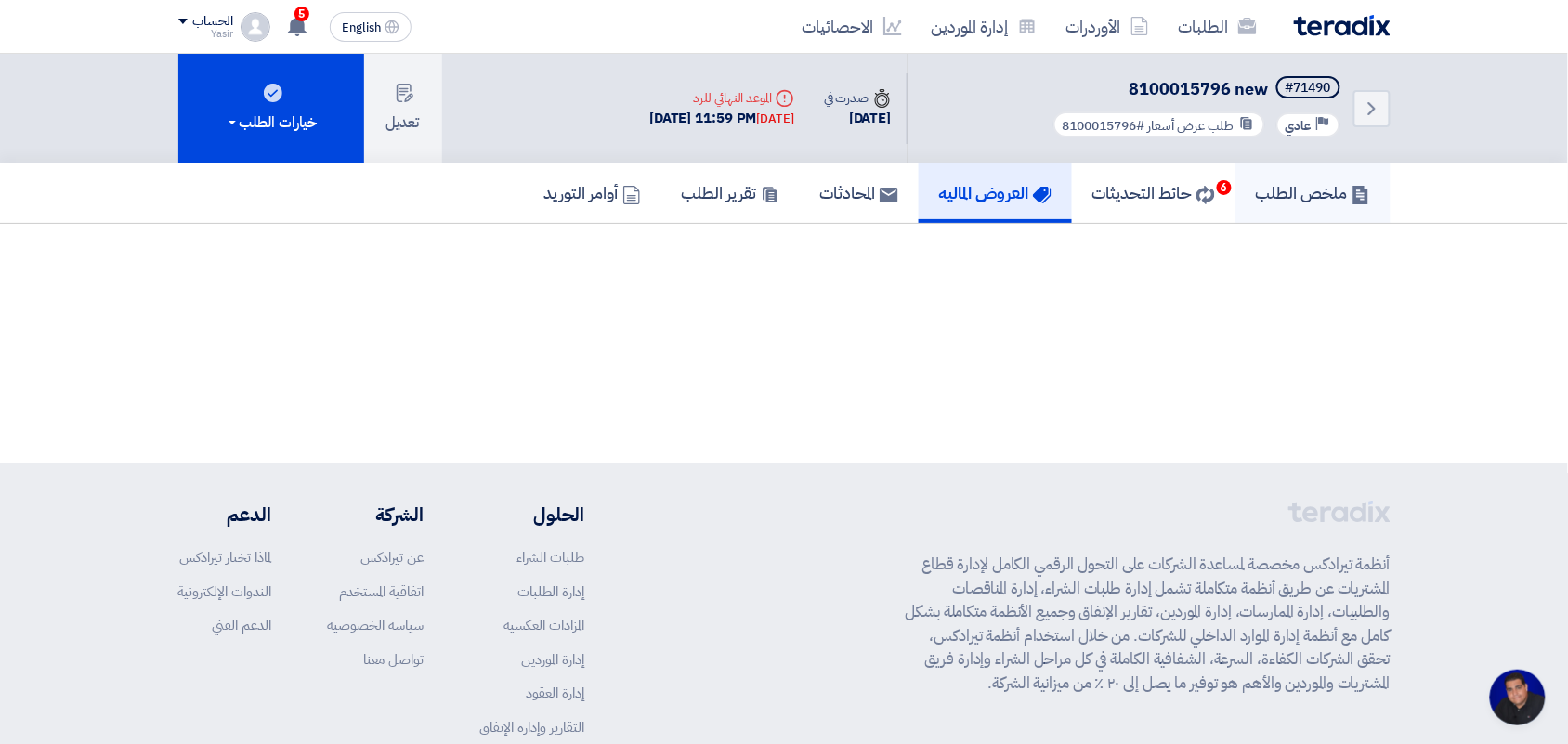
click at [1332, 175] on link "ملخص الطلب" at bounding box center [1313, 192] width 155 height 60
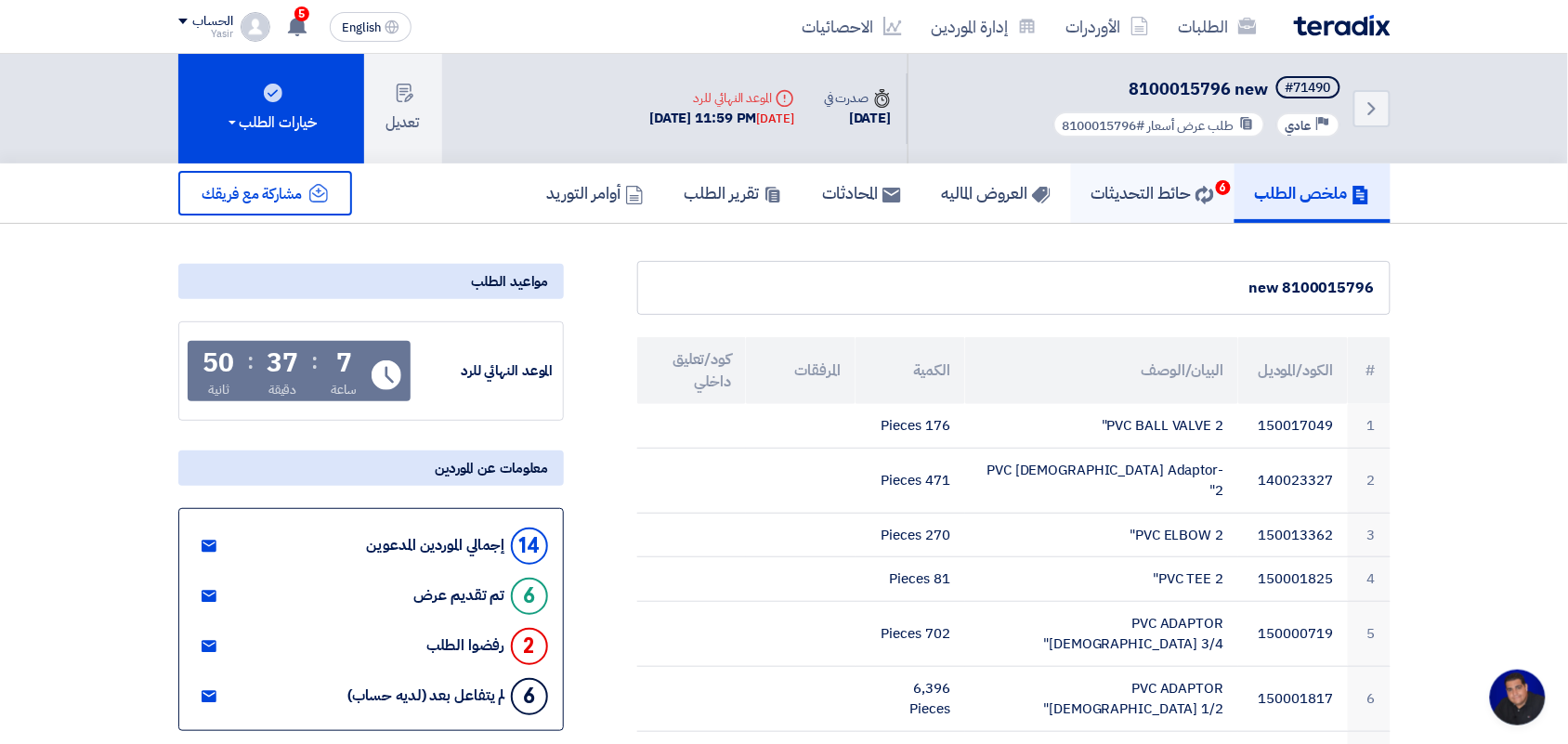
click at [1184, 190] on h5 "حائط التحديثات 6" at bounding box center [1153, 192] width 123 height 21
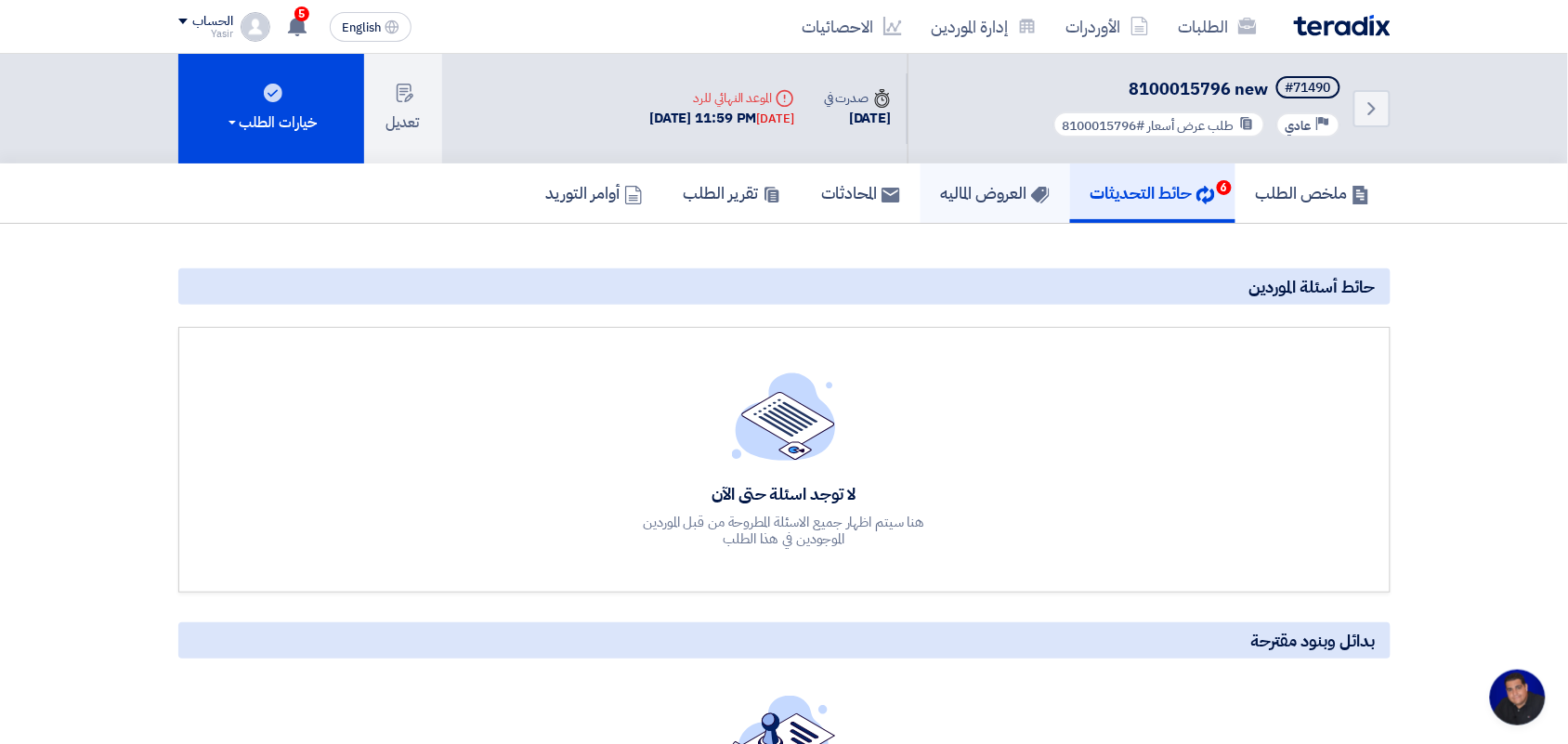
click at [1030, 177] on link "العروض الماليه" at bounding box center [995, 192] width 149 height 60
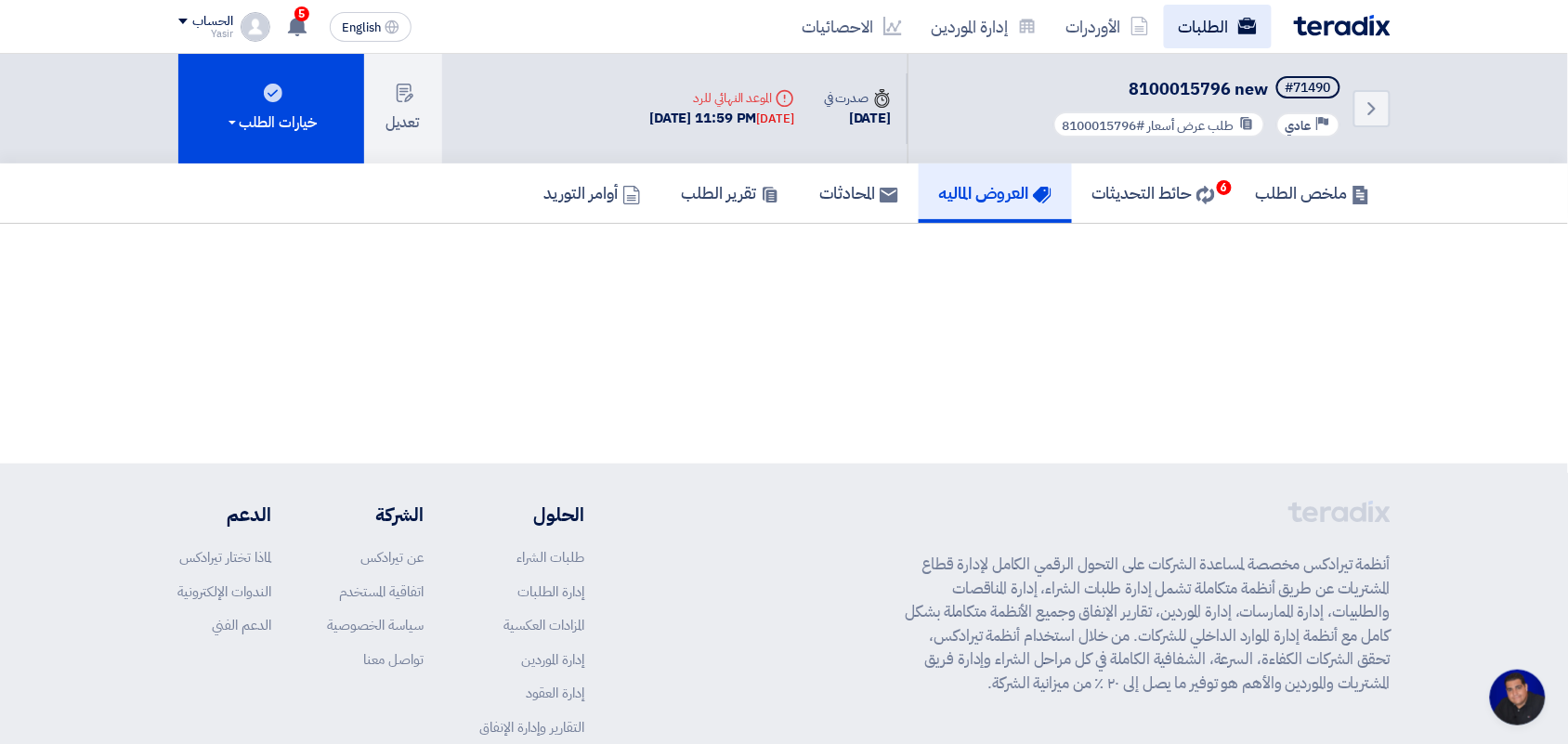
click at [1200, 29] on link "الطلبات" at bounding box center [1217, 26] width 107 height 44
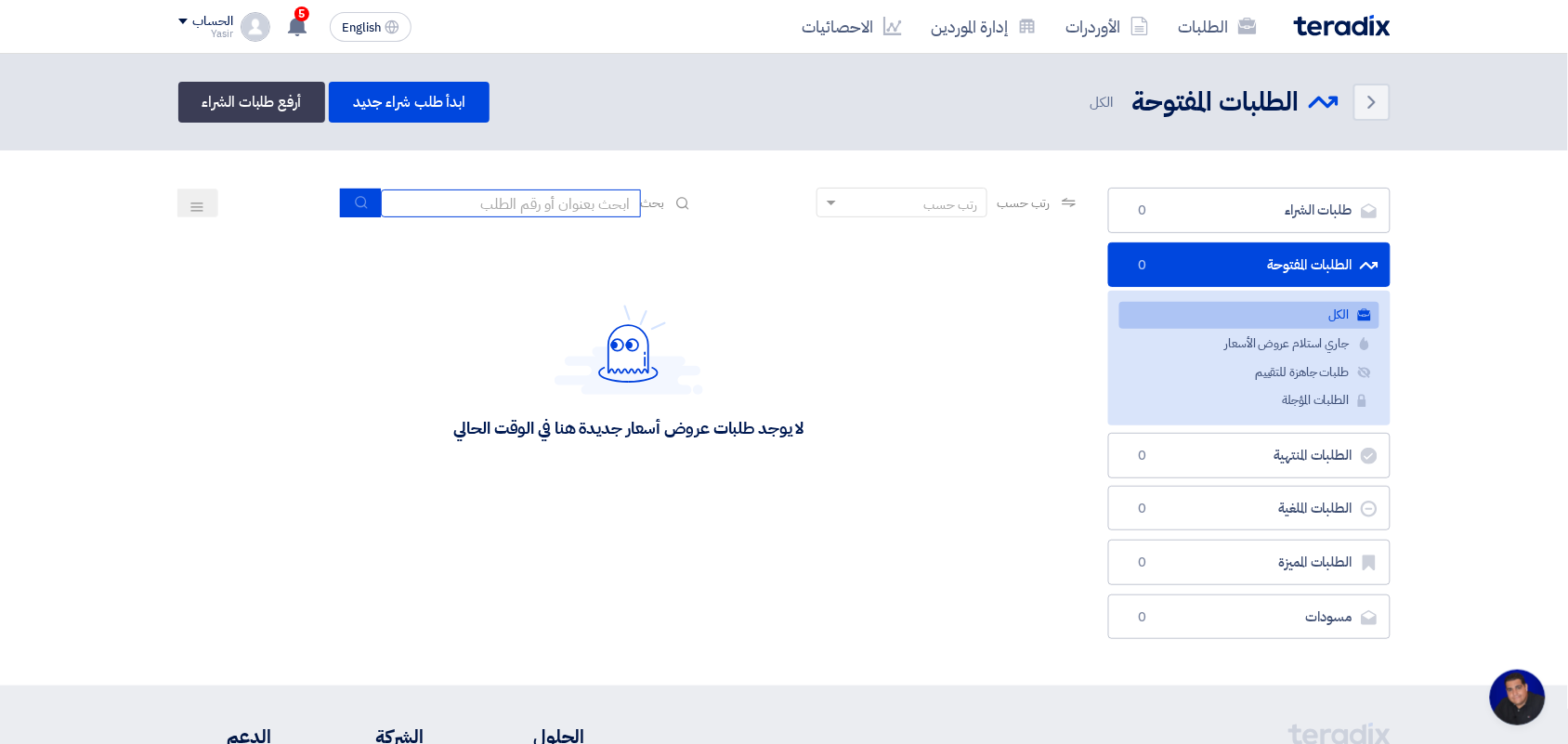
click at [546, 198] on input at bounding box center [511, 203] width 260 height 28
type input "new"
click at [341, 200] on button "submit" at bounding box center [360, 202] width 41 height 28
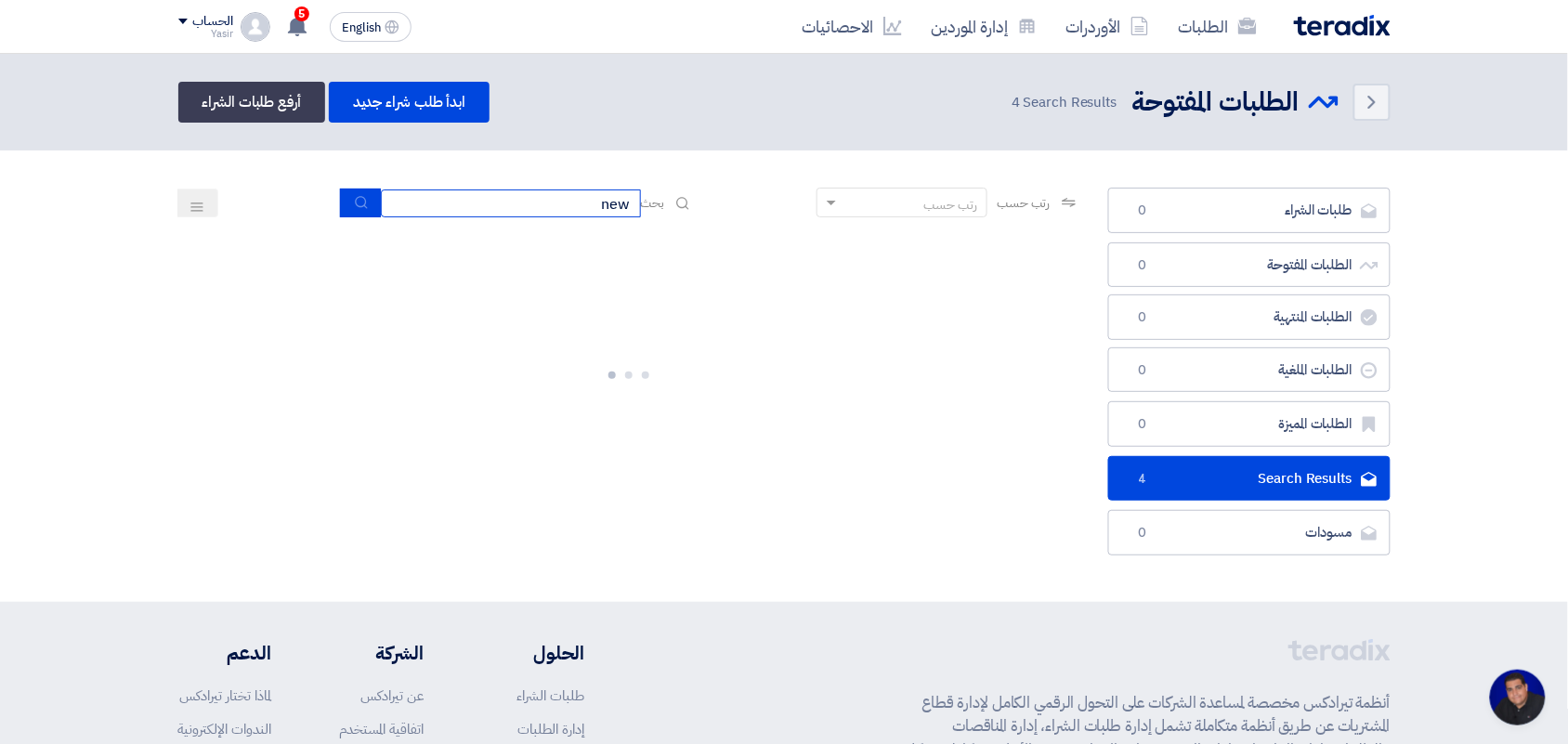
click at [500, 206] on input "new" at bounding box center [511, 203] width 260 height 28
click at [346, 196] on button "submit" at bounding box center [360, 202] width 41 height 28
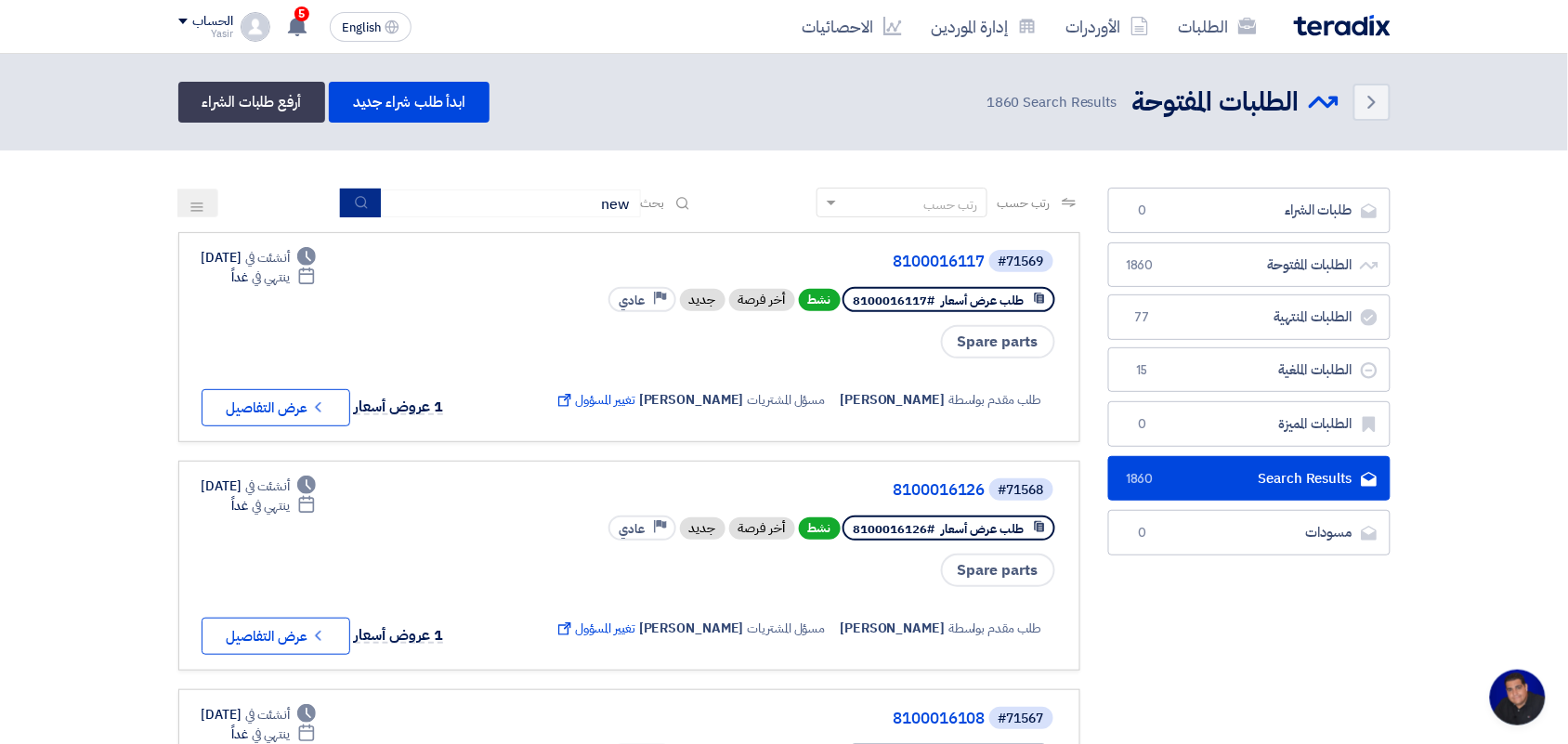
click at [350, 190] on button "submit" at bounding box center [360, 202] width 41 height 28
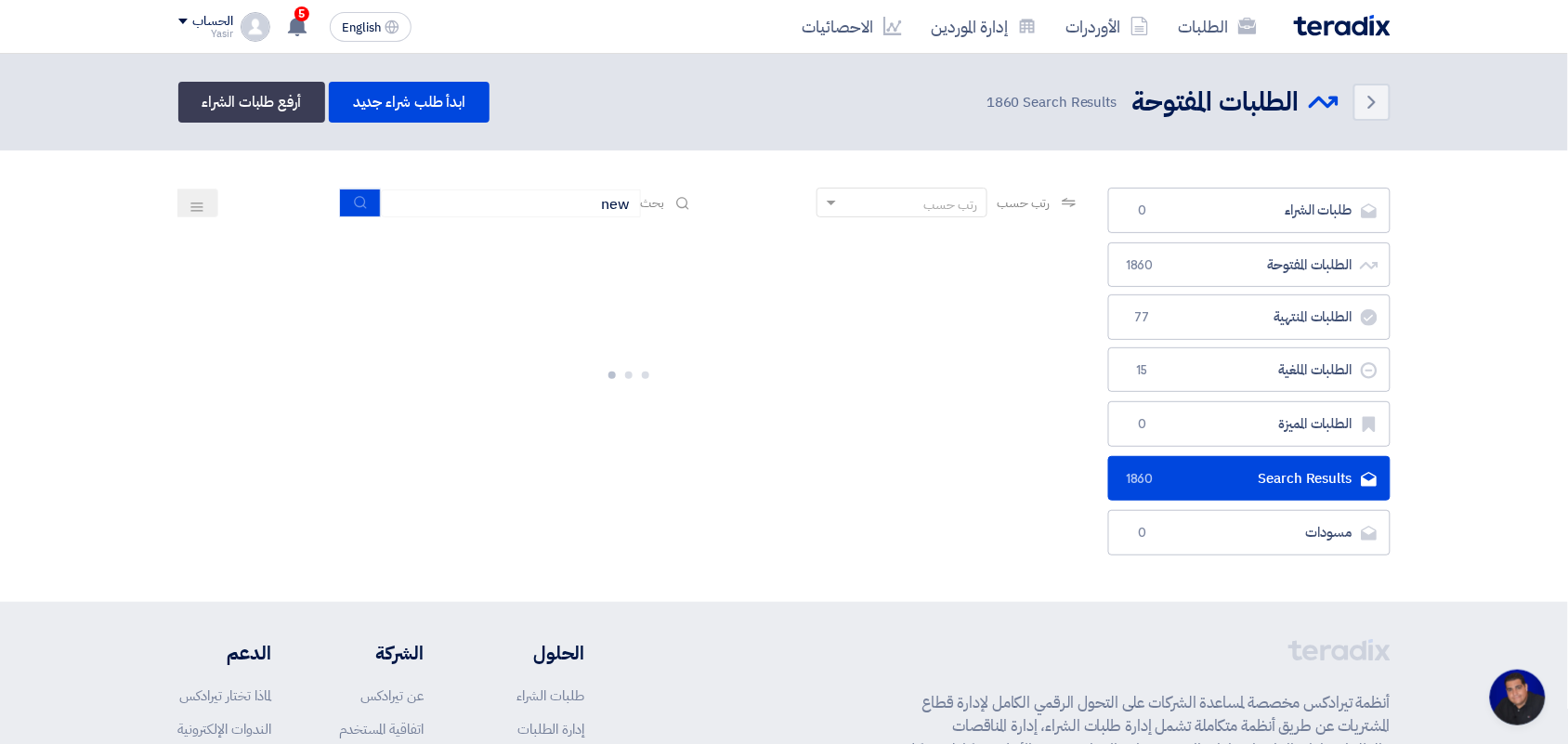
click at [328, 199] on div "رتب حسب رتب حسب بحث new" at bounding box center [629, 210] width 902 height 45
click at [340, 204] on button "submit" at bounding box center [360, 202] width 41 height 28
click at [464, 195] on input "new" at bounding box center [511, 203] width 260 height 28
click at [345, 200] on button "submit" at bounding box center [360, 202] width 41 height 28
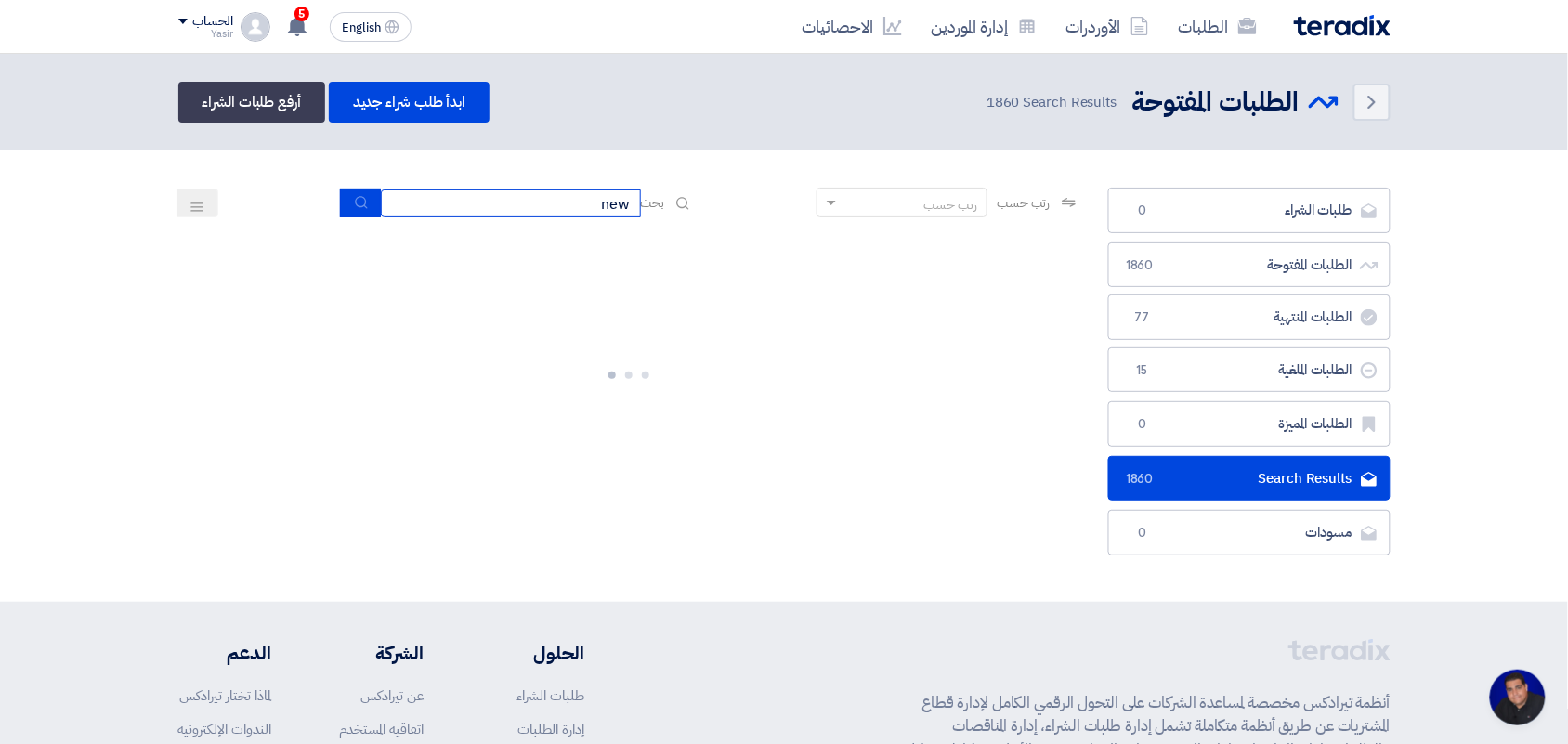
drag, startPoint x: 518, startPoint y: 202, endPoint x: 708, endPoint y: 218, distance: 190.7
click at [708, 218] on div "رتب حسب رتب حسب بحث new" at bounding box center [629, 210] width 902 height 45
click at [531, 196] on input at bounding box center [511, 203] width 260 height 28
type input "new"
click at [358, 202] on icon "submit" at bounding box center [360, 202] width 15 height 15
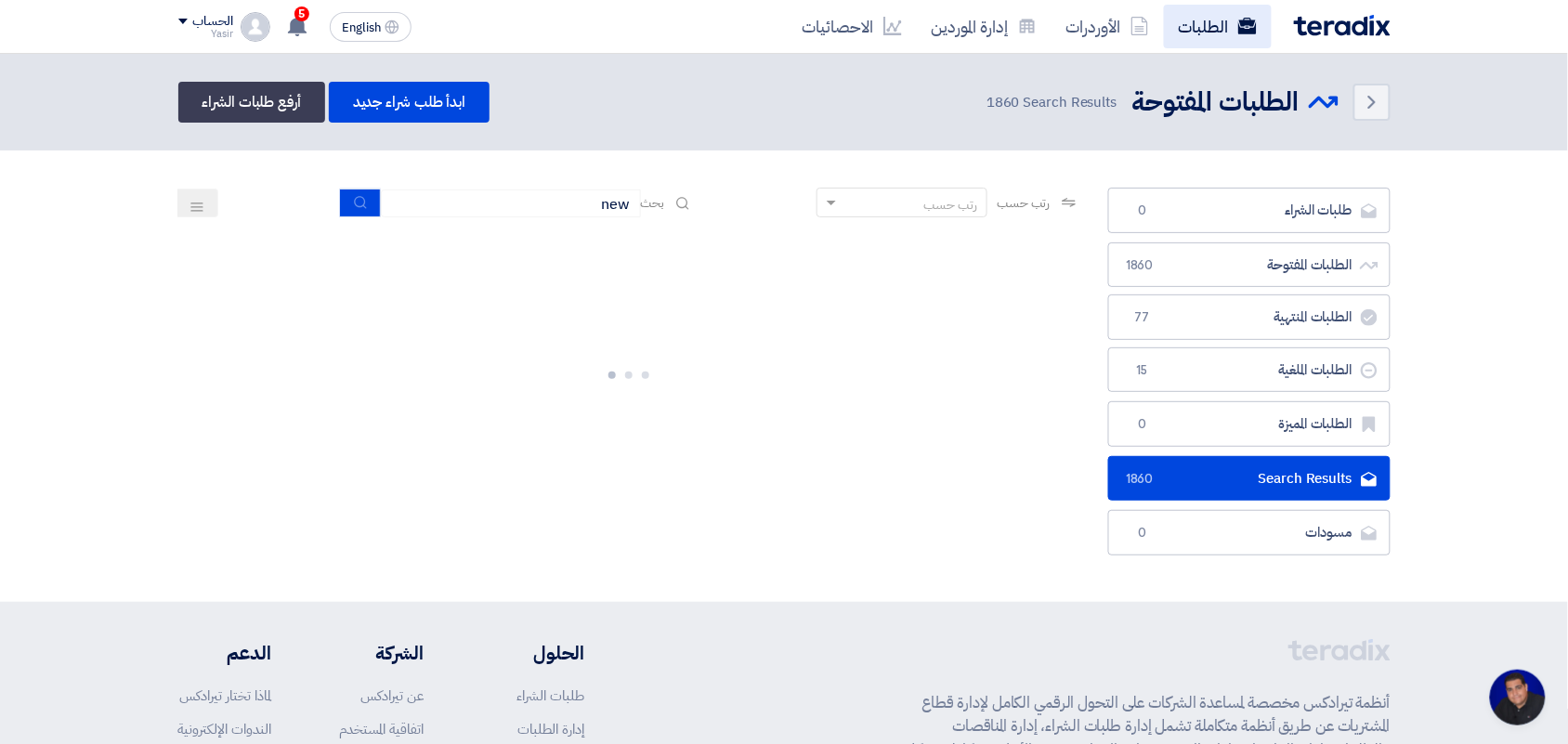
click at [1208, 30] on link "الطلبات" at bounding box center [1217, 26] width 107 height 44
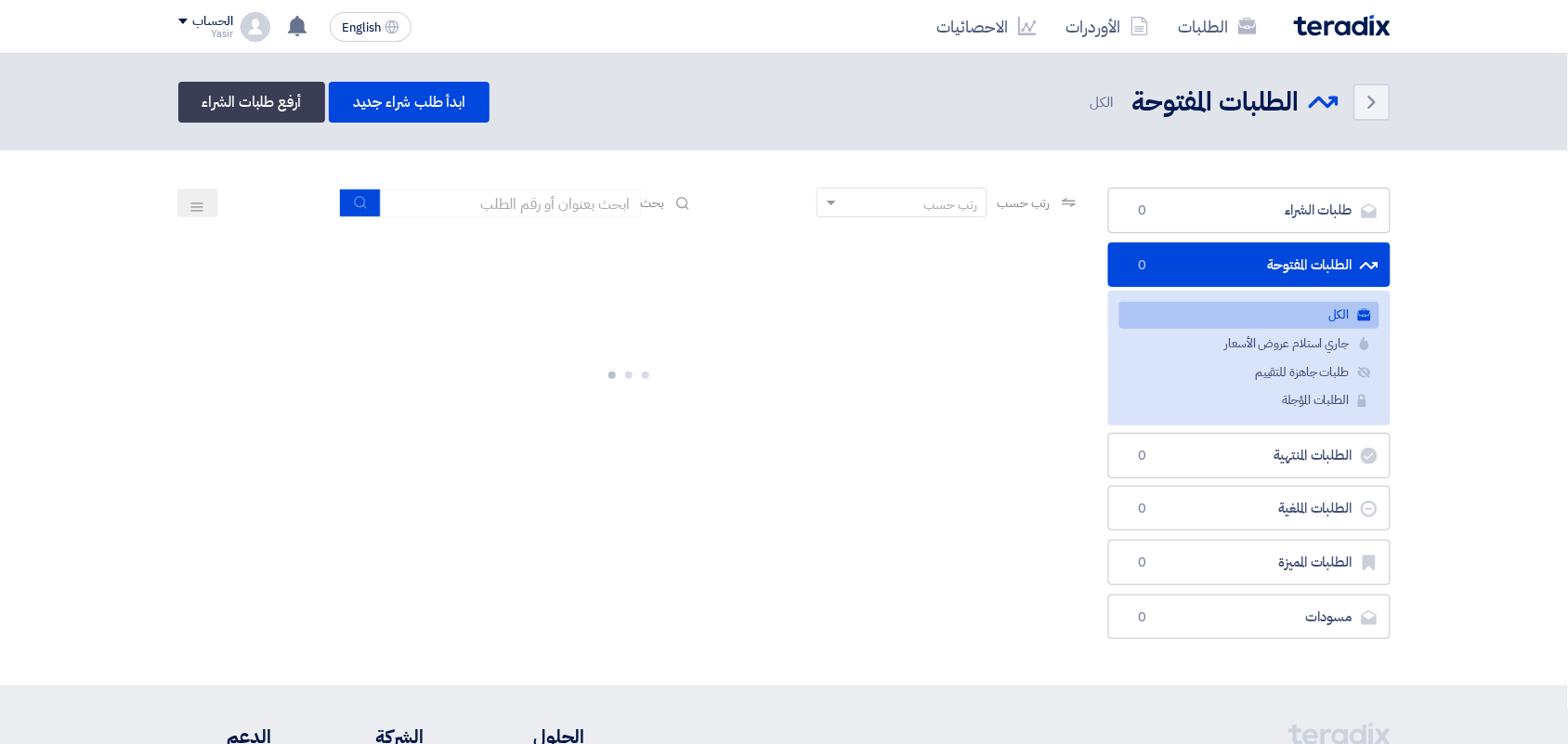
click at [507, 175] on section "طلبات الشراء طلبات الشراء 0 الطلبات المفتوحة الطلبات المفتوحة 0 الكل الكل جاري …" at bounding box center [784, 418] width 1568 height 535
click at [508, 195] on input at bounding box center [511, 203] width 260 height 28
type input "new"
click at [328, 180] on section "طلبات الشراء طلبات الشراء 0 الطلبات المفتوحة الطلبات المفتوحة 0 الكل الكل جاري …" at bounding box center [784, 418] width 1568 height 535
click at [341, 205] on button "submit" at bounding box center [360, 202] width 41 height 28
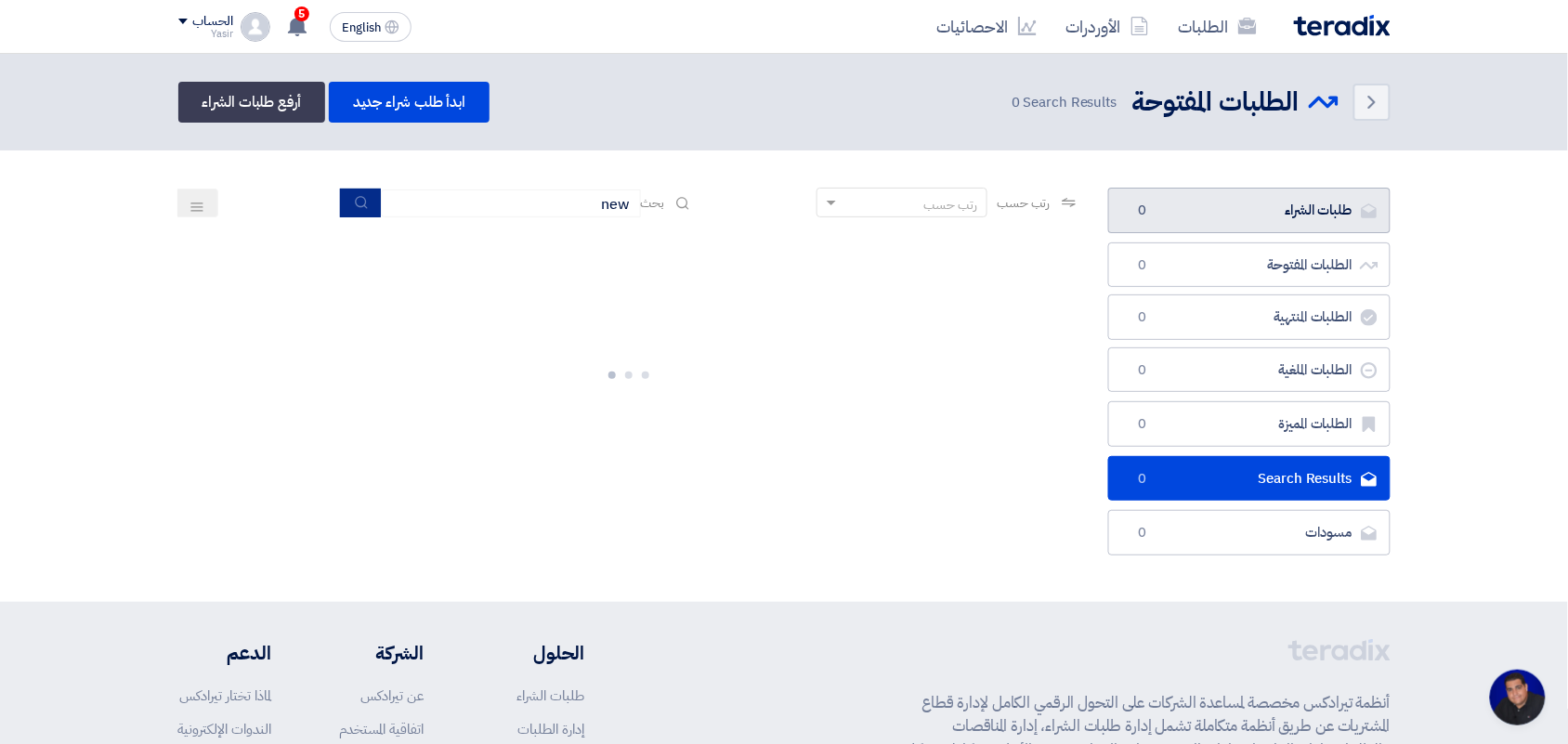
scroll to position [7, 0]
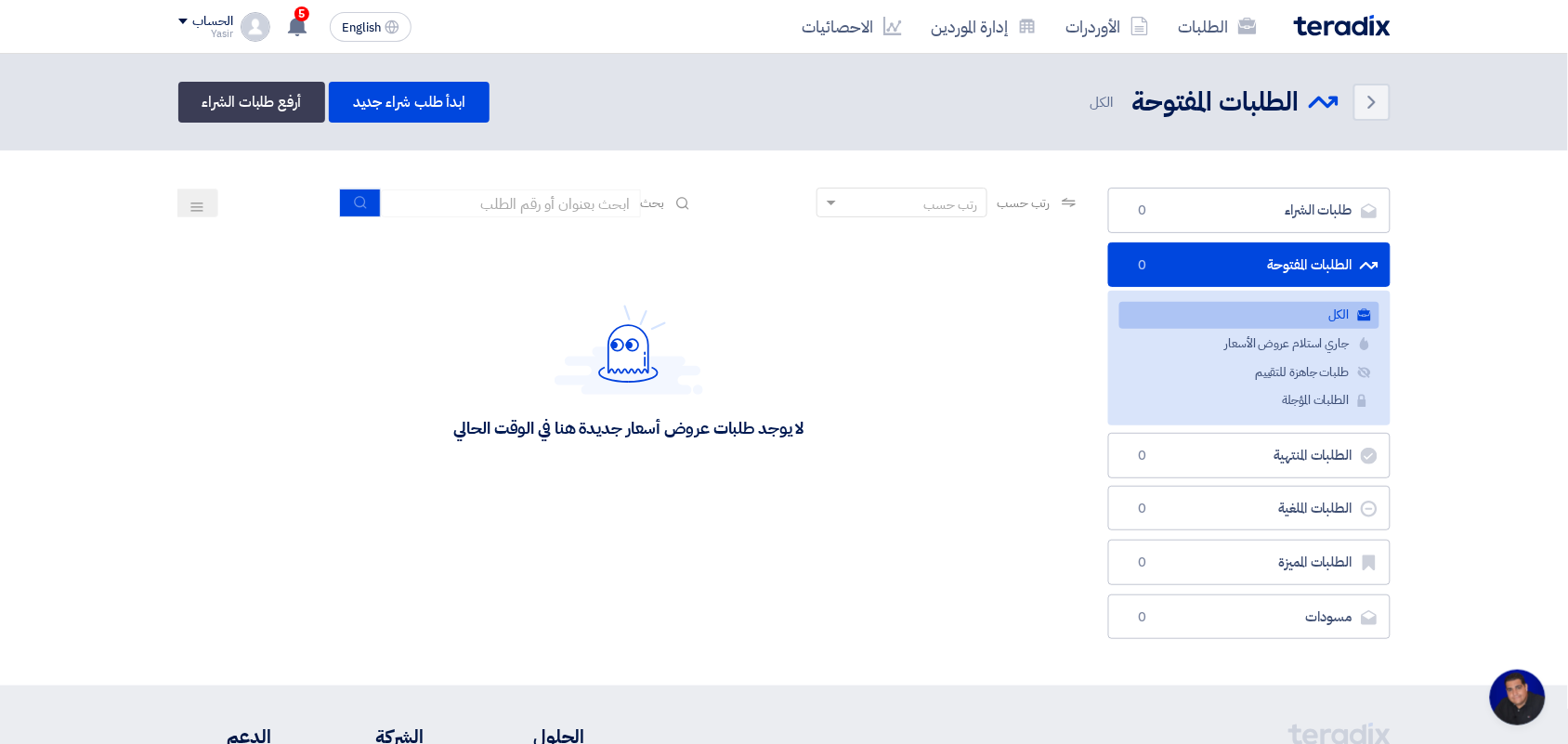
scroll to position [7, 0]
click at [521, 201] on input at bounding box center [511, 203] width 260 height 28
type input "new"
click at [360, 195] on icon "submit" at bounding box center [360, 202] width 15 height 15
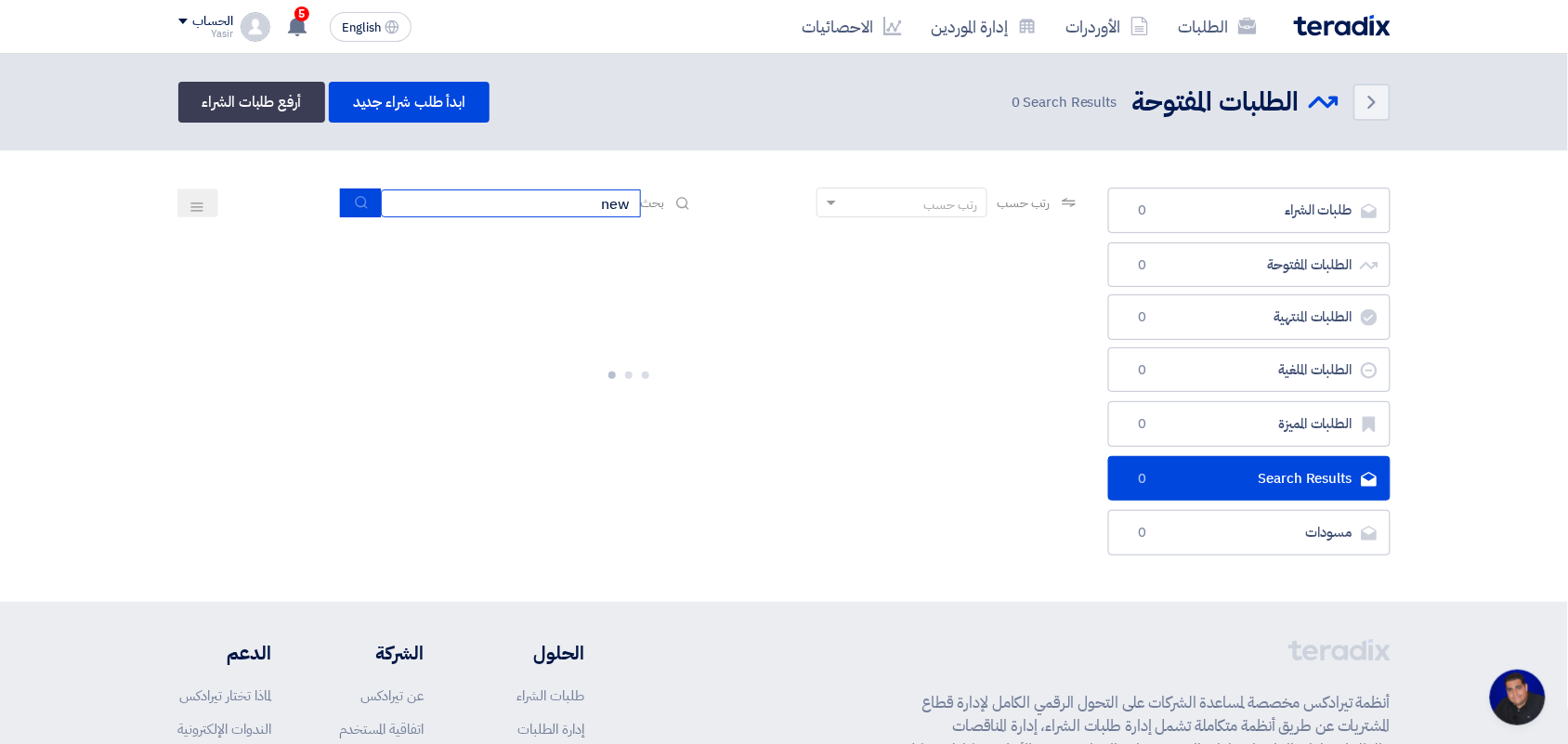
click at [593, 199] on input "new" at bounding box center [511, 203] width 260 height 28
click at [363, 202] on icon "submit" at bounding box center [360, 202] width 15 height 15
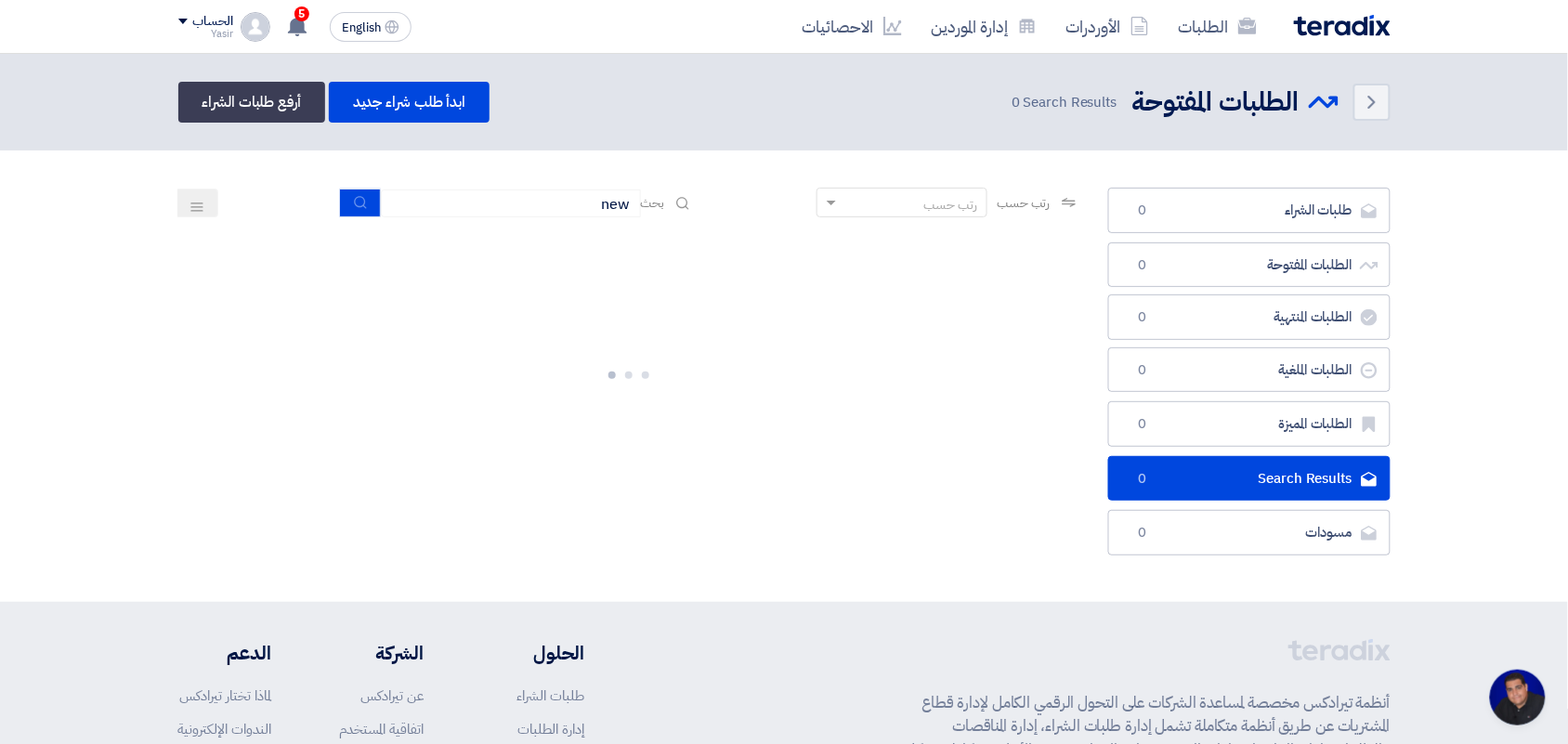
click at [484, 182] on section "طلبات الشراء طلبات الشراء 0 الطلبات المفتوحة الطلبات المفتوحة 0 الطلبات المنتهي…" at bounding box center [784, 376] width 1568 height 451
click at [492, 199] on input "new" at bounding box center [511, 203] width 260 height 28
click at [354, 201] on icon "submit" at bounding box center [360, 202] width 15 height 15
click at [497, 204] on input "new" at bounding box center [511, 203] width 260 height 28
click at [349, 200] on button "submit" at bounding box center [360, 202] width 41 height 28
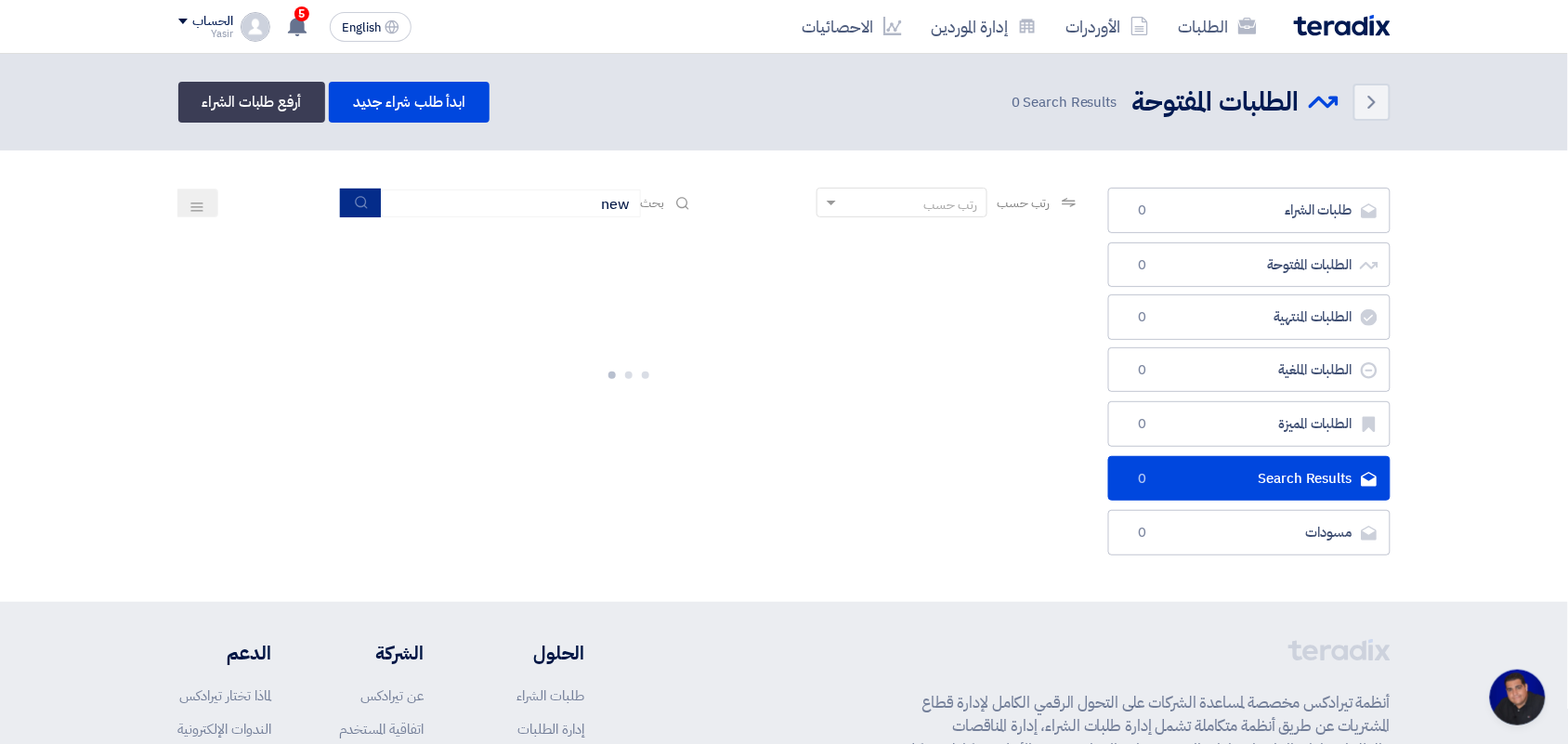
click at [349, 200] on button "submit" at bounding box center [360, 202] width 41 height 28
click at [1221, 15] on link "الطلبات" at bounding box center [1217, 26] width 107 height 44
click at [512, 197] on input "new" at bounding box center [511, 203] width 260 height 28
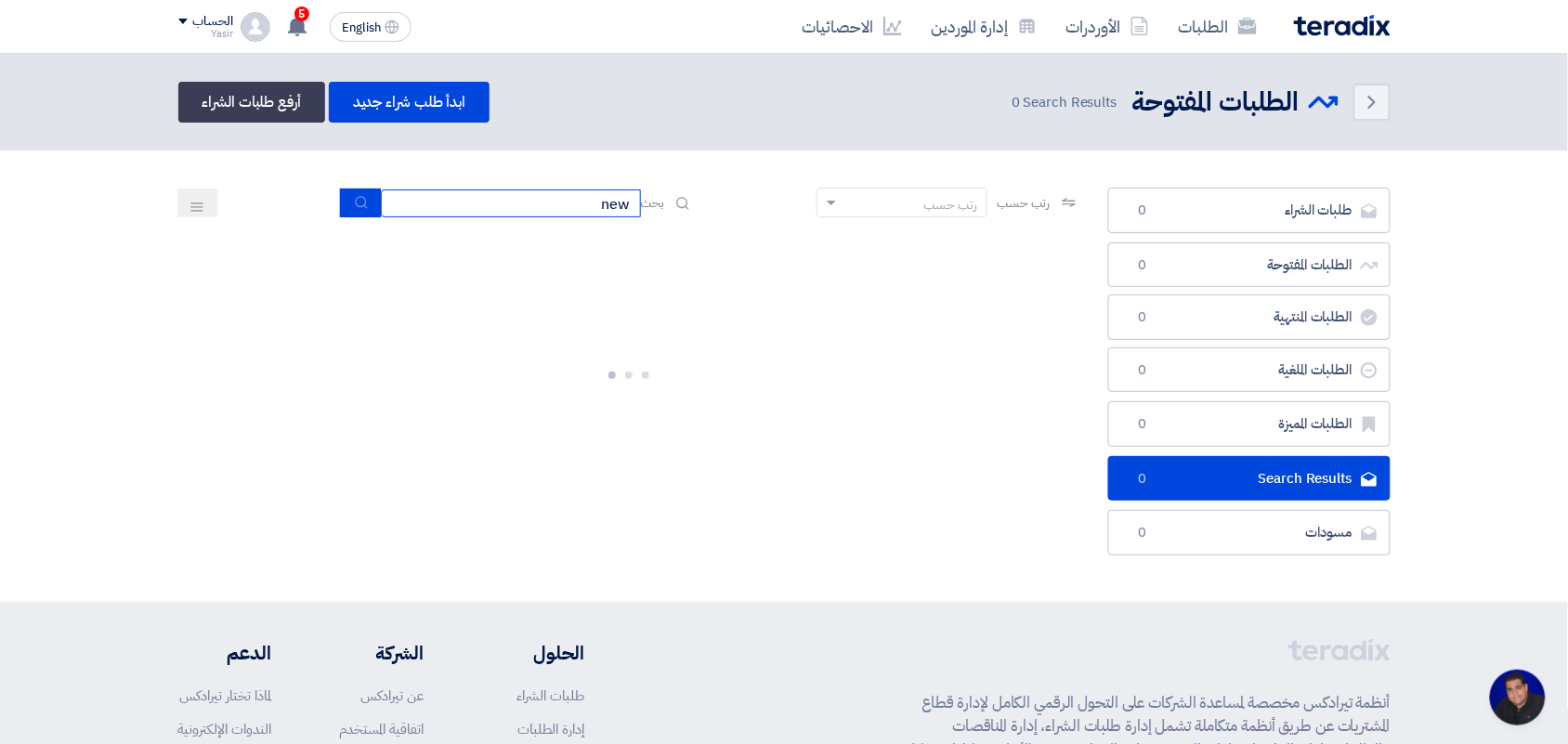
click at [512, 197] on input "new" at bounding box center [511, 203] width 260 height 28
click at [340, 198] on button "submit" at bounding box center [360, 202] width 41 height 28
click at [340, 197] on button "submit" at bounding box center [360, 202] width 41 height 28
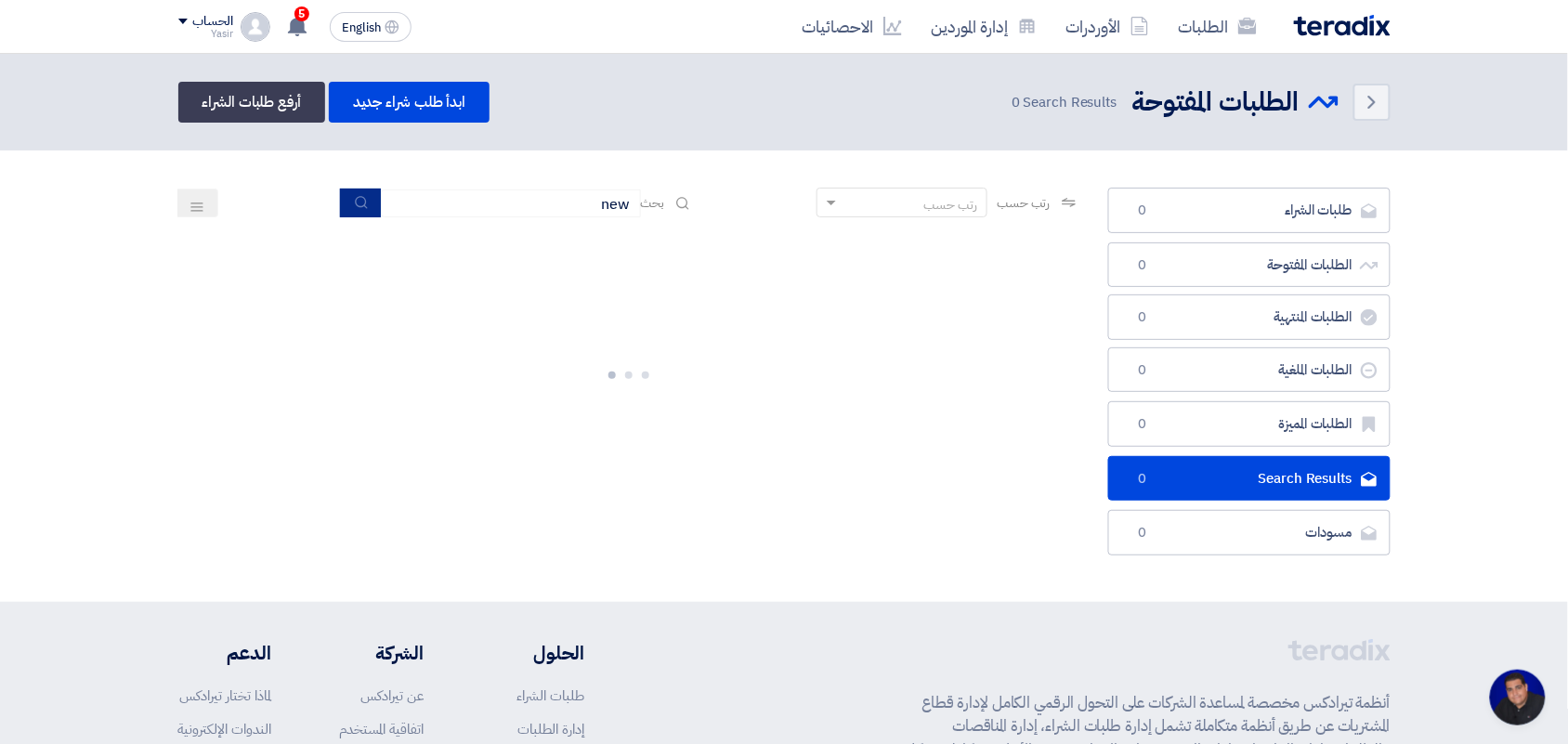
click at [340, 197] on button "submit" at bounding box center [360, 202] width 41 height 28
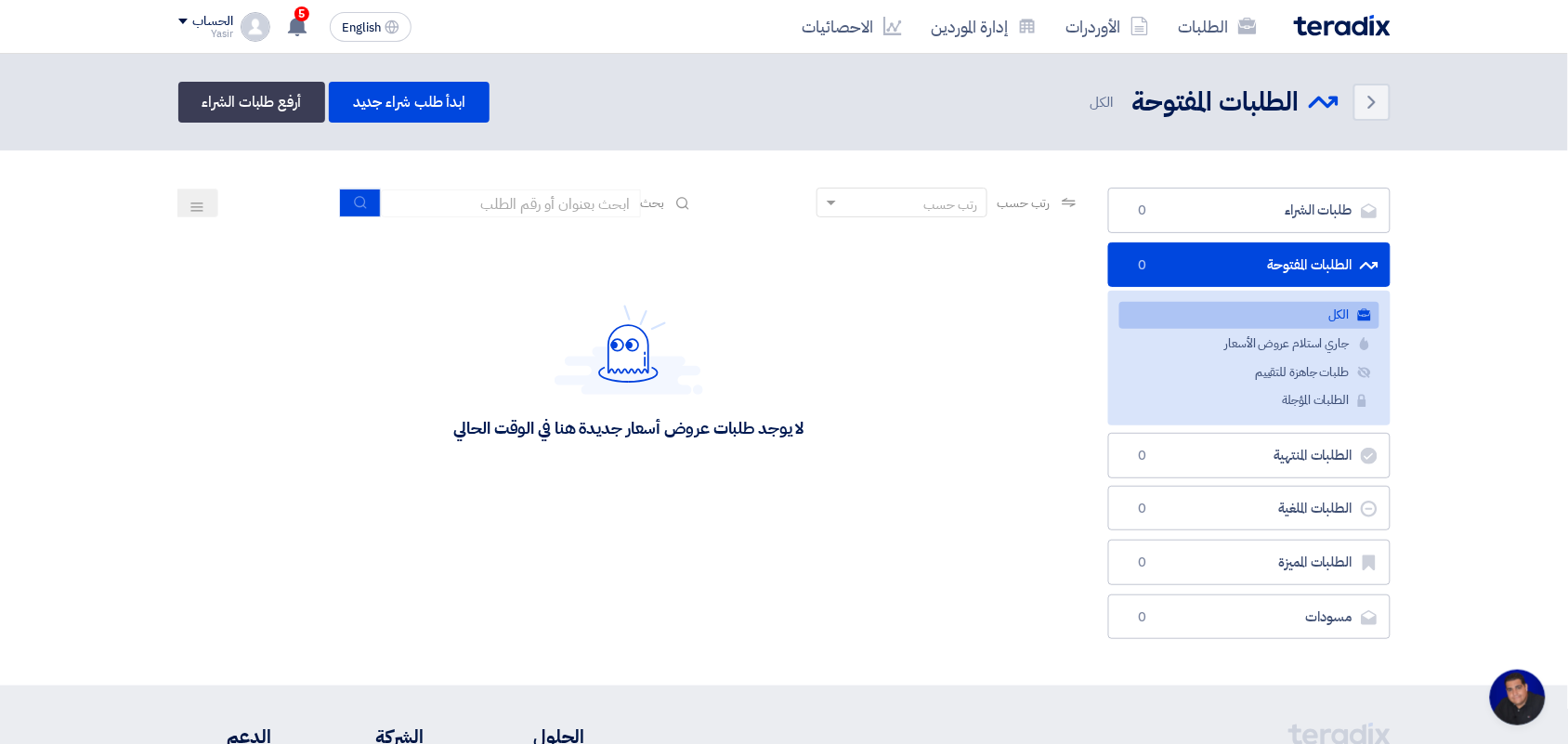
scroll to position [7, 0]
drag, startPoint x: 588, startPoint y: 197, endPoint x: 583, endPoint y: 216, distance: 19.6
click at [588, 197] on input at bounding box center [511, 203] width 260 height 28
type input "new"
click at [365, 215] on button "submit" at bounding box center [360, 202] width 41 height 28
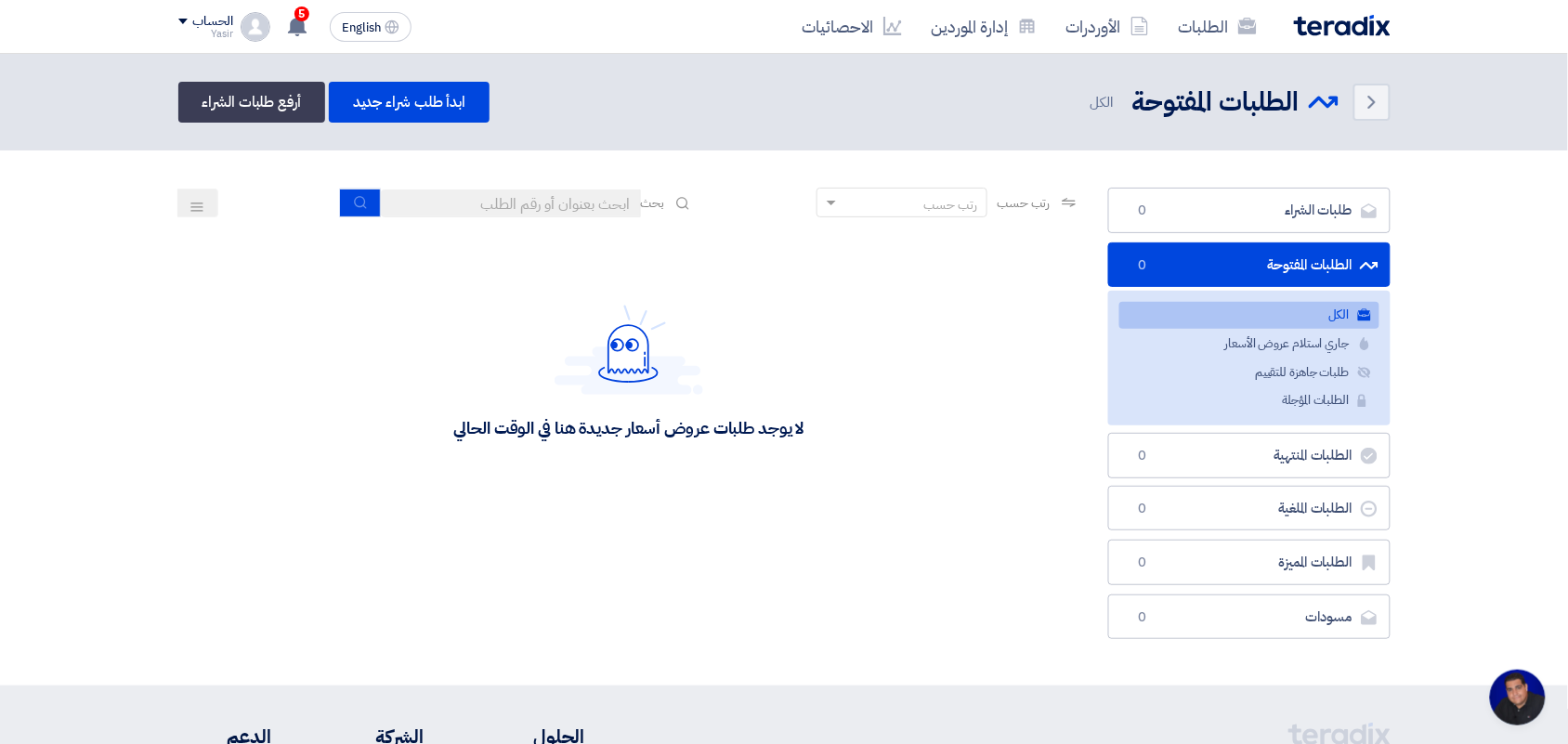
scroll to position [7, 0]
click at [562, 200] on input at bounding box center [511, 203] width 260 height 28
type input "new"
click at [330, 196] on div "رتب حسب رتب حسب بحث new" at bounding box center [629, 210] width 902 height 45
click at [340, 196] on button "submit" at bounding box center [360, 202] width 41 height 28
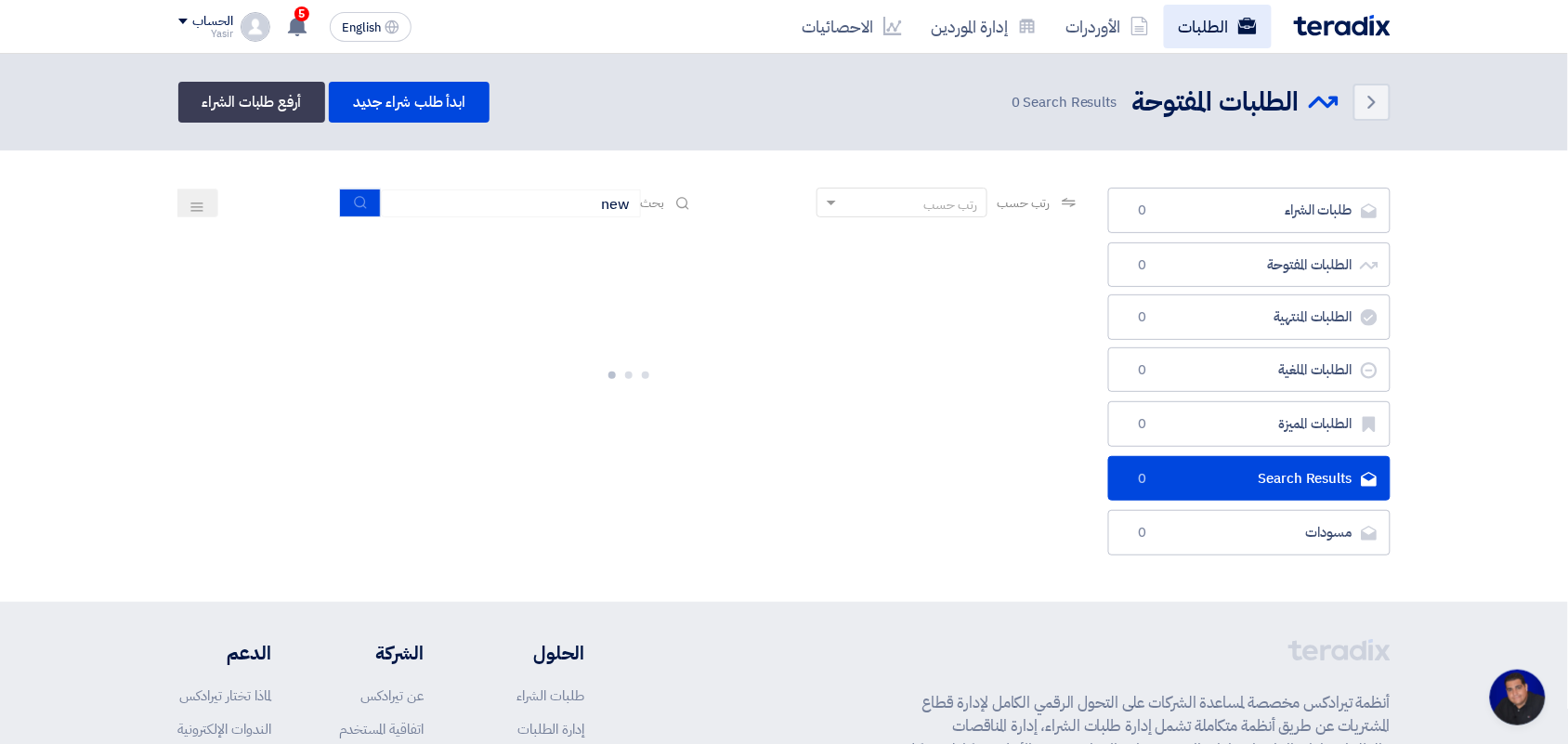
click at [1205, 20] on link "الطلبات" at bounding box center [1217, 26] width 107 height 44
click at [1139, 28] on use at bounding box center [1139, 25] width 17 height 19
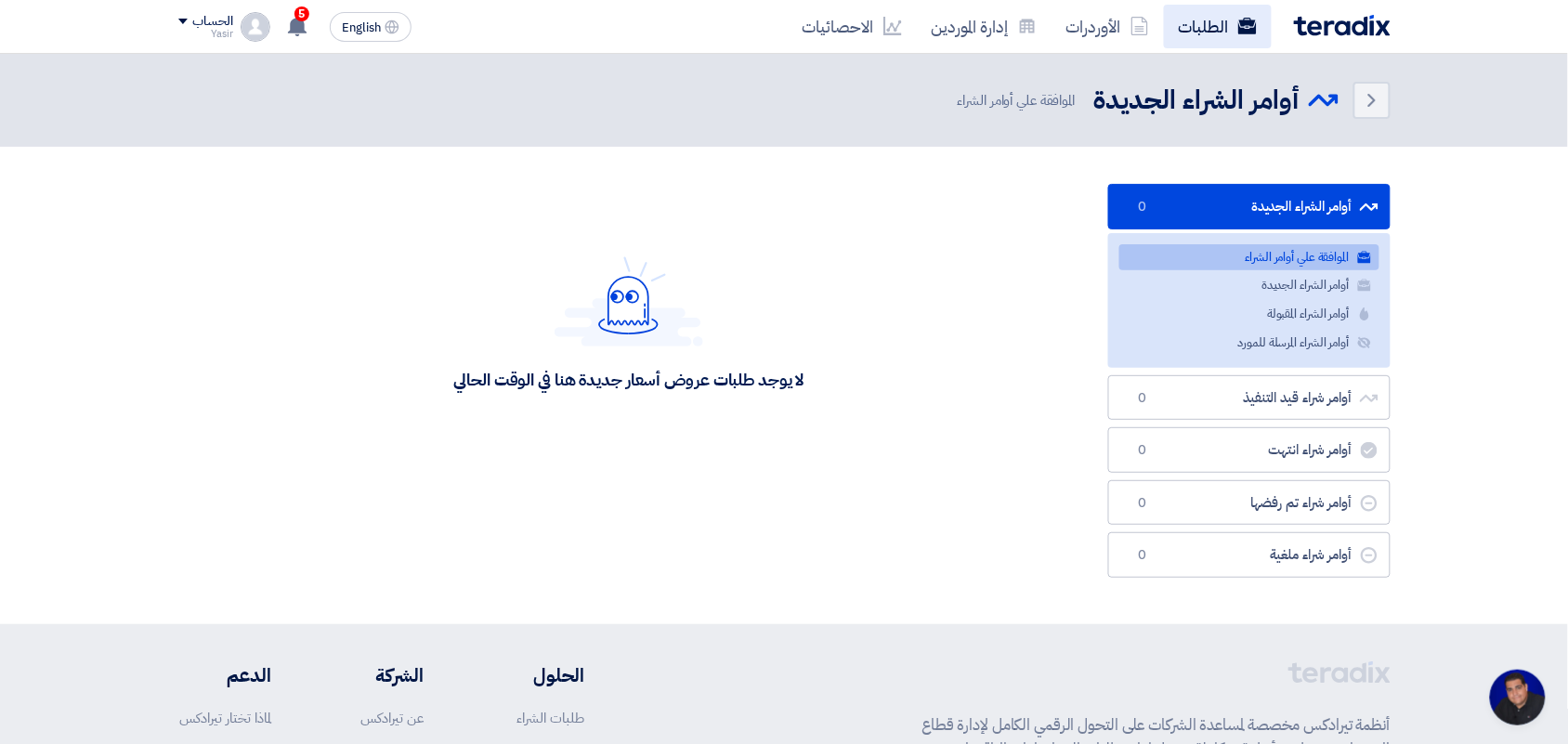
click at [1213, 32] on link "الطلبات" at bounding box center [1217, 26] width 107 height 44
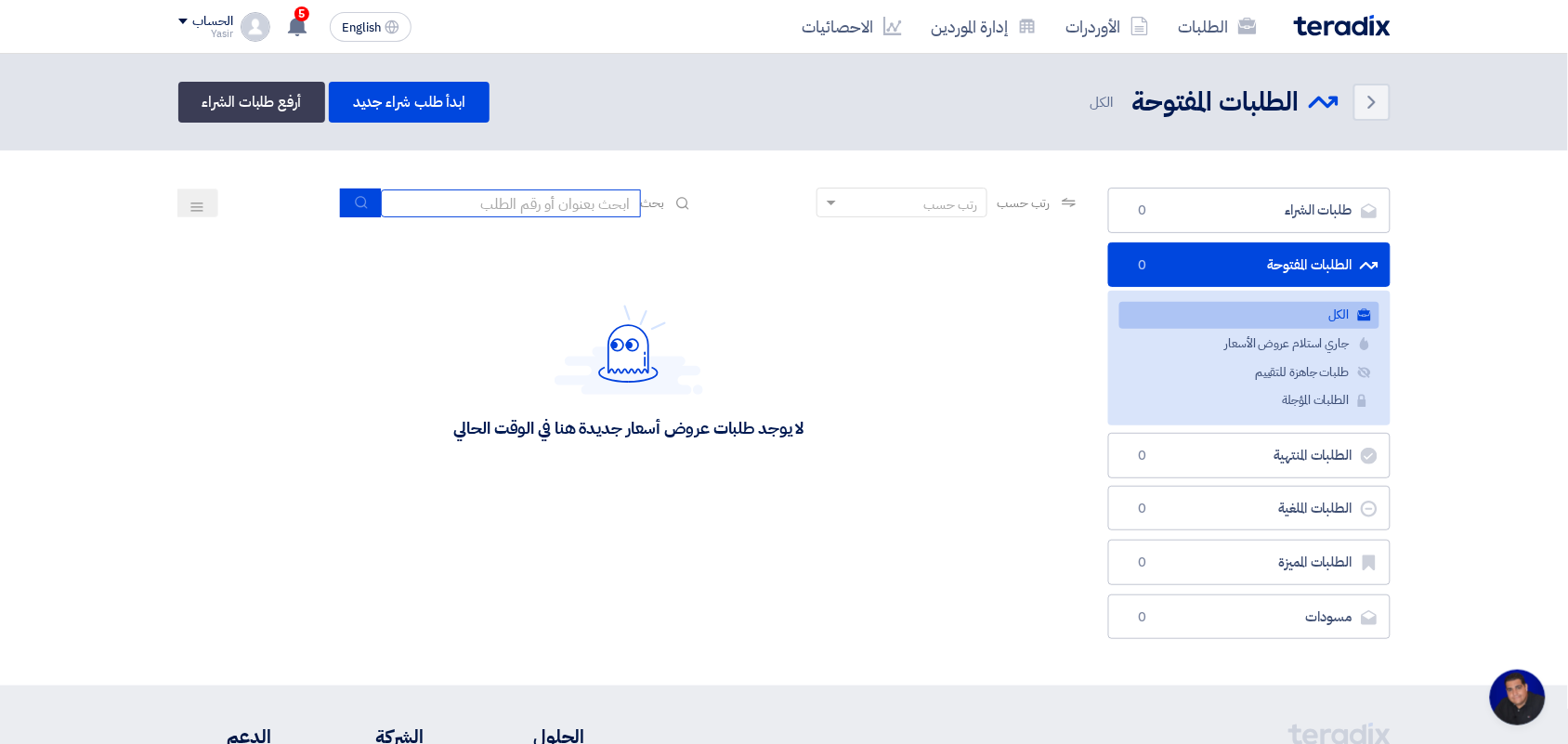
click at [549, 193] on input at bounding box center [511, 203] width 260 height 28
type input "new"
click at [367, 193] on button "submit" at bounding box center [360, 202] width 41 height 28
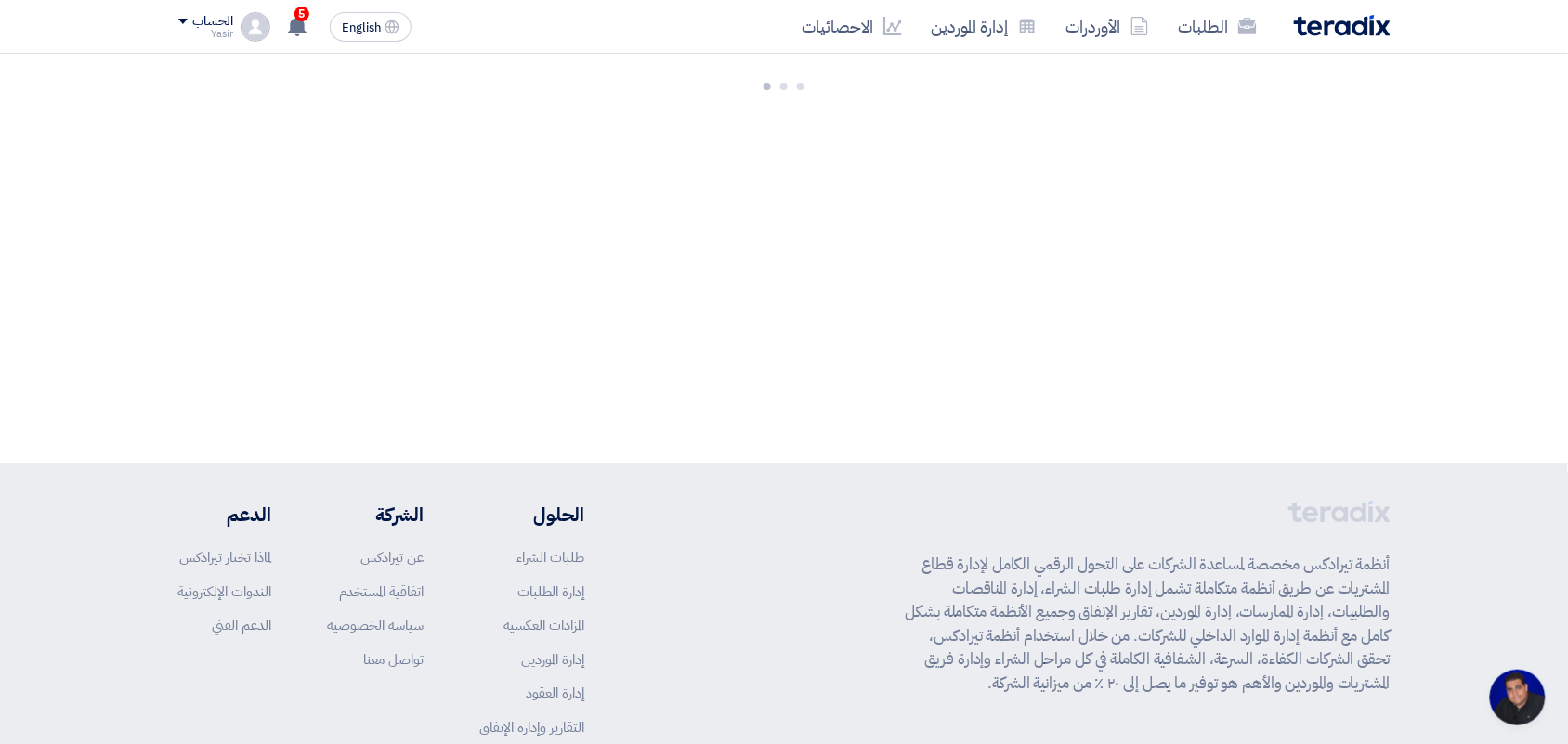
scroll to position [7, 0]
click at [1197, 28] on link "الطلبات" at bounding box center [1217, 26] width 107 height 44
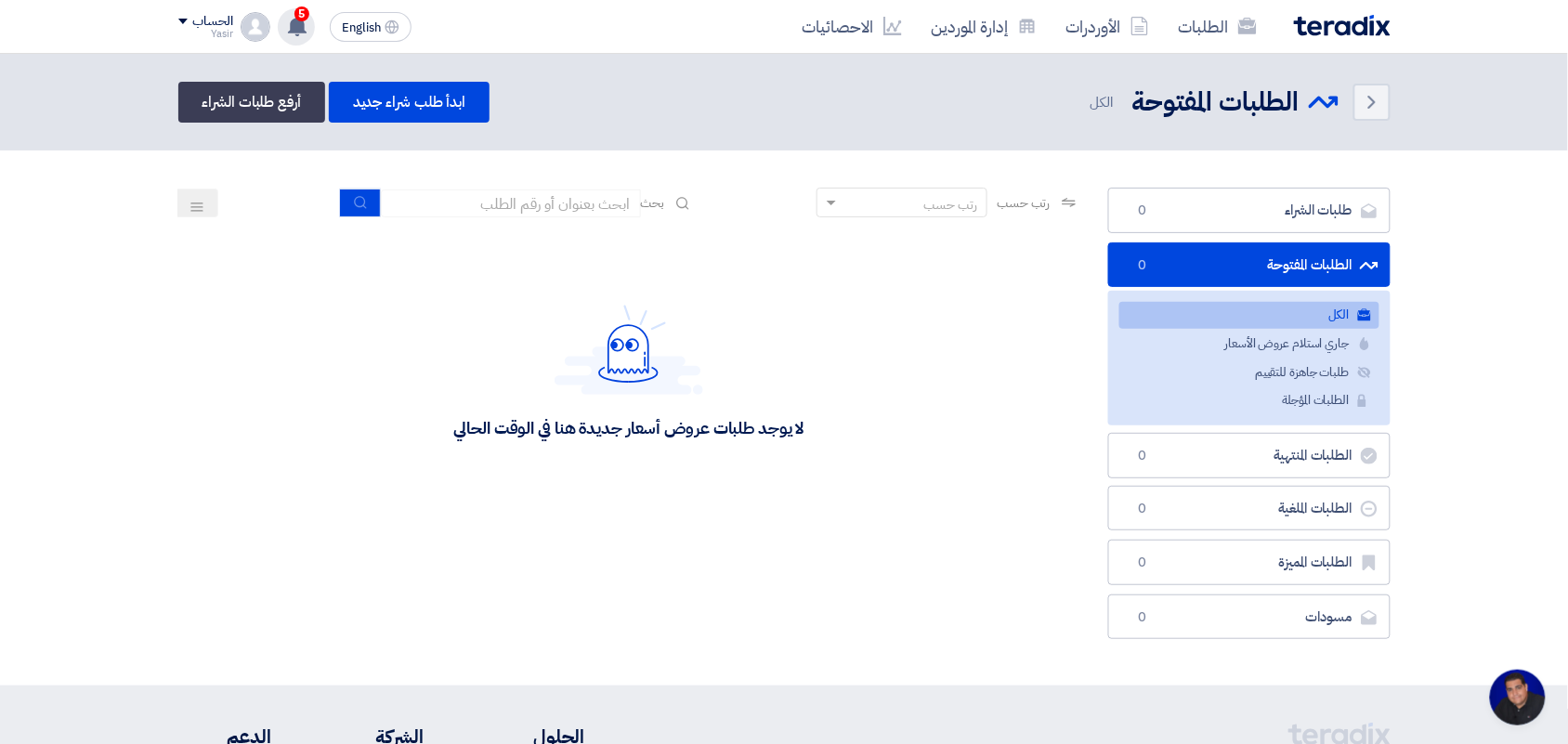
click at [304, 25] on use at bounding box center [297, 25] width 19 height 21
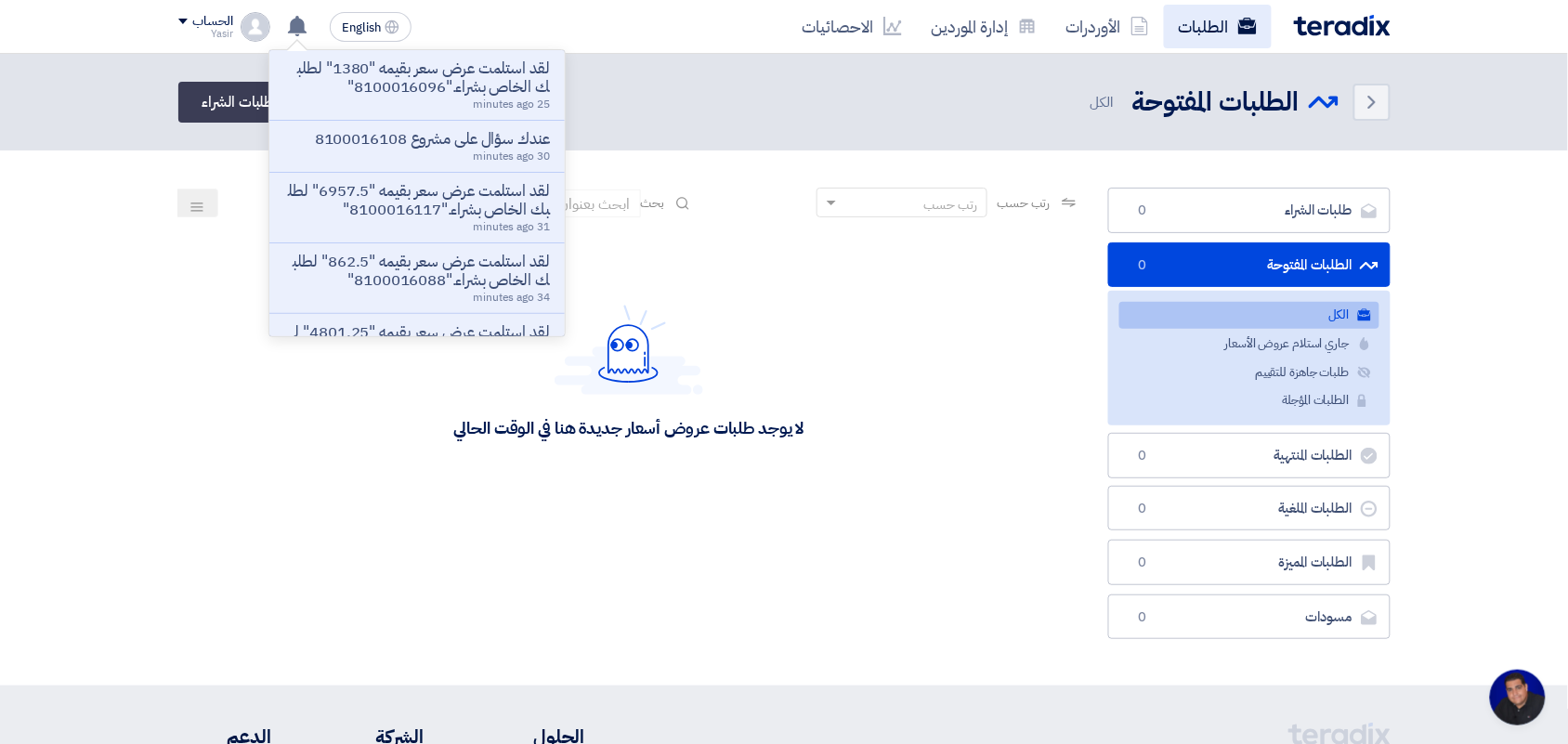
click at [1215, 28] on link "الطلبات" at bounding box center [1217, 26] width 107 height 44
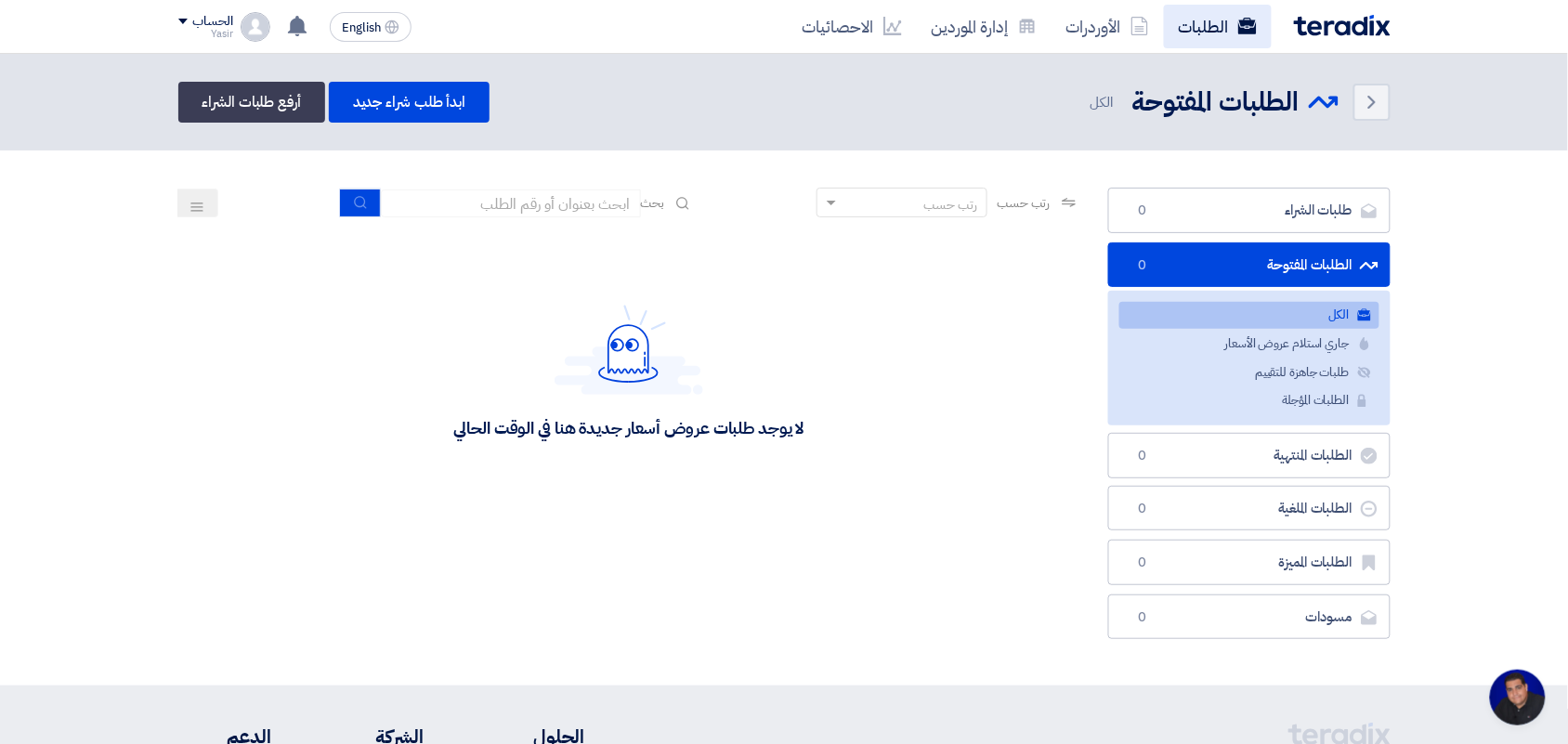
click at [1206, 29] on link "الطلبات" at bounding box center [1217, 26] width 107 height 44
click at [1158, 25] on link "الأوردرات" at bounding box center [1107, 26] width 112 height 44
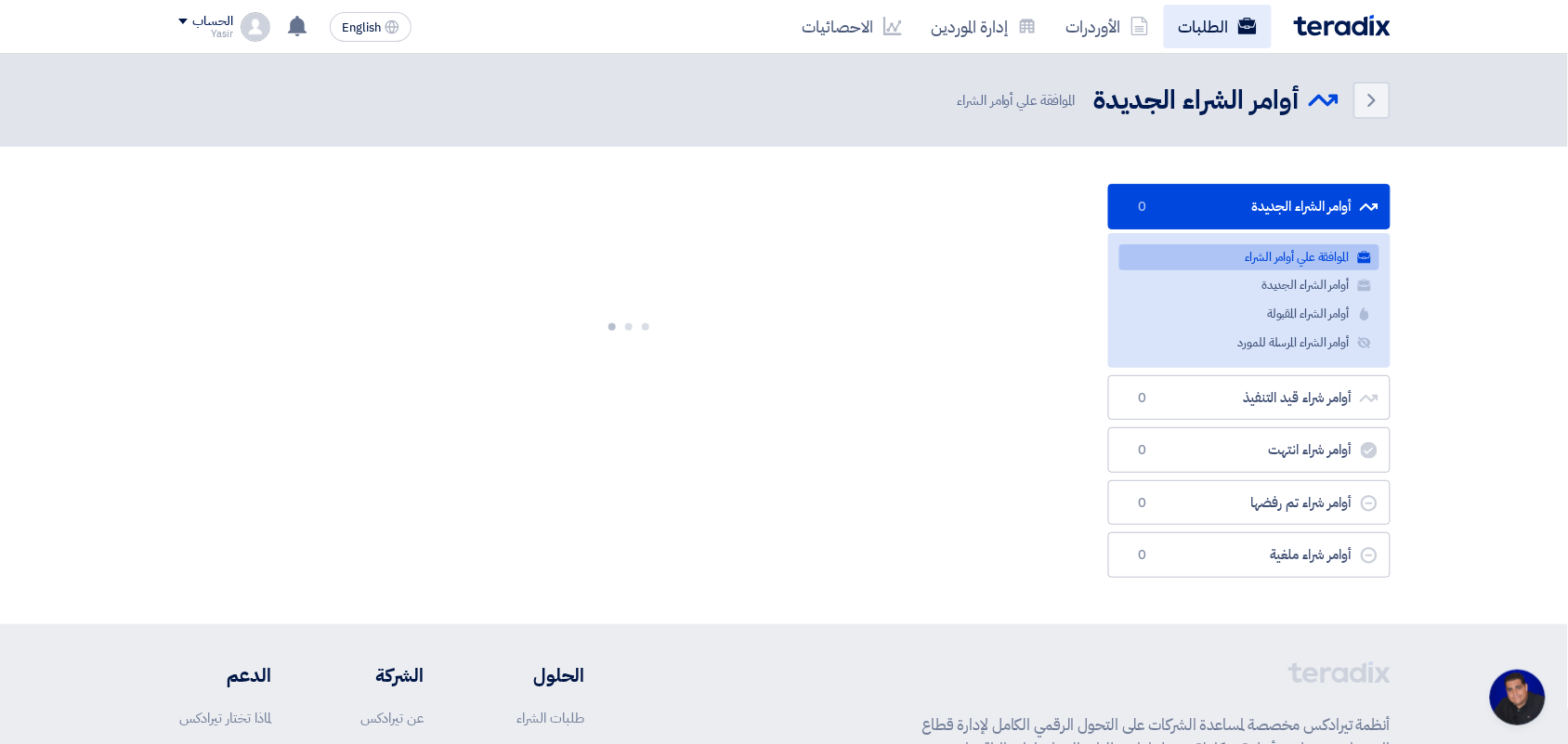
click at [1181, 24] on link "الطلبات" at bounding box center [1217, 26] width 107 height 44
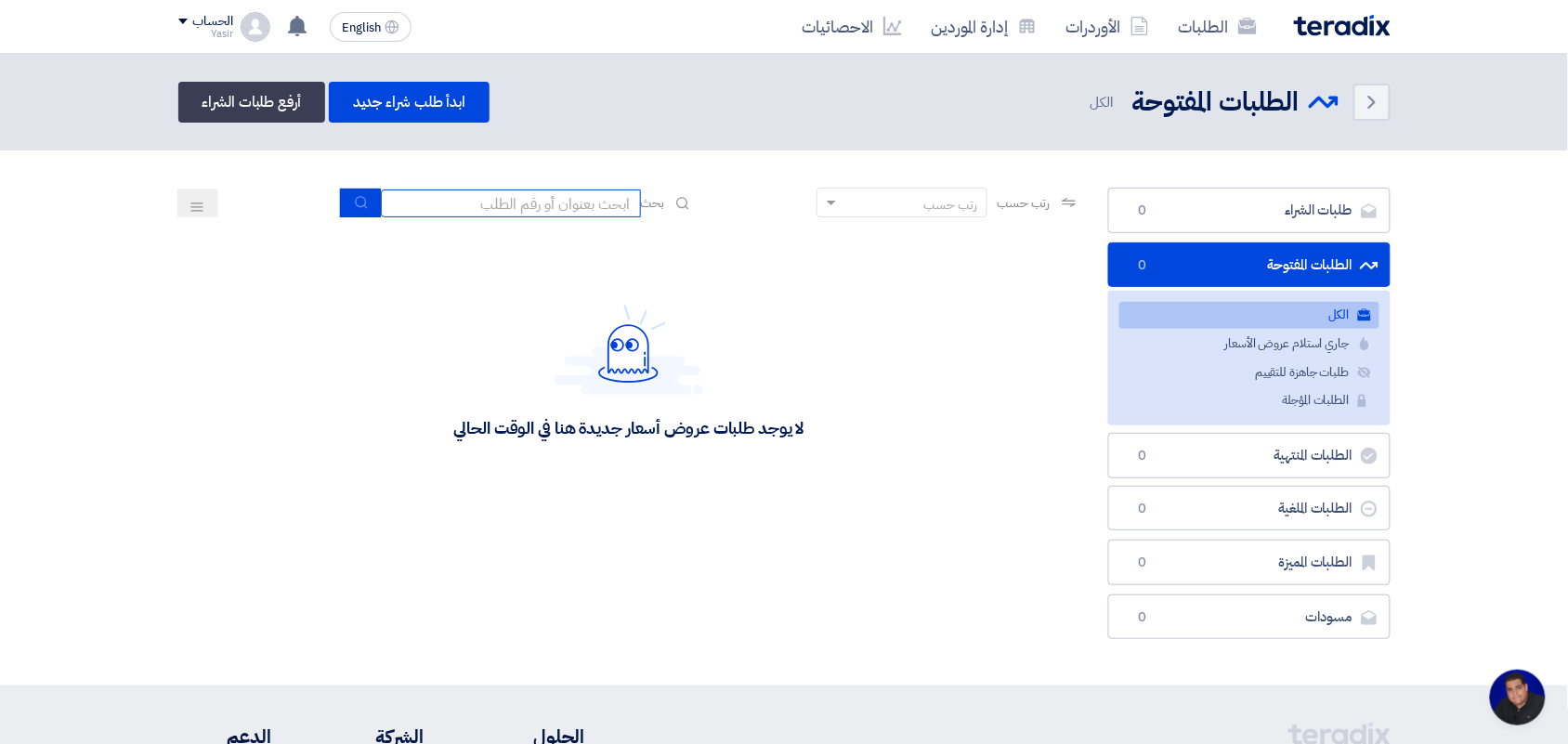
click at [546, 214] on input at bounding box center [511, 203] width 260 height 28
type input "new"
click at [368, 223] on div "رتب حسب رتب حسب بحث new" at bounding box center [629, 210] width 902 height 45
click at [363, 210] on button "submit" at bounding box center [360, 202] width 41 height 28
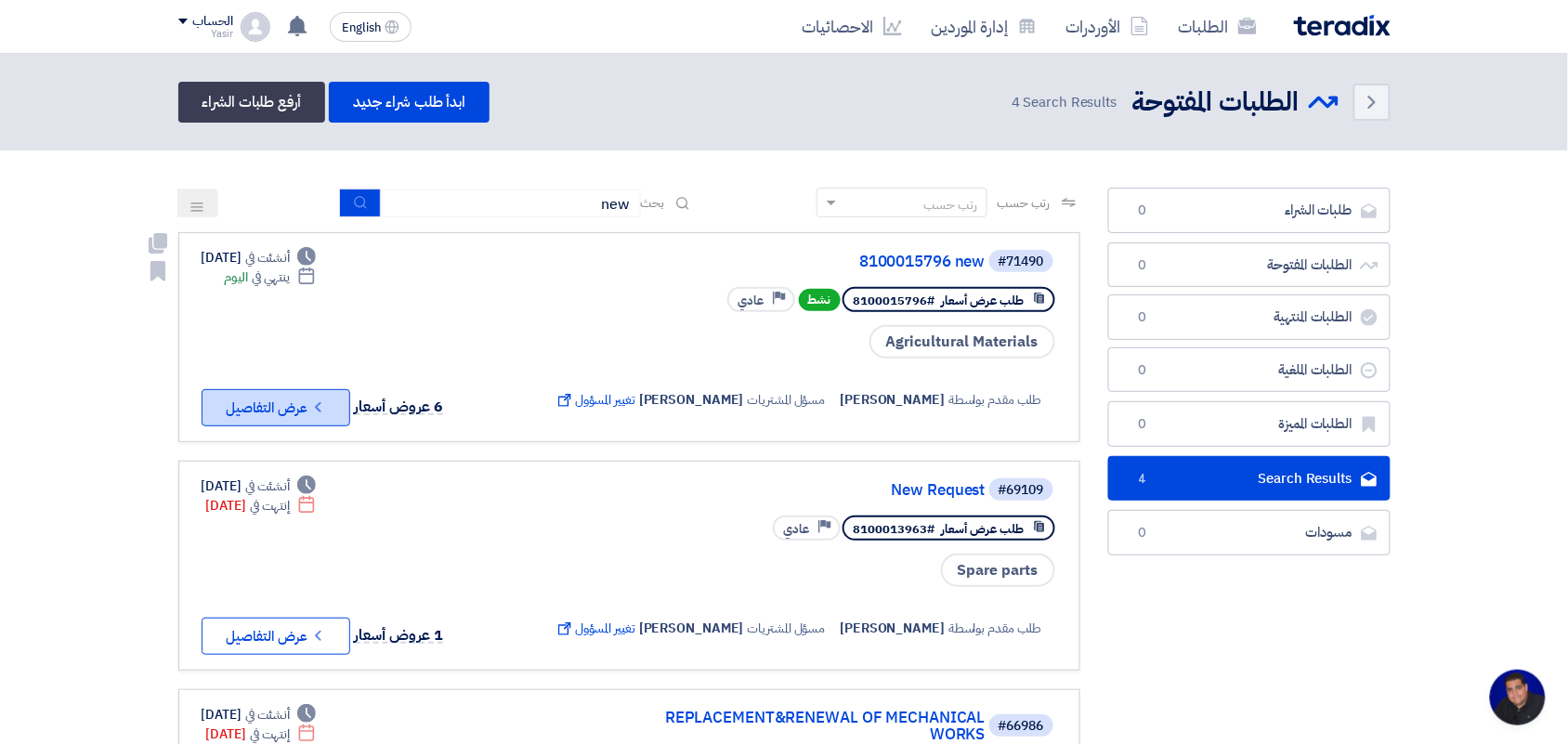
click at [248, 402] on button "Check details عرض التفاصيل" at bounding box center [275, 407] width 148 height 37
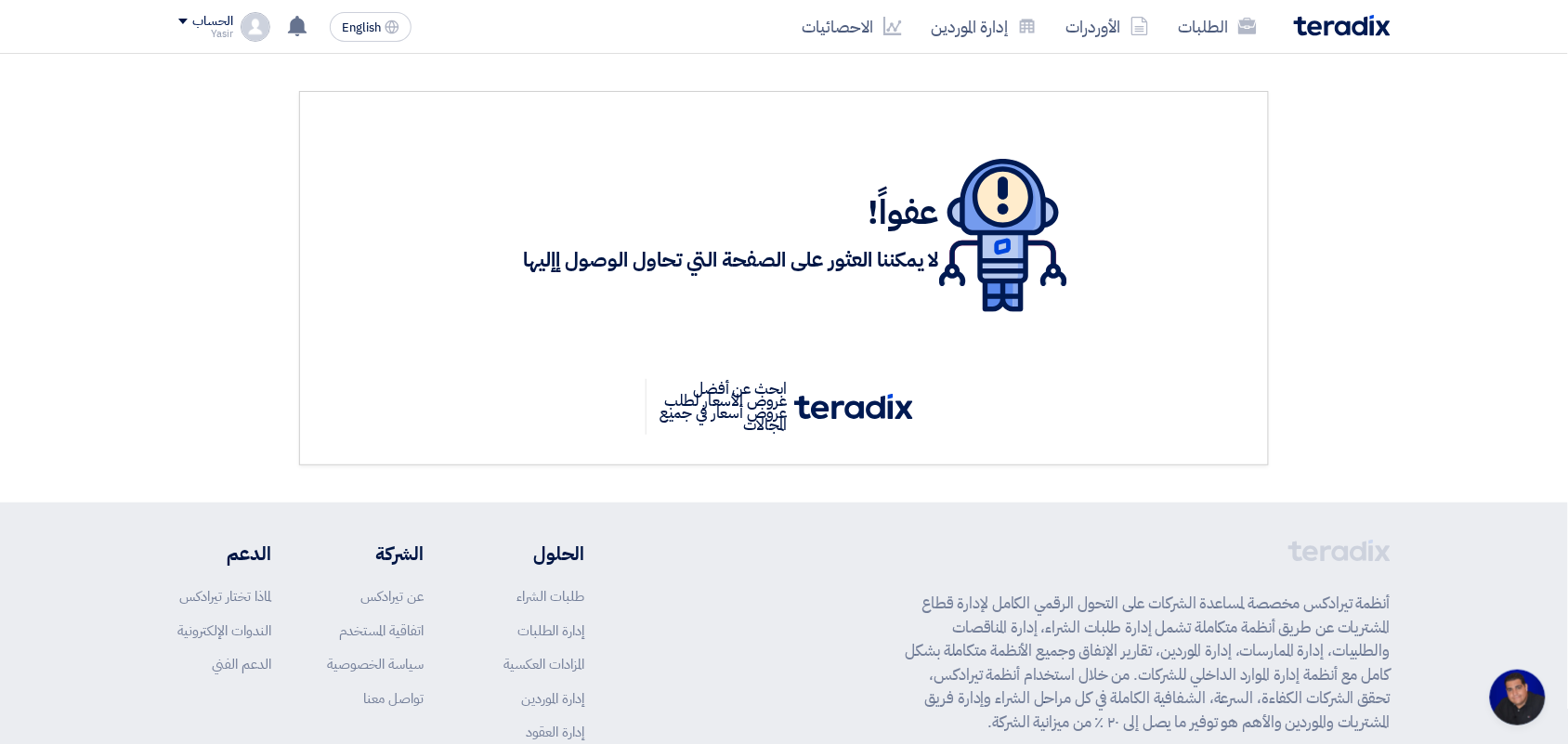
scroll to position [7, 0]
click at [1227, 28] on link "الطلبات" at bounding box center [1217, 26] width 107 height 44
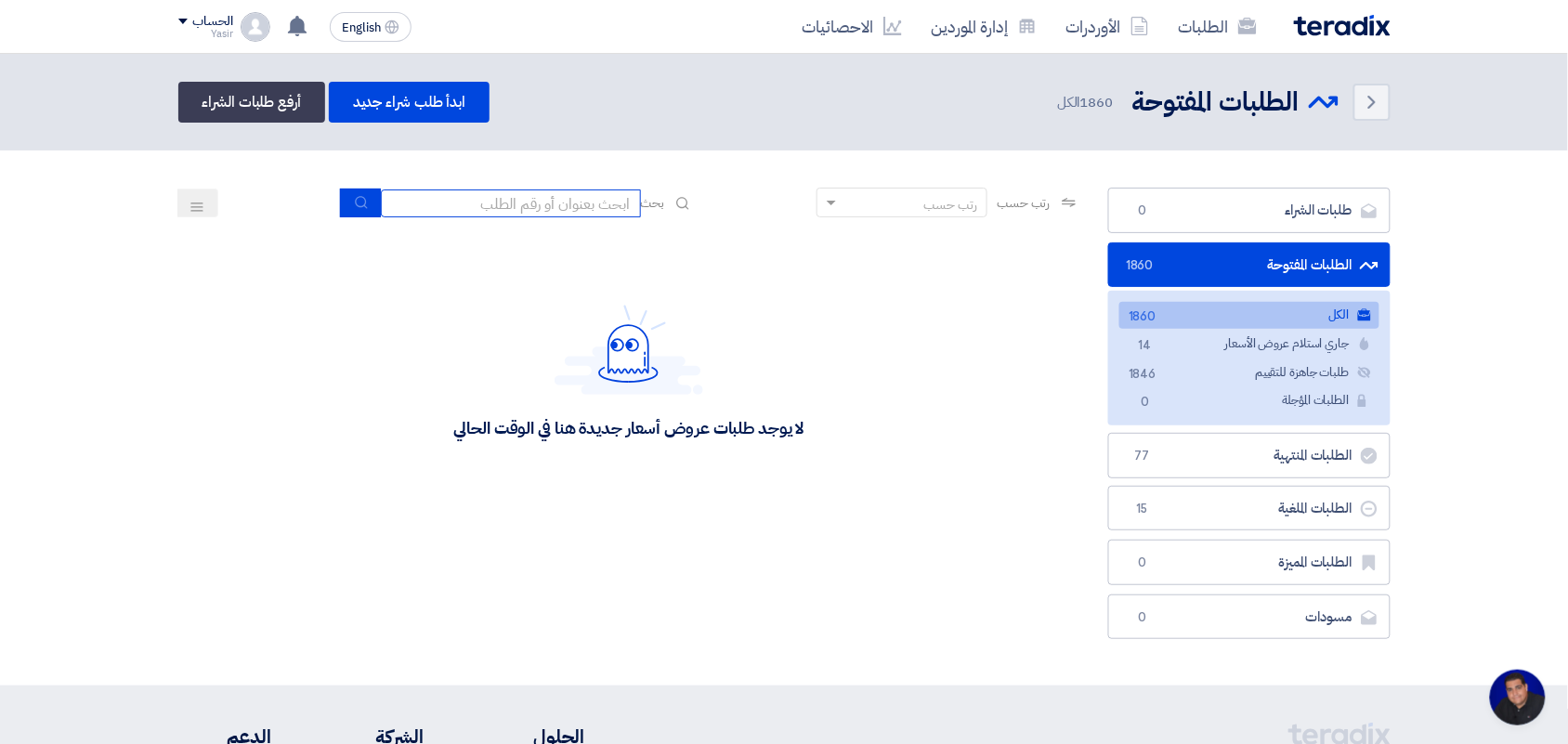
click at [605, 200] on input at bounding box center [511, 203] width 260 height 28
type input "new"
click at [360, 195] on icon "submit" at bounding box center [360, 202] width 15 height 15
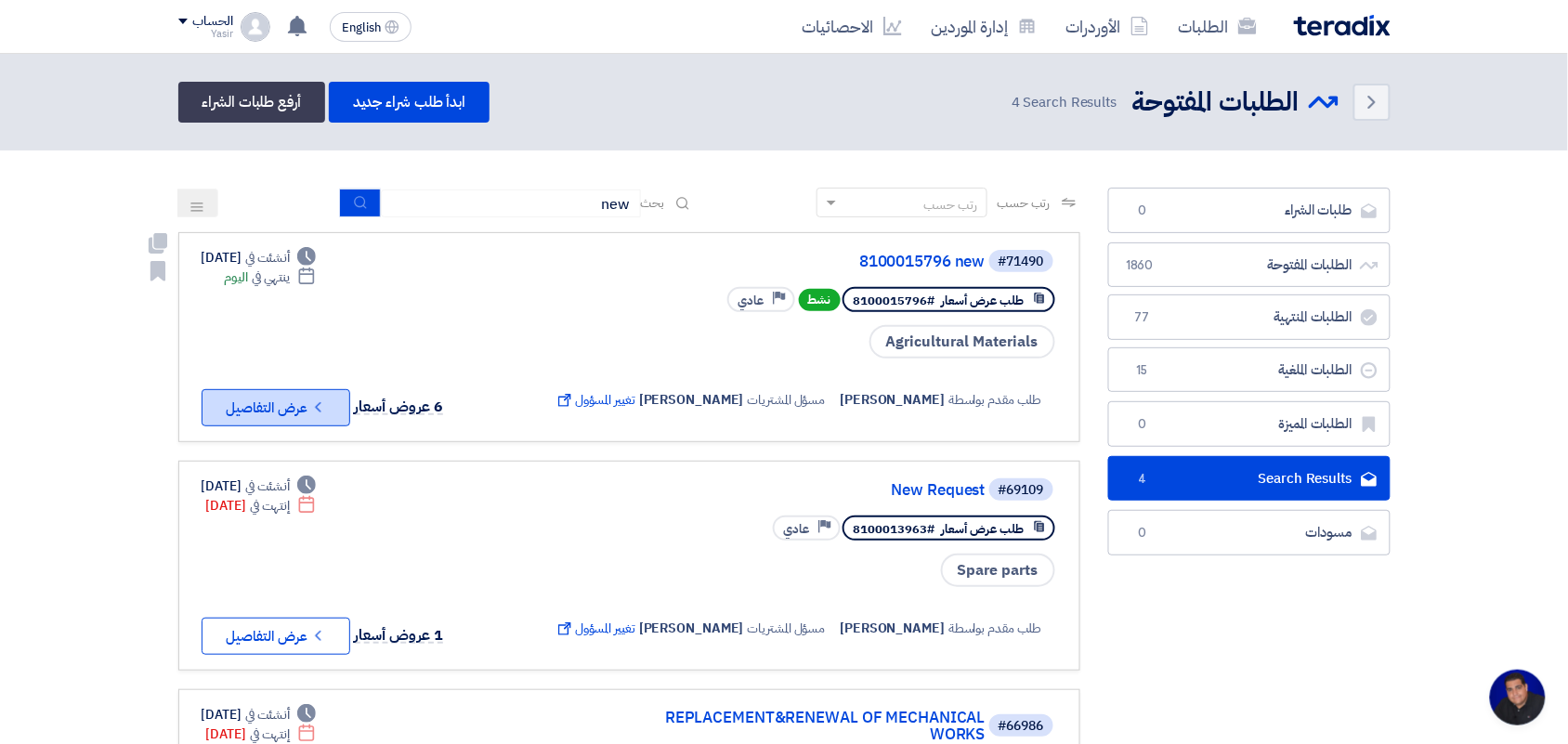
click at [247, 415] on button "Check details عرض التفاصيل" at bounding box center [275, 407] width 148 height 37
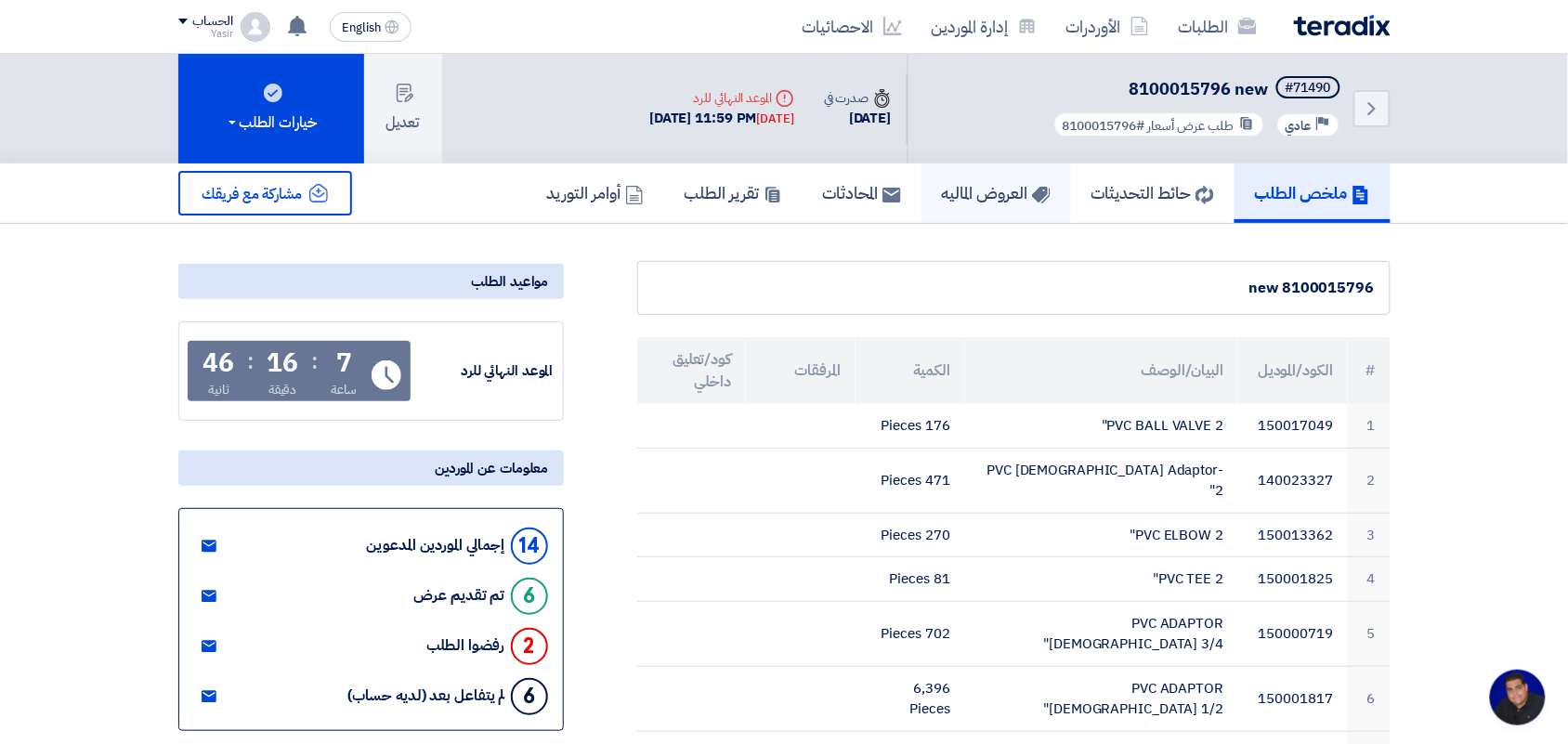
click at [956, 212] on link "العروض الماليه" at bounding box center [996, 192] width 149 height 60
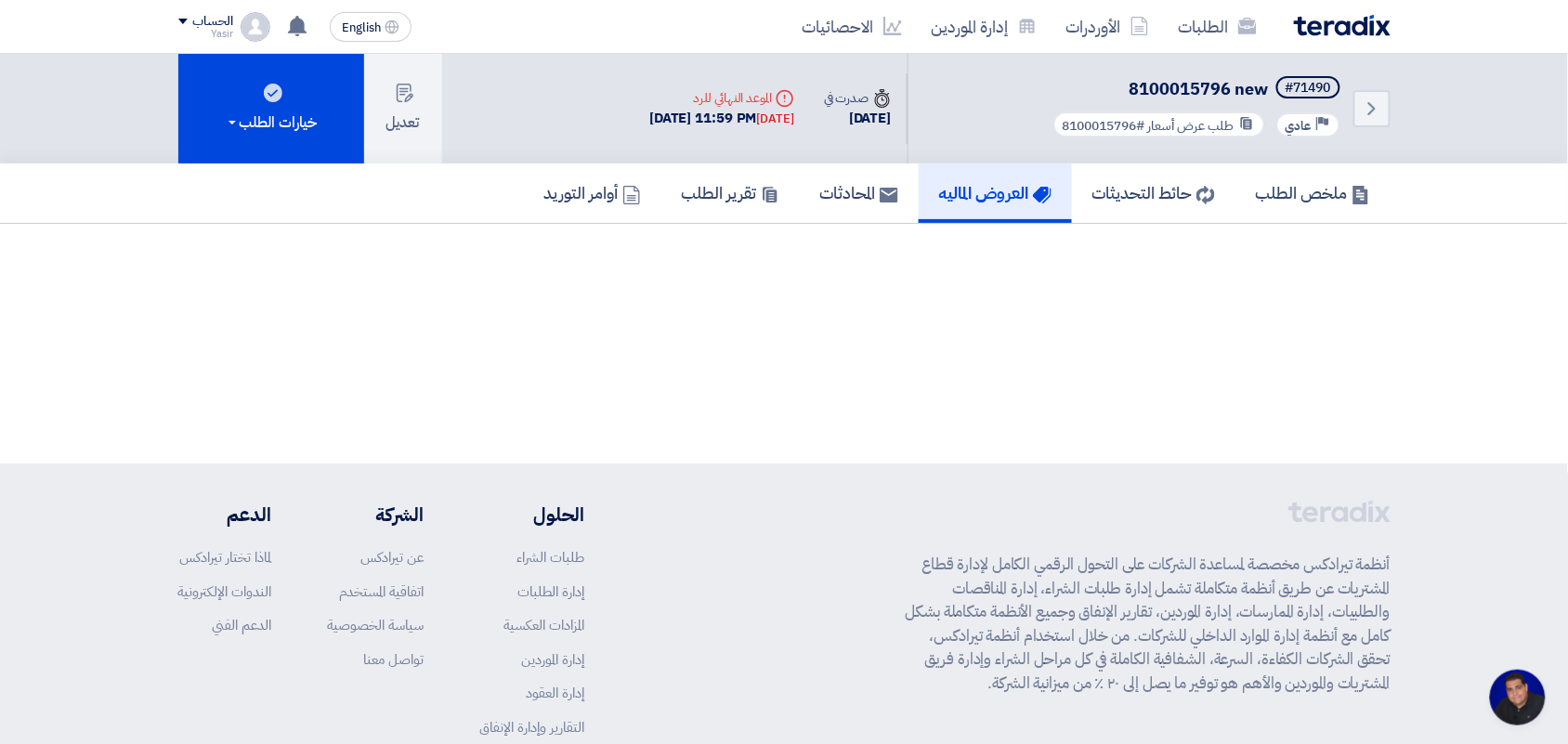
click at [1013, 187] on h5 "العروض الماليه" at bounding box center [995, 192] width 112 height 21
click at [1120, 206] on link "حائط التحديثات" at bounding box center [1153, 192] width 163 height 60
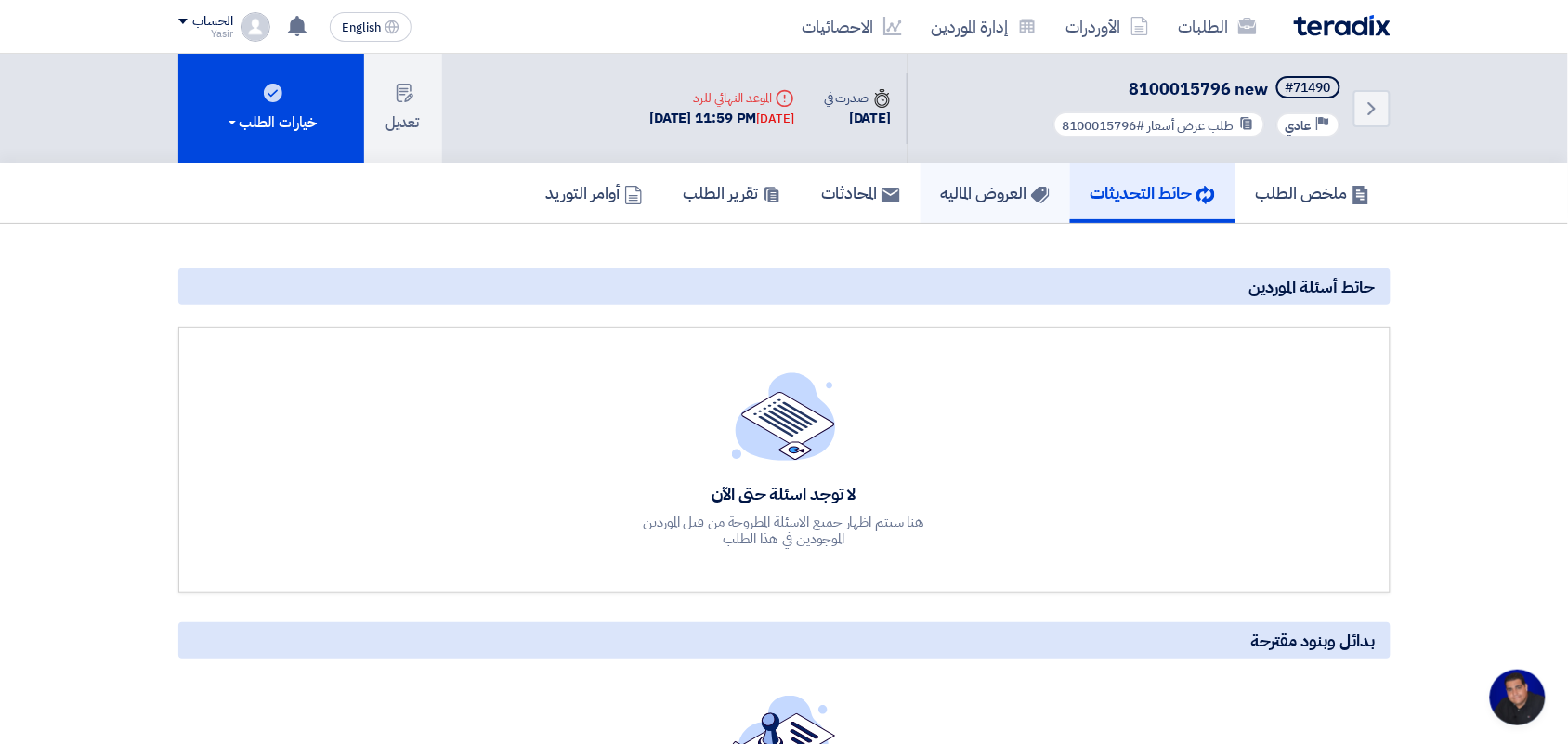
click at [987, 202] on link "العروض الماليه" at bounding box center [995, 192] width 149 height 60
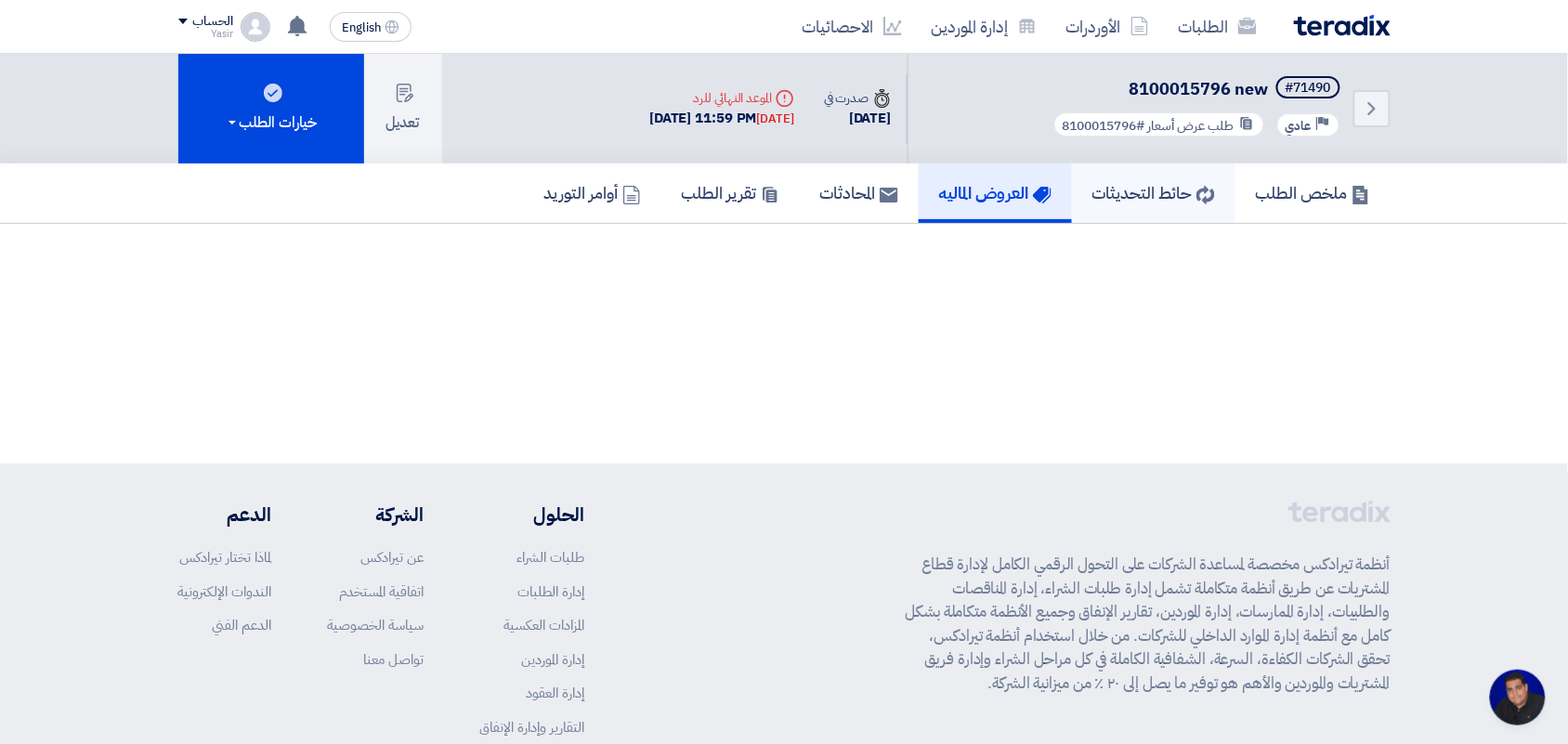
click at [1083, 198] on link "حائط التحديثات" at bounding box center [1153, 192] width 163 height 60
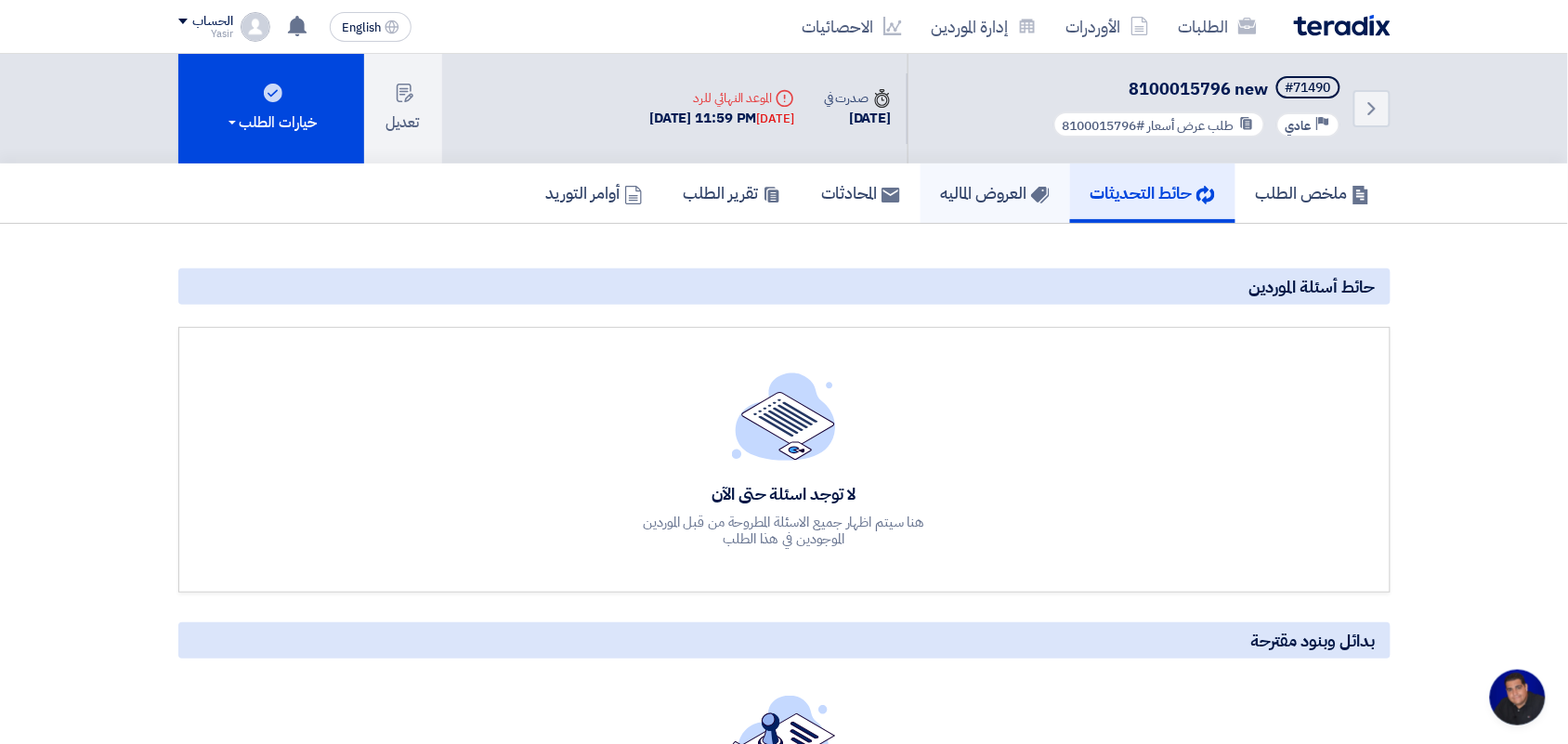
click at [981, 201] on link "العروض الماليه" at bounding box center [995, 192] width 149 height 60
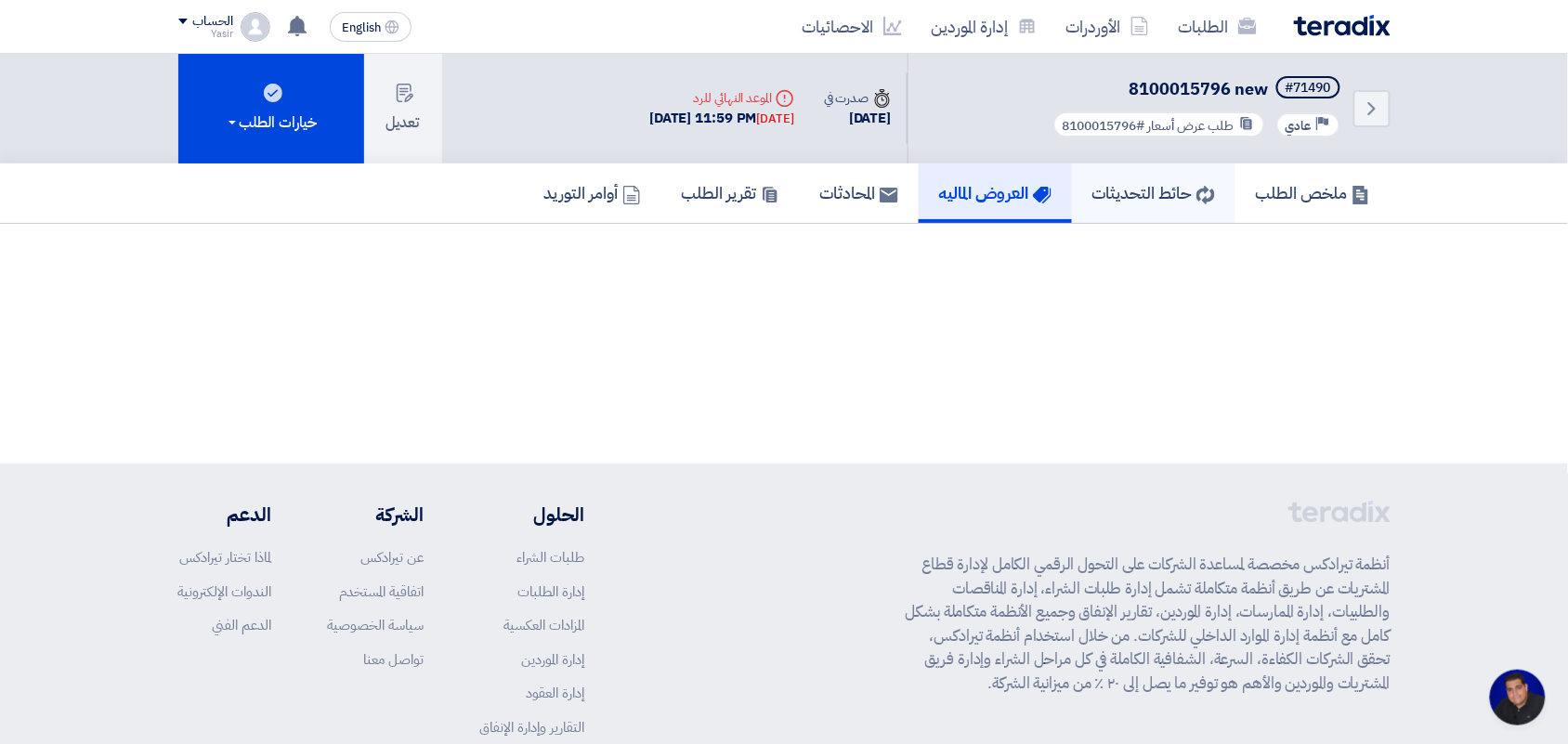
click at [1121, 190] on h5 "حائط التحديثات" at bounding box center [1154, 192] width 123 height 21
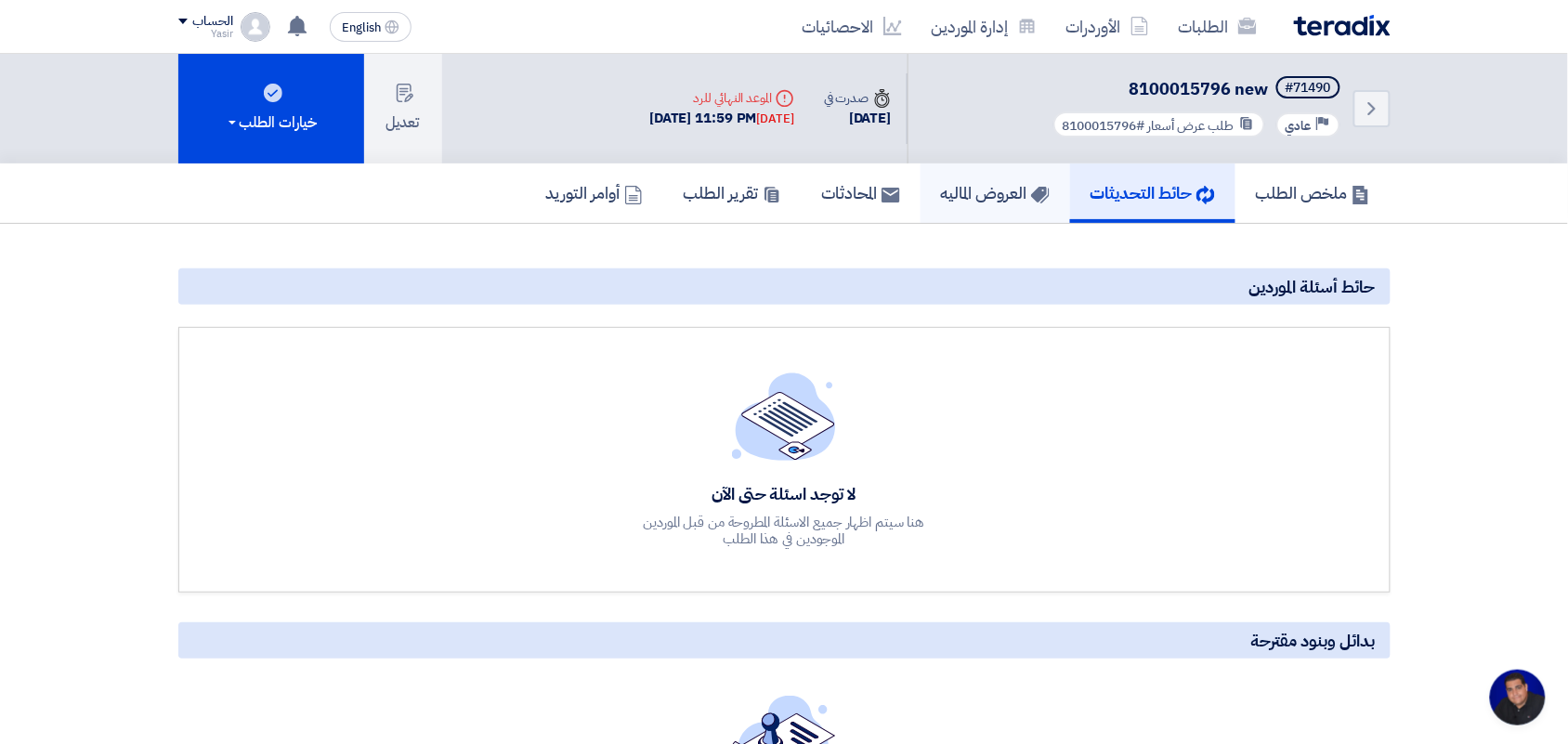
click at [992, 186] on h5 "العروض الماليه" at bounding box center [995, 192] width 108 height 21
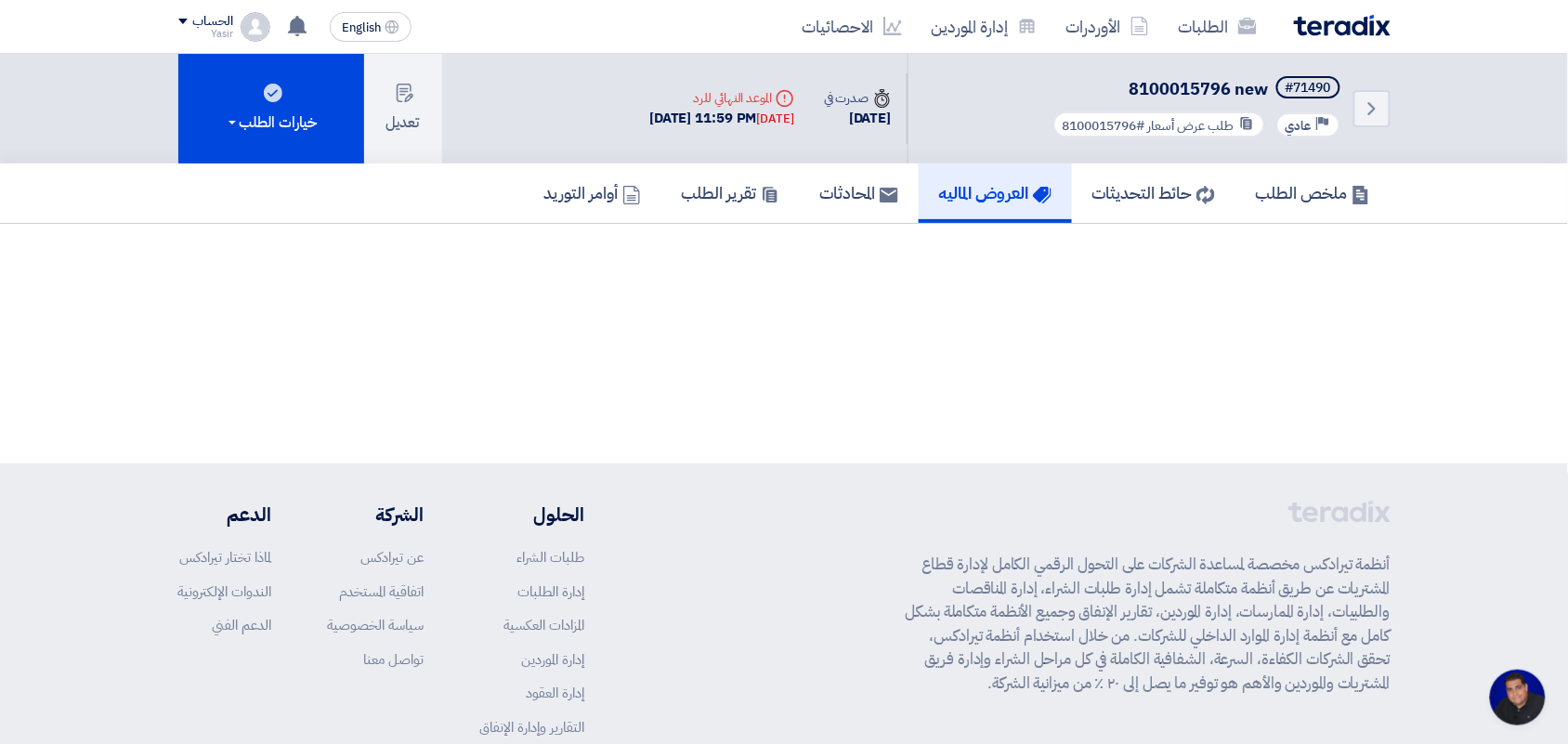
click at [991, 195] on h5 "العروض الماليه" at bounding box center [995, 192] width 112 height 21
click at [1218, 29] on link "الطلبات" at bounding box center [1217, 26] width 107 height 44
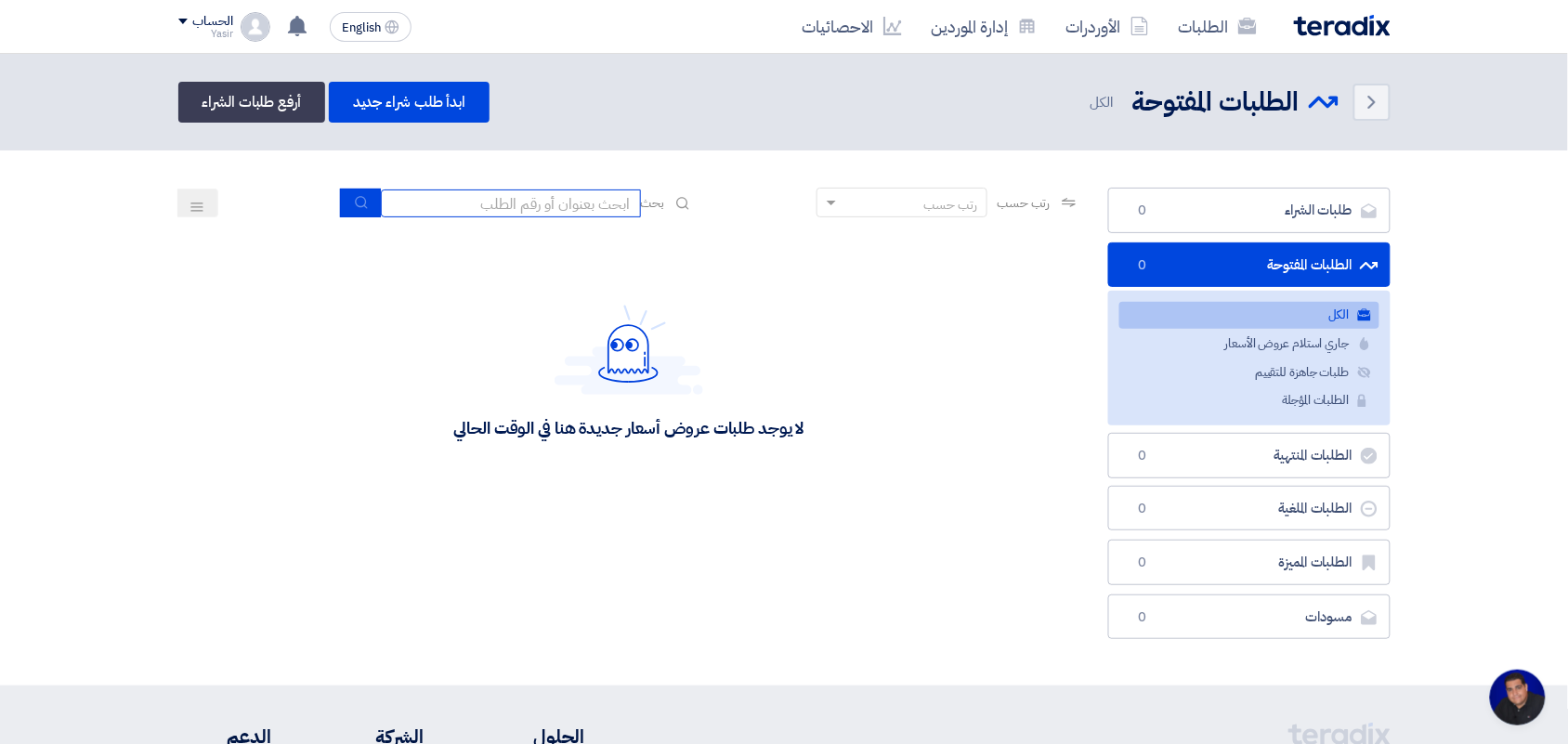
click at [541, 217] on div "رتب حسب رتب حسب بحث" at bounding box center [629, 210] width 902 height 45
type input "8100015879"
click at [358, 198] on icon "submit" at bounding box center [360, 202] width 15 height 15
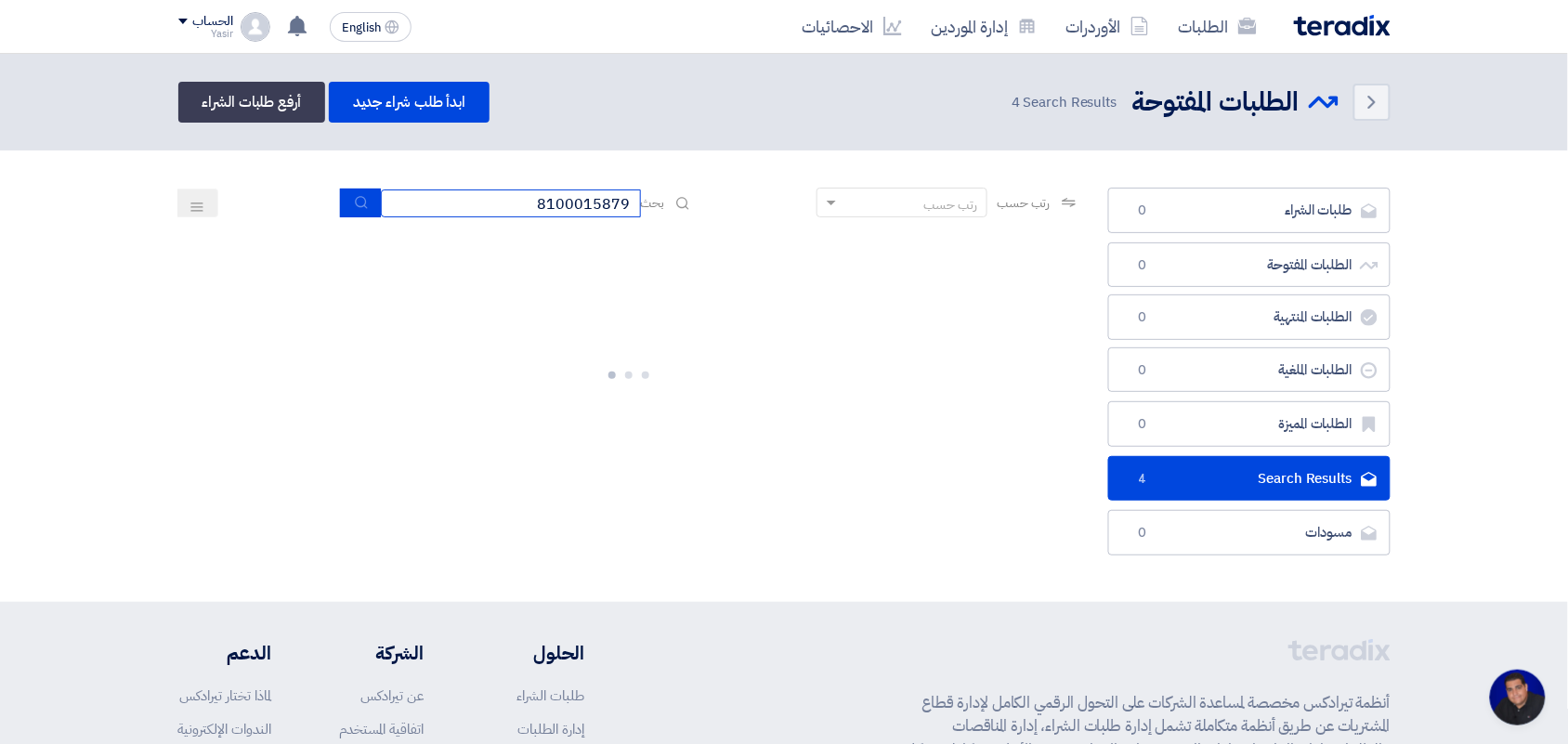
click at [521, 193] on input "8100015879" at bounding box center [511, 203] width 260 height 28
click at [355, 195] on icon "submit" at bounding box center [360, 202] width 15 height 15
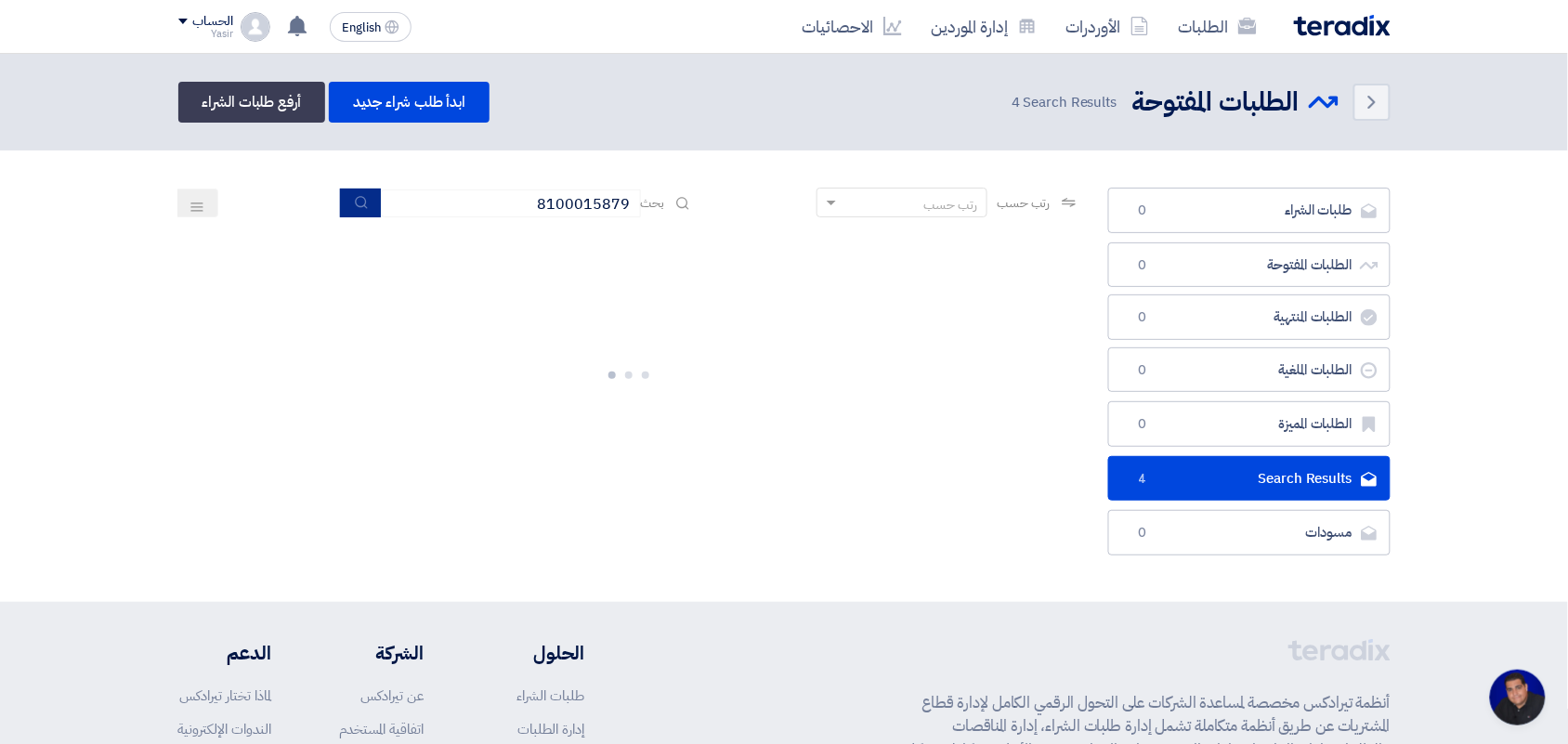
click at [355, 195] on icon "submit" at bounding box center [360, 202] width 15 height 15
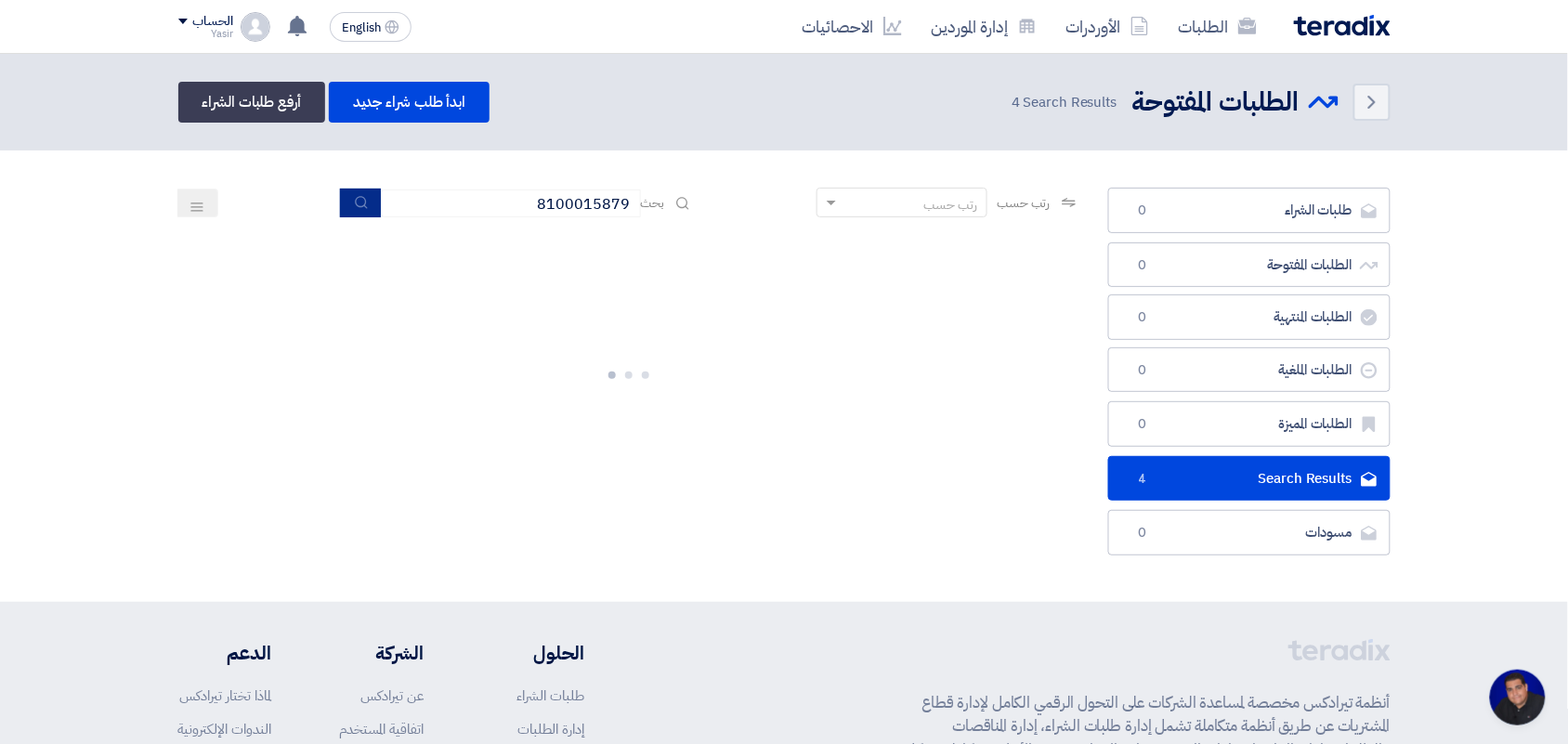
click at [355, 195] on icon "submit" at bounding box center [360, 202] width 15 height 15
click at [351, 188] on button "submit" at bounding box center [360, 202] width 41 height 28
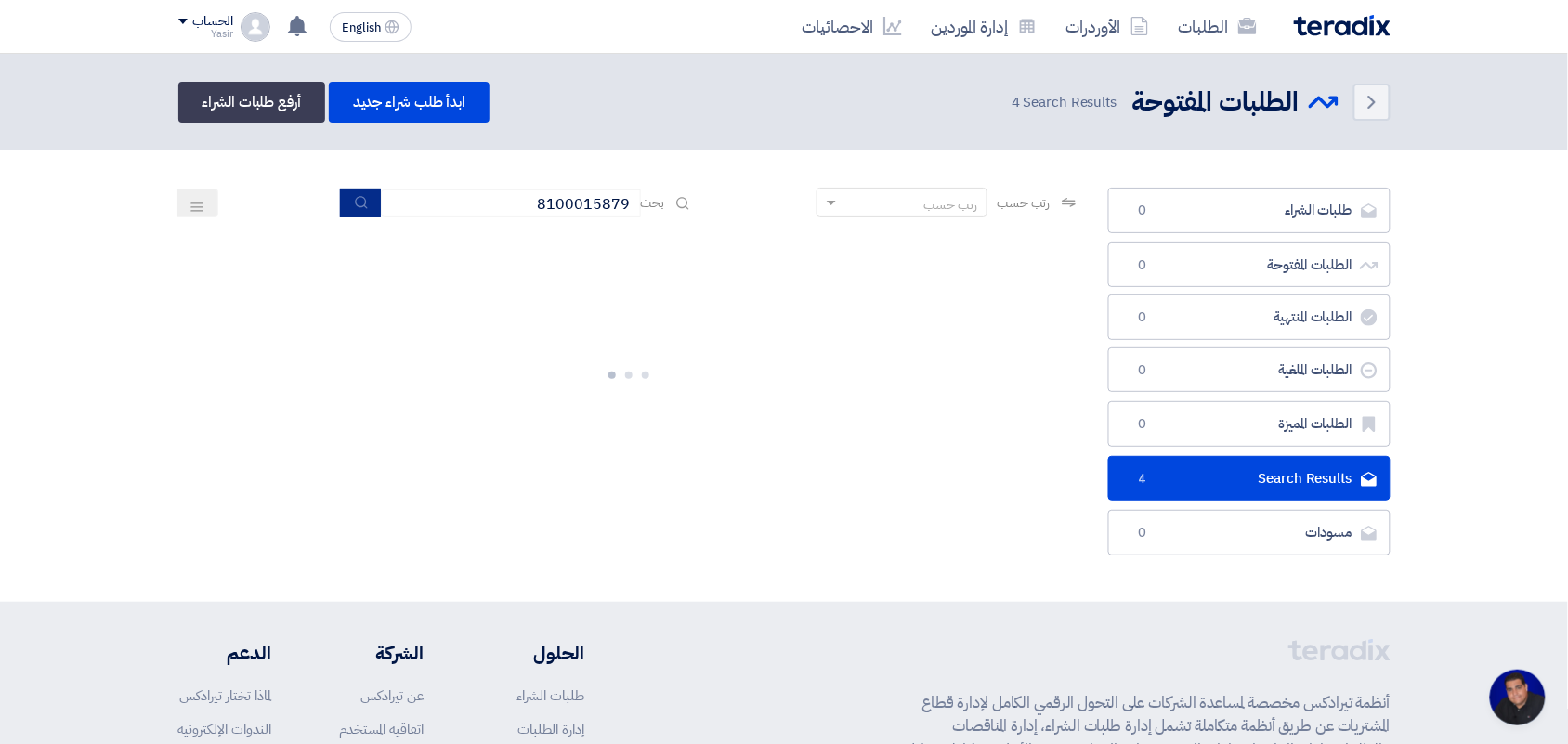
click at [351, 188] on button "submit" at bounding box center [360, 202] width 41 height 28
click at [351, 183] on section "طلبات الشراء طلبات الشراء 0 الطلبات المفتوحة الطلبات المفتوحة 0 الطلبات المنتهي…" at bounding box center [784, 376] width 1568 height 451
click at [353, 180] on section "طلبات الشراء طلبات الشراء 0 الطلبات المفتوحة الطلبات المفتوحة 0 الطلبات المنتهي…" at bounding box center [784, 376] width 1568 height 451
click at [355, 182] on section "طلبات الشراء طلبات الشراء 0 الطلبات المفتوحة الطلبات المفتوحة 0 الطلبات المنتهي…" at bounding box center [784, 376] width 1568 height 451
click at [351, 190] on section "طلبات الشراء طلبات الشراء 0 الطلبات المفتوحة الطلبات المفتوحة 0 الطلبات المنتهي…" at bounding box center [784, 376] width 1568 height 451
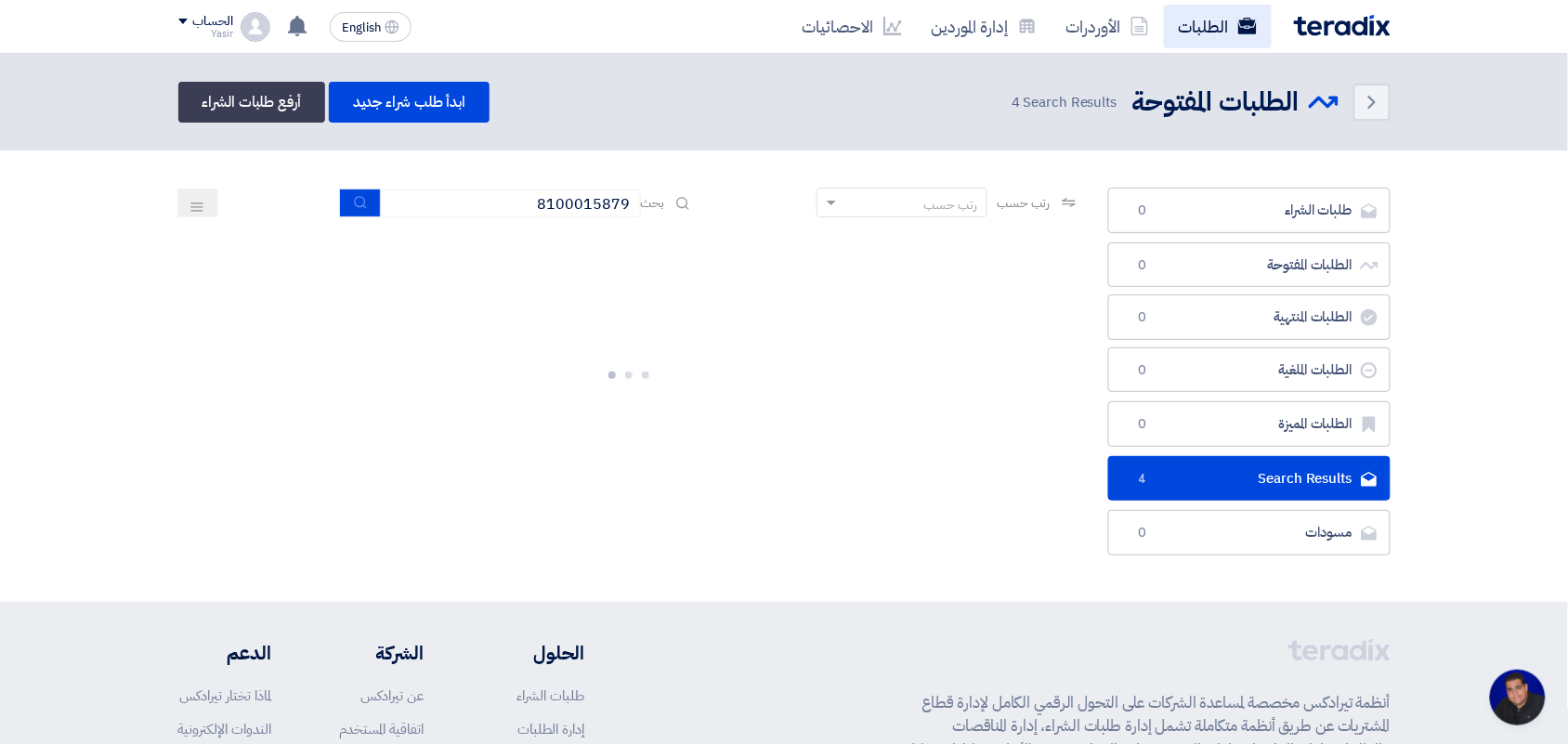
click at [1192, 26] on link "الطلبات" at bounding box center [1217, 26] width 107 height 44
click at [1070, 20] on link "الأوردرات" at bounding box center [1107, 26] width 112 height 44
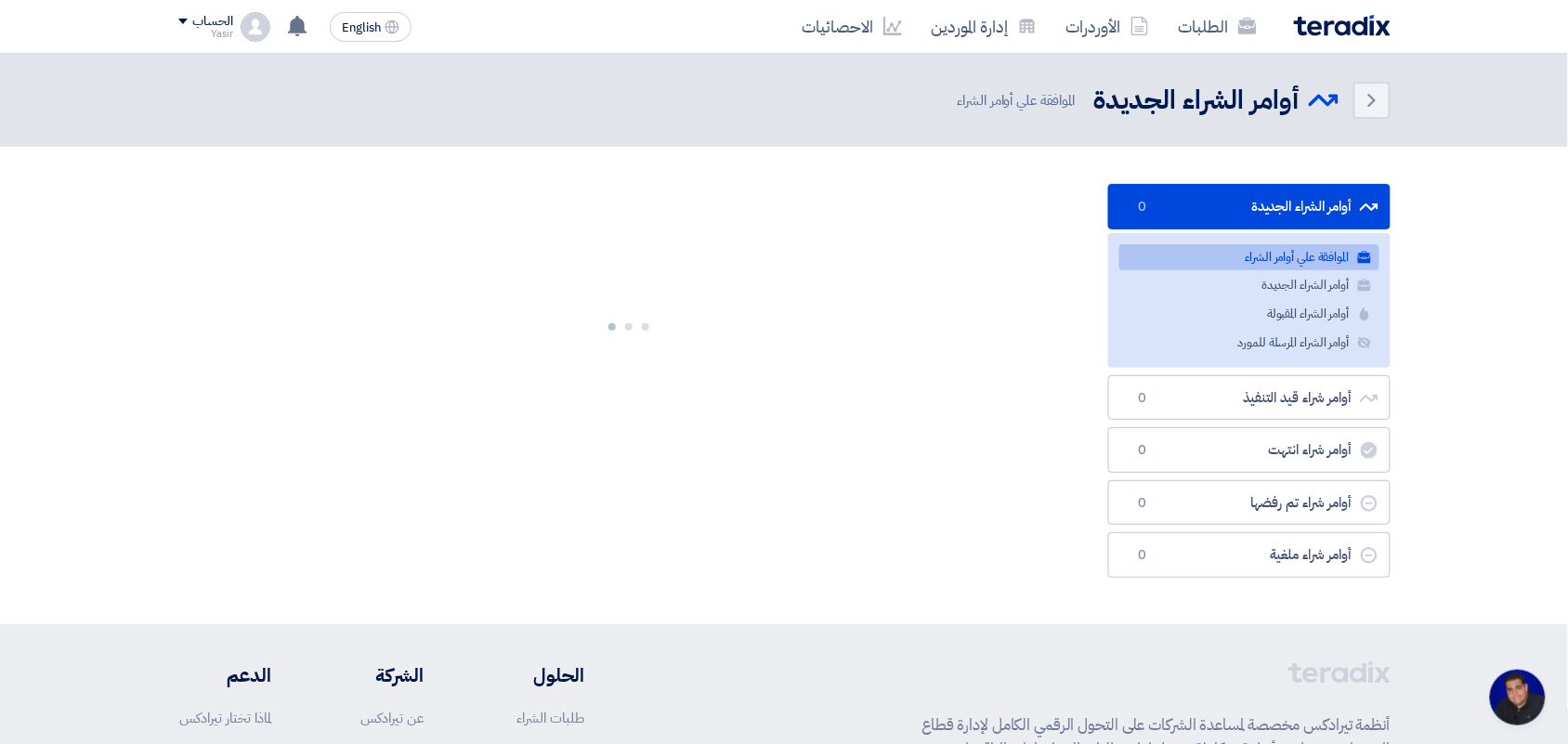
click at [948, 53] on nav "الطلبات الأوردرات إدارة الموردين الاحصائيات English EN لقد استلمت عرض سعر بقيمه…" at bounding box center [784, 26] width 1568 height 54
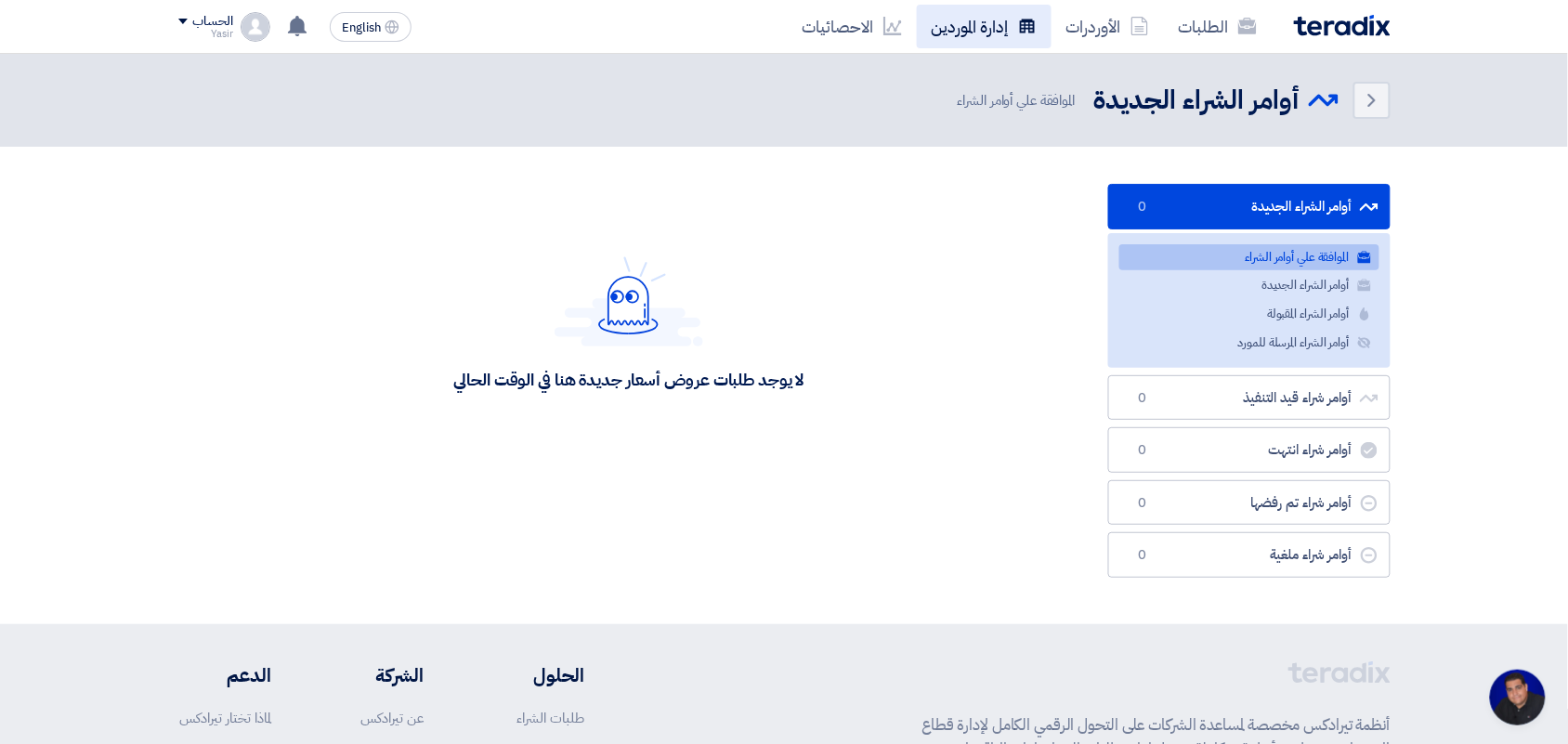
click at [948, 39] on link "إدارة الموردين" at bounding box center [984, 26] width 135 height 44
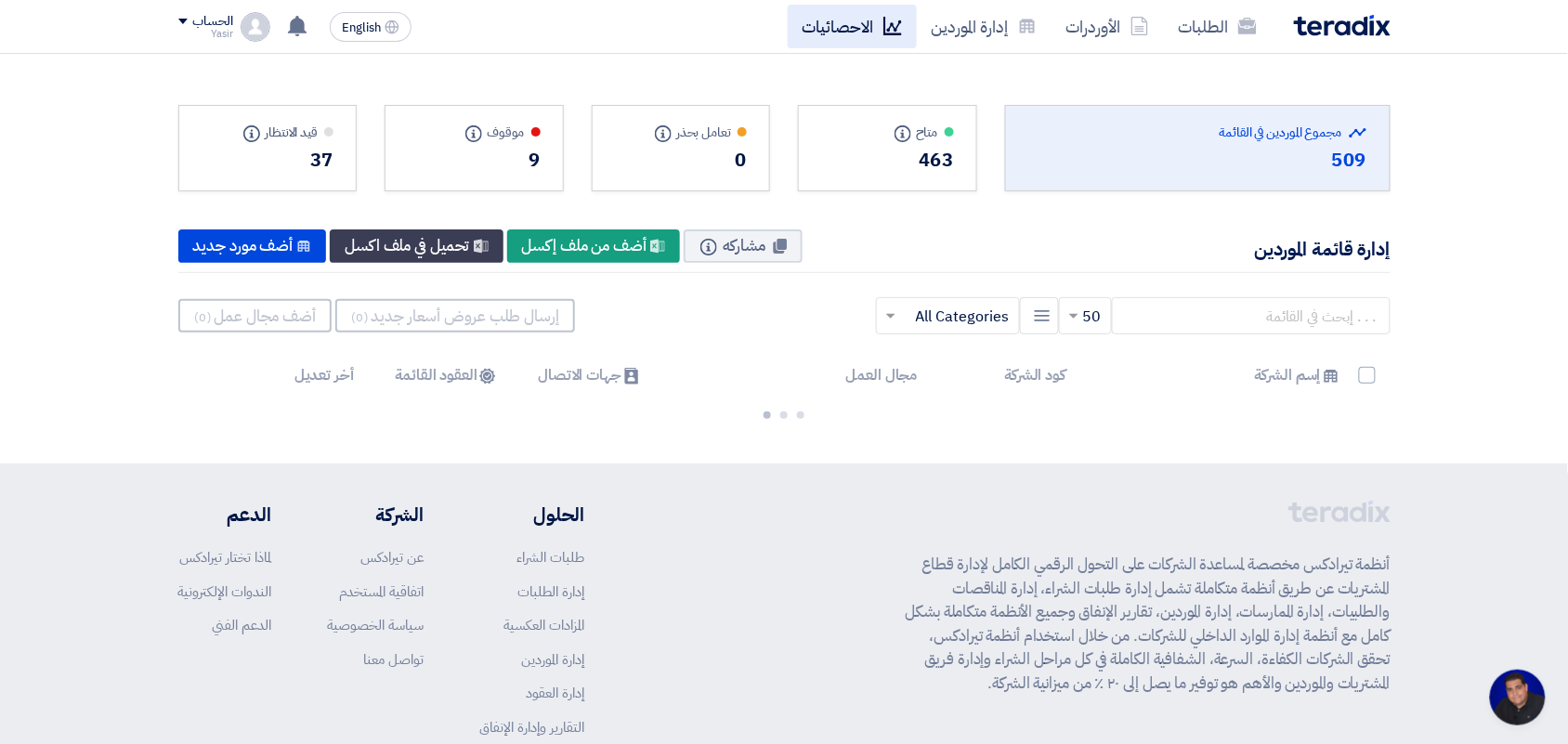
click at [879, 23] on link "الاحصائيات" at bounding box center [852, 26] width 129 height 44
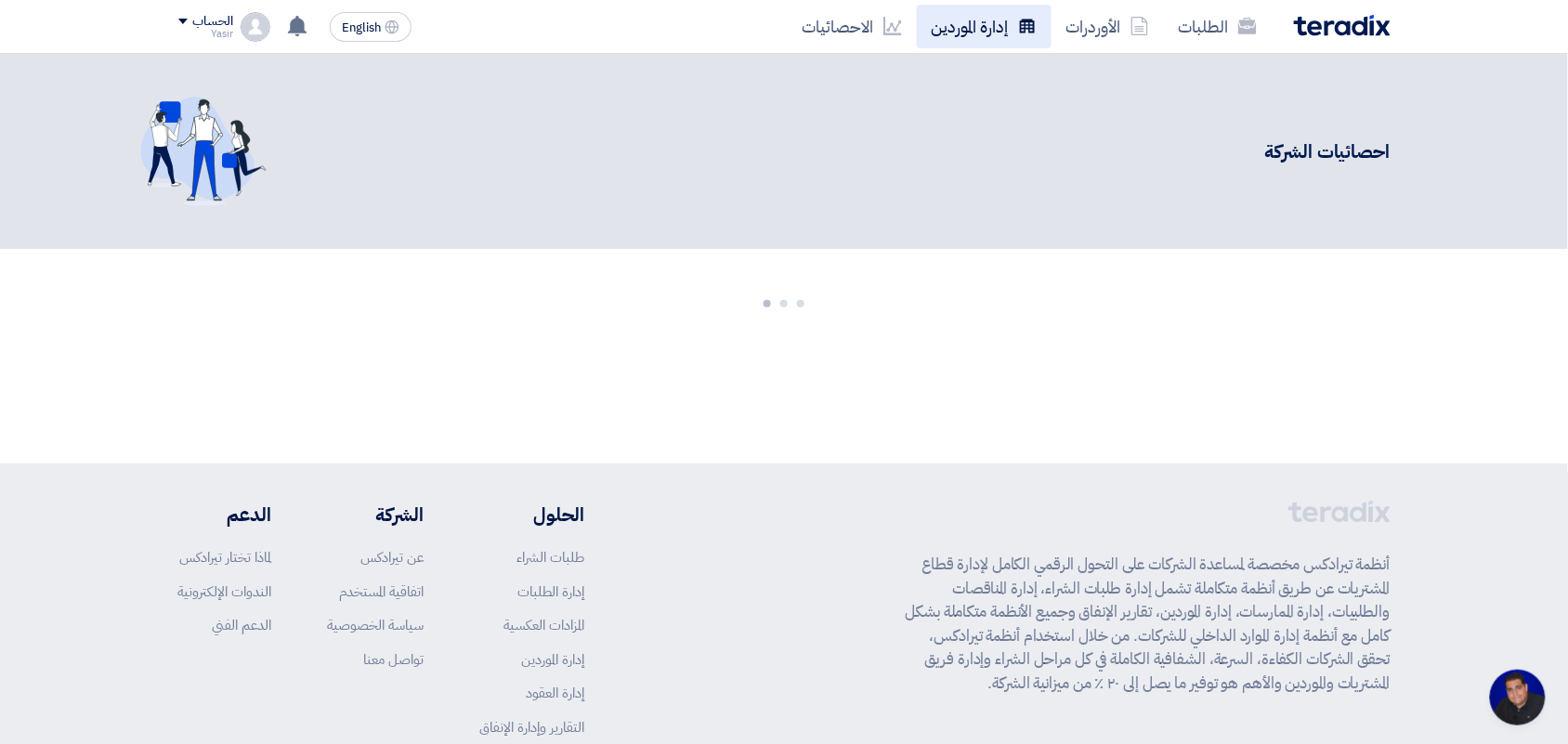
click at [962, 20] on link "إدارة الموردين" at bounding box center [984, 26] width 135 height 44
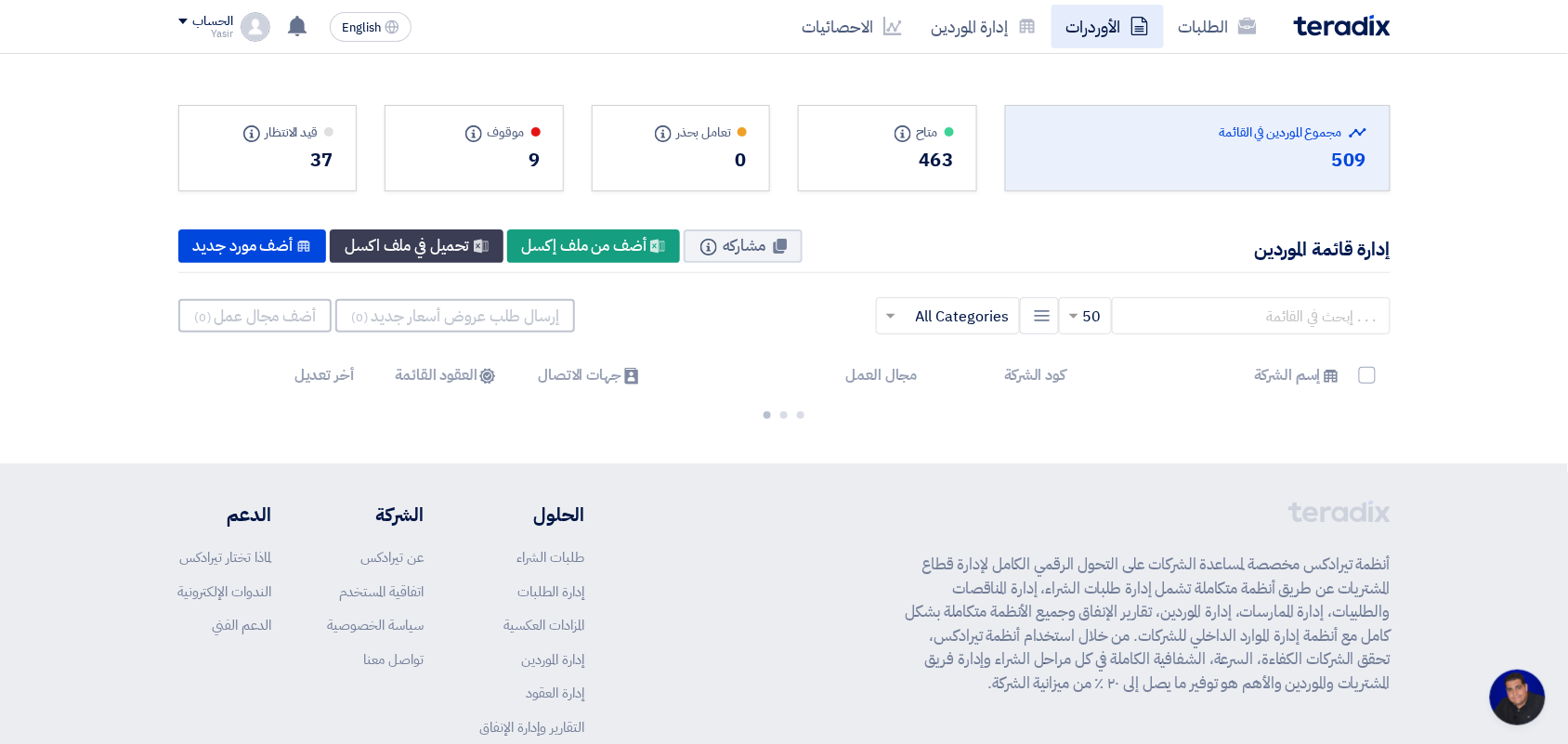
click at [1066, 33] on link "الأوردرات" at bounding box center [1107, 26] width 112 height 44
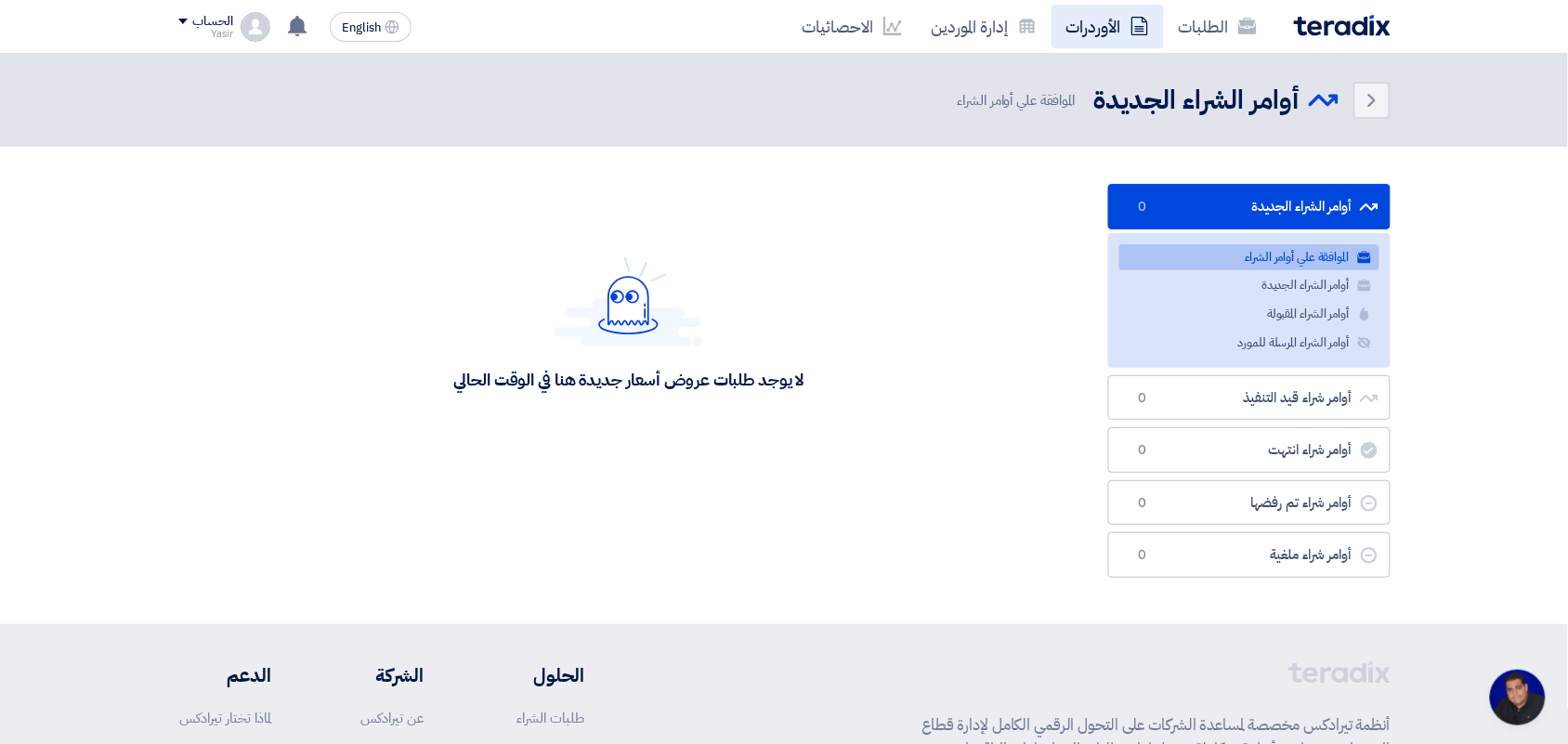
click at [1160, 19] on link "الأوردرات" at bounding box center [1107, 26] width 112 height 44
click at [1184, 17] on link "الطلبات" at bounding box center [1217, 26] width 107 height 44
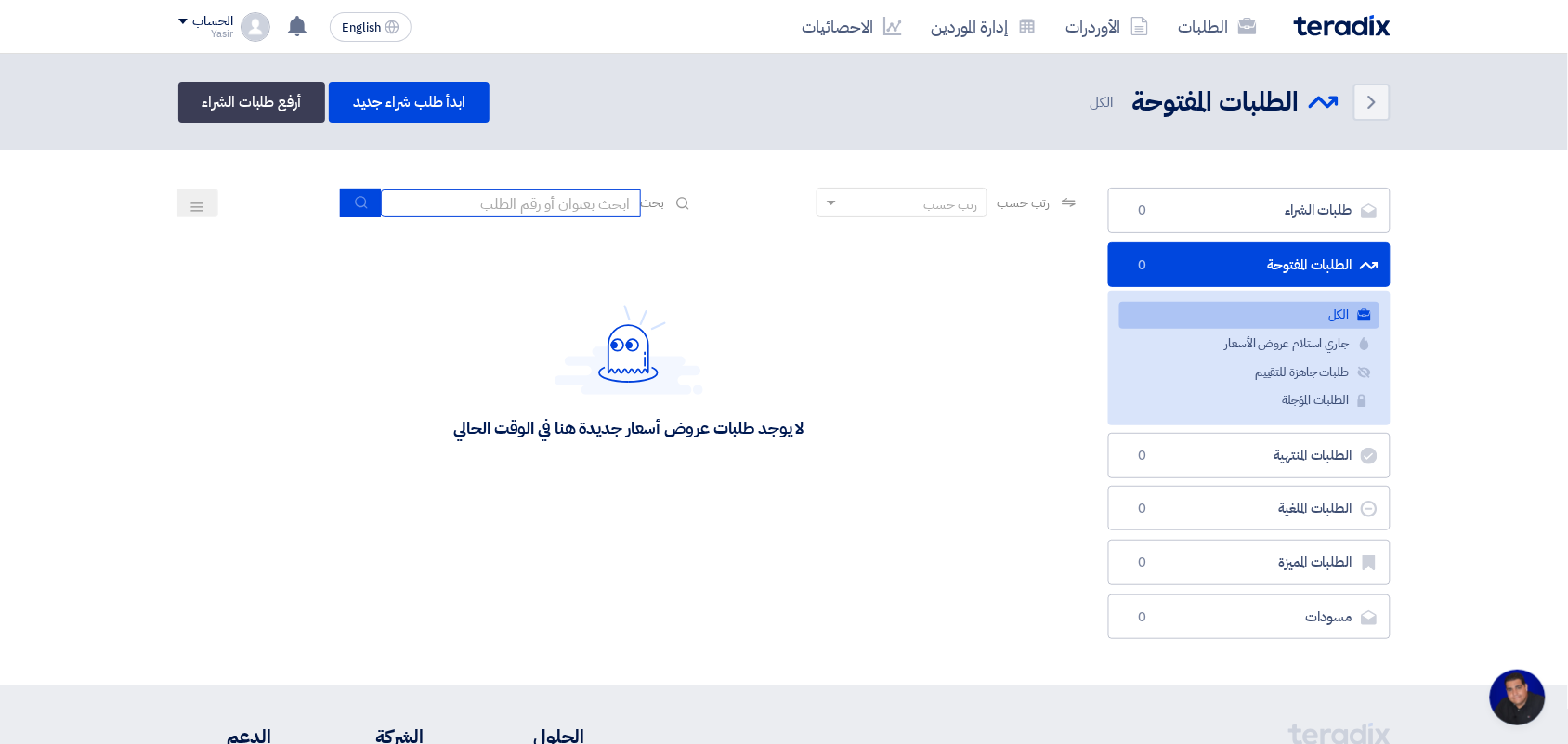
click at [572, 199] on input at bounding box center [511, 203] width 260 height 28
type input "new"
click at [358, 199] on icon "submit" at bounding box center [360, 202] width 15 height 15
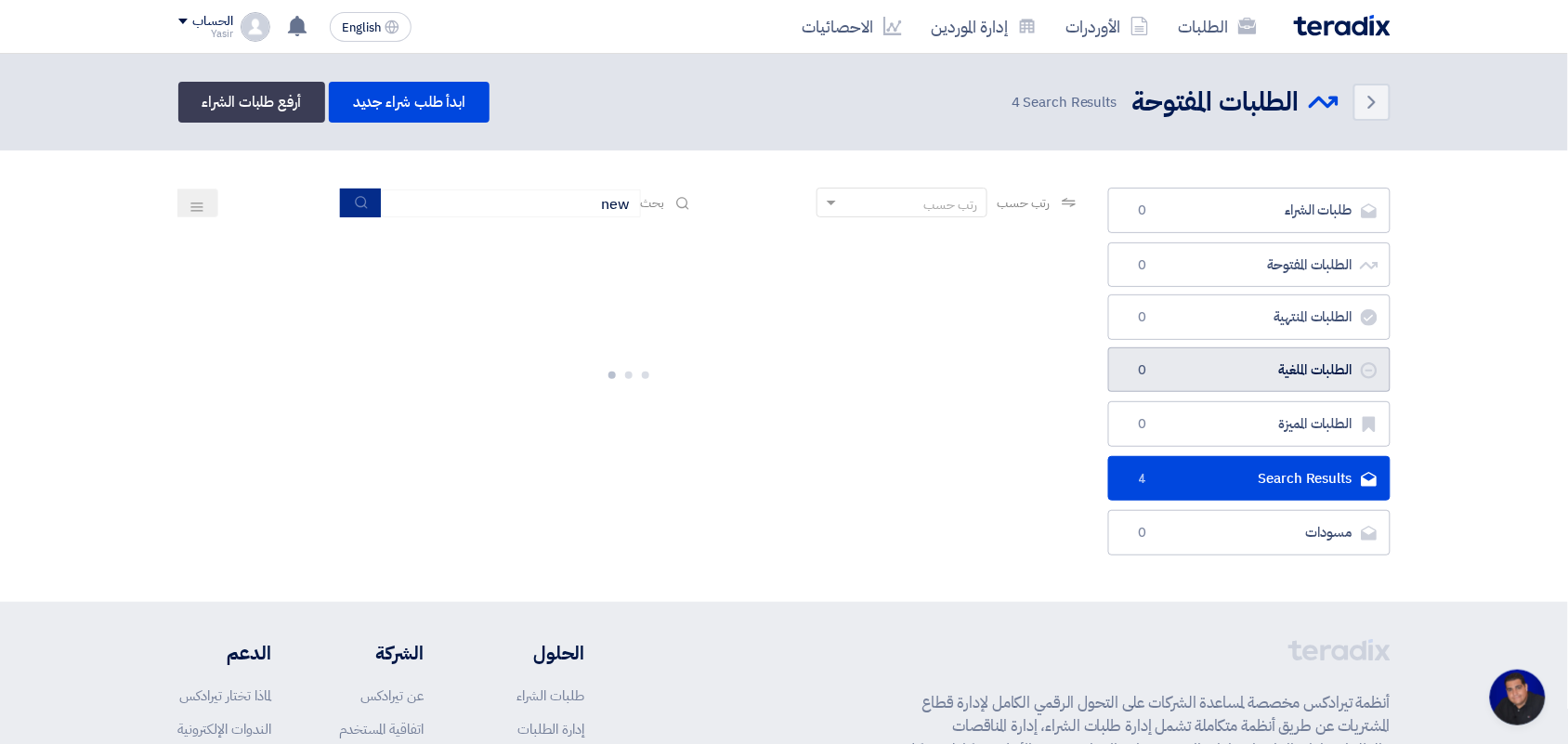
click at [340, 188] on button "submit" at bounding box center [360, 202] width 41 height 28
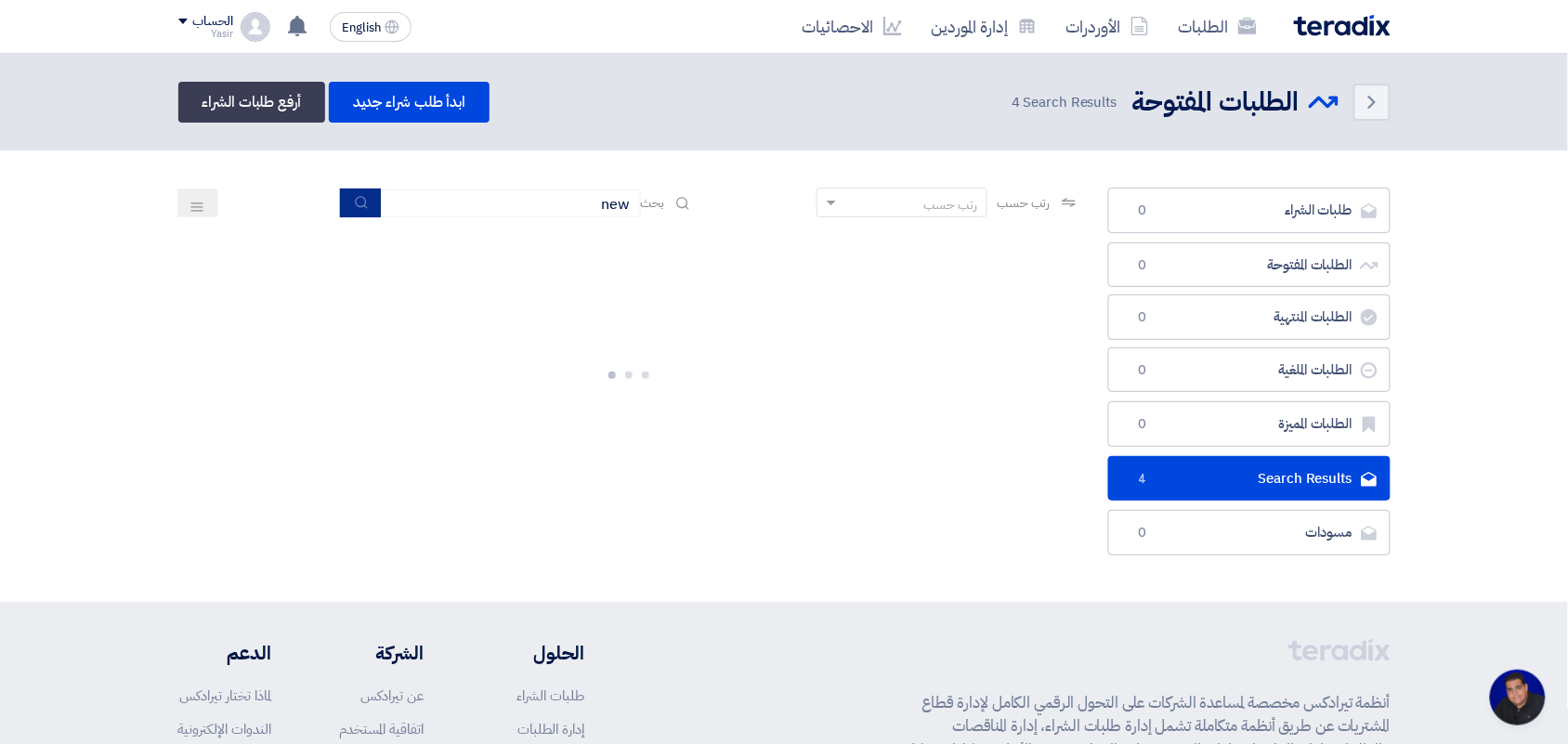
click at [340, 188] on button "submit" at bounding box center [360, 202] width 41 height 28
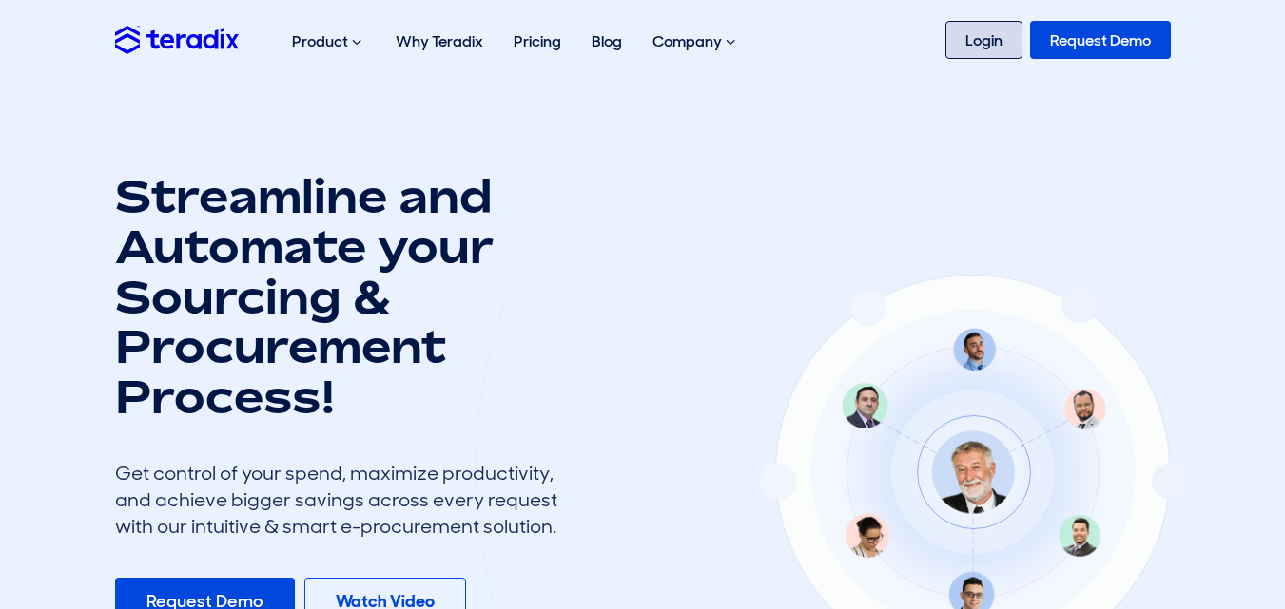
click at [996, 46] on link "Login" at bounding box center [983, 40] width 77 height 38
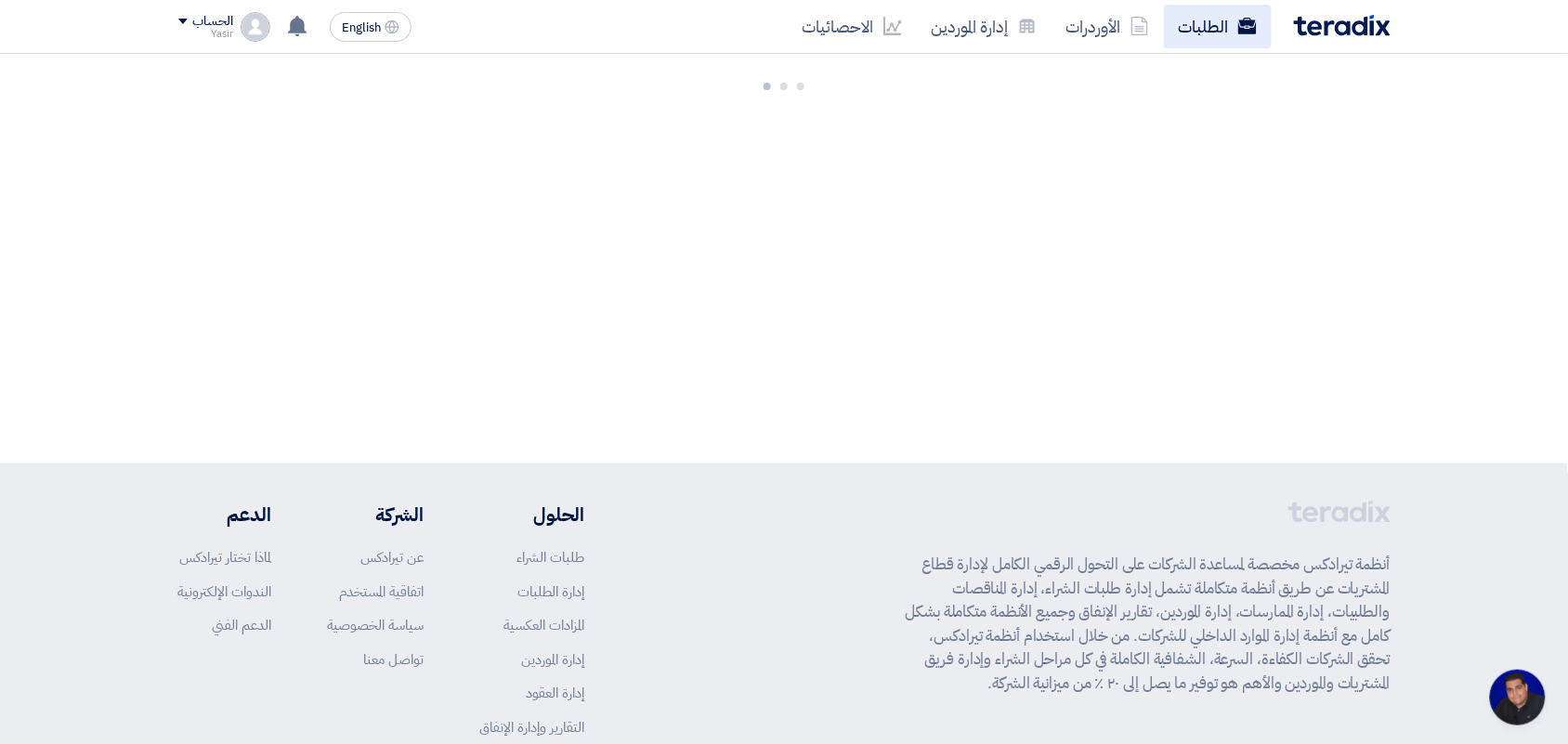
scroll to position [7, 0]
click at [1194, 29] on link "الطلبات" at bounding box center [1217, 26] width 107 height 44
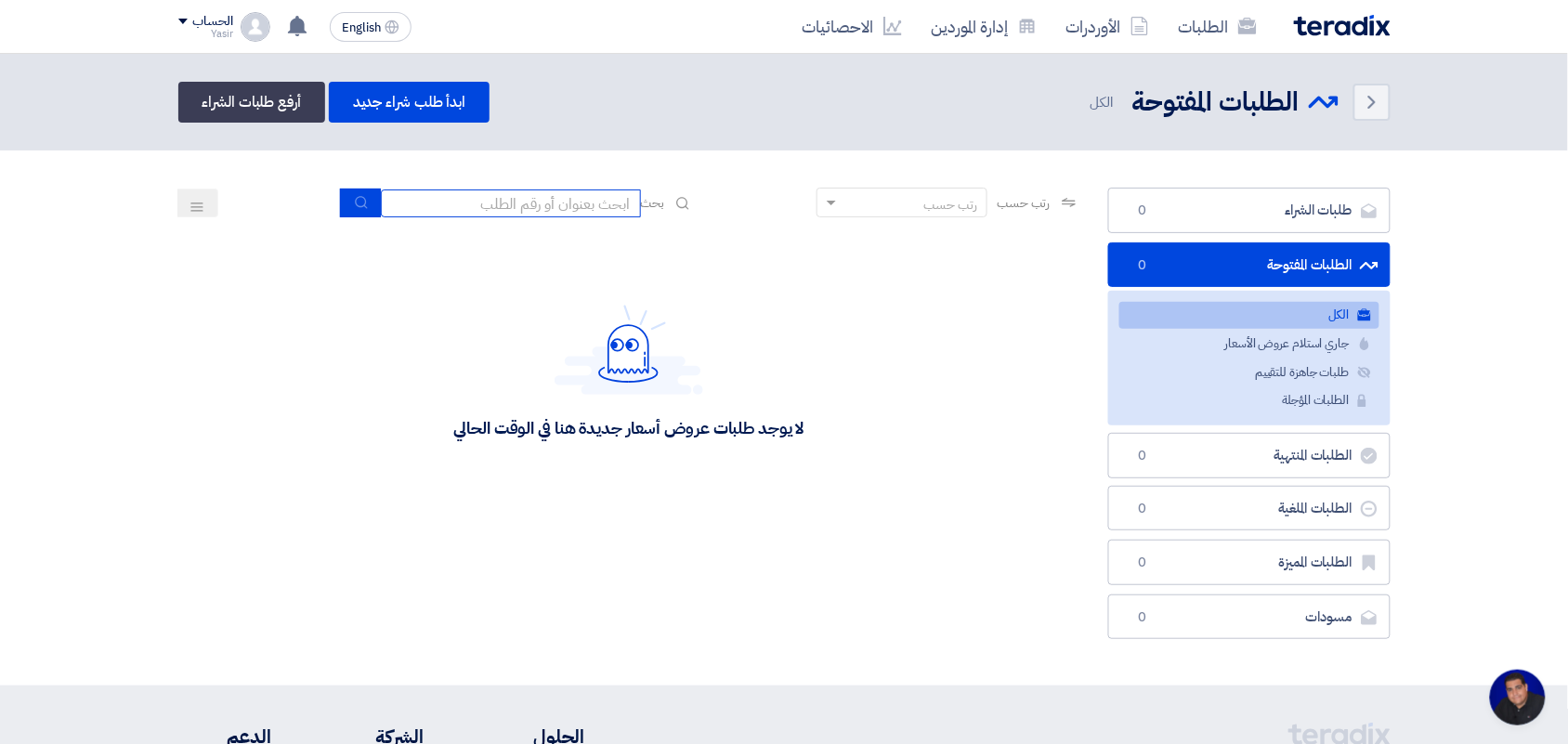
click at [530, 204] on input at bounding box center [511, 203] width 260 height 28
type input "new"
click at [354, 202] on icon "submit" at bounding box center [360, 202] width 15 height 15
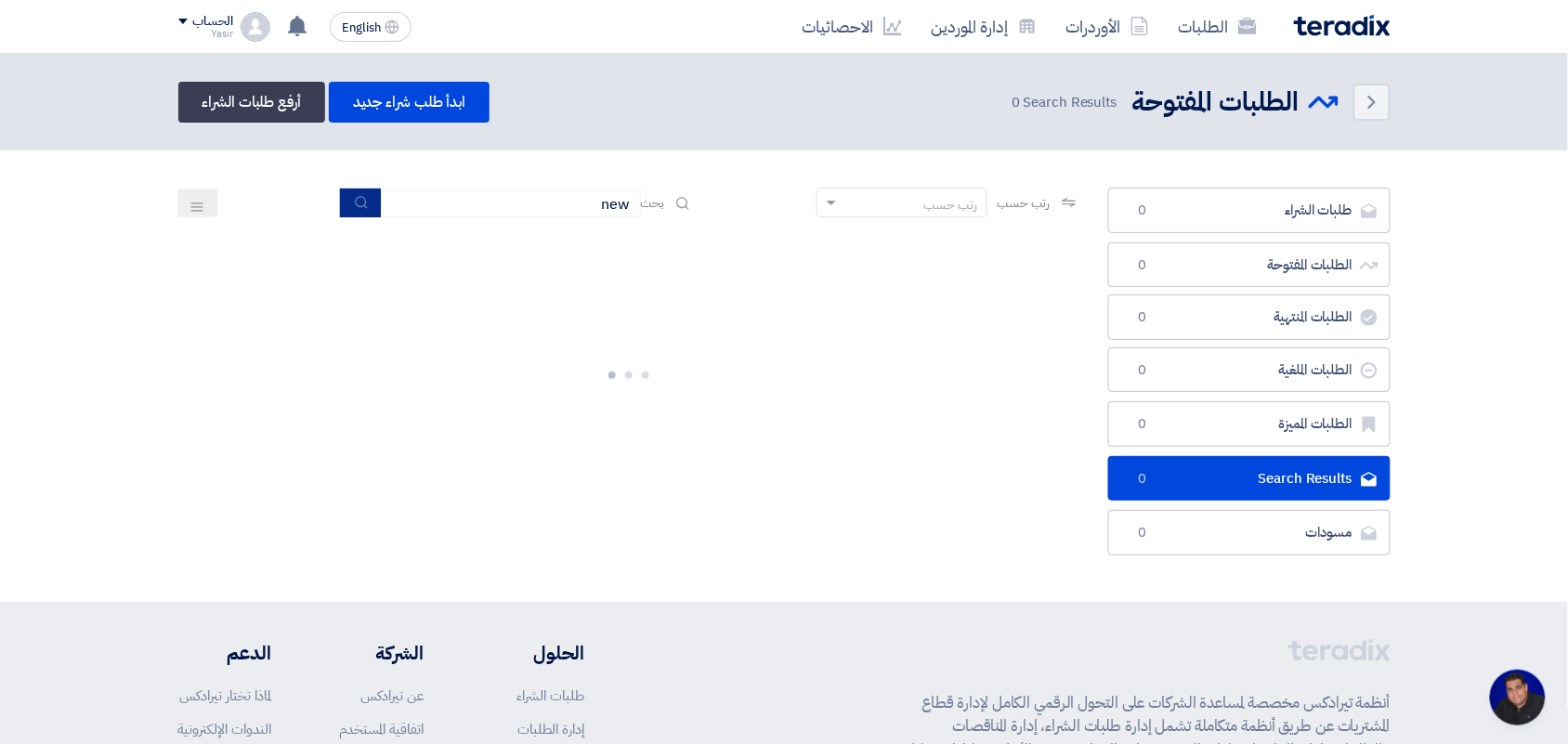
click at [350, 214] on button "submit" at bounding box center [360, 202] width 41 height 28
click at [362, 207] on icon "submit" at bounding box center [360, 202] width 15 height 15
click at [345, 207] on button "submit" at bounding box center [360, 202] width 41 height 28
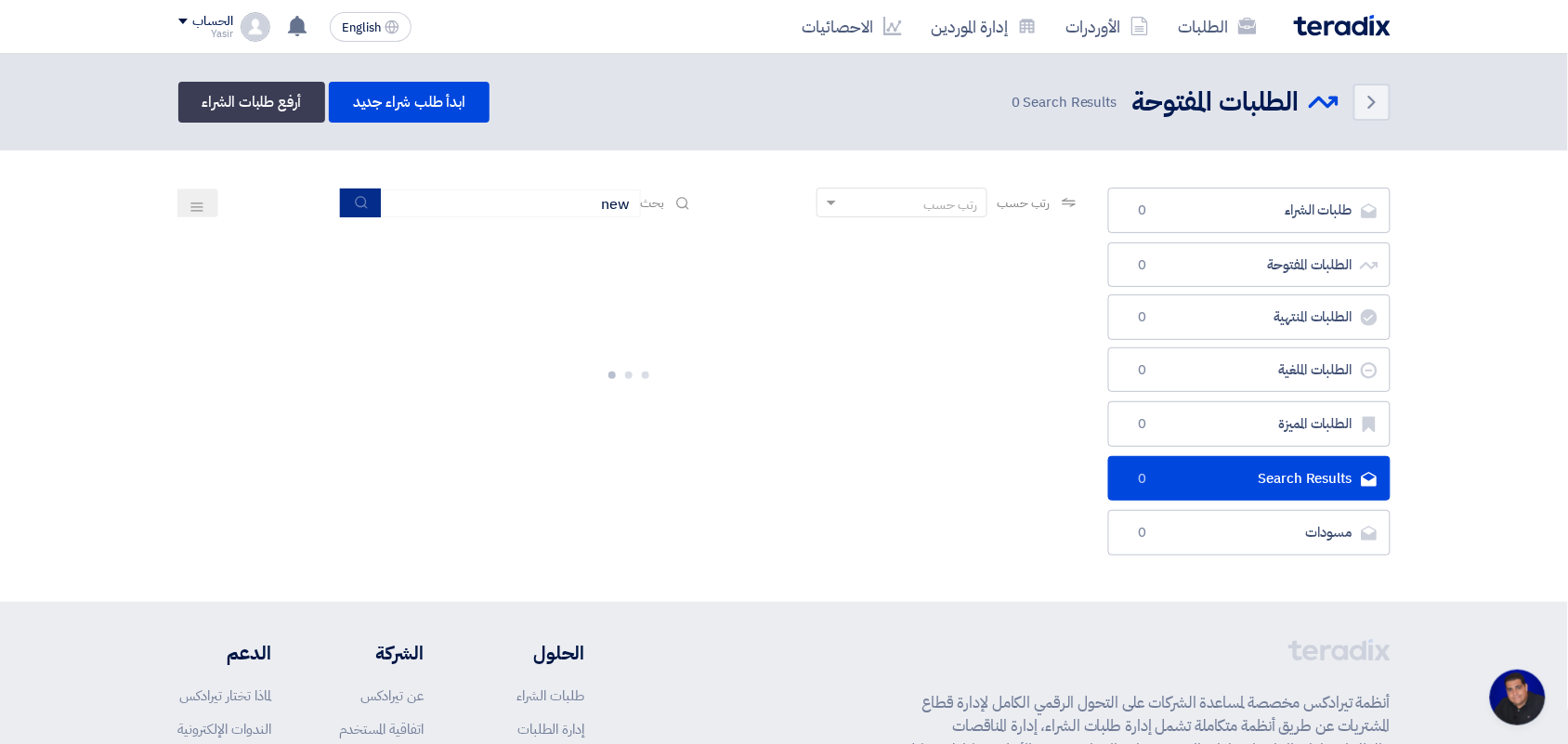
click at [345, 207] on button "submit" at bounding box center [360, 202] width 41 height 28
click at [367, 200] on button "submit" at bounding box center [360, 202] width 41 height 28
click at [359, 196] on use "submit" at bounding box center [360, 202] width 12 height 12
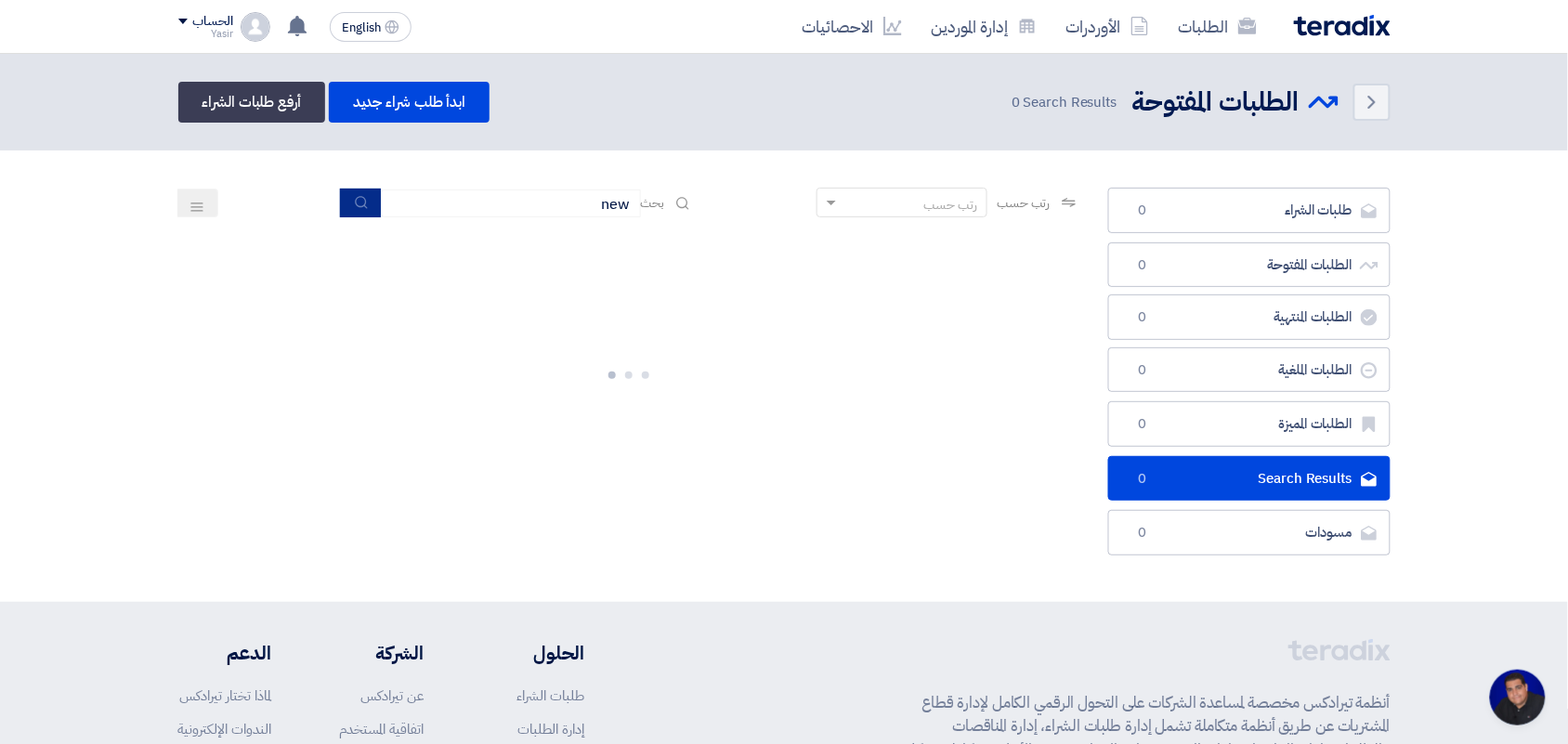
click at [354, 206] on icon "submit" at bounding box center [360, 202] width 15 height 15
click at [355, 206] on icon "submit" at bounding box center [360, 202] width 15 height 15
click at [358, 200] on icon "submit" at bounding box center [360, 202] width 15 height 15
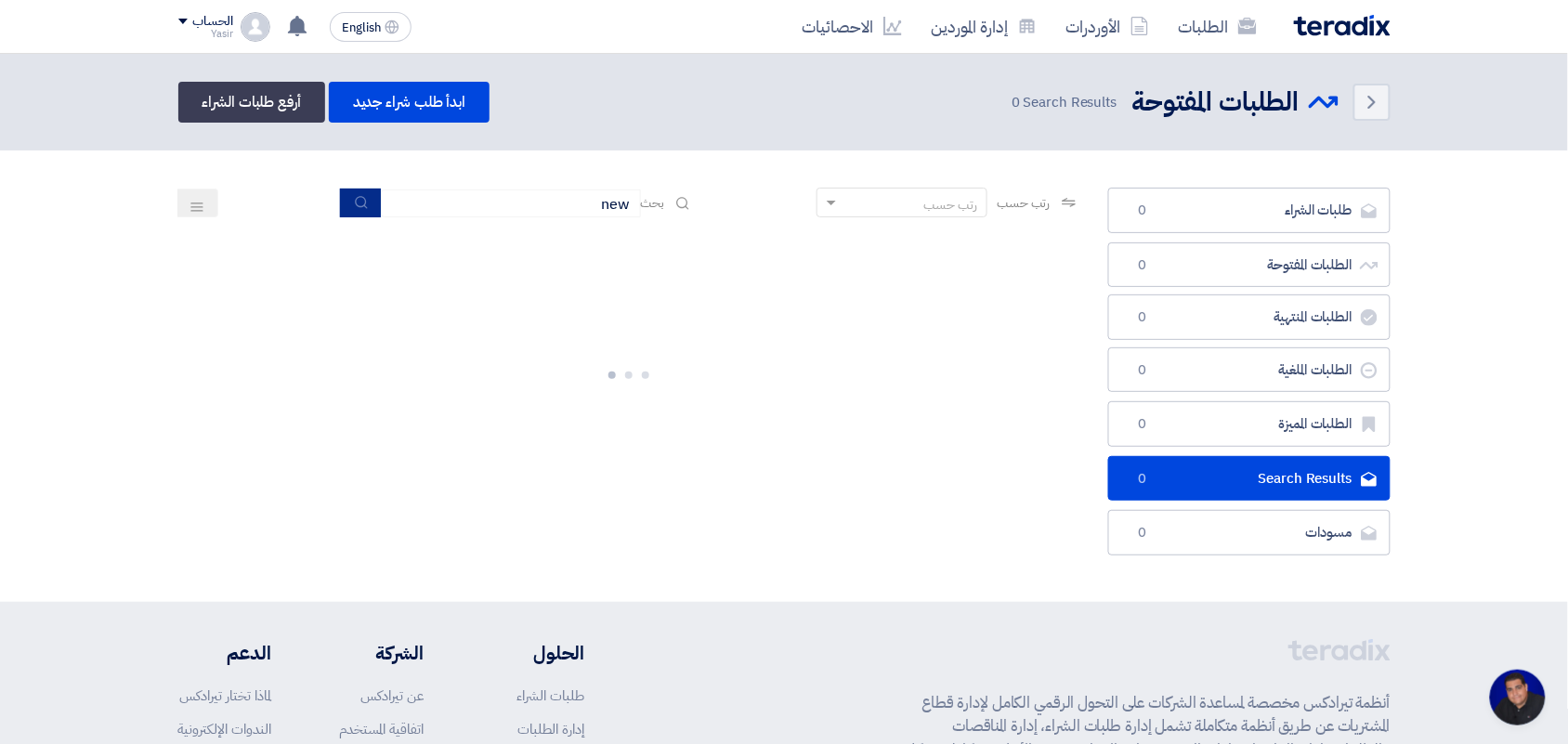
click at [358, 200] on icon "submit" at bounding box center [360, 202] width 15 height 15
click at [498, 182] on section "طلبات الشراء طلبات الشراء 0 الطلبات المفتوحة الطلبات المفتوحة 0 الطلبات المنتهي…" at bounding box center [784, 376] width 1568 height 451
click at [499, 191] on input "new" at bounding box center [511, 203] width 260 height 28
click at [369, 202] on button "submit" at bounding box center [360, 202] width 41 height 28
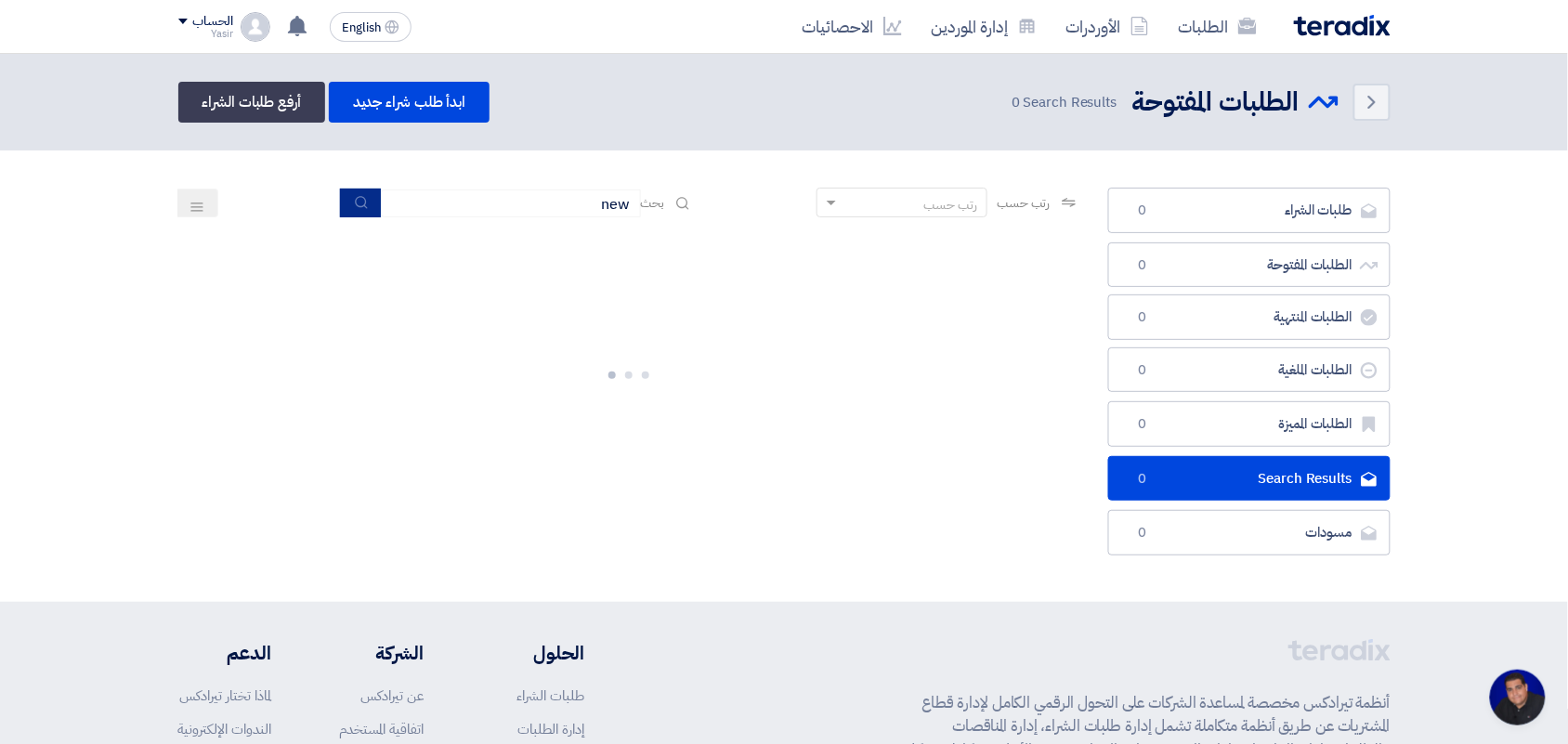
click at [360, 195] on icon "submit" at bounding box center [360, 202] width 15 height 15
click at [358, 195] on icon "submit" at bounding box center [360, 202] width 15 height 15
click at [489, 191] on input "new" at bounding box center [511, 203] width 260 height 28
click at [347, 207] on button "submit" at bounding box center [360, 202] width 41 height 28
click at [346, 206] on button "submit" at bounding box center [360, 202] width 41 height 28
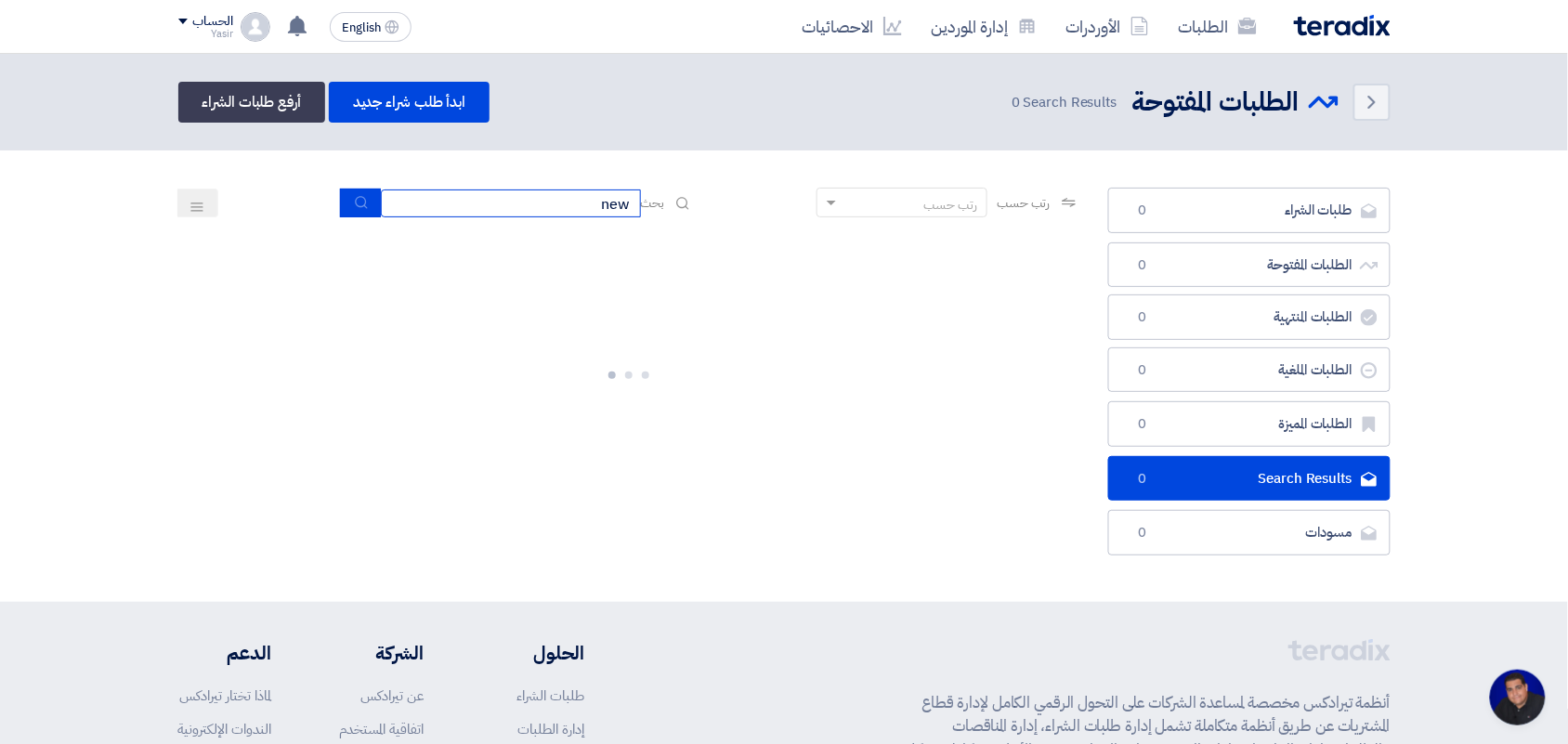
click at [440, 200] on input "new" at bounding box center [511, 203] width 260 height 28
click at [365, 198] on button "submit" at bounding box center [360, 202] width 41 height 28
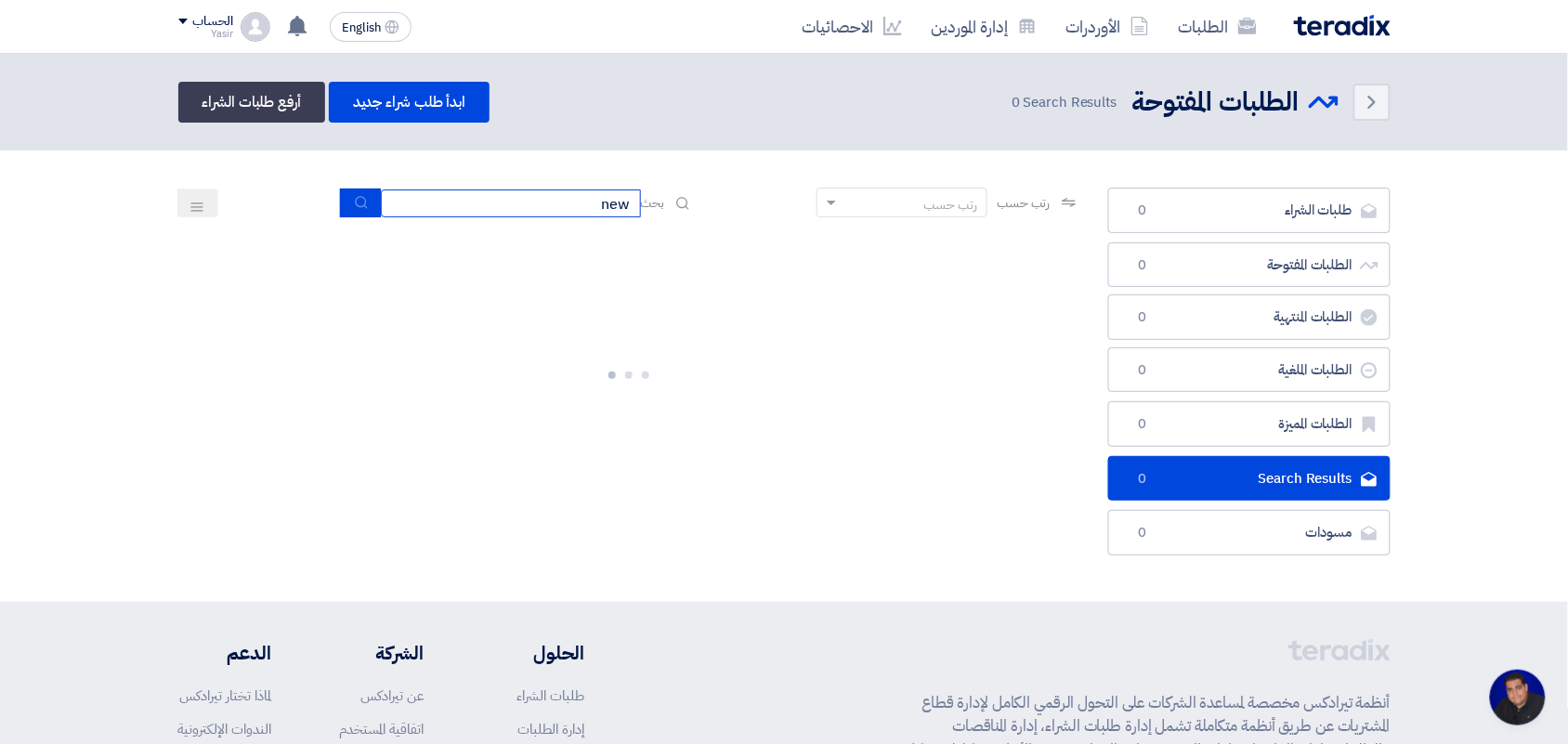
click at [488, 201] on input "new" at bounding box center [511, 203] width 260 height 28
click at [497, 209] on input "new" at bounding box center [511, 203] width 260 height 28
click at [360, 215] on button "submit" at bounding box center [360, 202] width 41 height 28
click at [577, 209] on input "new" at bounding box center [511, 203] width 260 height 28
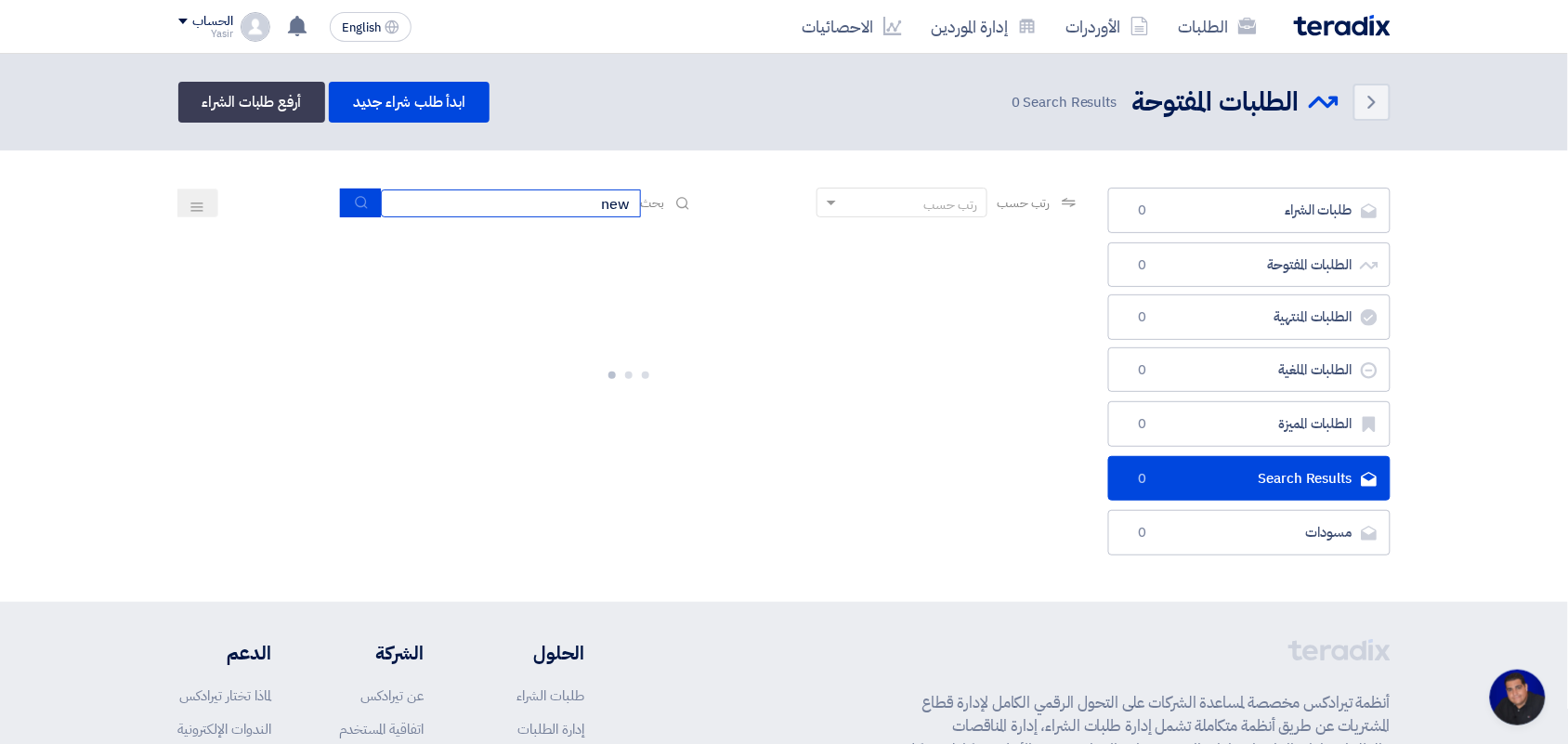
click at [577, 209] on input "new" at bounding box center [511, 203] width 260 height 28
click at [420, 184] on section "طلبات الشراء طلبات الشراء 0 الطلبات المفتوحة الطلبات المفتوحة 0 الطلبات المنتهي…" at bounding box center [784, 376] width 1568 height 451
click at [425, 204] on input "new" at bounding box center [511, 203] width 260 height 28
click at [355, 197] on icon "submit" at bounding box center [360, 202] width 15 height 15
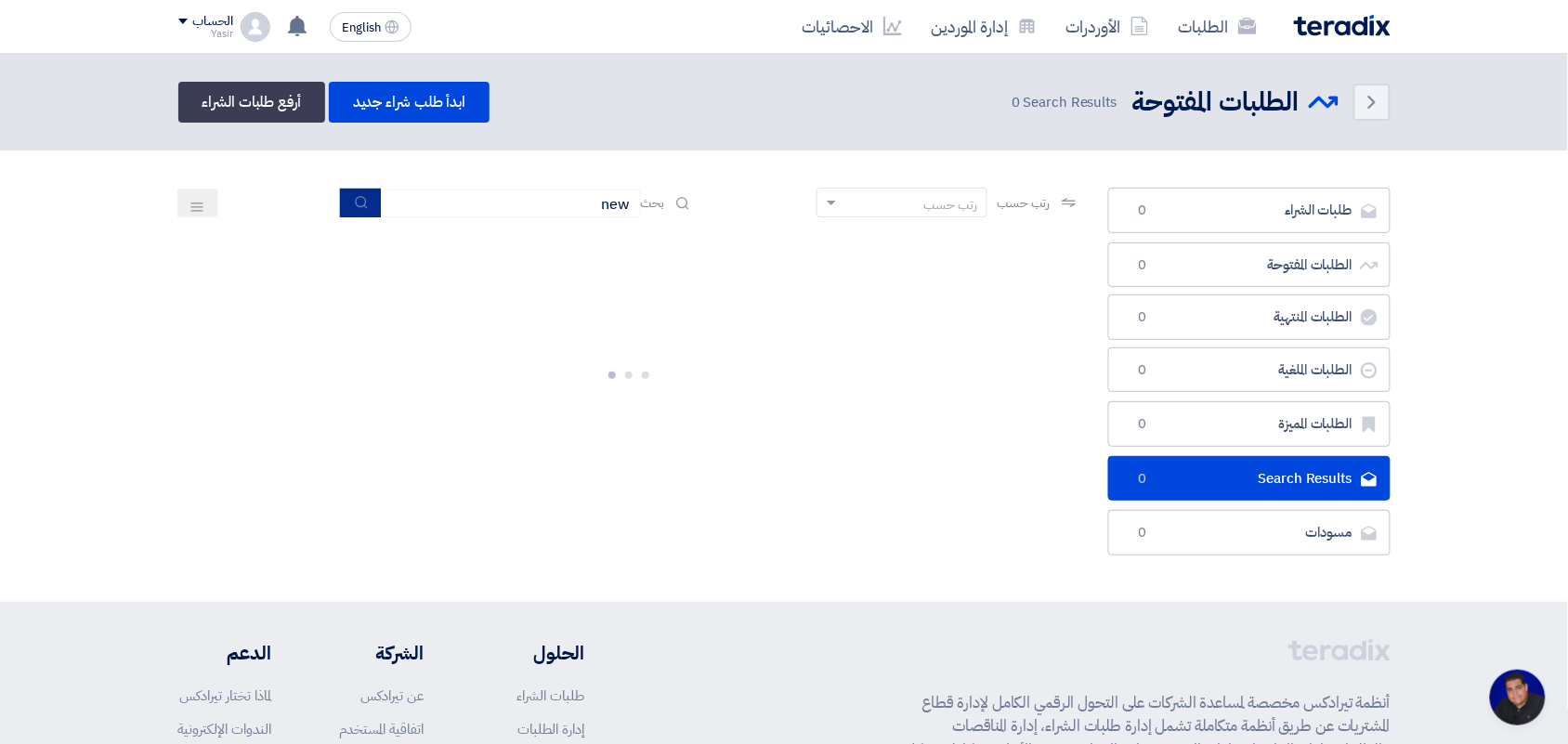
click at [355, 197] on icon "submit" at bounding box center [360, 202] width 15 height 15
click at [498, 206] on input "new" at bounding box center [511, 203] width 260 height 28
click at [355, 200] on icon "submit" at bounding box center [360, 202] width 15 height 15
click at [474, 182] on section "طلبات الشراء طلبات الشراء 0 الطلبات المفتوحة الطلبات المفتوحة 0 الطلبات المنتهي…" at bounding box center [784, 376] width 1568 height 451
click at [482, 200] on input "new" at bounding box center [511, 203] width 260 height 28
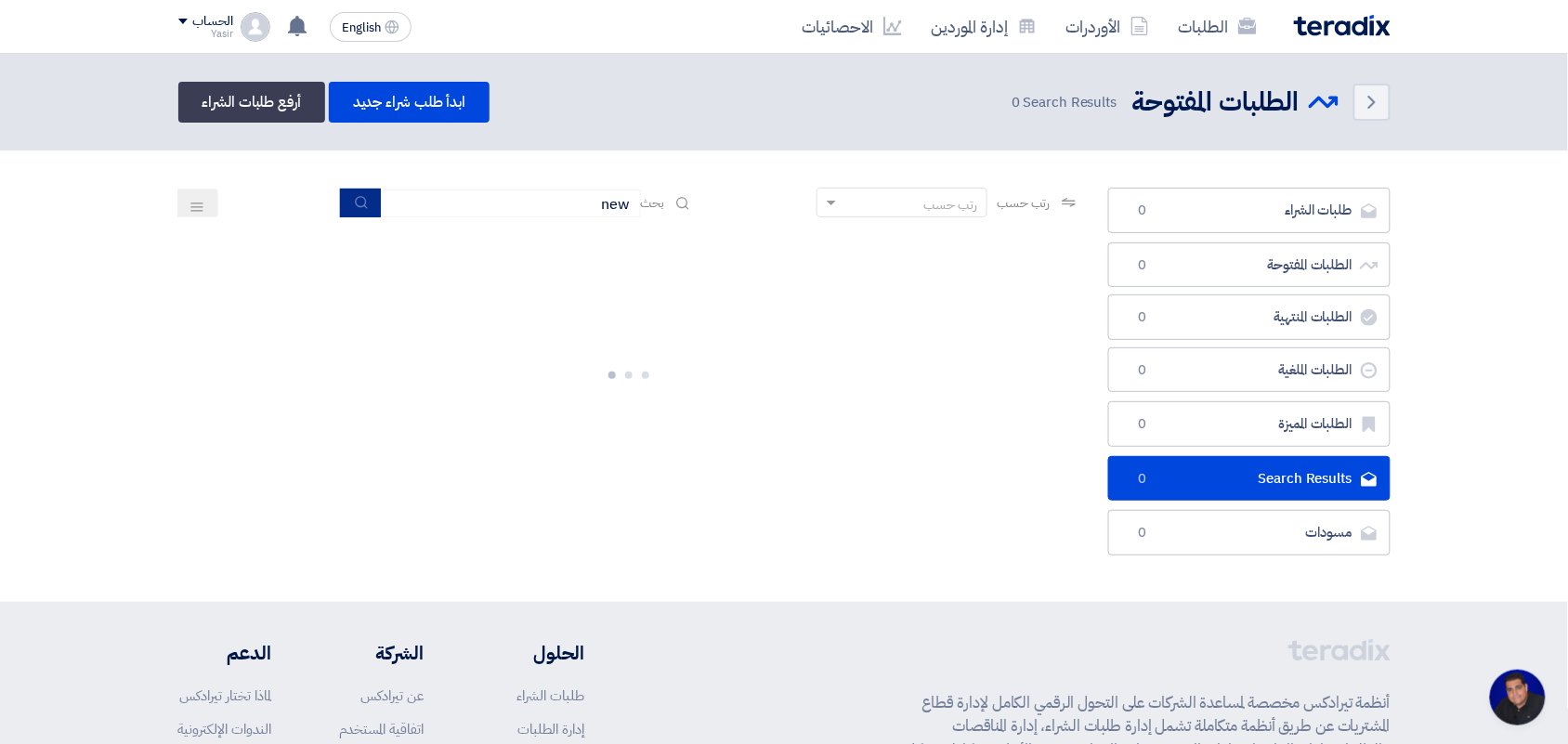
click at [349, 202] on button "submit" at bounding box center [360, 202] width 41 height 28
click at [534, 218] on div "رتب حسب رتب حسب بحث new" at bounding box center [629, 210] width 902 height 45
click at [532, 206] on input "new" at bounding box center [511, 203] width 260 height 28
click at [359, 214] on button "submit" at bounding box center [360, 202] width 41 height 28
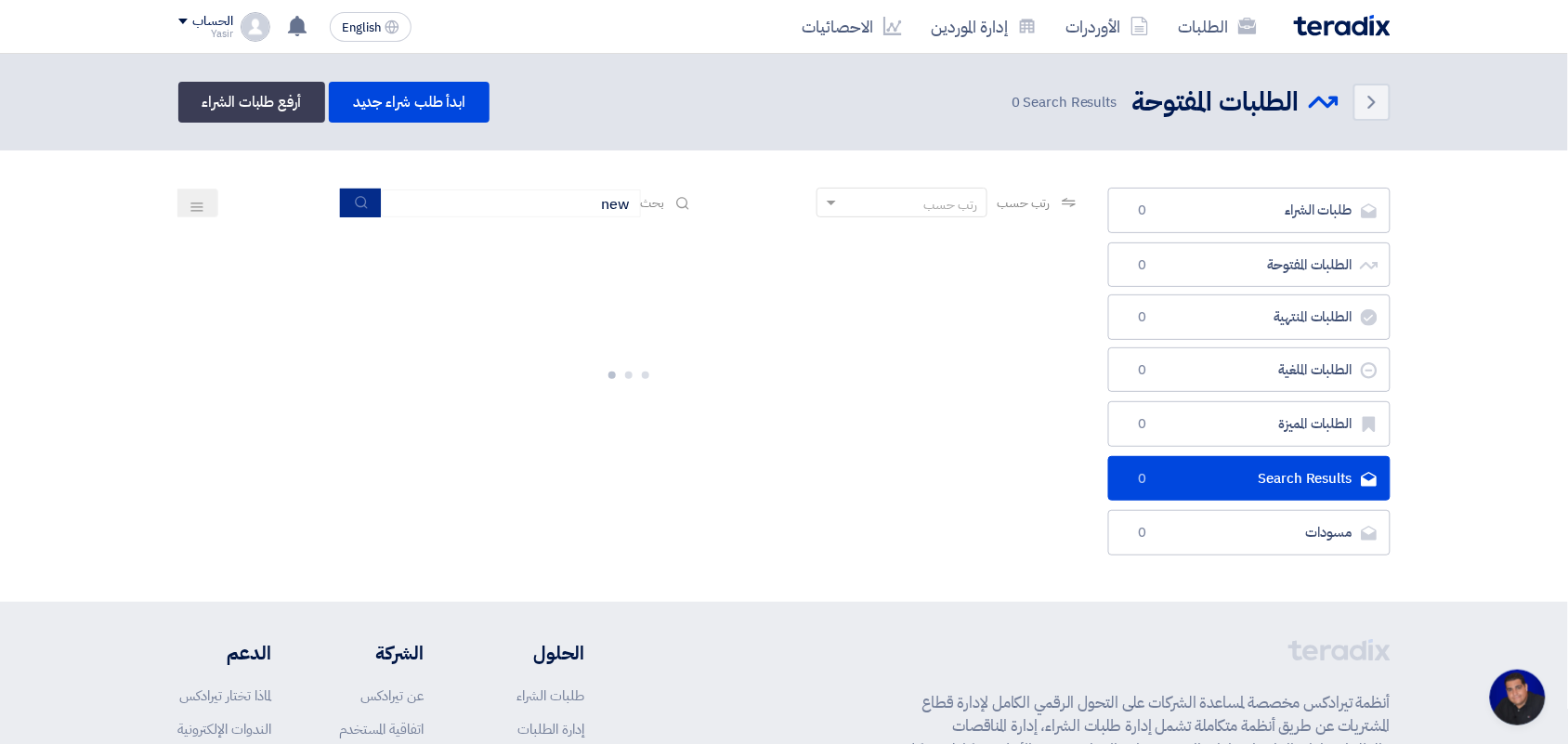
click at [359, 214] on button "submit" at bounding box center [360, 202] width 41 height 28
click at [530, 214] on input "new" at bounding box center [511, 203] width 260 height 28
click at [582, 211] on input "new" at bounding box center [511, 203] width 260 height 28
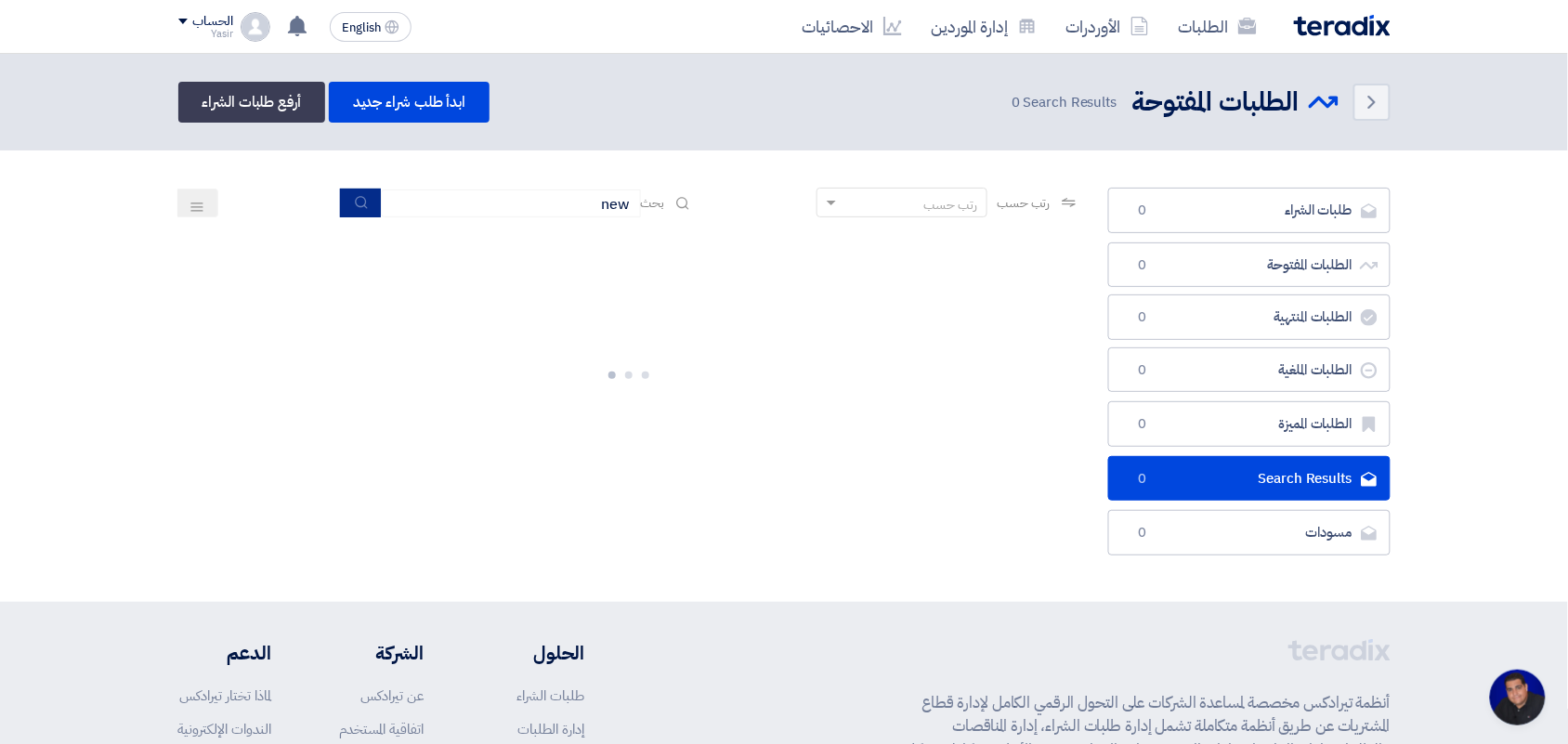
click at [354, 207] on icon "submit" at bounding box center [360, 202] width 15 height 15
click at [471, 225] on div "رتب حسب رتب حسب بحث new" at bounding box center [629, 210] width 902 height 45
click at [471, 209] on input "new" at bounding box center [511, 203] width 260 height 28
click at [470, 205] on input "new" at bounding box center [511, 203] width 260 height 28
click at [331, 205] on div "رتب حسب رتب حسب بحث new" at bounding box center [629, 210] width 902 height 45
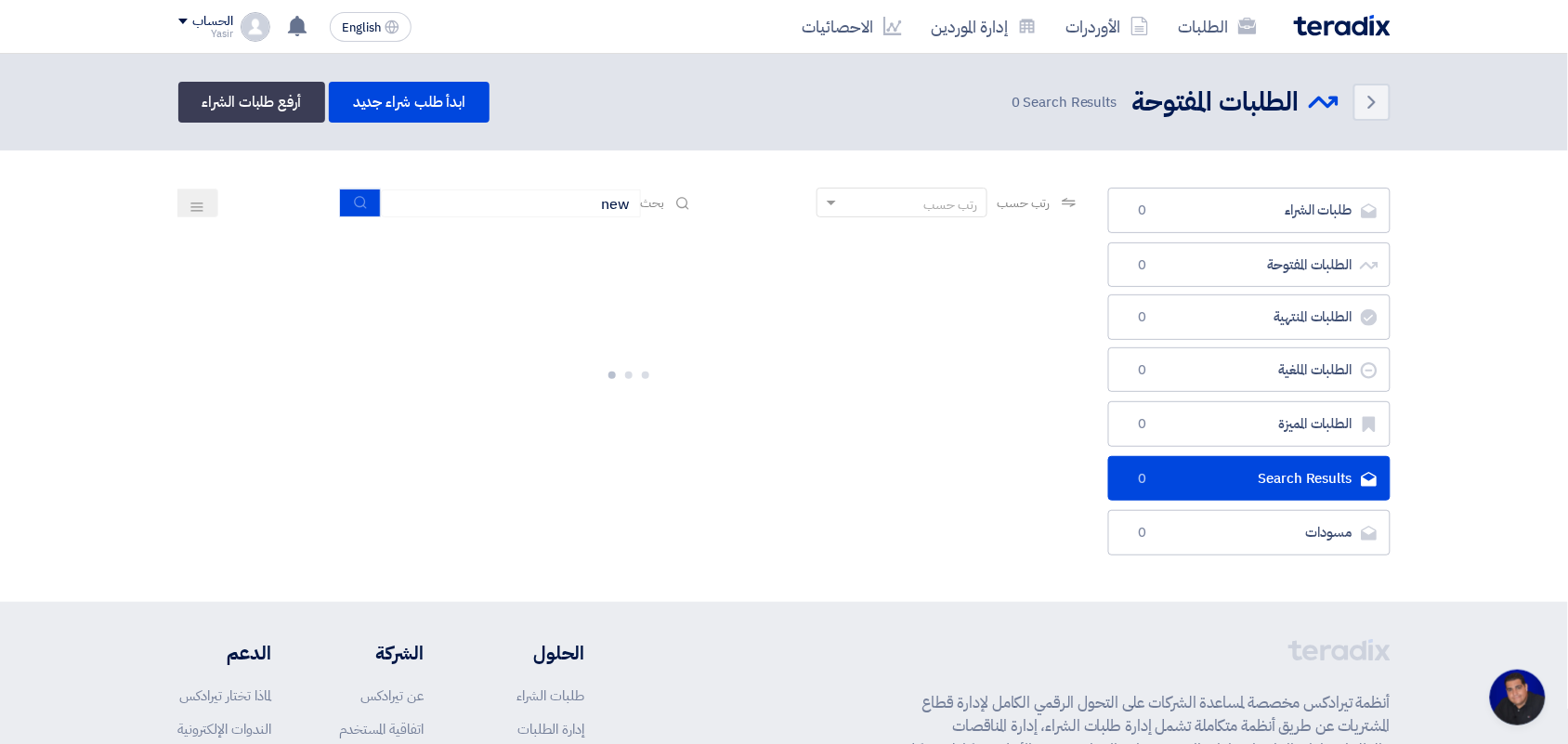
click at [331, 205] on div "رتب حسب رتب حسب بحث new" at bounding box center [629, 210] width 902 height 45
click at [372, 215] on button "submit" at bounding box center [360, 202] width 41 height 28
click at [487, 215] on input "new" at bounding box center [511, 203] width 260 height 28
click at [486, 215] on input "new" at bounding box center [511, 203] width 260 height 28
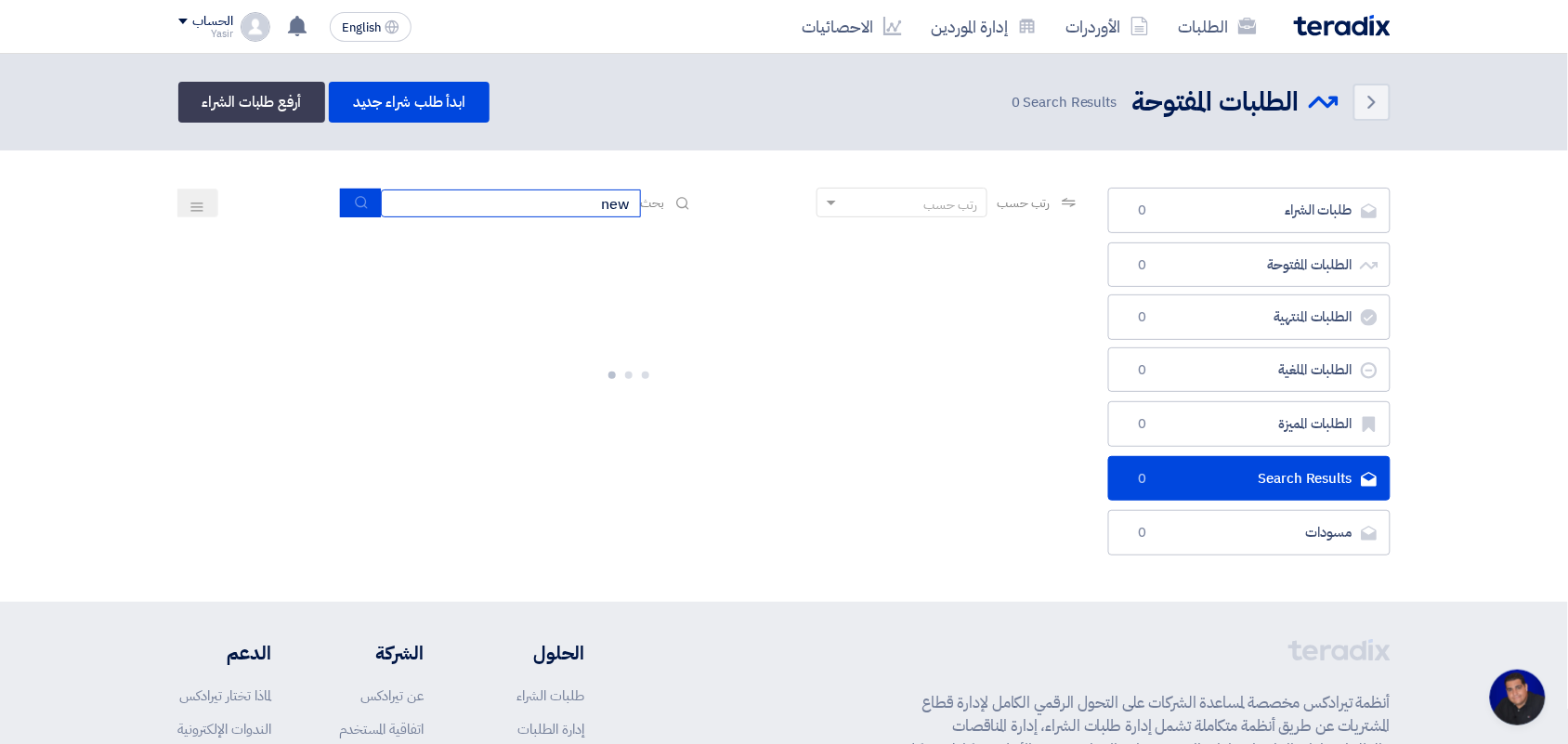
click at [483, 215] on input "new" at bounding box center [511, 203] width 260 height 28
click at [349, 209] on button "submit" at bounding box center [360, 202] width 41 height 28
click at [486, 221] on div "رتب حسب رتب حسب بحث new" at bounding box center [629, 210] width 902 height 45
click at [489, 214] on input "new" at bounding box center [511, 203] width 260 height 28
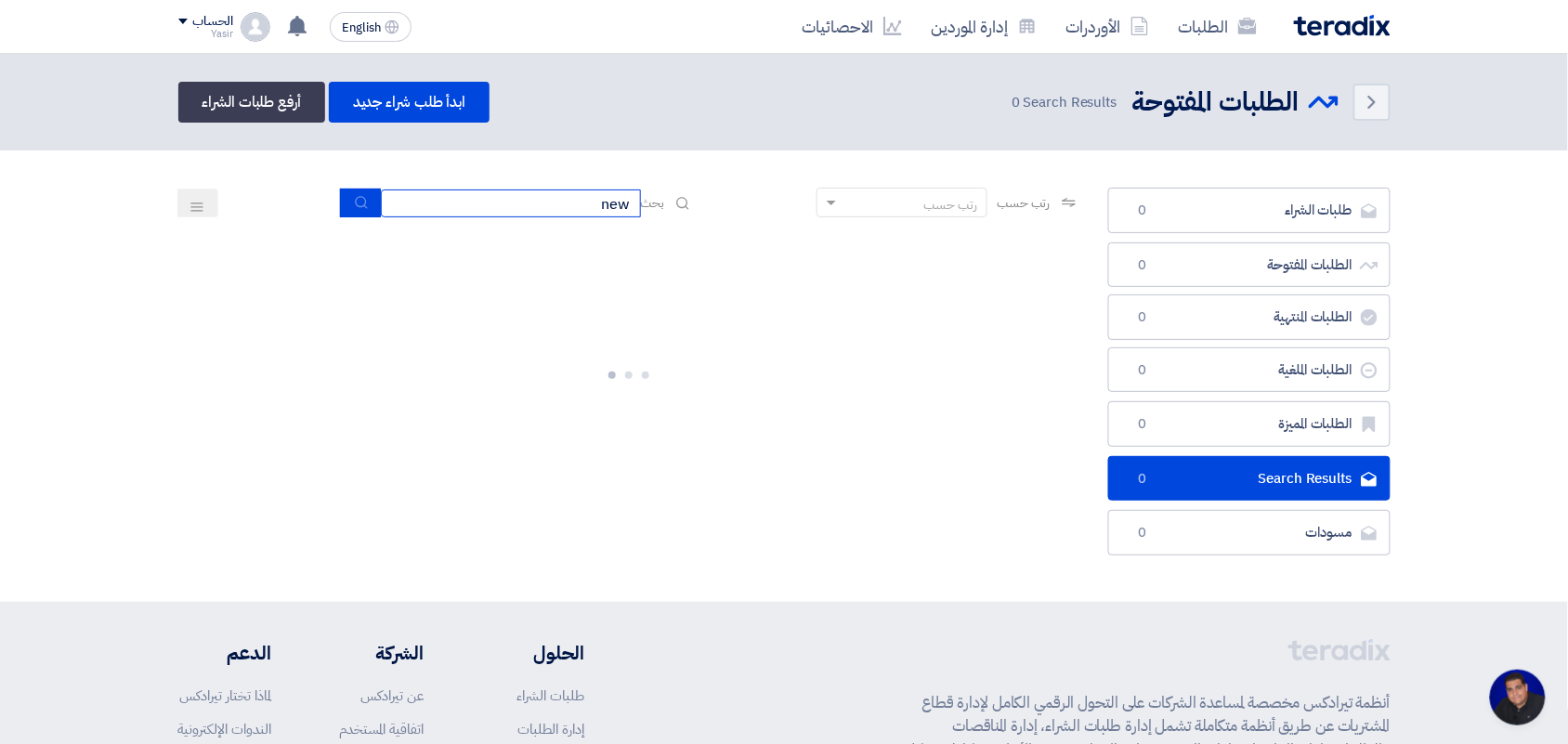
click at [489, 214] on input "new" at bounding box center [511, 203] width 260 height 28
click at [363, 199] on icon "submit" at bounding box center [360, 202] width 15 height 15
click at [414, 197] on input "new" at bounding box center [511, 203] width 260 height 28
click at [340, 195] on button "submit" at bounding box center [360, 202] width 41 height 28
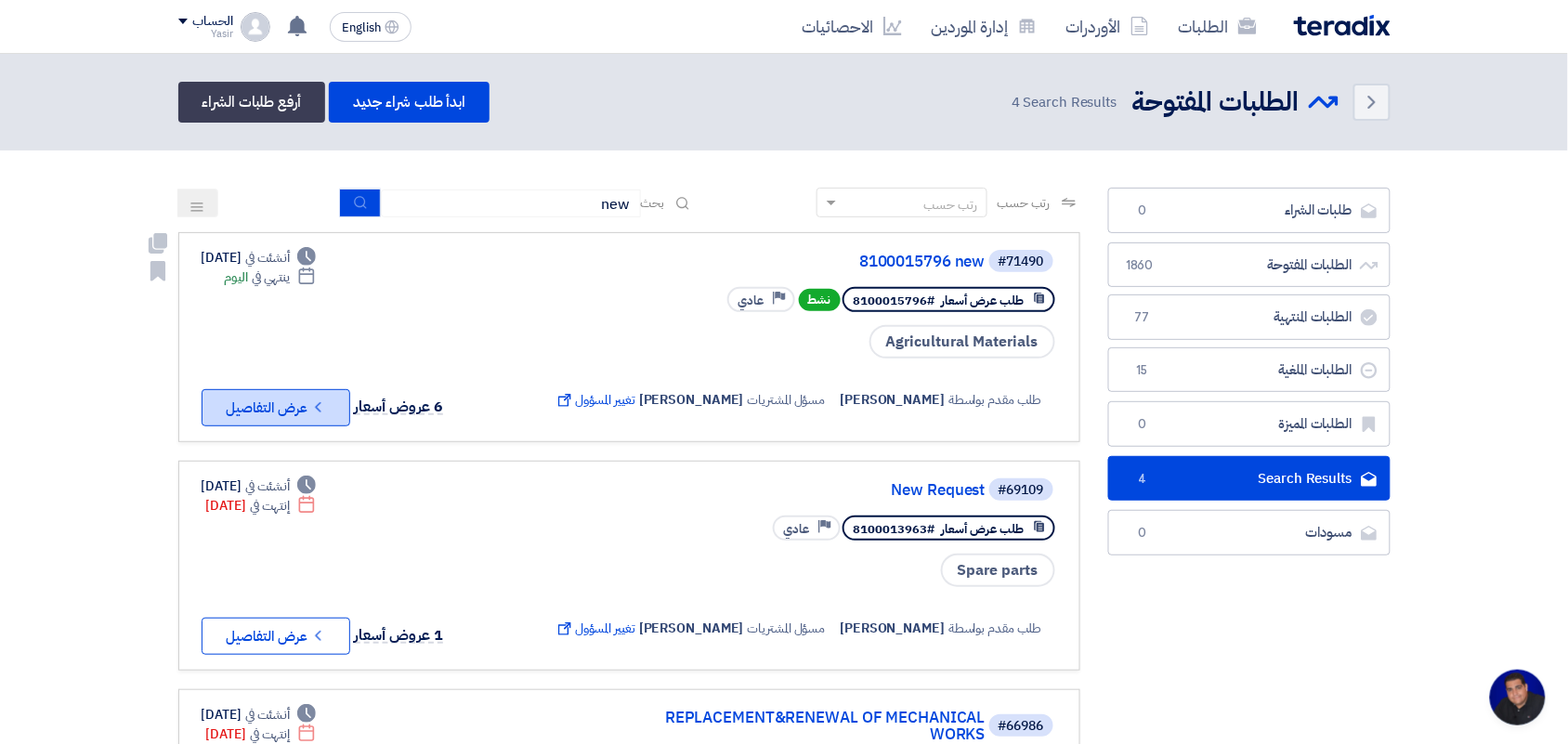
click at [284, 404] on button "Check details عرض التفاصيل" at bounding box center [275, 407] width 148 height 37
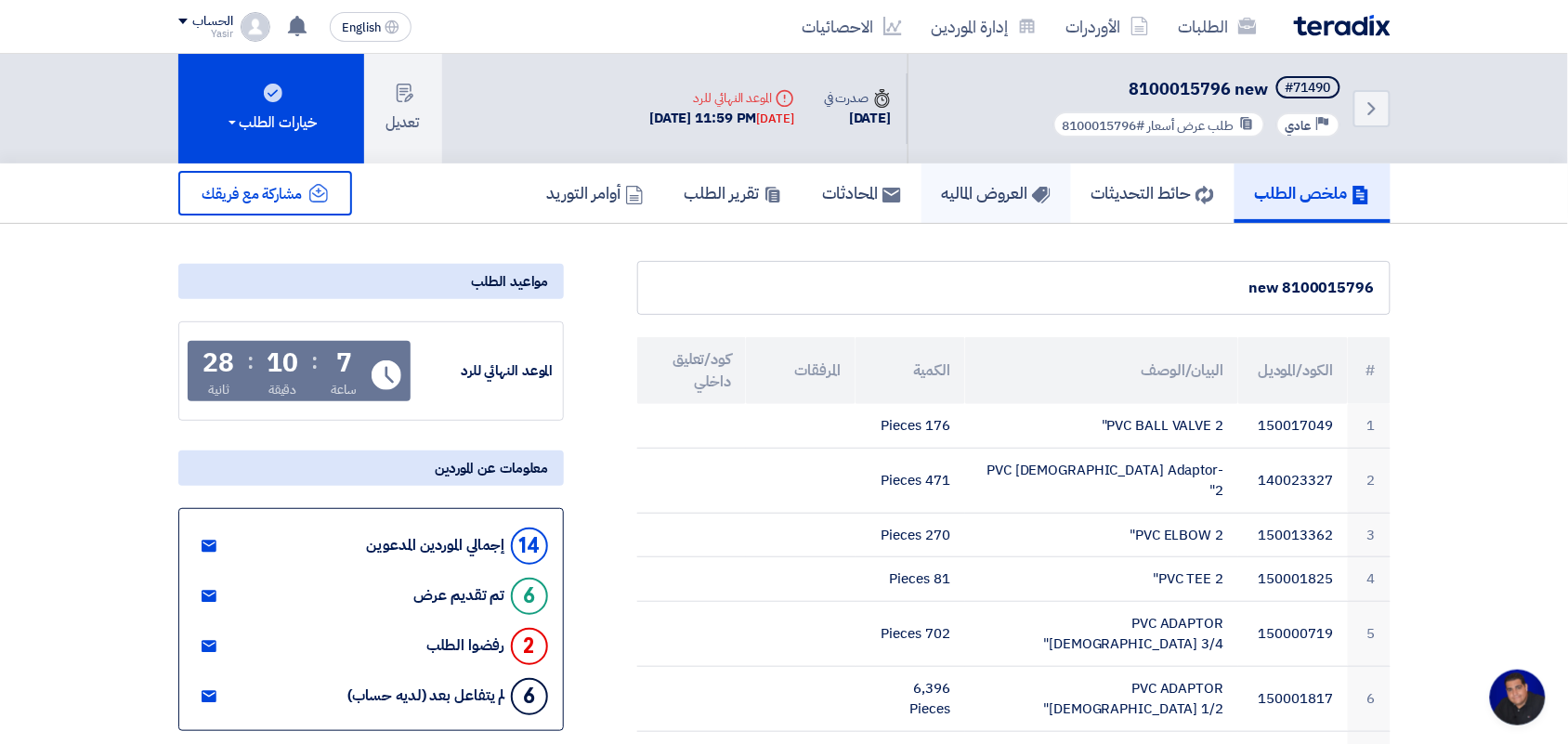
click at [1001, 190] on h5 "العروض الماليه" at bounding box center [996, 192] width 108 height 21
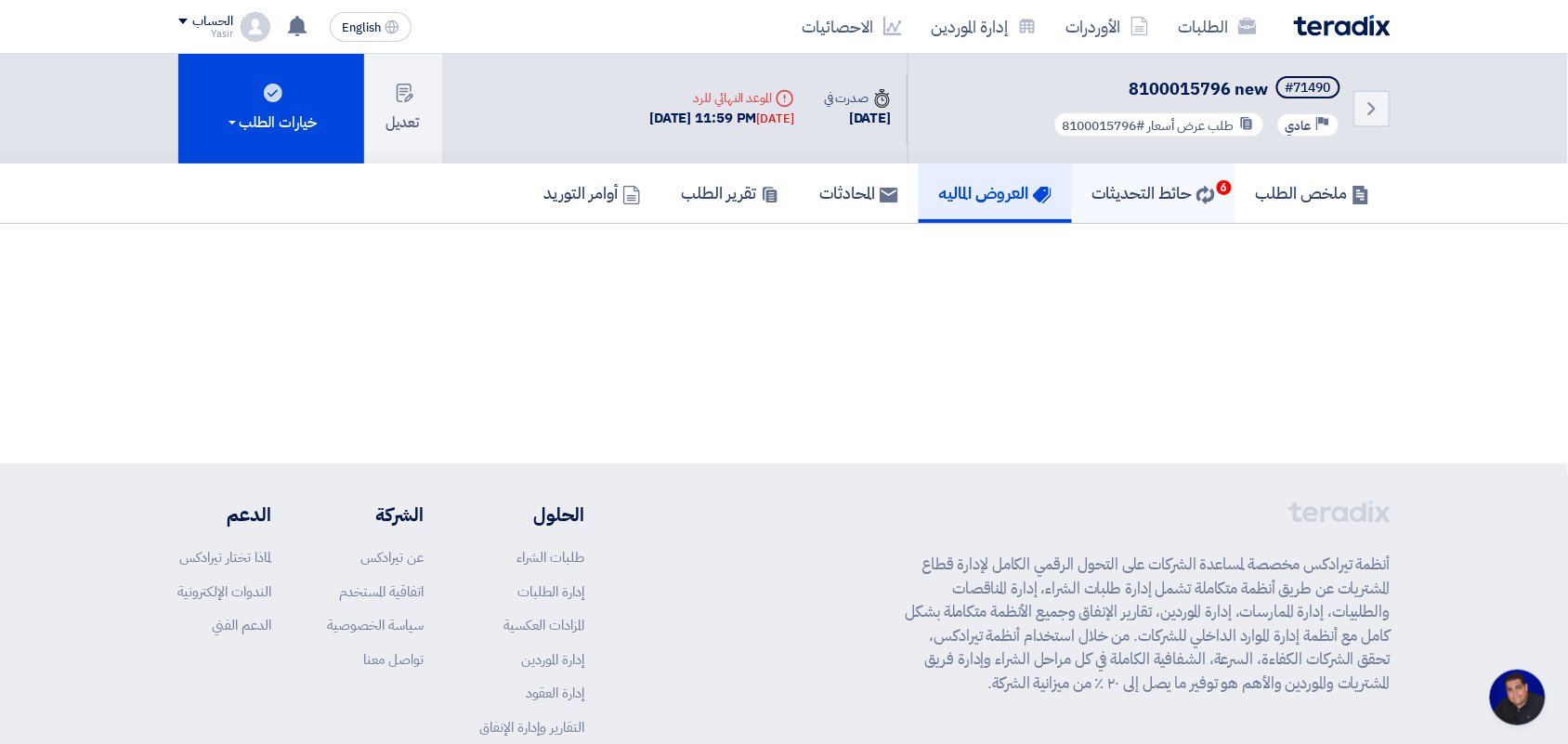
click at [1172, 198] on h5 "حائط التحديثات 6" at bounding box center [1154, 192] width 123 height 21
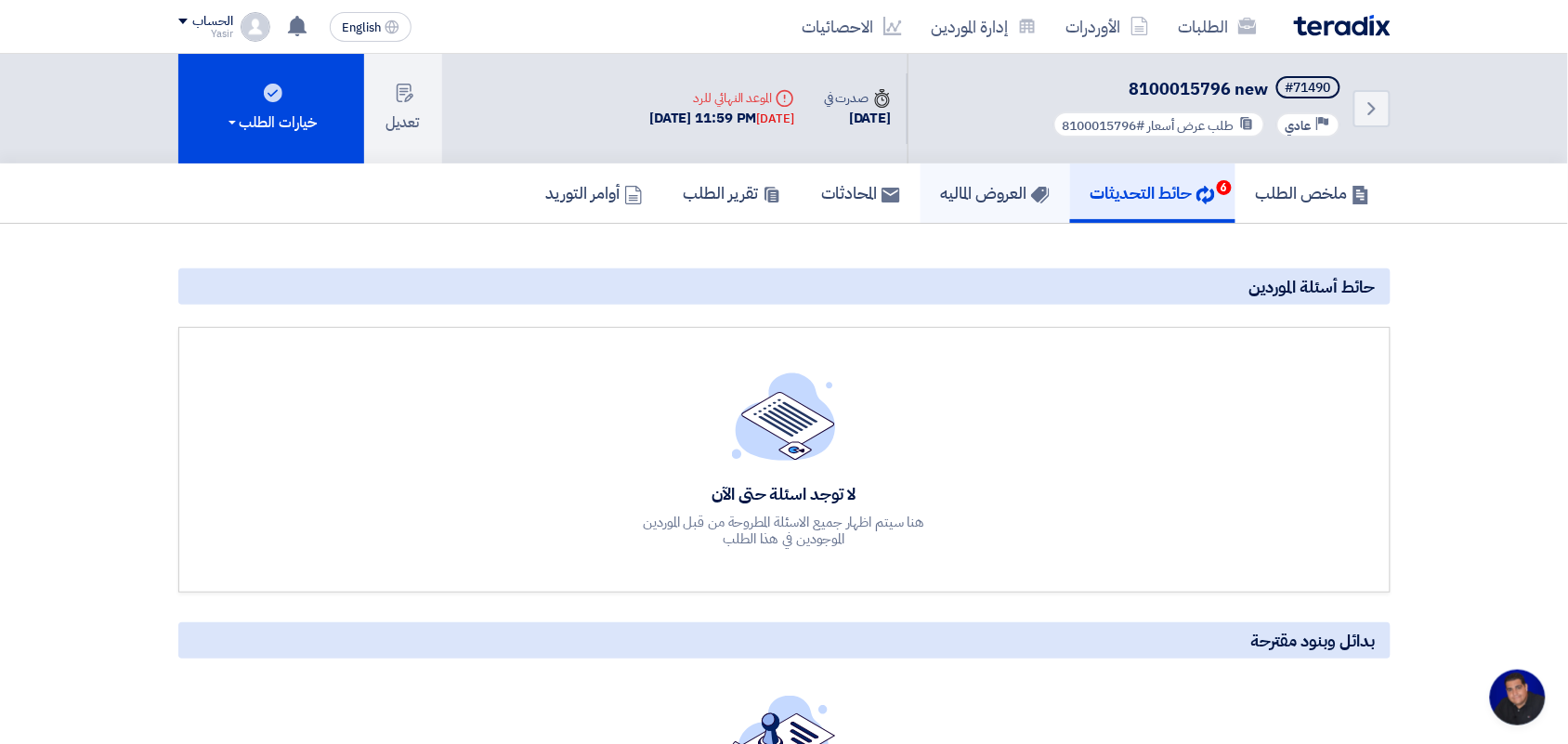
click at [1018, 192] on h5 "العروض الماليه" at bounding box center [995, 192] width 108 height 21
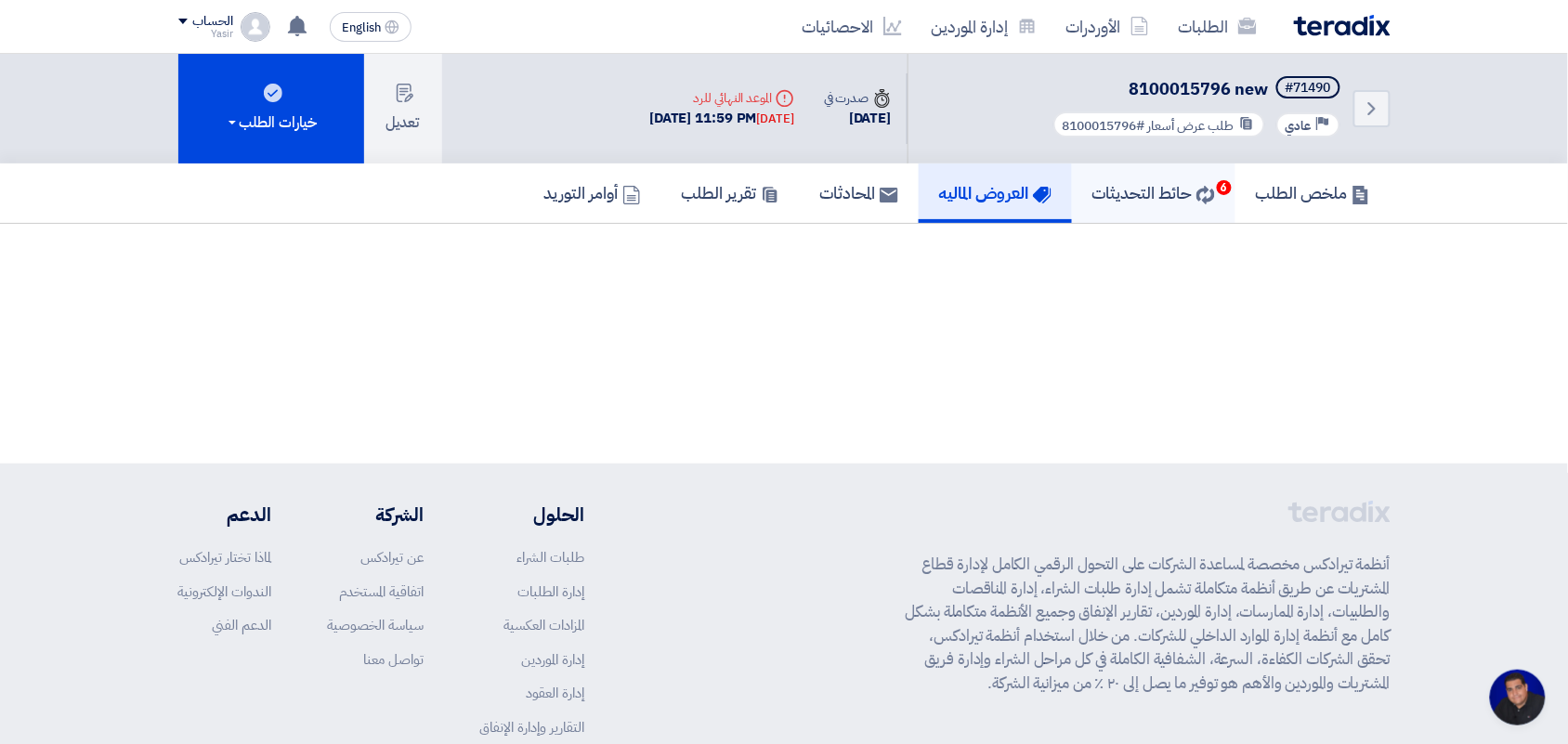
click at [1105, 188] on h5 "حائط التحديثات 6" at bounding box center [1154, 192] width 123 height 21
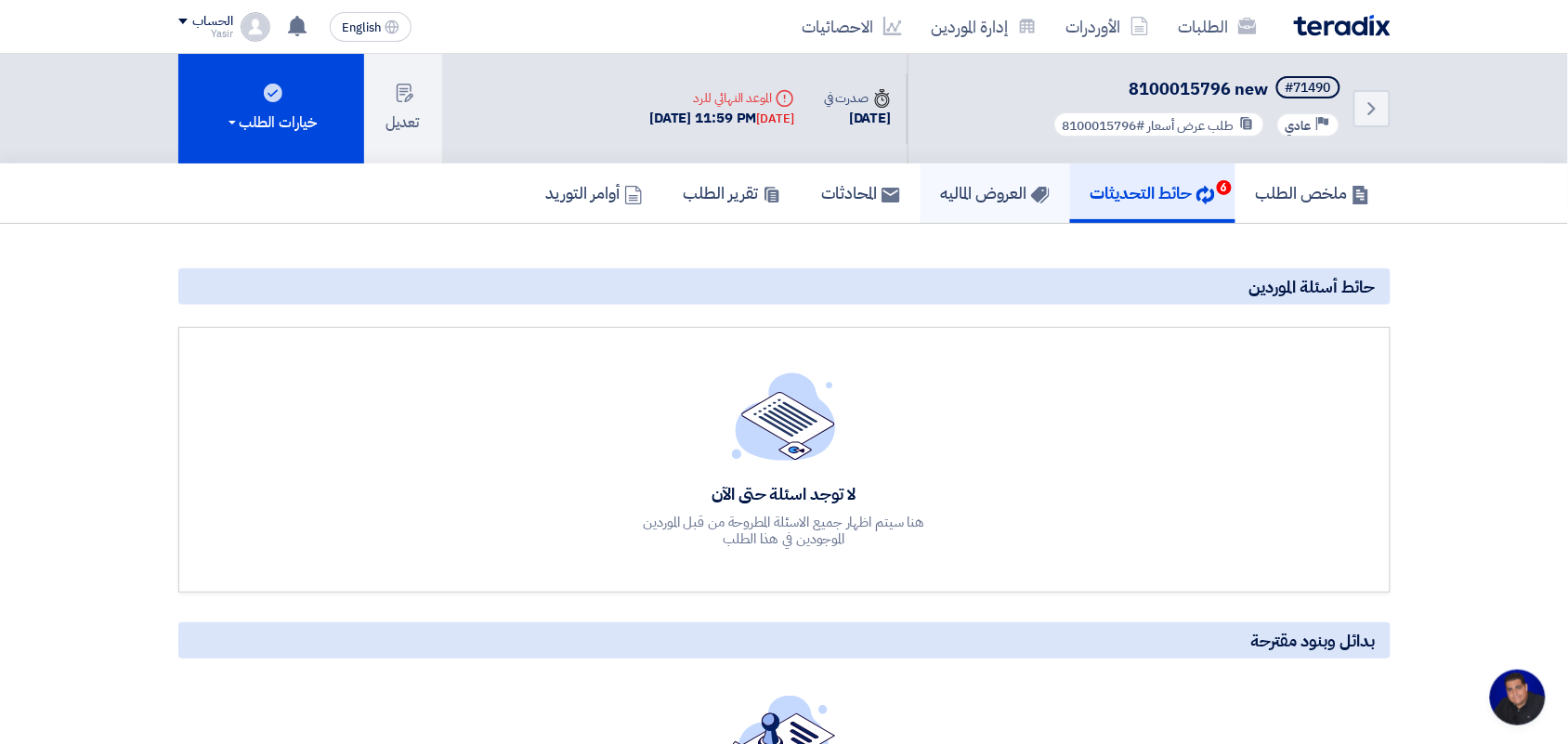
click at [973, 192] on h5 "العروض الماليه" at bounding box center [995, 192] width 108 height 21
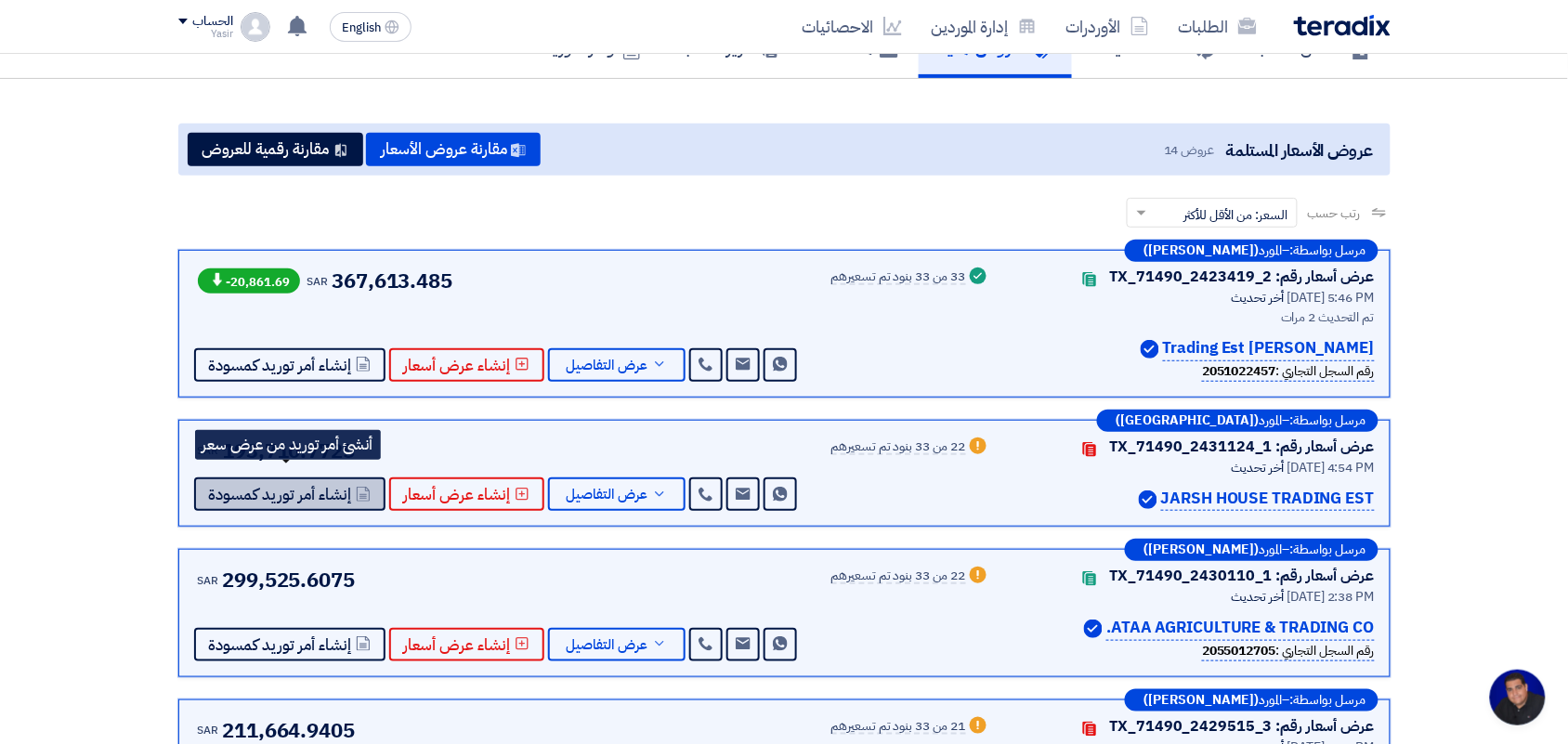
scroll to position [116, 0]
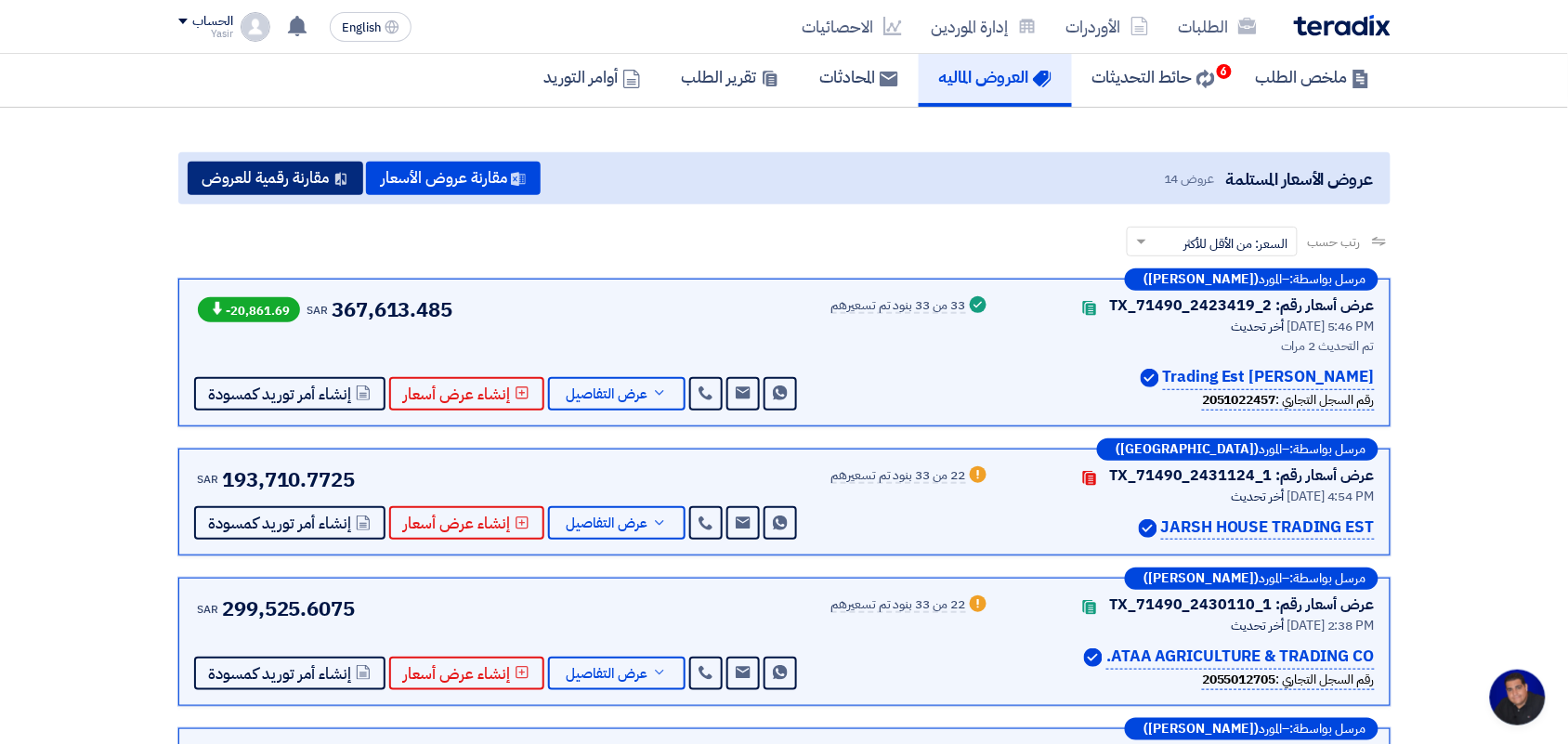
click at [261, 174] on button "مقارنة رقمية للعروض" at bounding box center [275, 178] width 176 height 33
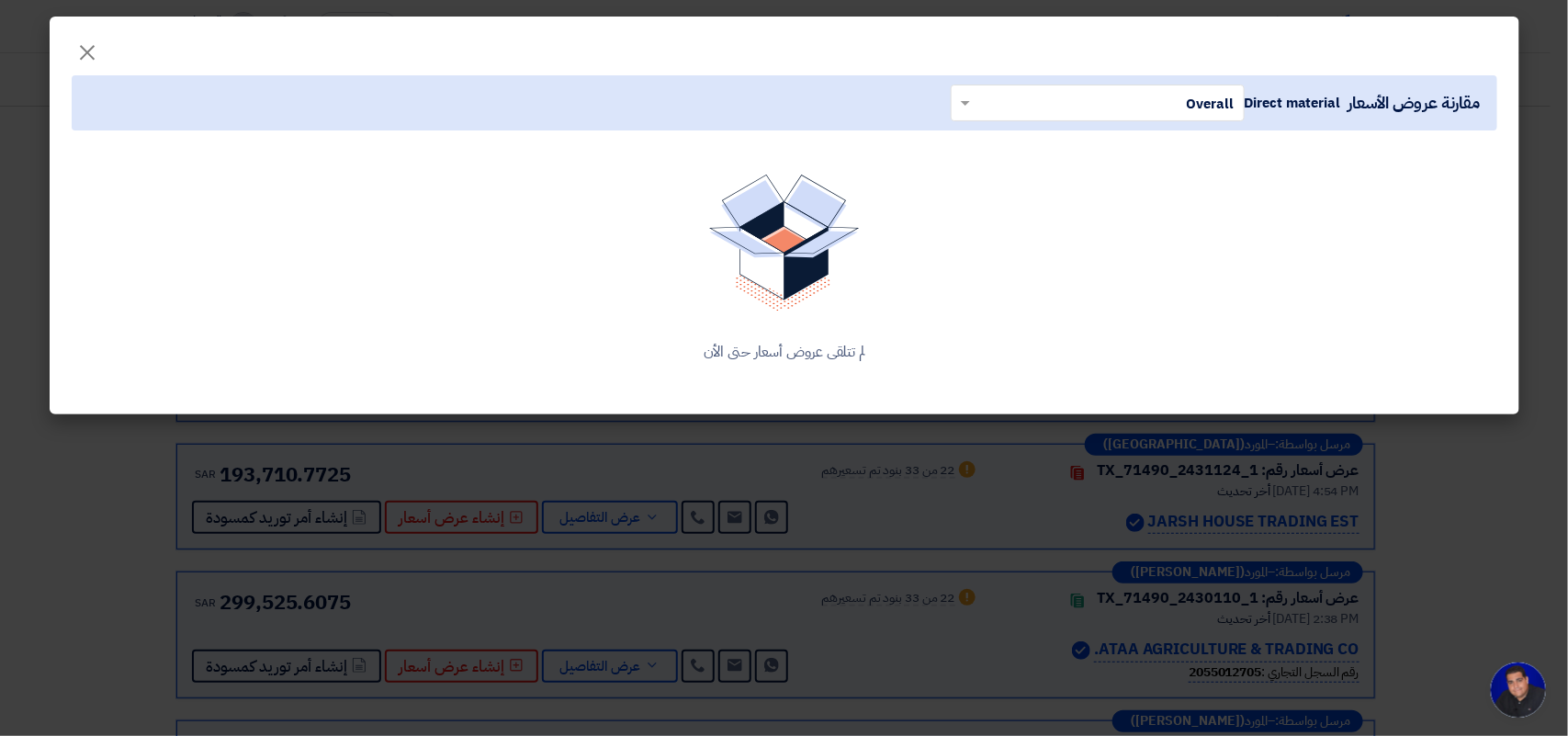
drag, startPoint x: 292, startPoint y: 382, endPoint x: 221, endPoint y: 359, distance: 74.6
click at [221, 359] on div "لم تتلقى عروض أسعار حتى الأن" at bounding box center [784, 352] width 1382 height 22
click at [772, 364] on div "لم تتلقى عروض أسعار حتى الأن" at bounding box center [784, 269] width 1426 height 233
click at [768, 364] on div "لم تتلقى عروض أسعار حتى الأن" at bounding box center [784, 269] width 1426 height 233
click at [765, 363] on div "لم تتلقى عروض أسعار حتى الأن" at bounding box center [784, 269] width 1426 height 233
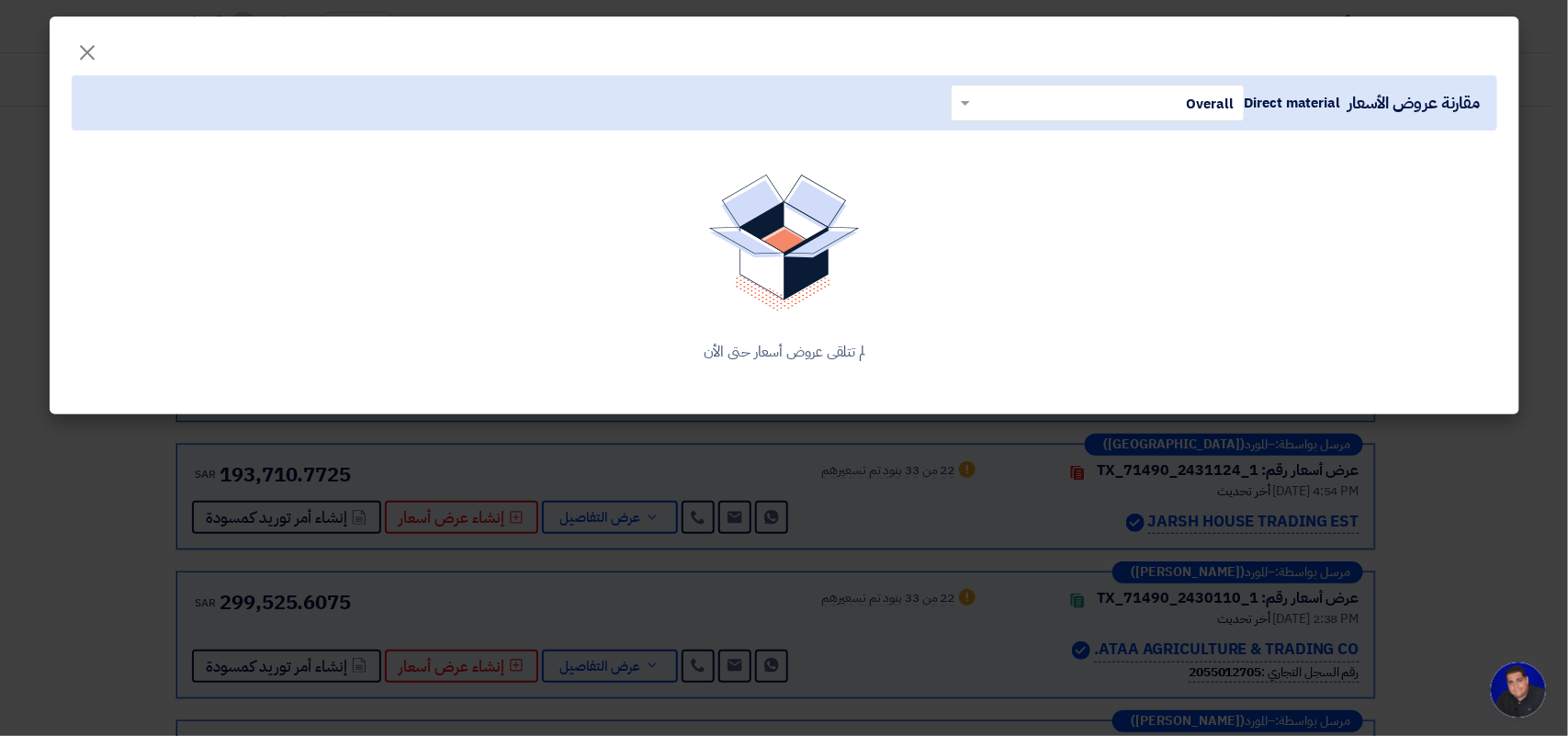
click at [762, 359] on div "لم تتلقى عروض أسعار حتى الأن" at bounding box center [784, 352] width 1382 height 22
click at [471, 237] on div "لم تتلقى عروض أسعار حتى الأن" at bounding box center [784, 269] width 1426 height 233
click at [89, 55] on span "×" at bounding box center [88, 51] width 22 height 55
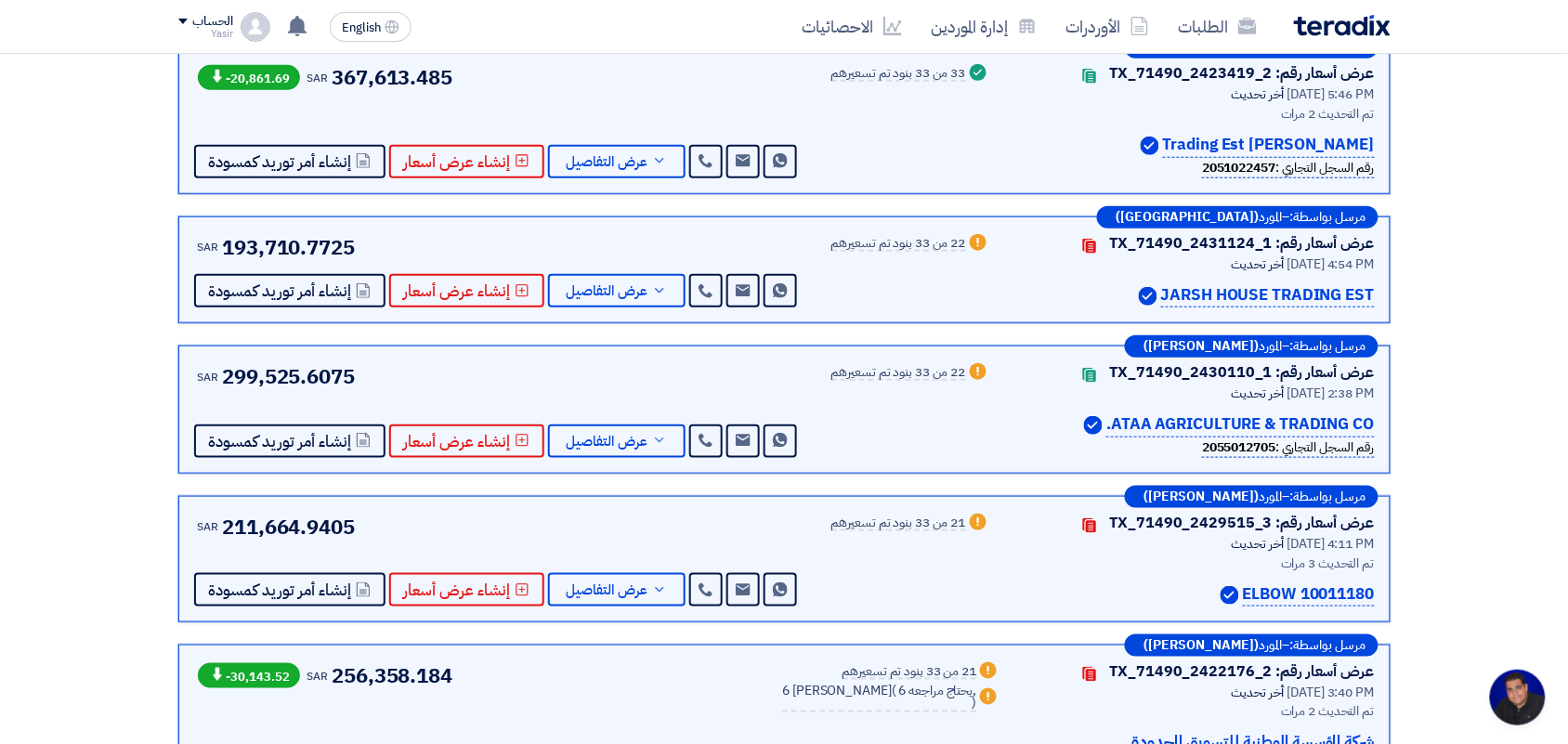
scroll to position [464, 0]
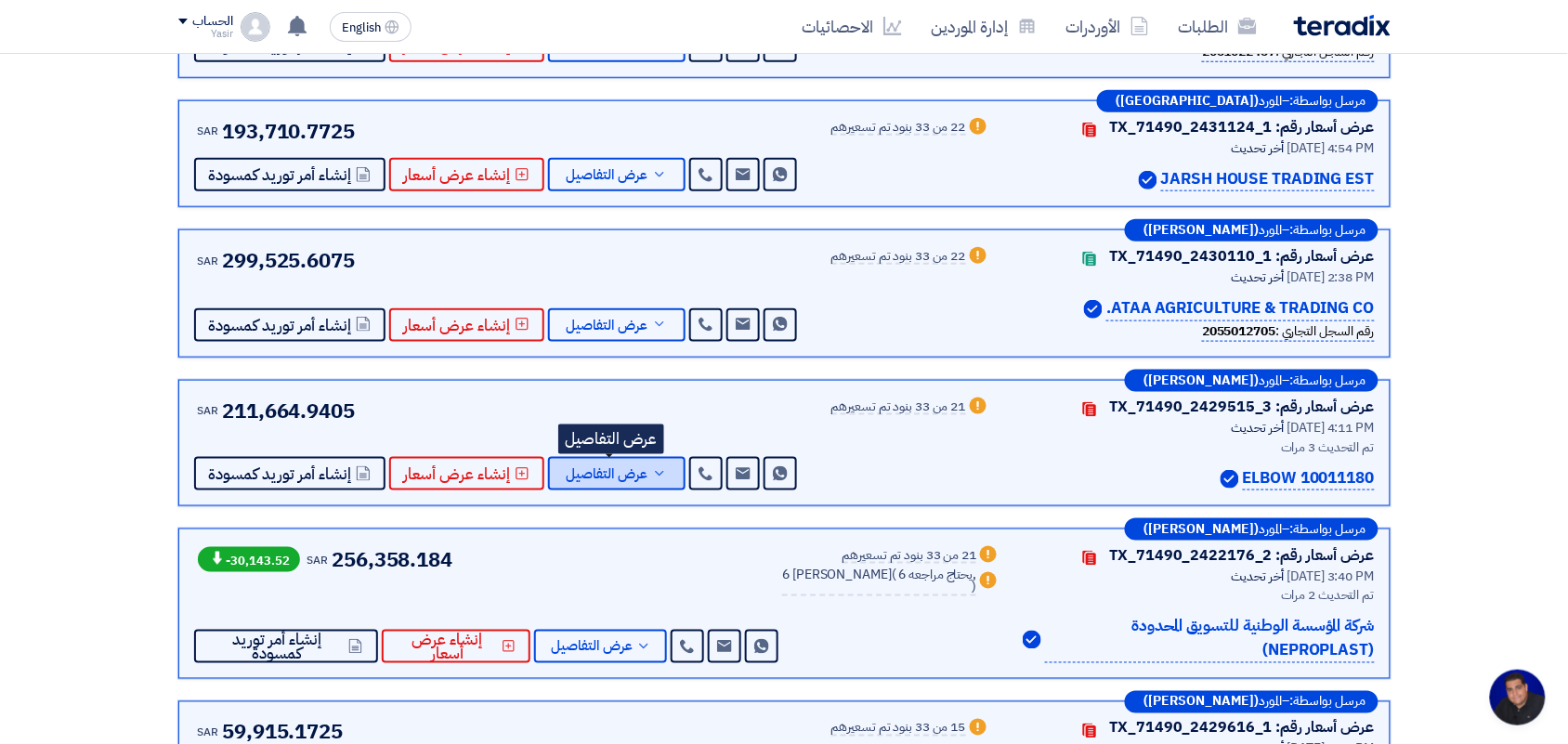
click at [606, 467] on span "عرض التفاصيل" at bounding box center [608, 474] width 82 height 14
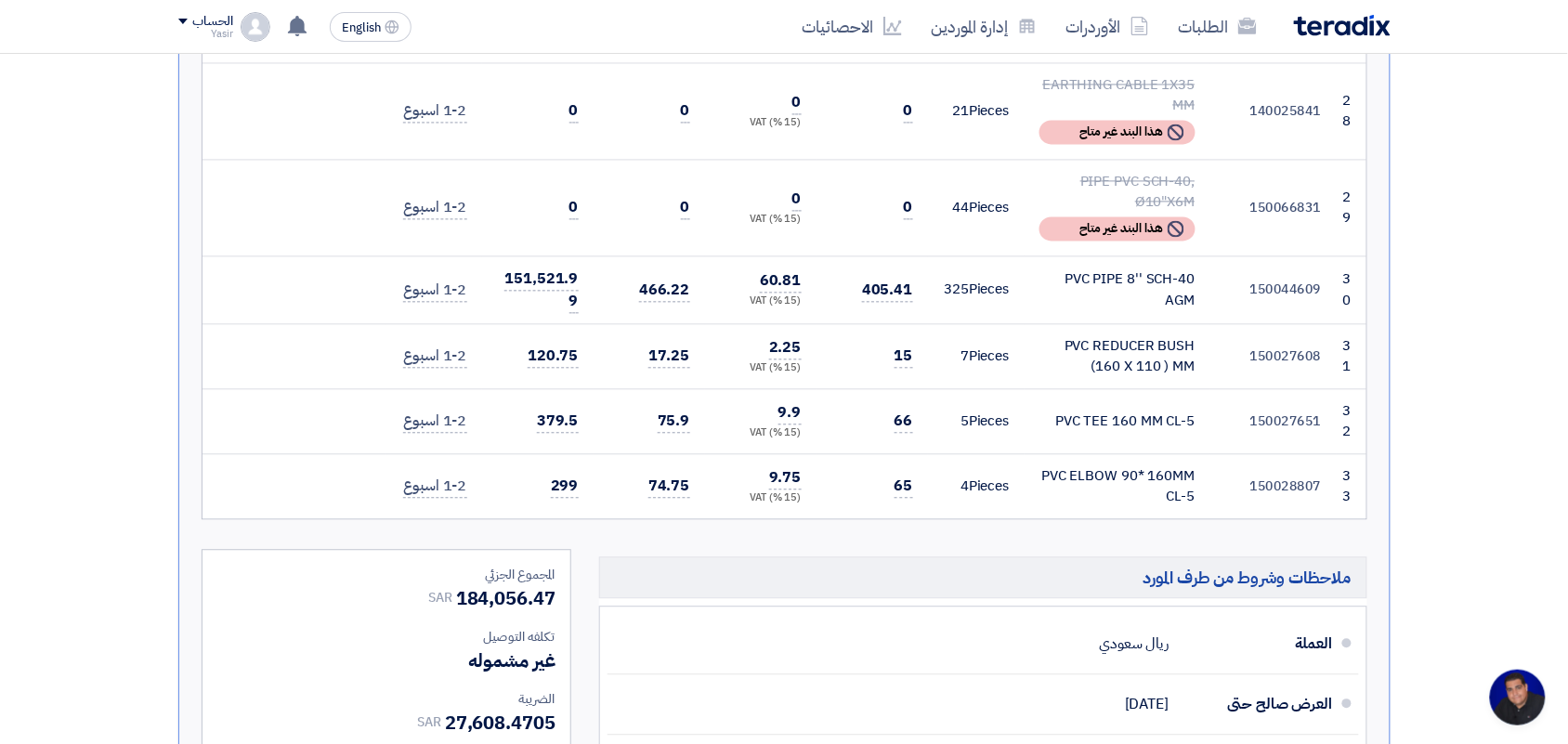
scroll to position [3366, 0]
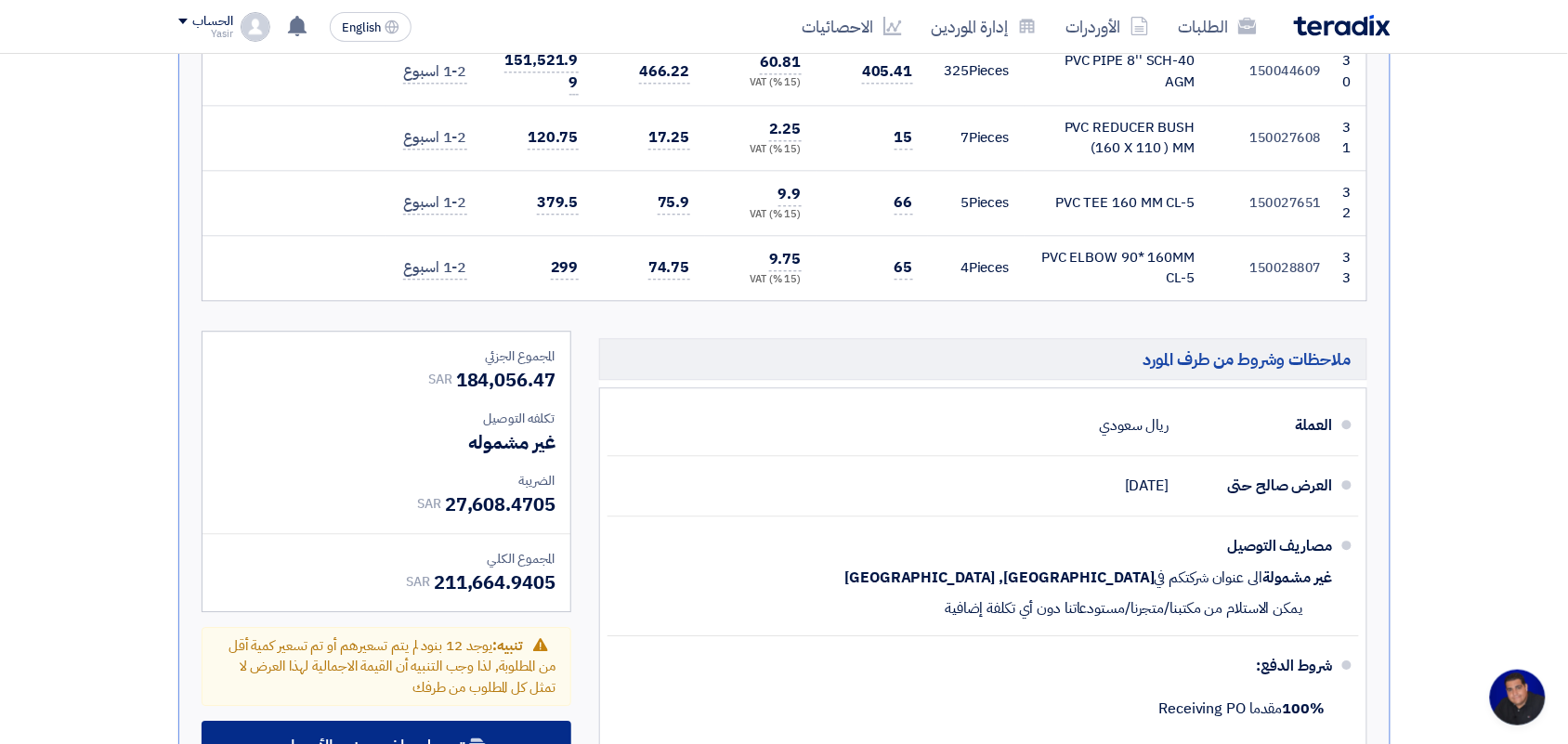
click at [356, 738] on span "تحميل ملف عرض الأسعار" at bounding box center [375, 746] width 179 height 17
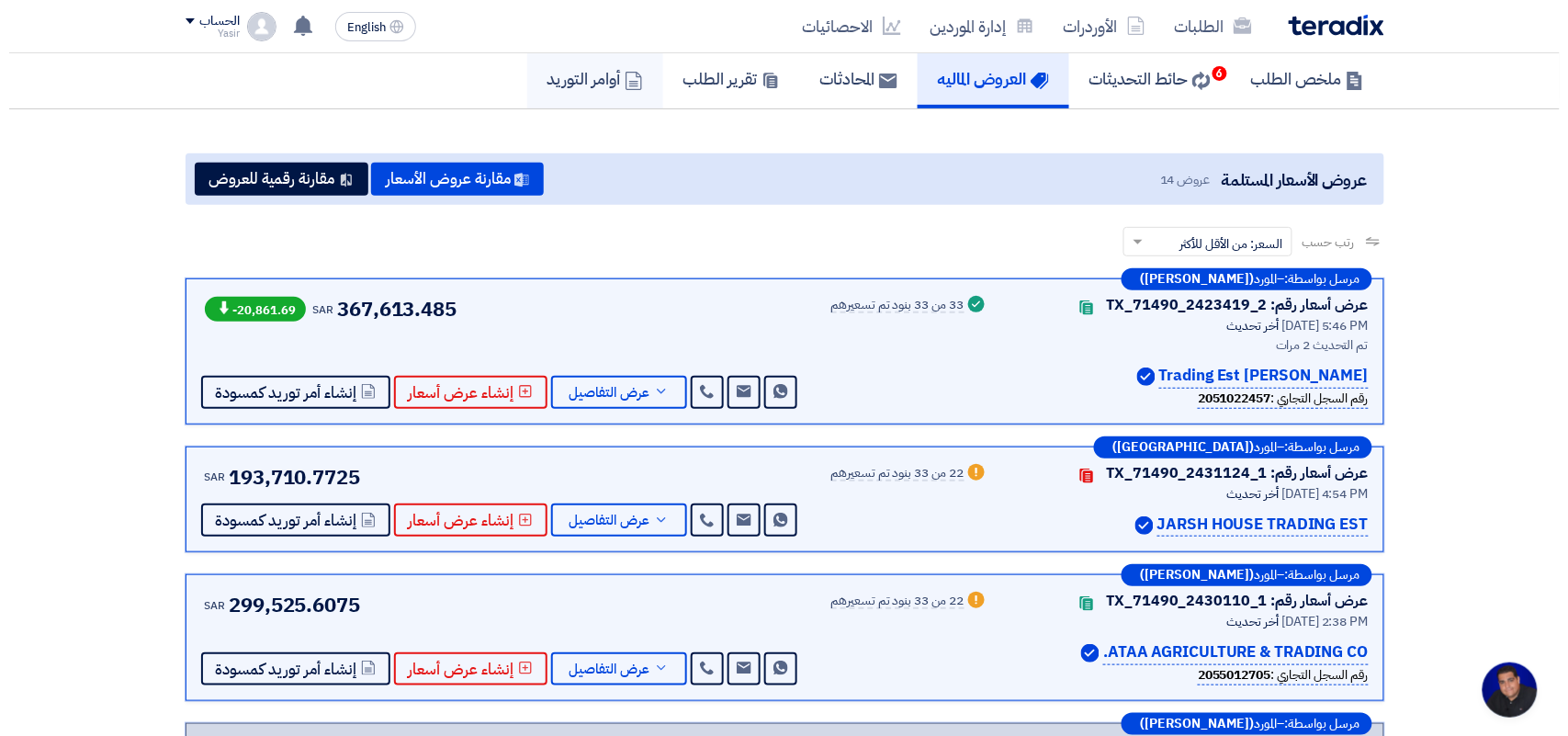
scroll to position [0, 0]
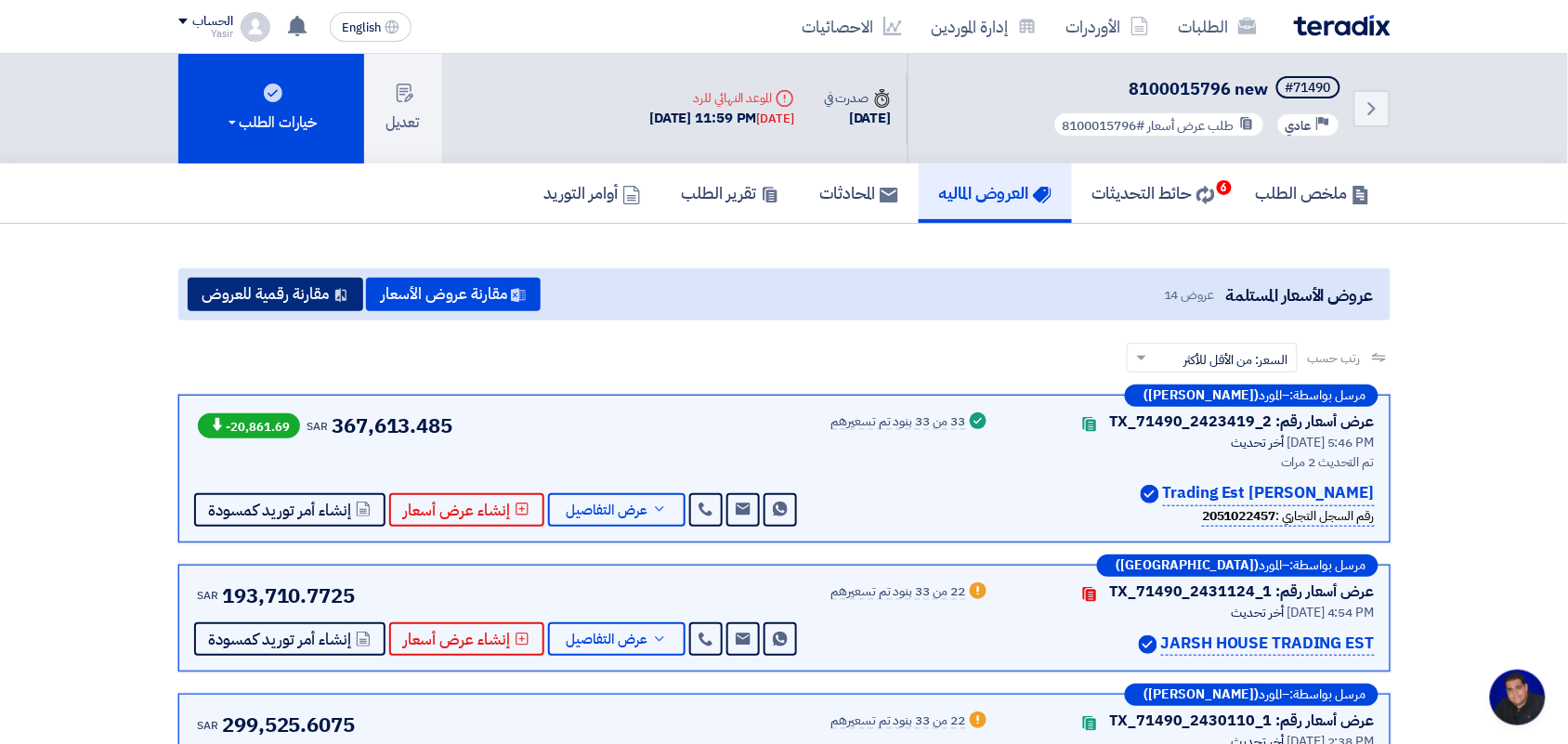
click at [308, 286] on button "مقارنة رقمية للعروض" at bounding box center [275, 294] width 176 height 33
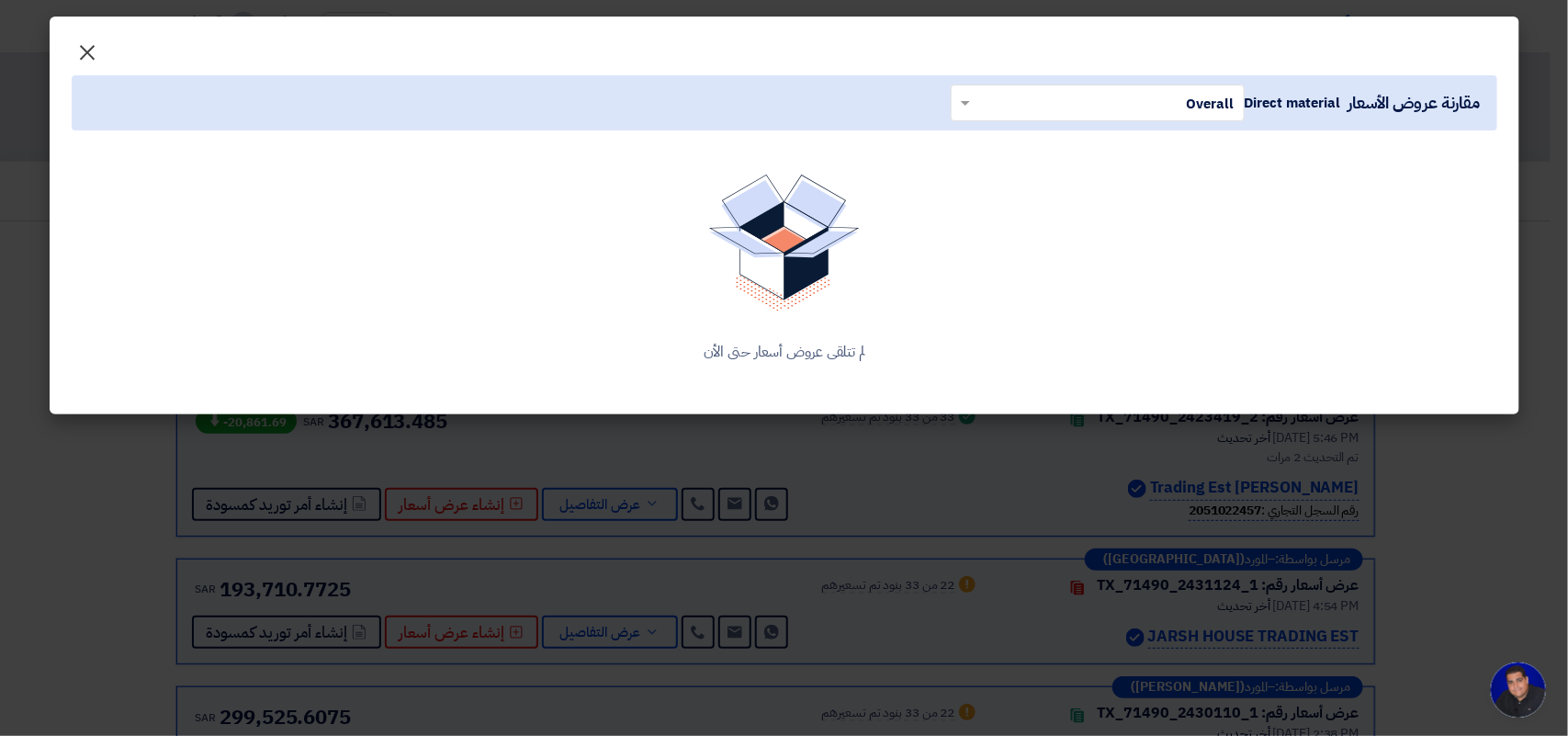
click at [79, 52] on span "×" at bounding box center [88, 51] width 22 height 55
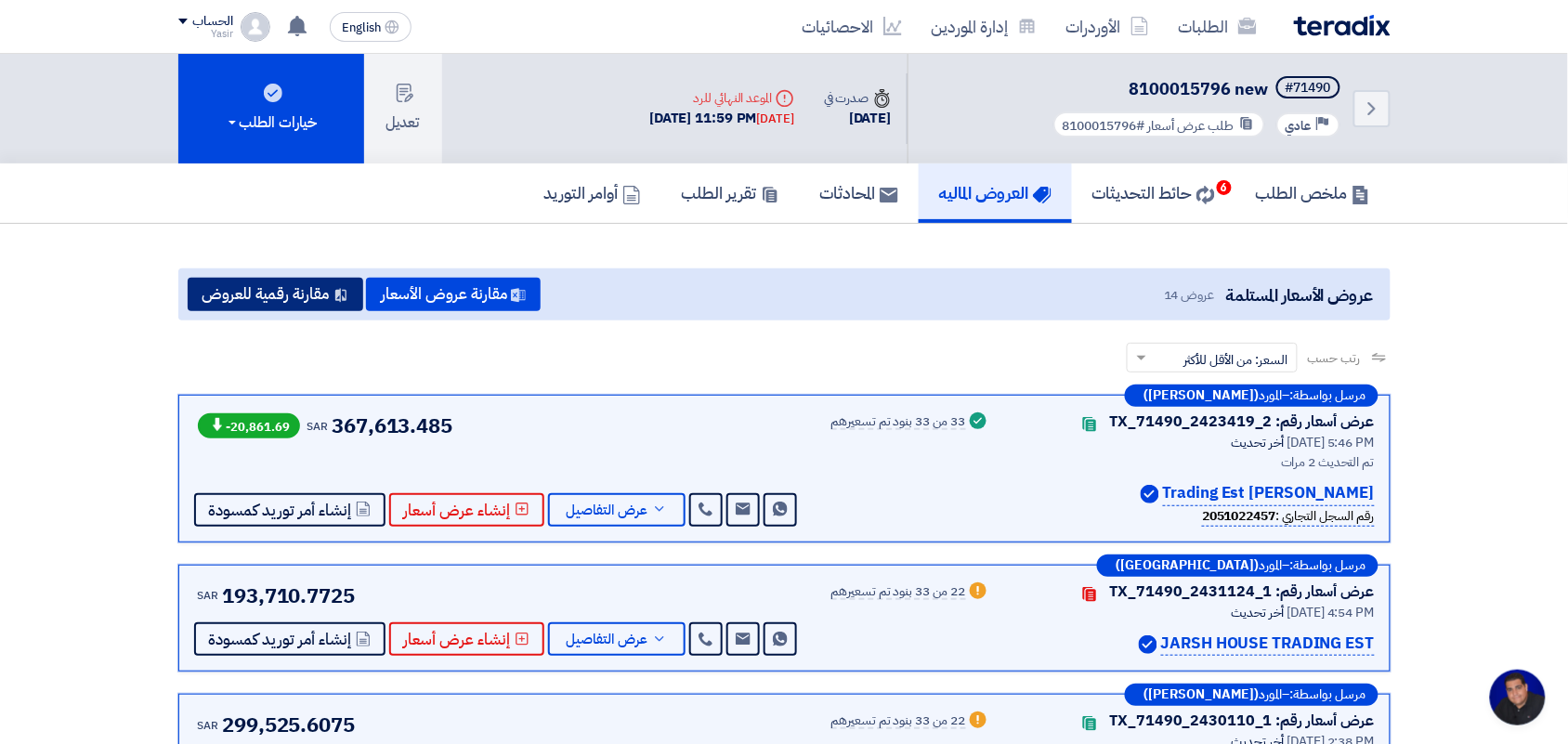
click at [326, 283] on button "مقارنة رقمية للعروض" at bounding box center [275, 294] width 176 height 33
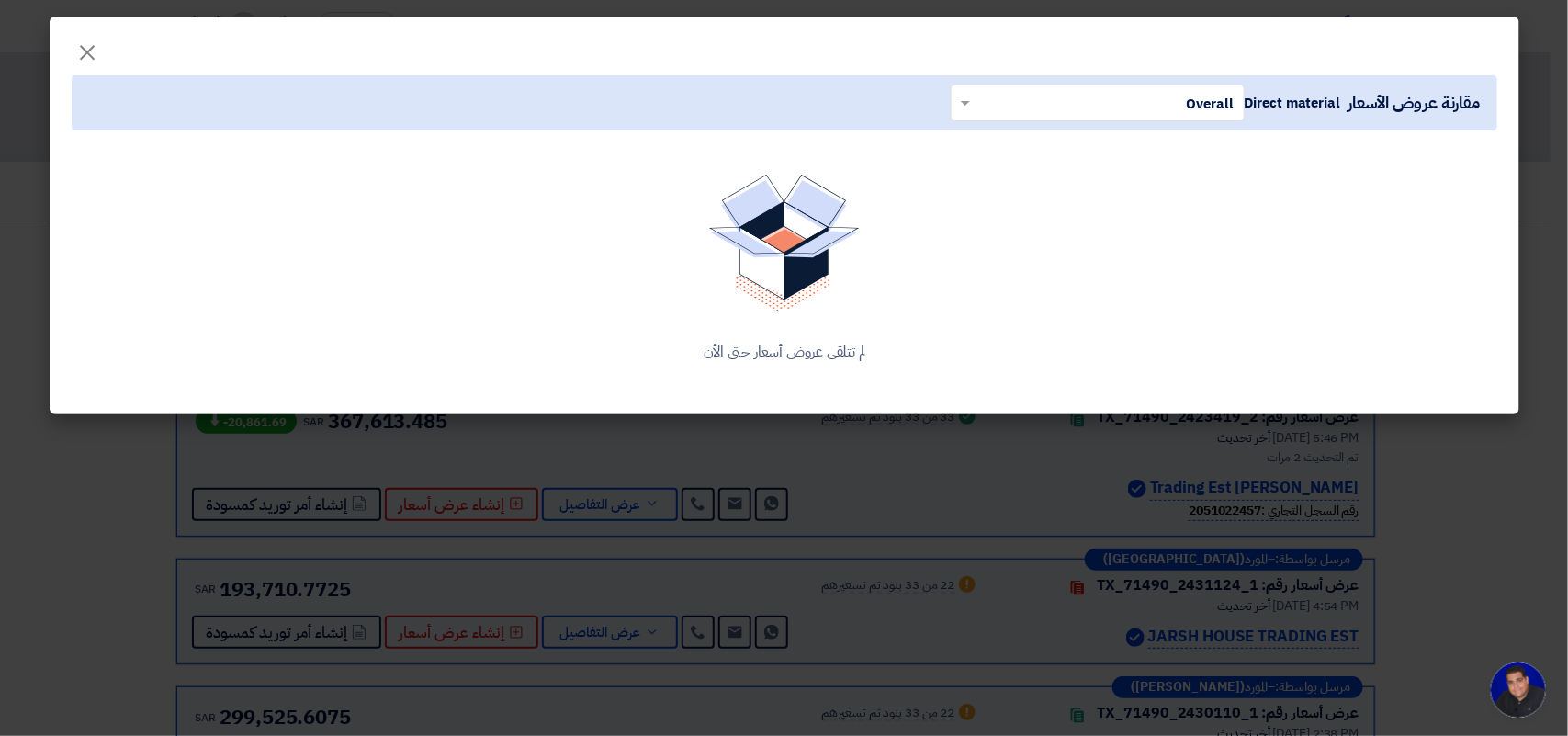
click at [910, 364] on div "لم تتلقى عروض أسعار حتى الأن" at bounding box center [784, 269] width 1426 height 233
click at [88, 59] on div "مقارنة عروض الأسعار Direct material × Overall × لم تتلقى عروض أسعار حتى الأن" at bounding box center [784, 237] width 1469 height 355
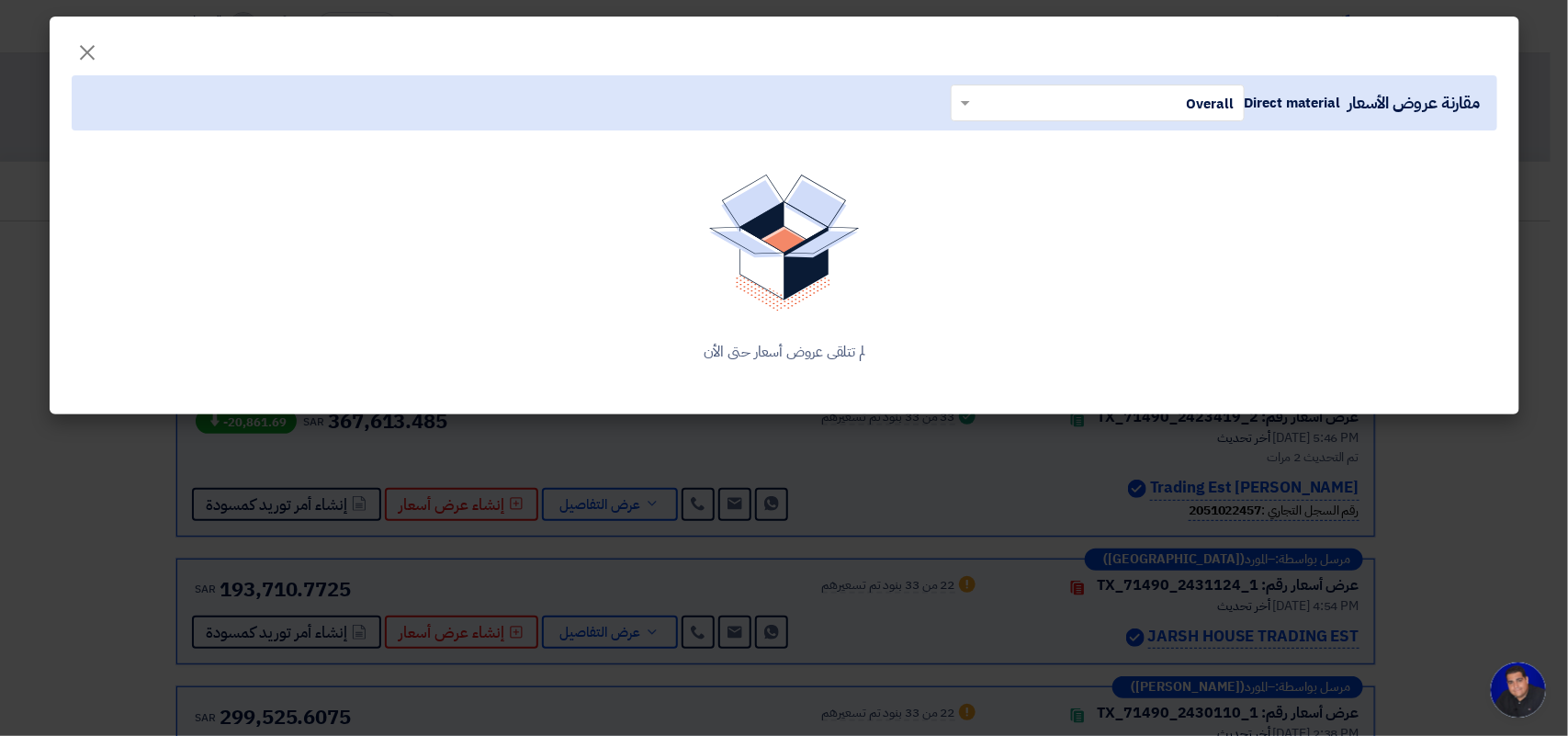
click at [84, 59] on div "مقارنة عروض الأسعار Direct material × Overall × لم تتلقى عروض أسعار حتى الأن" at bounding box center [784, 237] width 1469 height 355
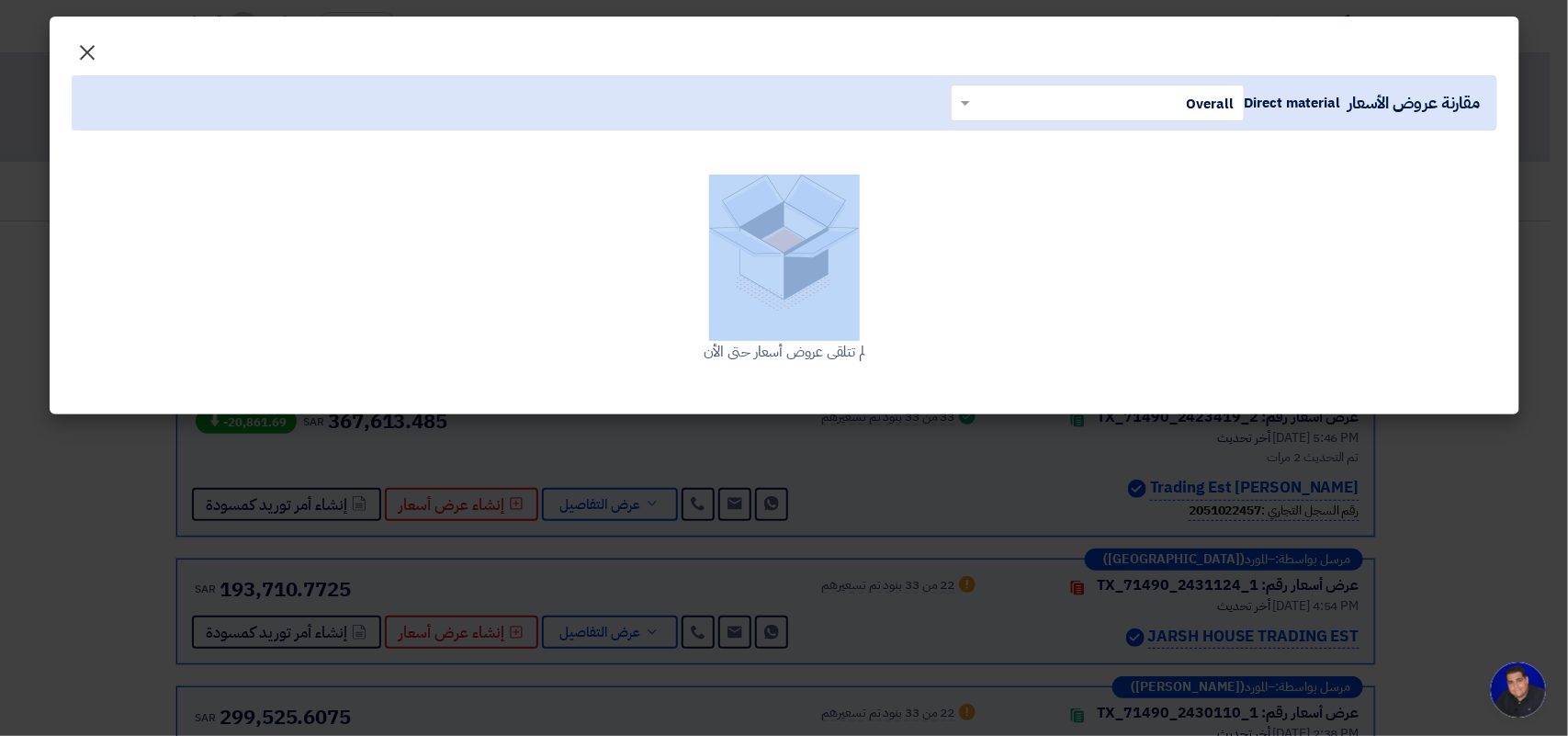
click at [81, 43] on span "×" at bounding box center [88, 51] width 22 height 55
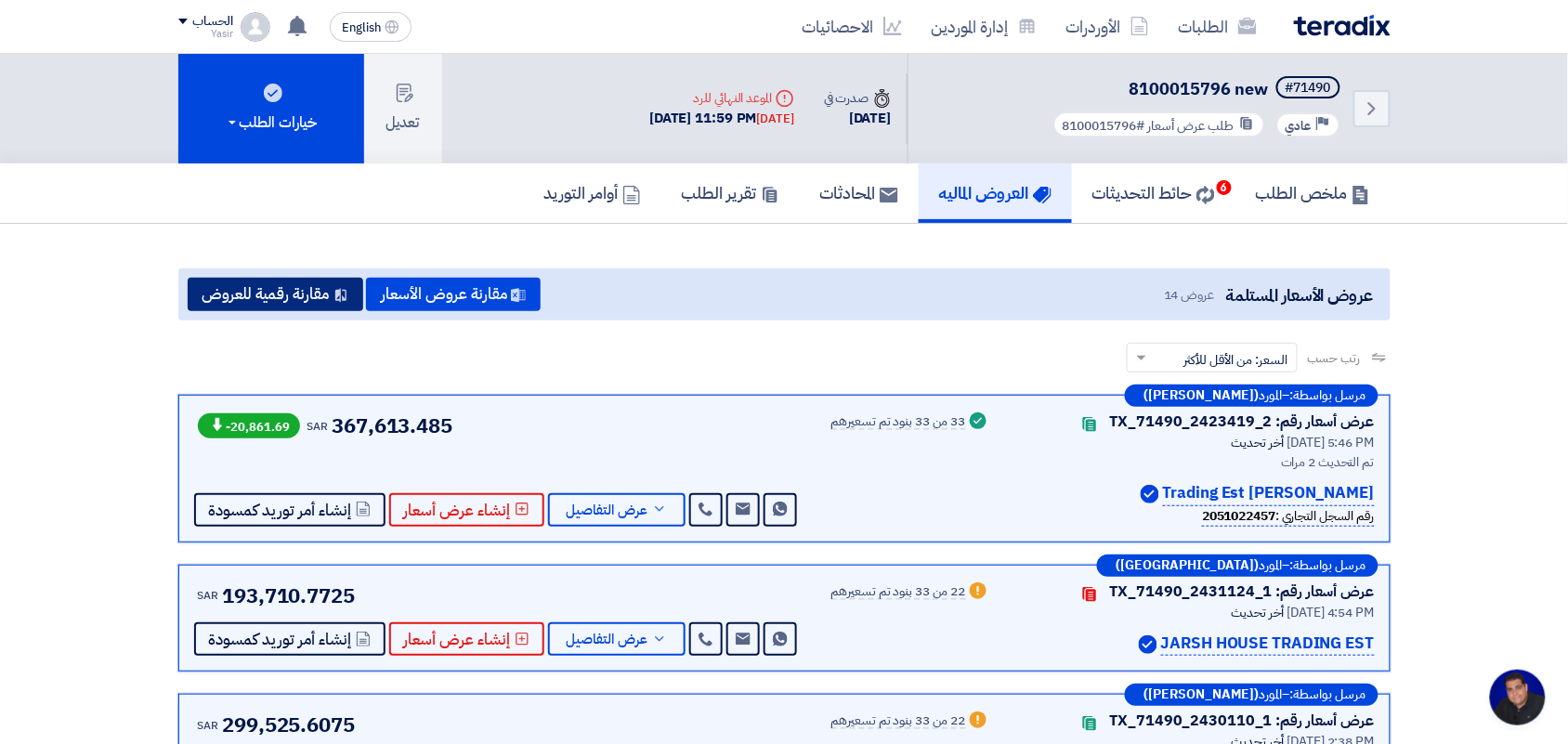
click at [273, 290] on button "مقارنة رقمية للعروض" at bounding box center [275, 294] width 176 height 33
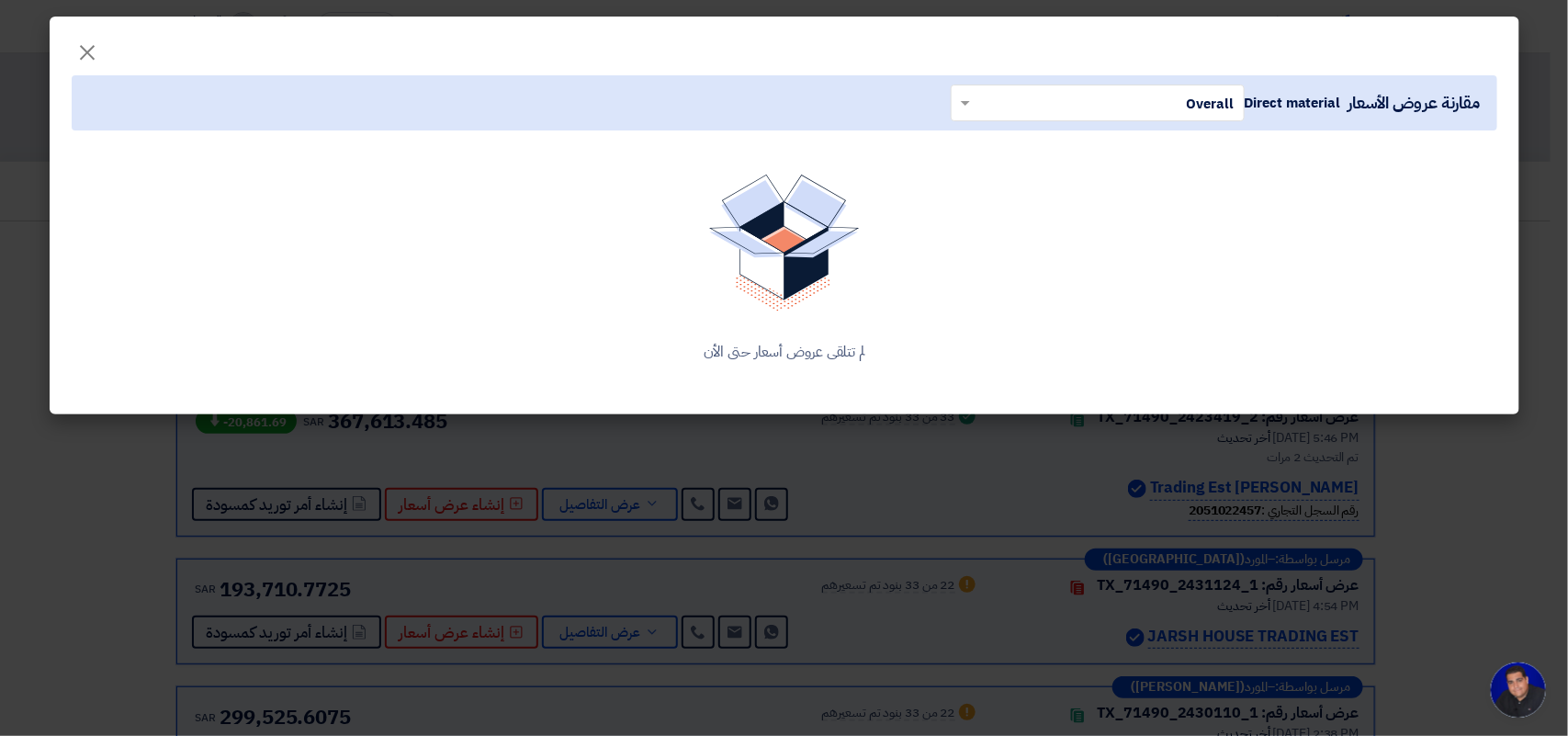
click at [727, 318] on div "لم تتلقى عروض أسعار حتى الأن" at bounding box center [784, 269] width 1426 height 233
click at [961, 102] on span at bounding box center [966, 104] width 10 height 7
click at [961, 102] on span at bounding box center [966, 103] width 10 height 5
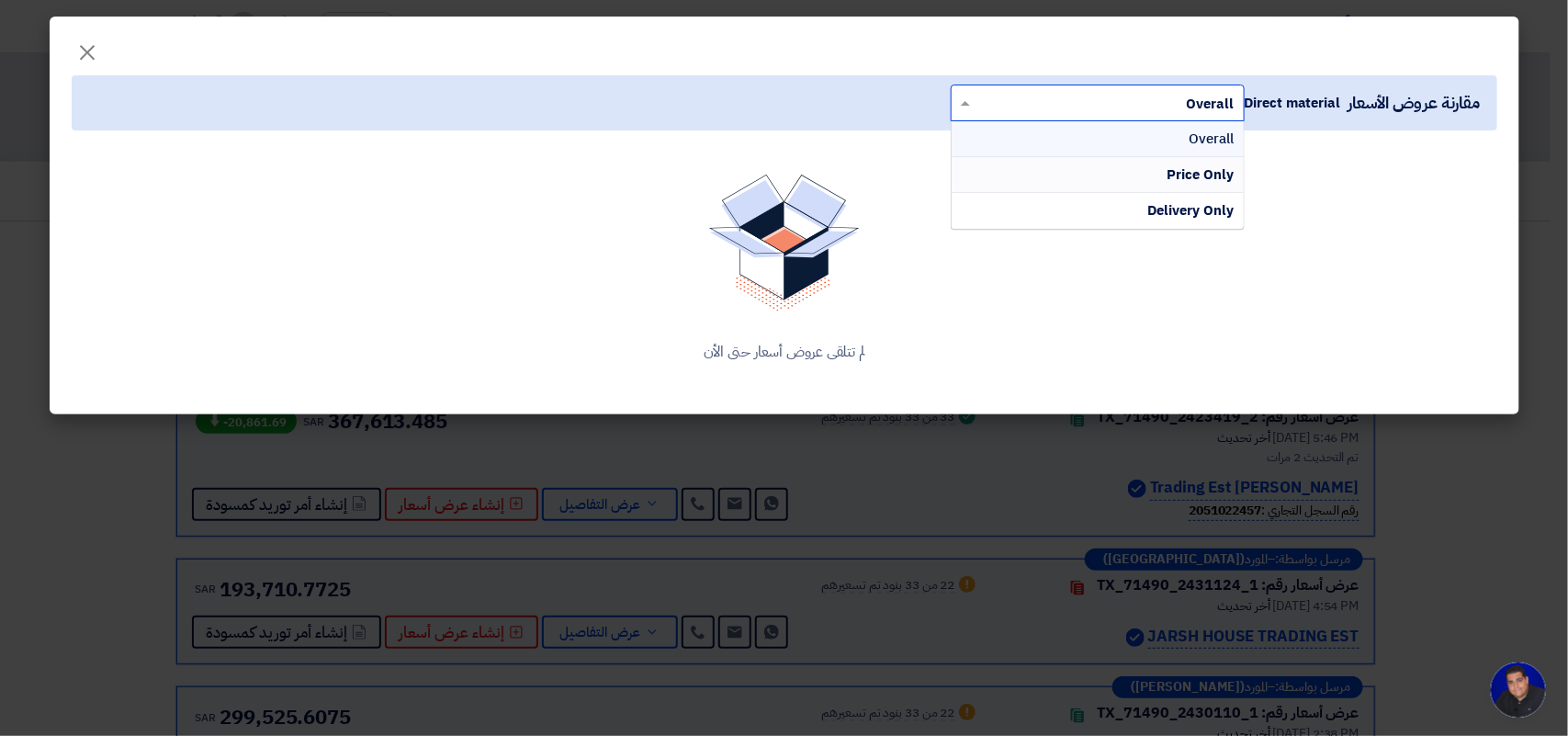
click at [1039, 178] on div "Price Only" at bounding box center [1098, 175] width 292 height 36
click at [1039, 178] on div "لم تتلقى عروض أسعار حتى الأن" at bounding box center [784, 269] width 1426 height 233
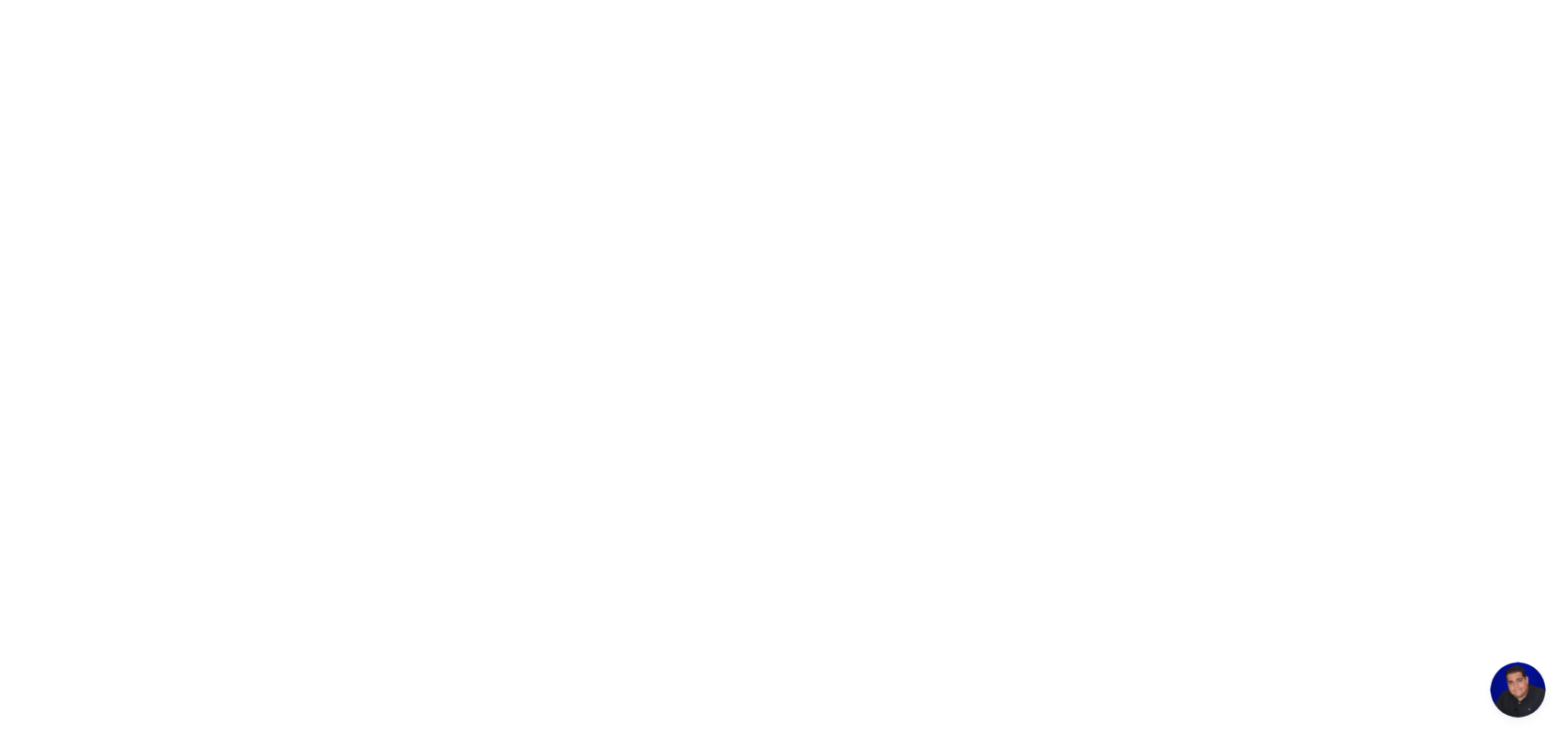
scroll to position [7, 0]
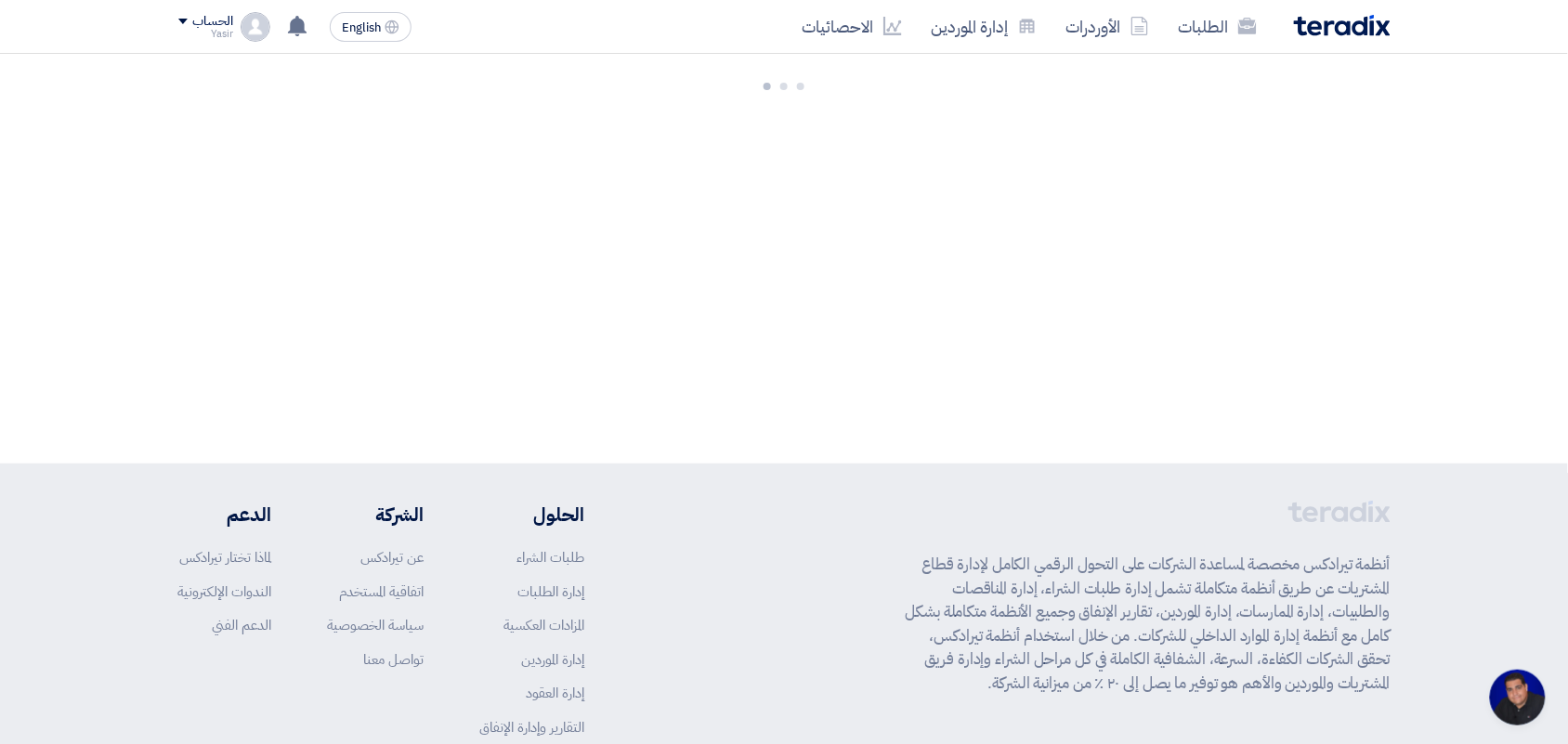
scroll to position [7, 0]
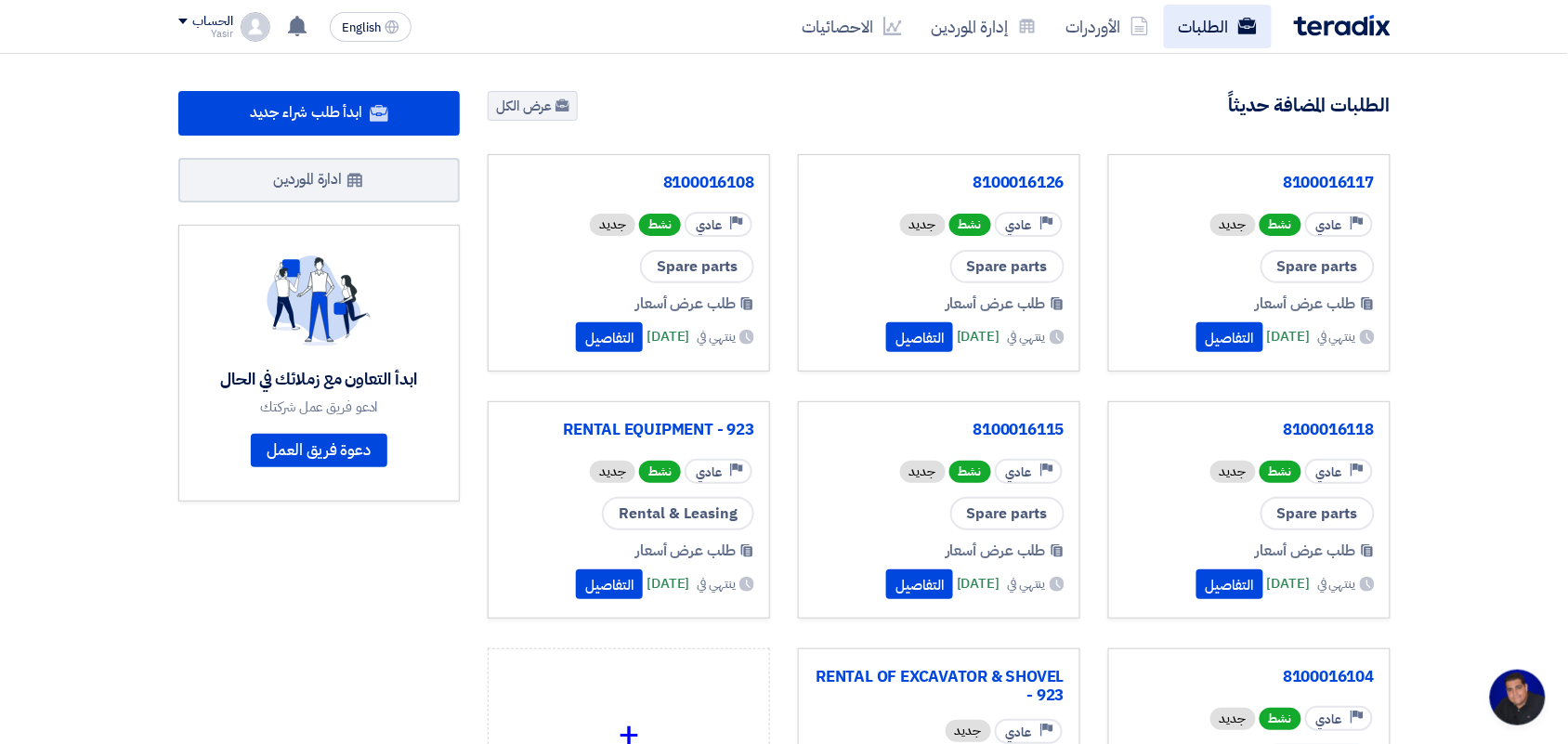
click at [1215, 26] on link "الطلبات" at bounding box center [1217, 26] width 107 height 44
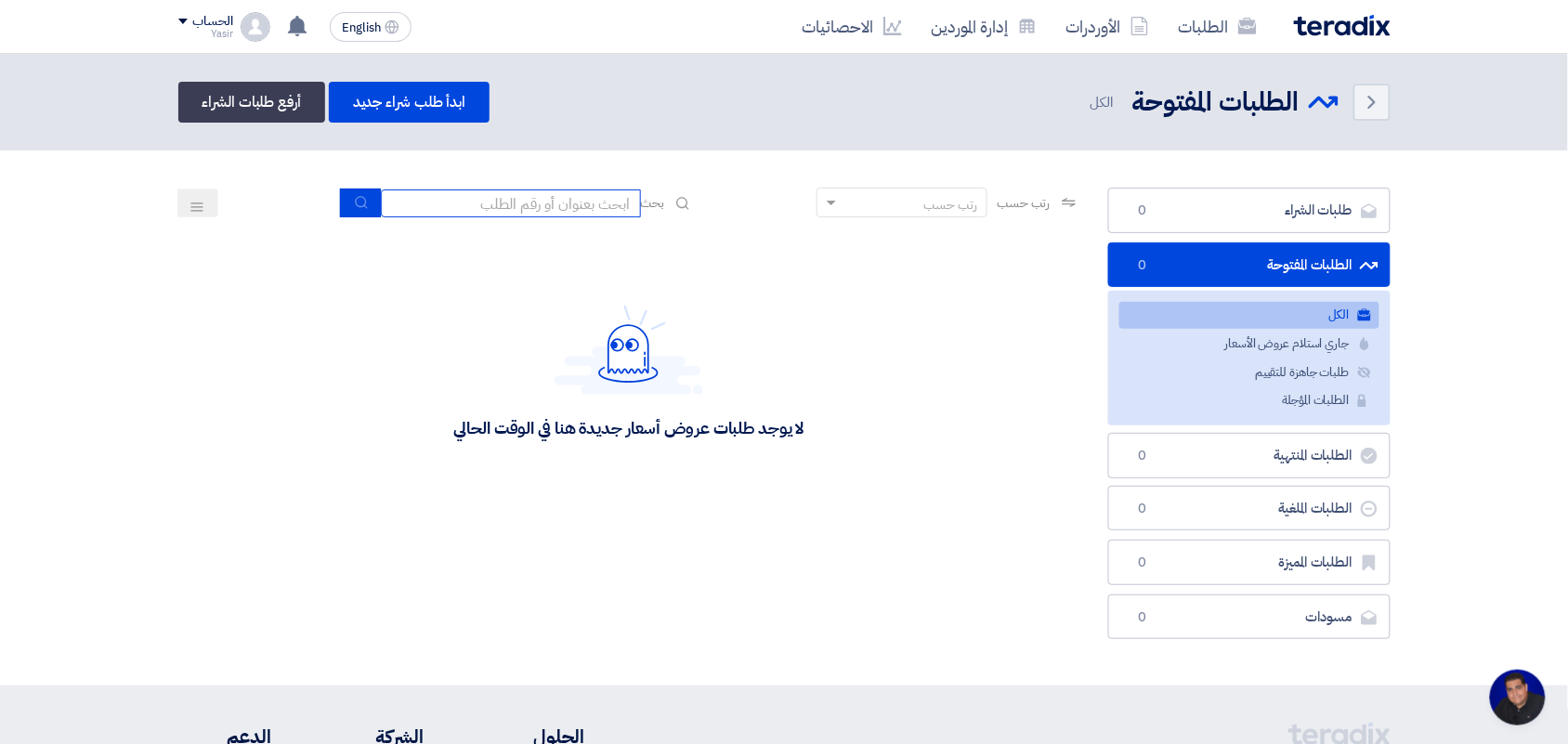
click at [591, 207] on input at bounding box center [511, 203] width 260 height 28
type input "new"
click at [363, 197] on icon "submit" at bounding box center [360, 202] width 15 height 15
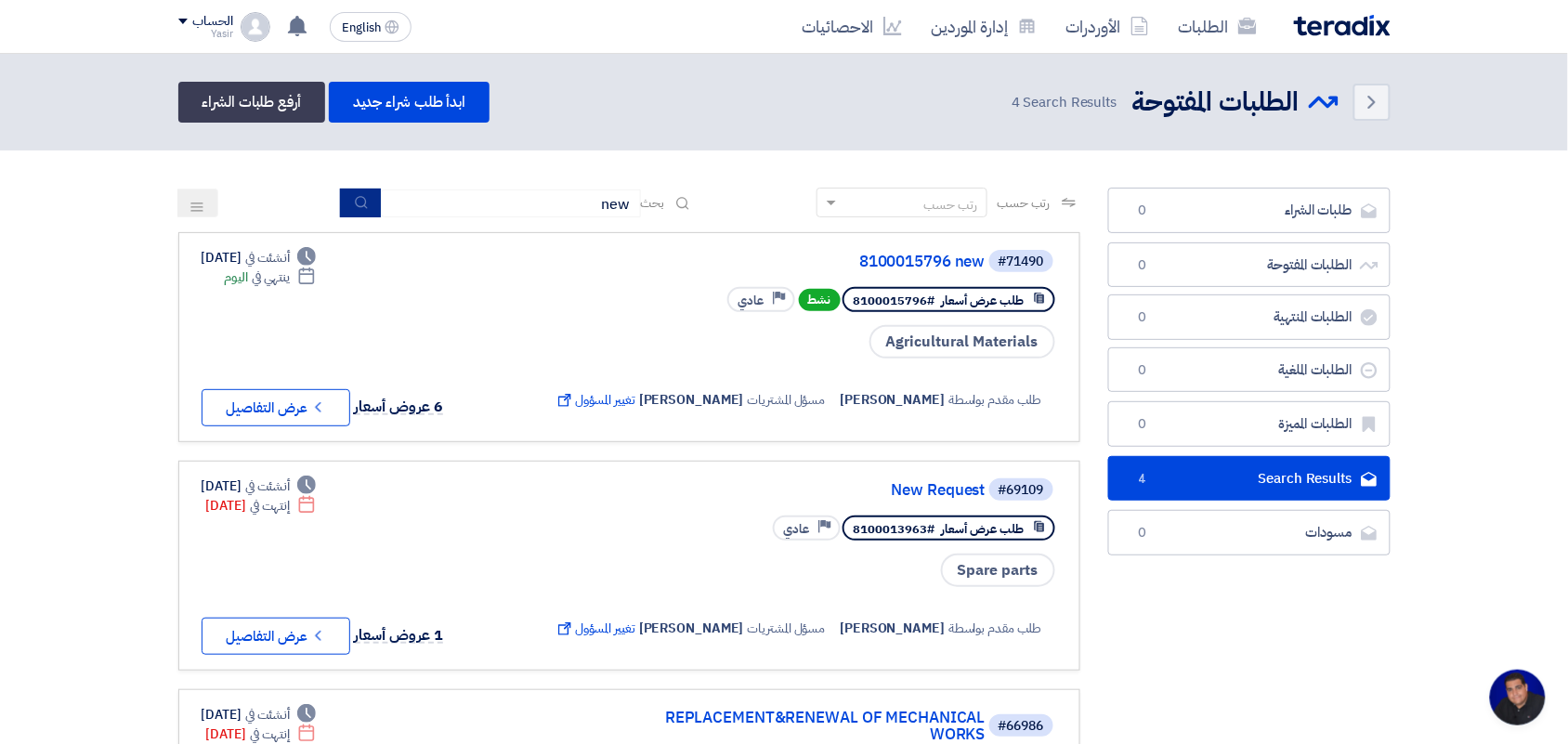
click at [359, 209] on button "submit" at bounding box center [360, 202] width 41 height 28
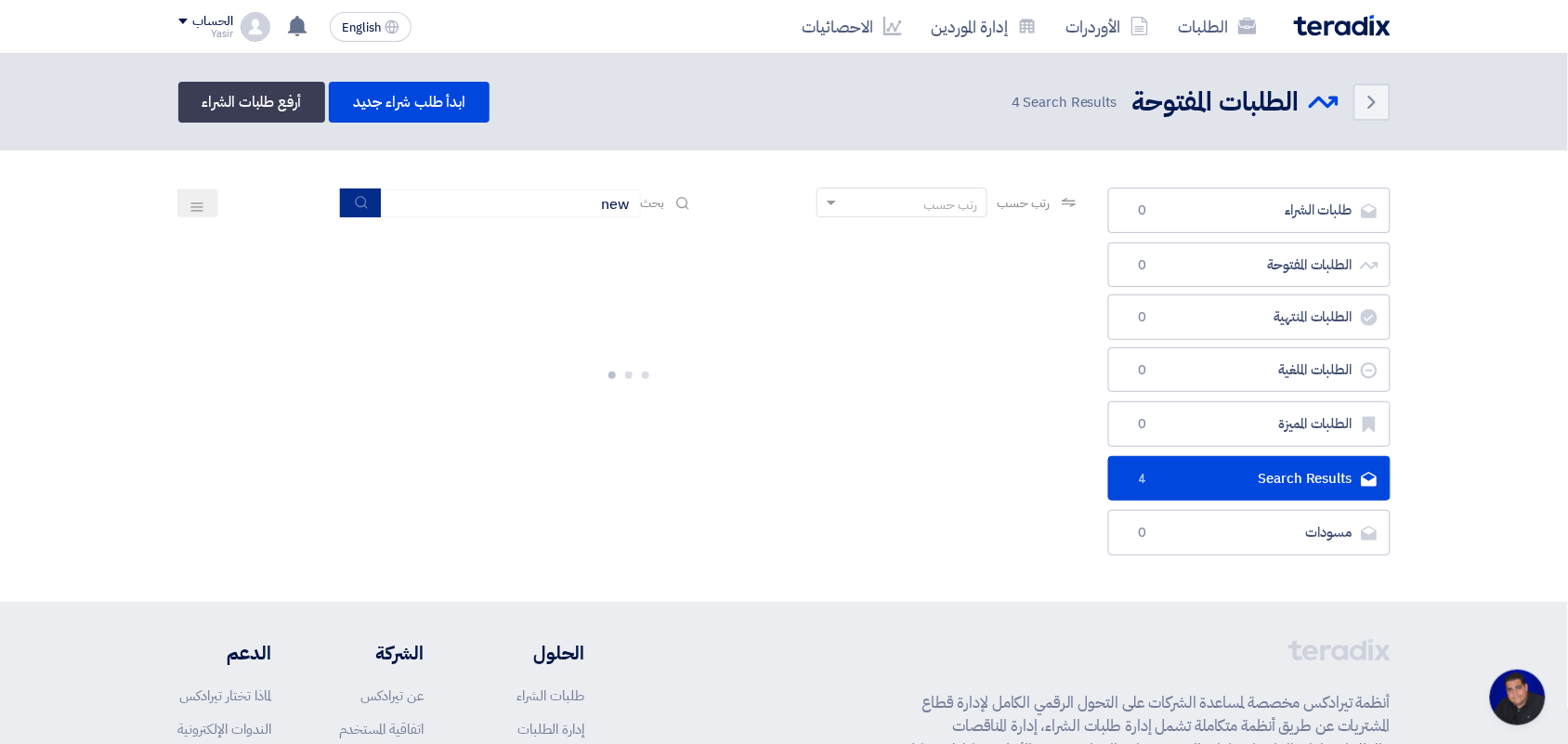
click at [364, 197] on button "submit" at bounding box center [360, 202] width 41 height 28
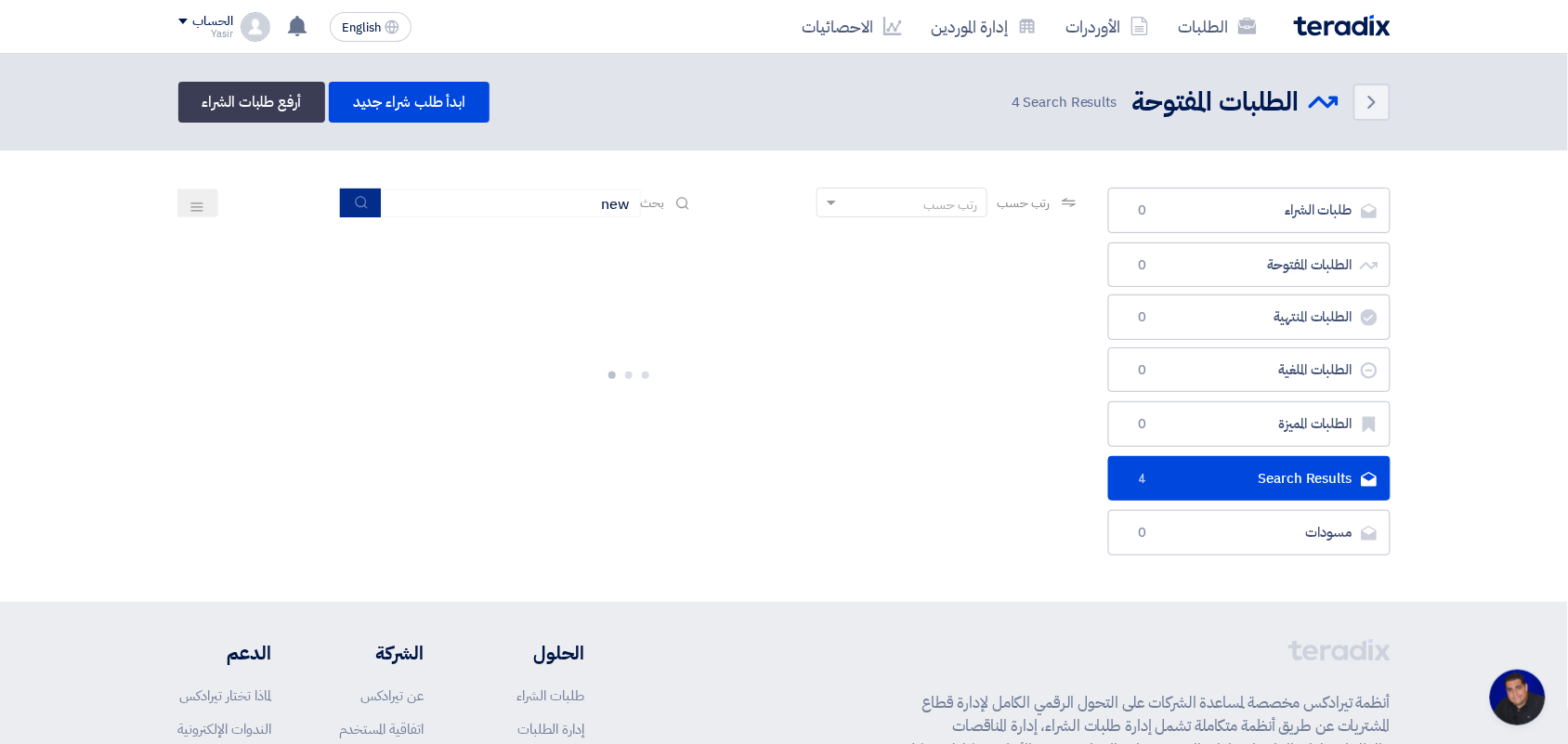
click at [364, 197] on button "submit" at bounding box center [360, 202] width 41 height 28
click at [340, 188] on button "submit" at bounding box center [360, 202] width 41 height 28
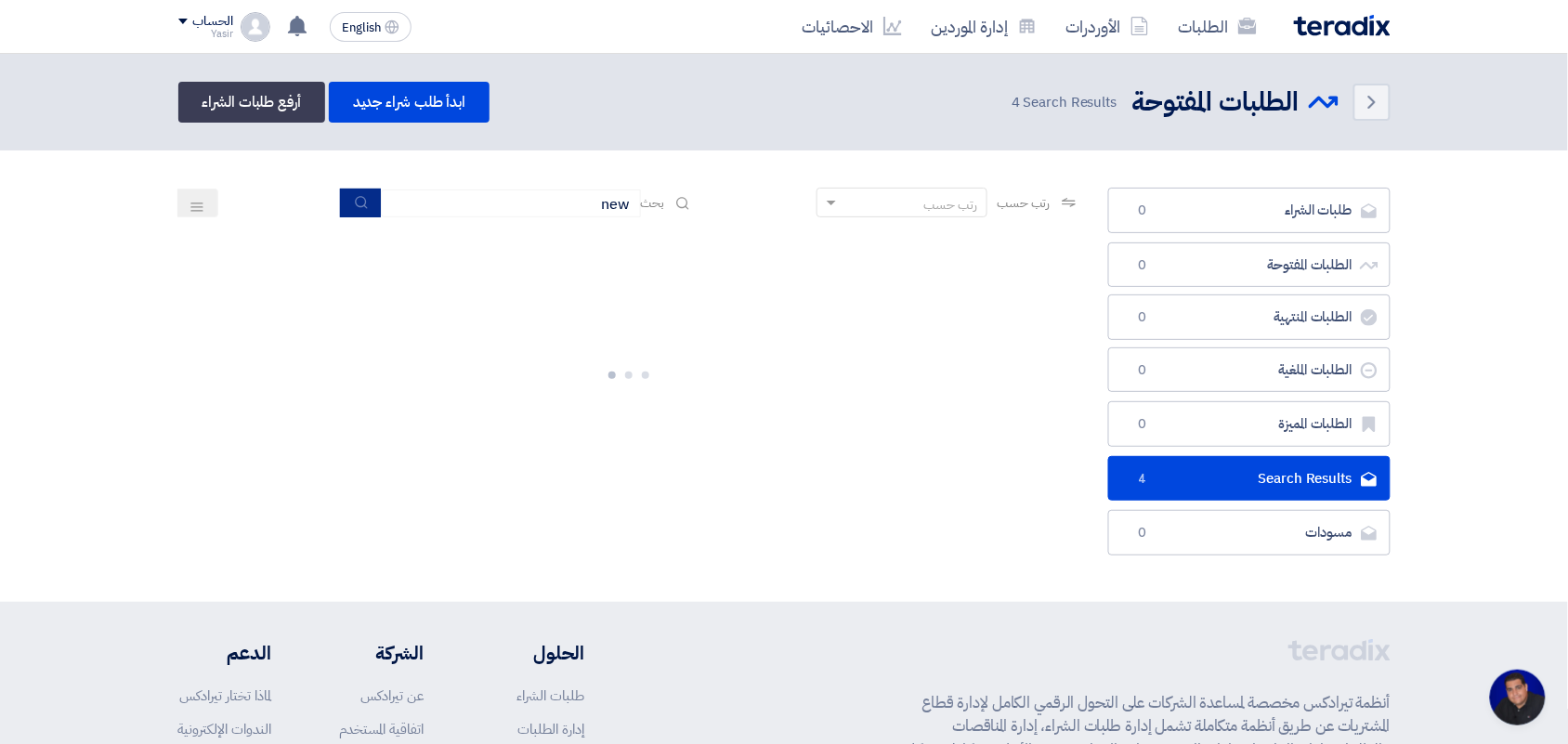
click at [340, 188] on button "submit" at bounding box center [360, 202] width 41 height 28
click at [362, 199] on icon "submit" at bounding box center [360, 202] width 15 height 15
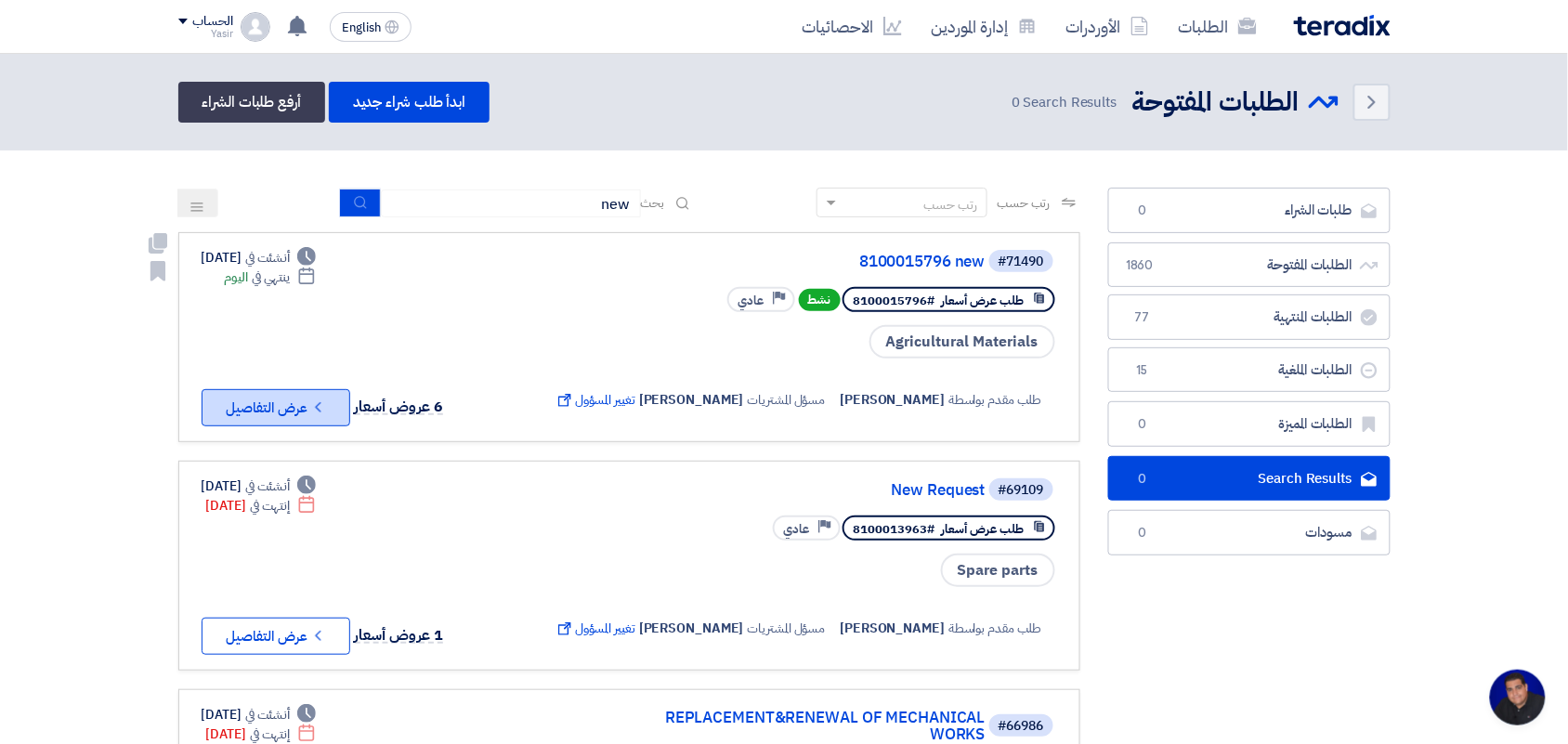
click at [323, 404] on icon "Check details" at bounding box center [318, 407] width 18 height 18
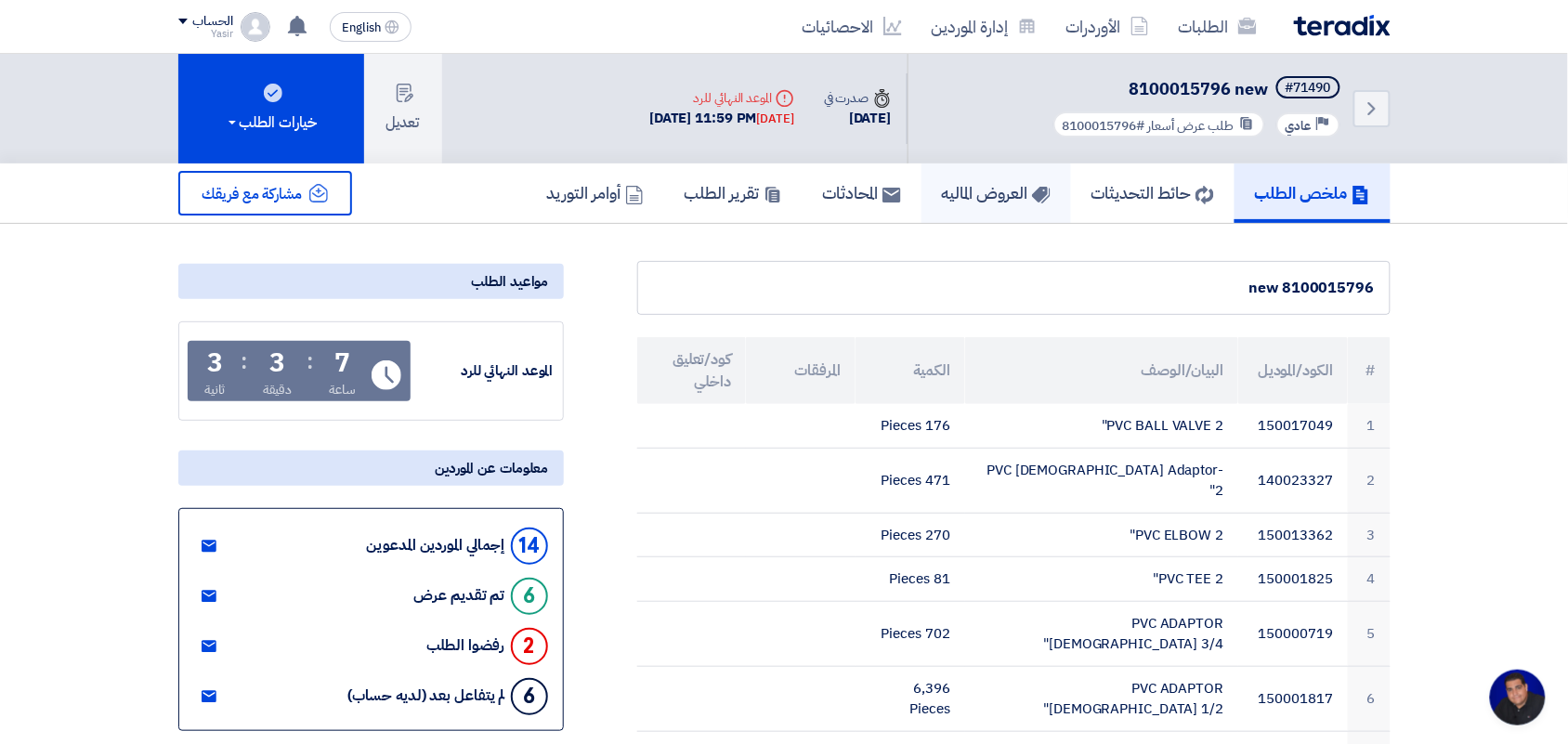
click at [1000, 182] on h5 "العروض الماليه" at bounding box center [996, 192] width 108 height 21
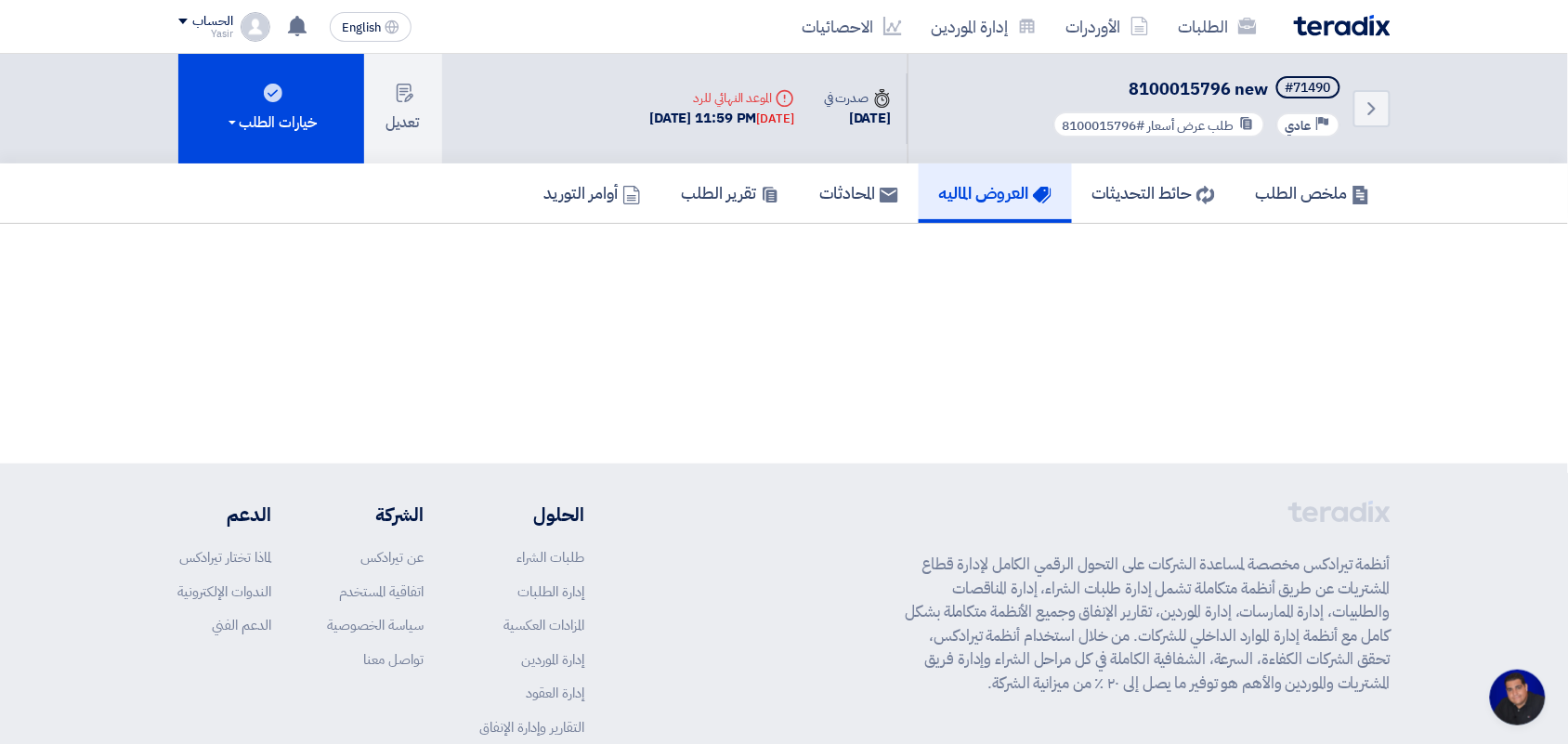
click at [991, 204] on link "العروض الماليه" at bounding box center [995, 192] width 153 height 60
